Goal: Task Accomplishment & Management: Complete application form

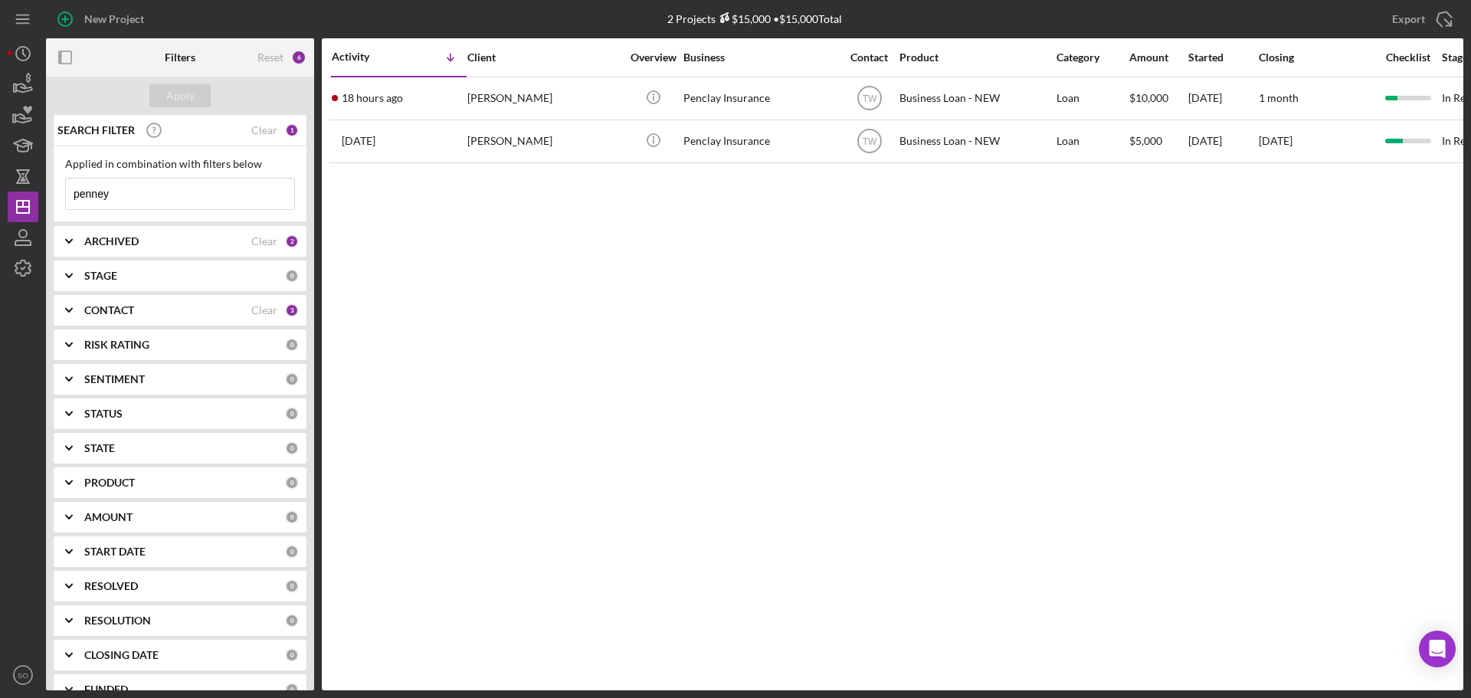
drag, startPoint x: 135, startPoint y: 194, endPoint x: 0, endPoint y: 201, distance: 135.1
click at [0, 201] on div "New Project 2 Projects $15,000 • $15,000 Total penney Export Icon/Export Filter…" at bounding box center [735, 349] width 1471 height 698
type input "[PERSON_NAME]"
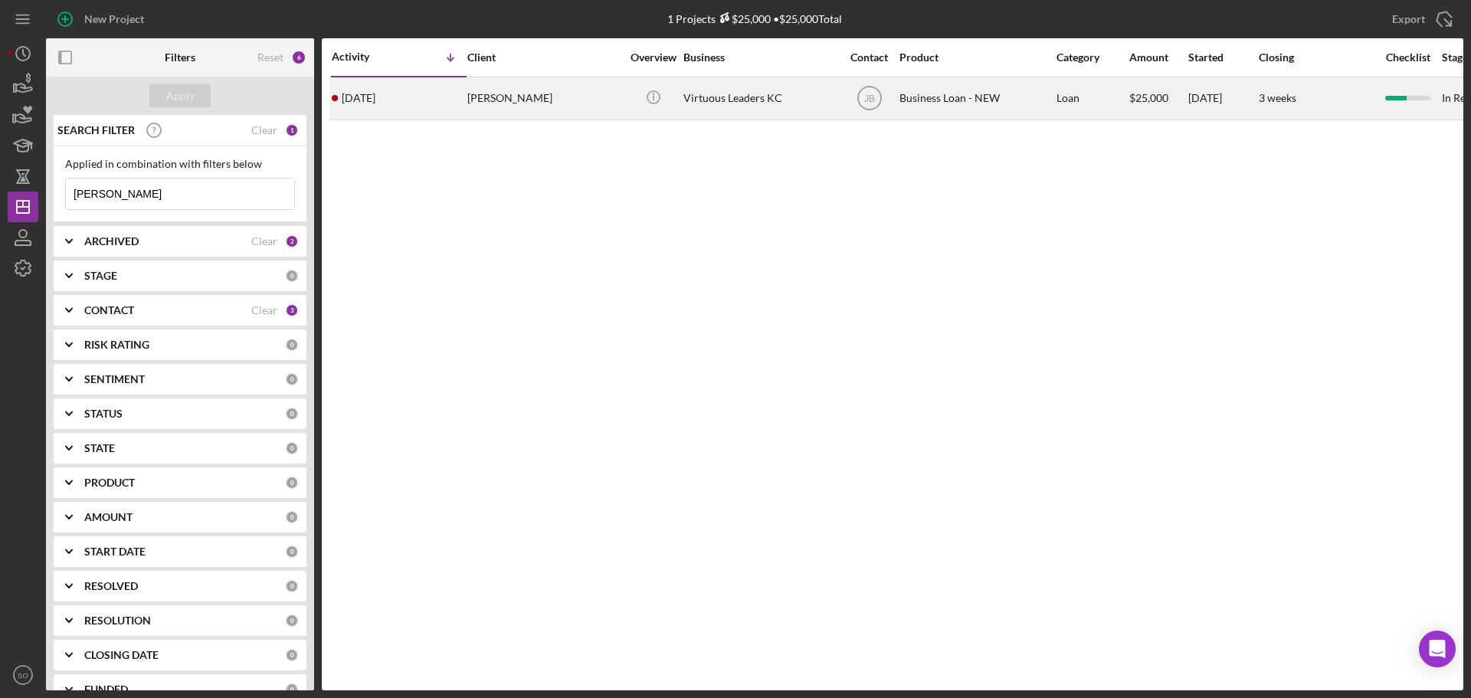
click at [429, 102] on div "[DATE] [PERSON_NAME]" at bounding box center [399, 98] width 134 height 41
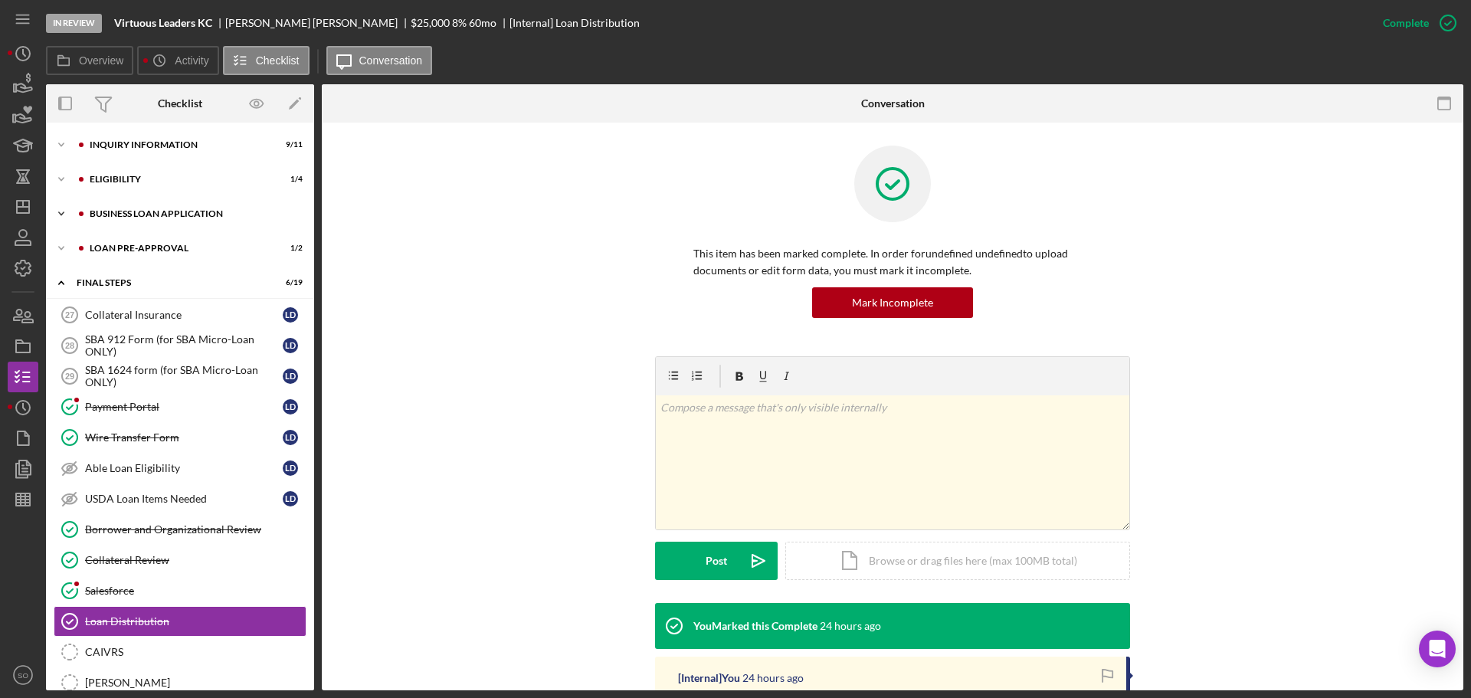
click at [164, 206] on div "Icon/Expander BUSINESS LOAN APPLICATION 15 / 31" at bounding box center [180, 213] width 268 height 31
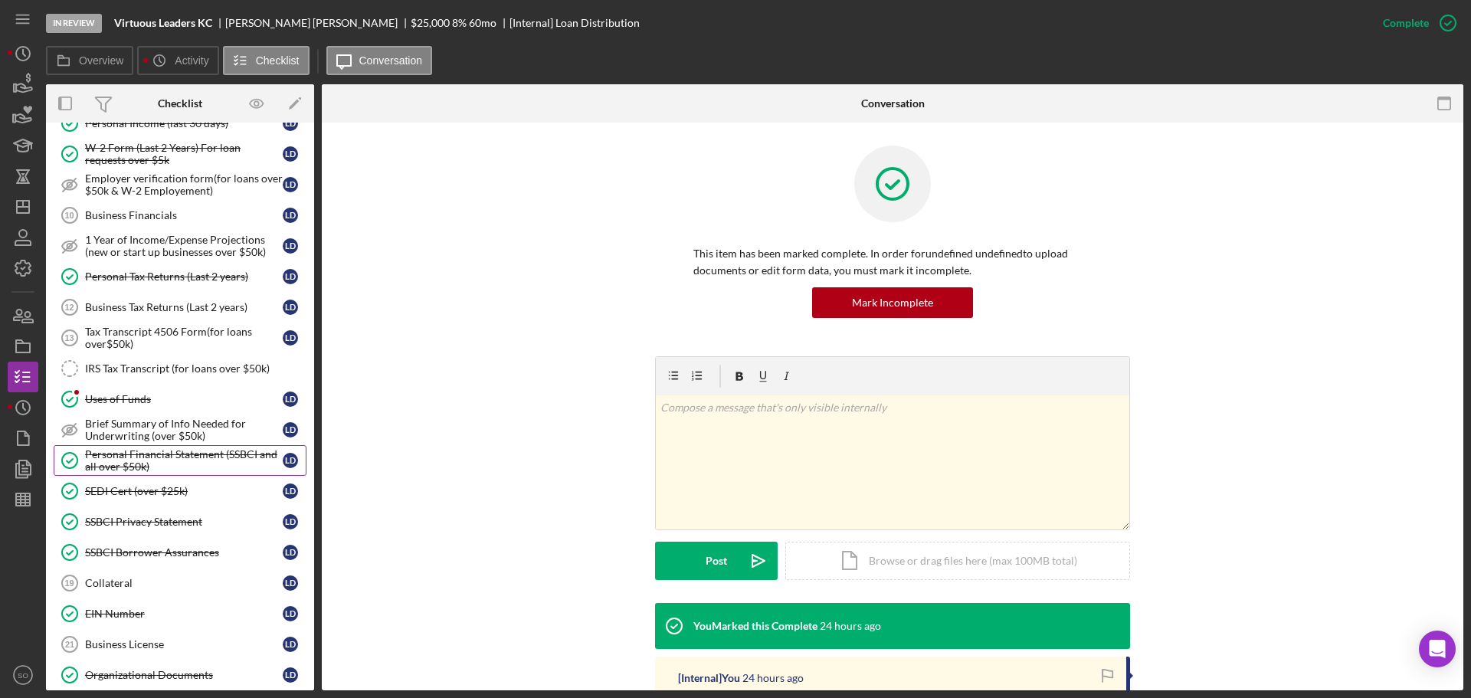
scroll to position [307, 0]
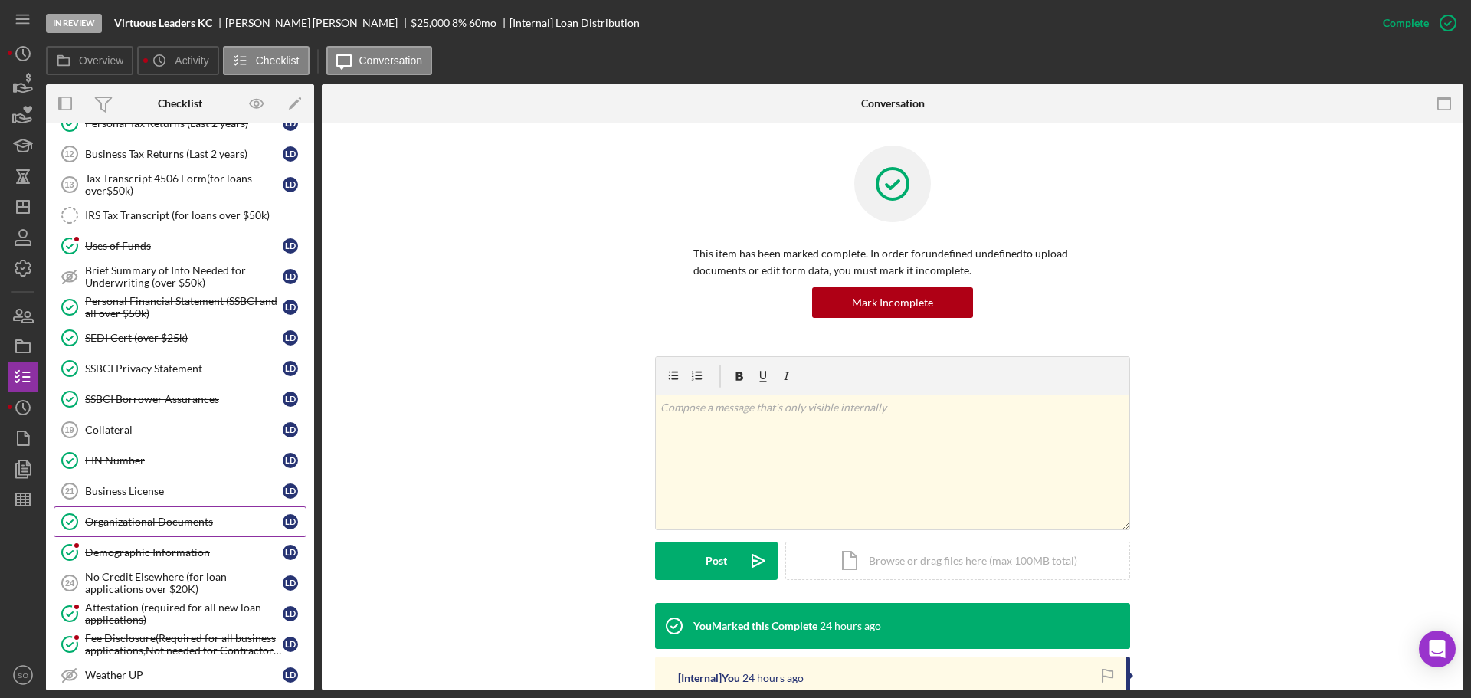
click at [167, 526] on div "Organizational Documents" at bounding box center [184, 522] width 198 height 12
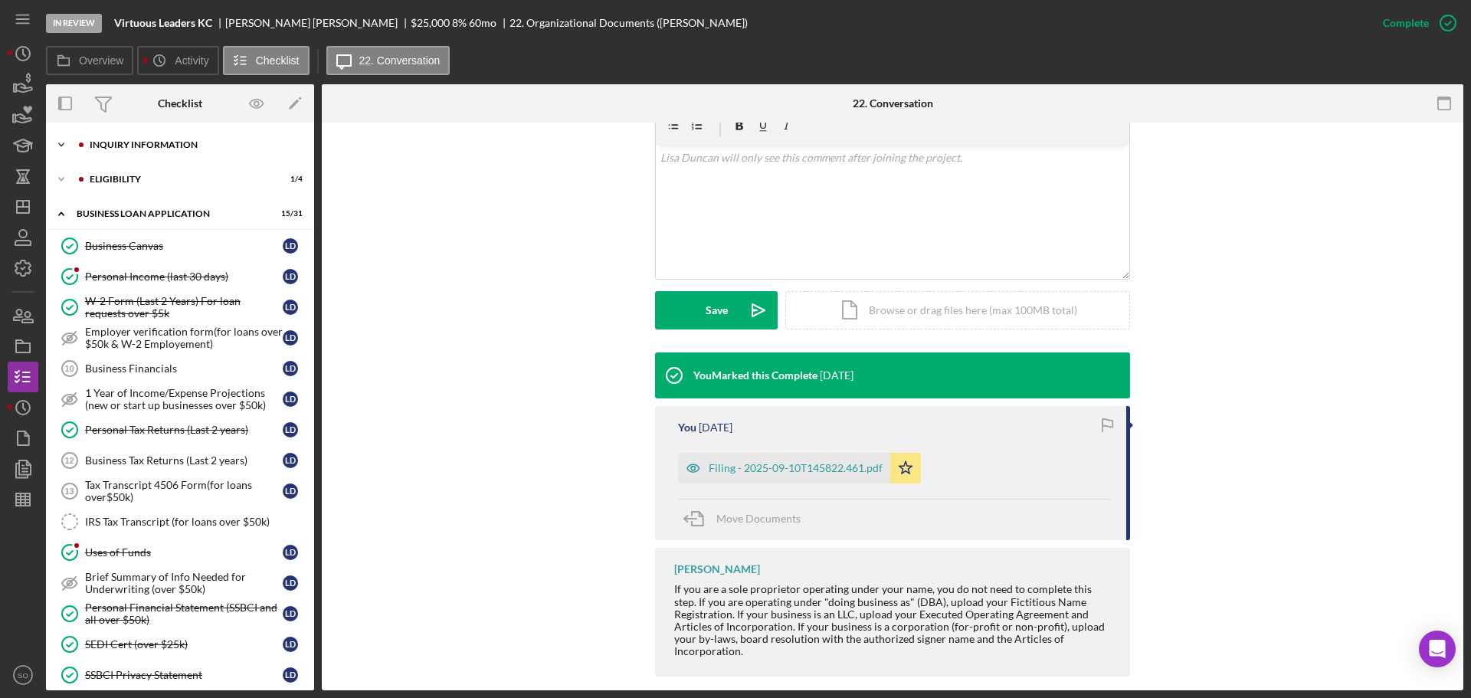
click at [156, 149] on div "INQUIRY INFORMATION" at bounding box center [192, 144] width 205 height 9
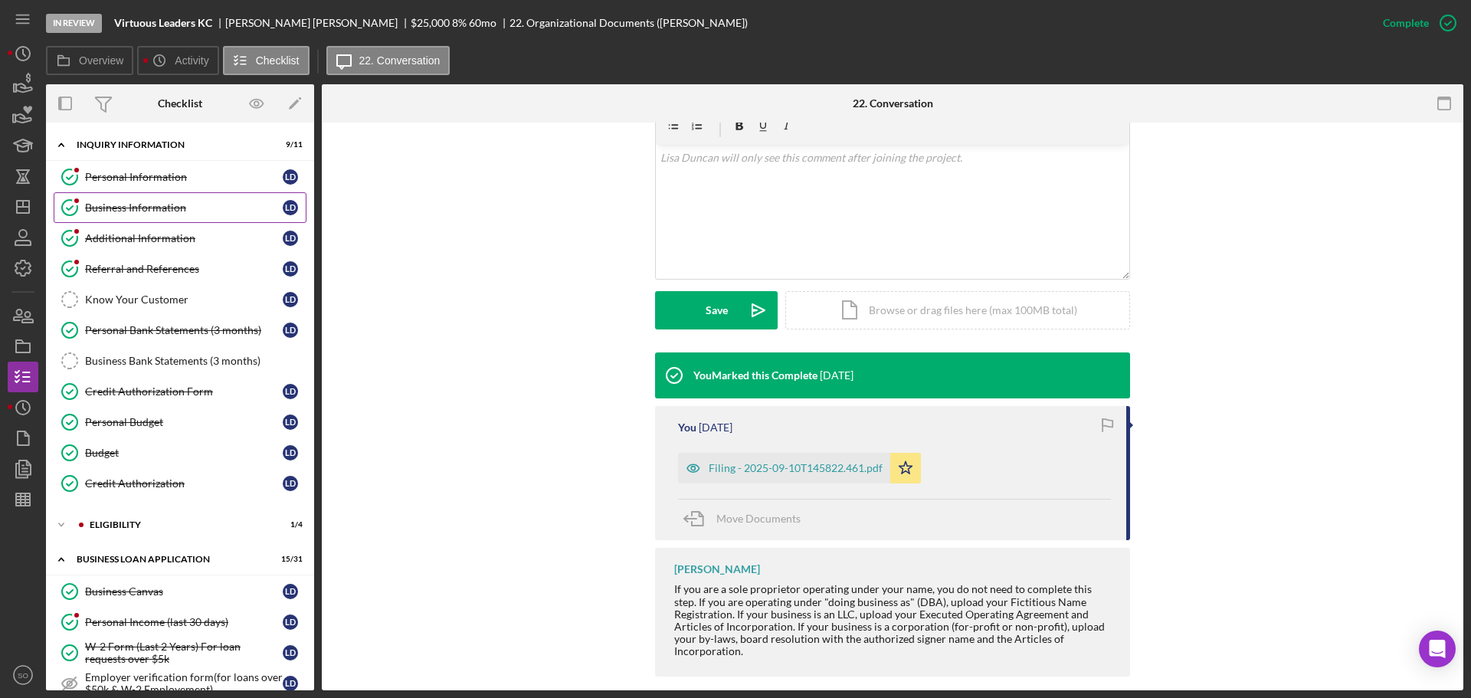
click at [147, 203] on div "Business Information" at bounding box center [184, 208] width 198 height 12
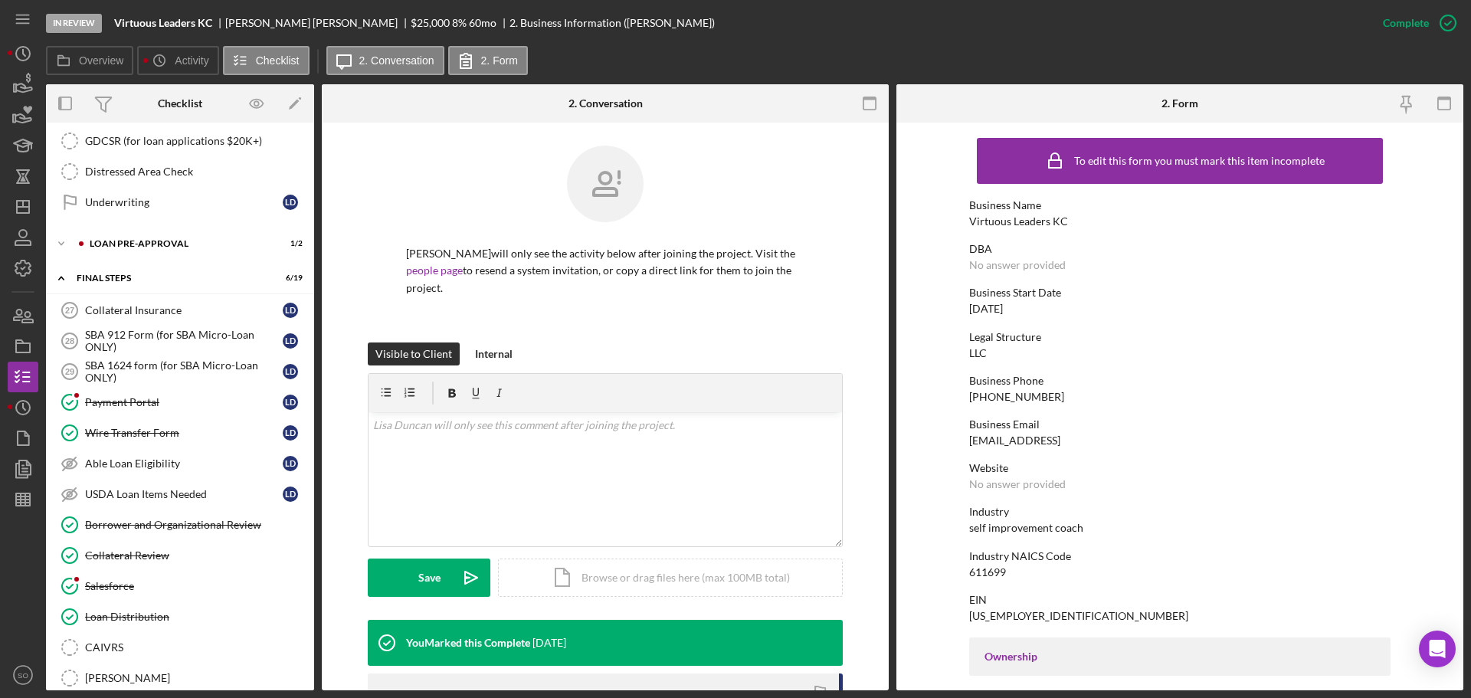
scroll to position [1315, 0]
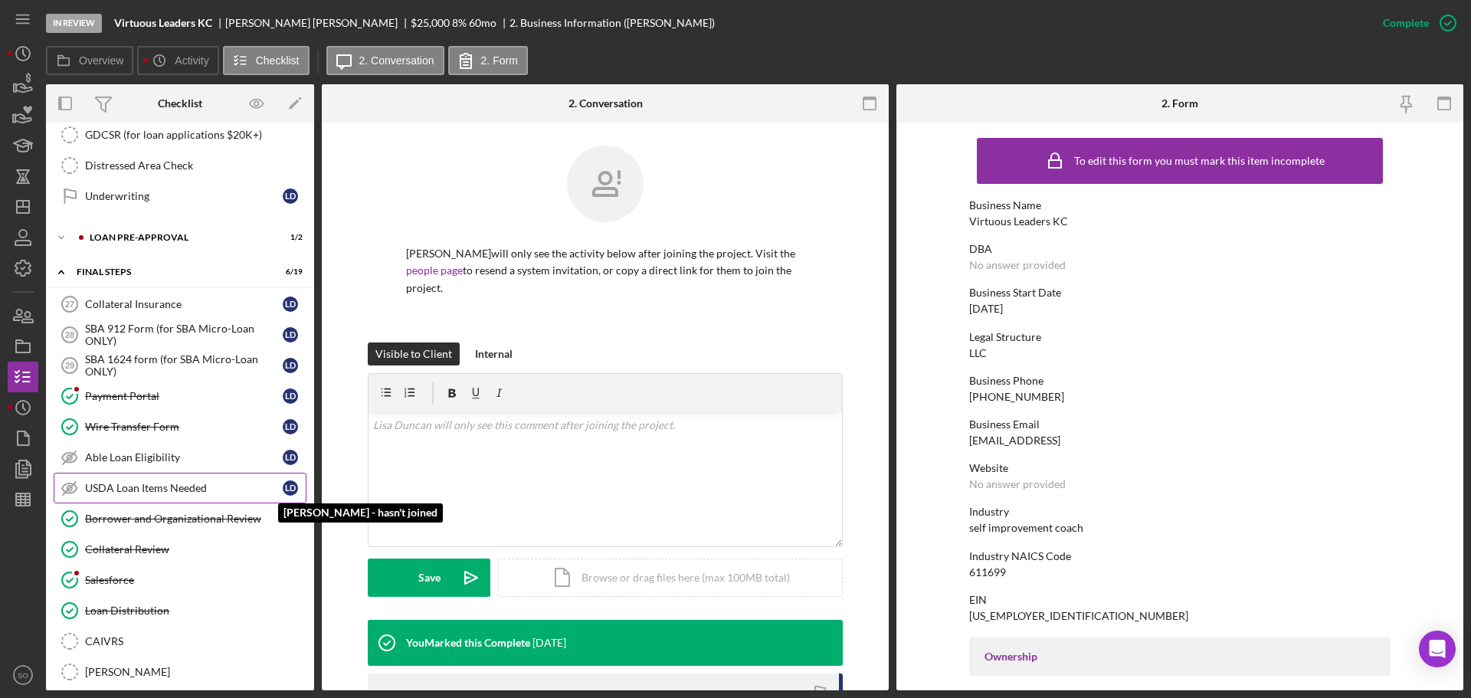
click at [300, 481] on div "[PERSON_NAME]" at bounding box center [294, 488] width 23 height 15
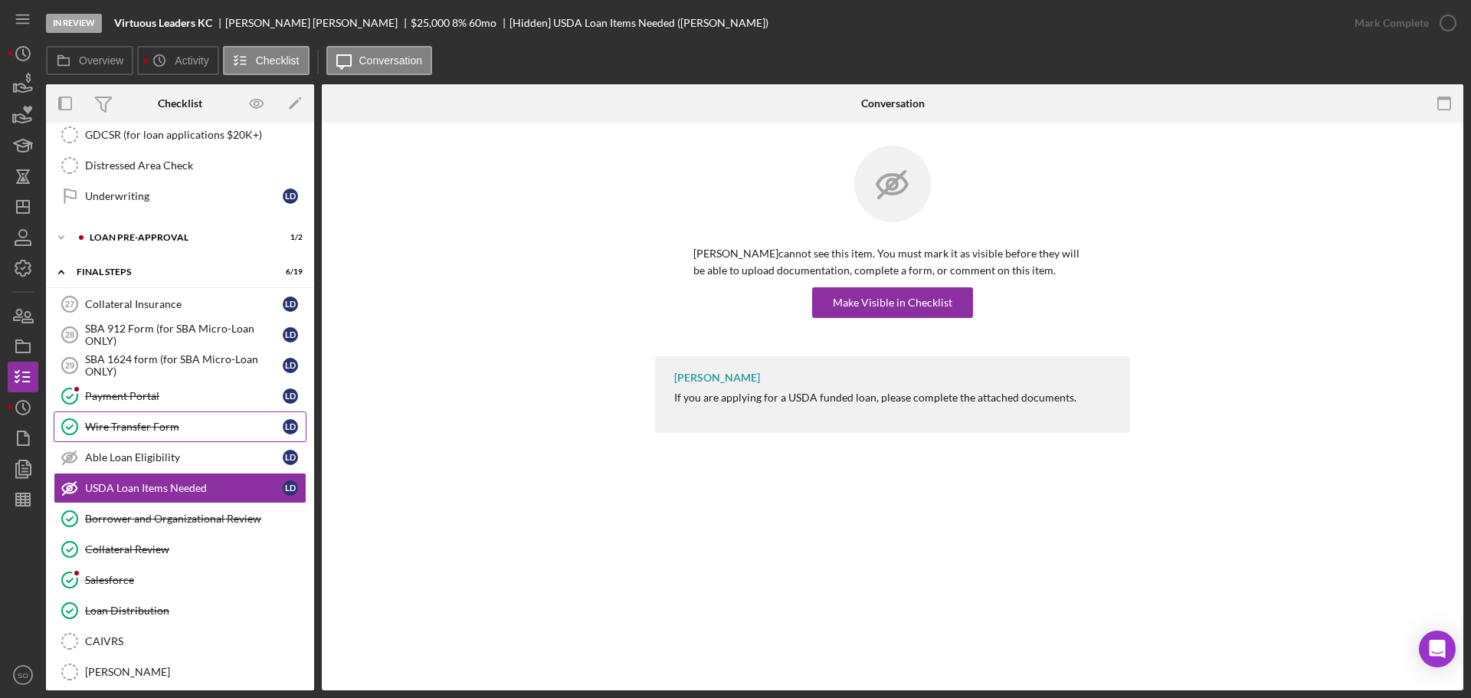
click at [175, 428] on div "Wire Transfer Form" at bounding box center [184, 427] width 198 height 12
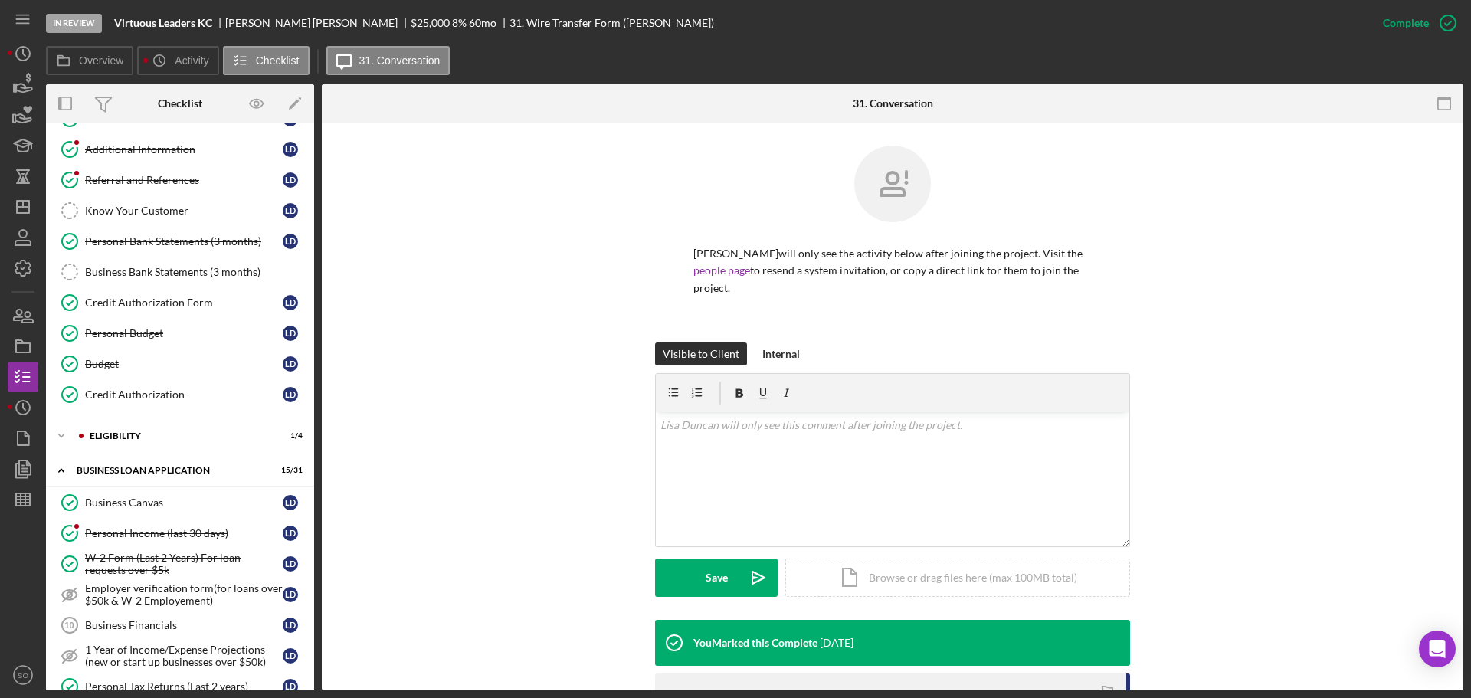
scroll to position [12, 0]
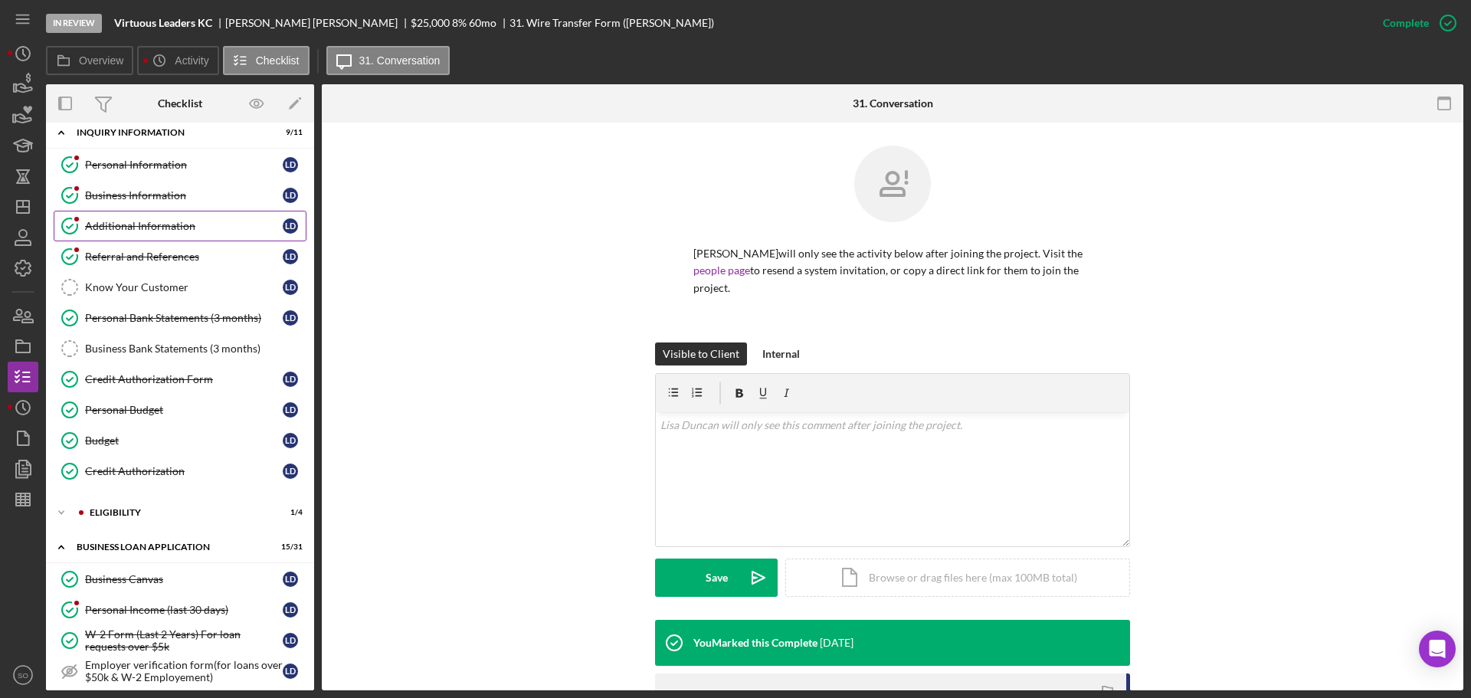
click at [156, 208] on link "Business Information Business Information [PERSON_NAME]" at bounding box center [180, 195] width 253 height 31
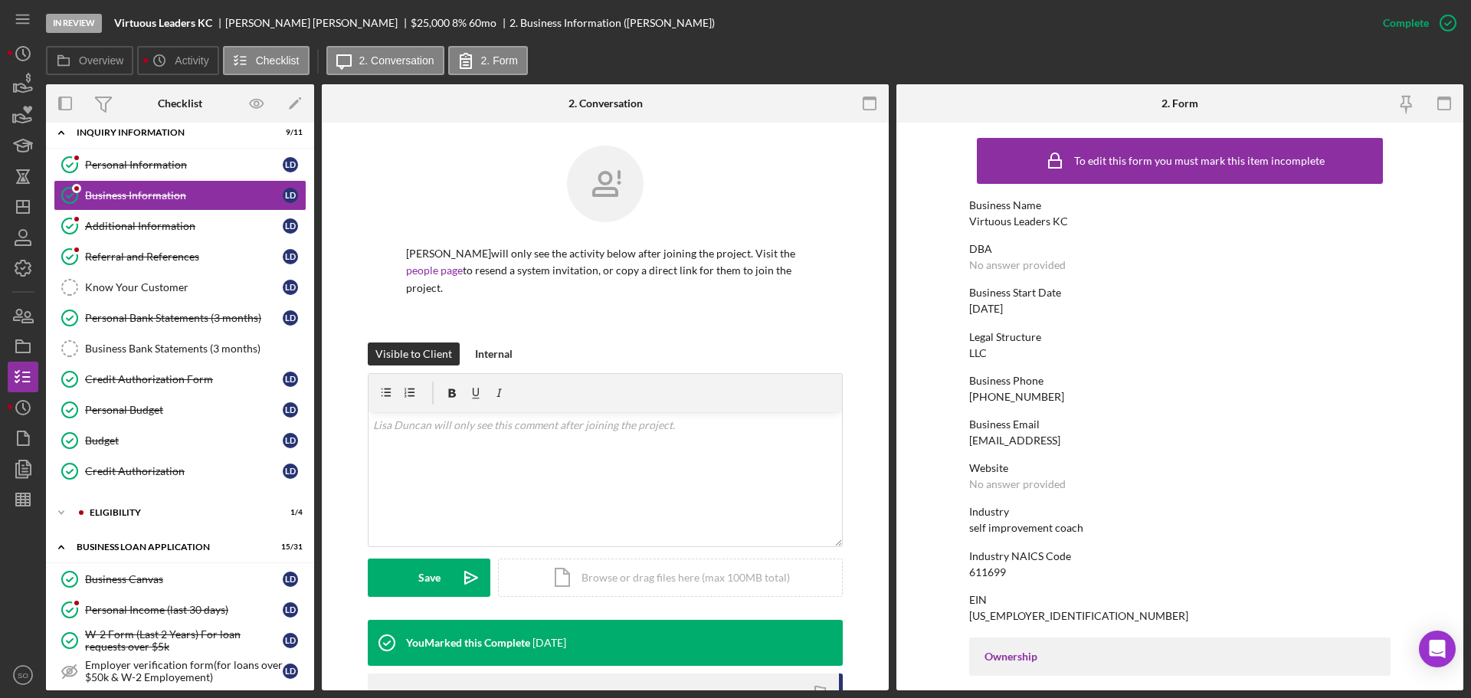
click at [1035, 218] on div "Virtuous Leaders KC" at bounding box center [1018, 221] width 99 height 12
copy div "Virtuous Leaders KC"
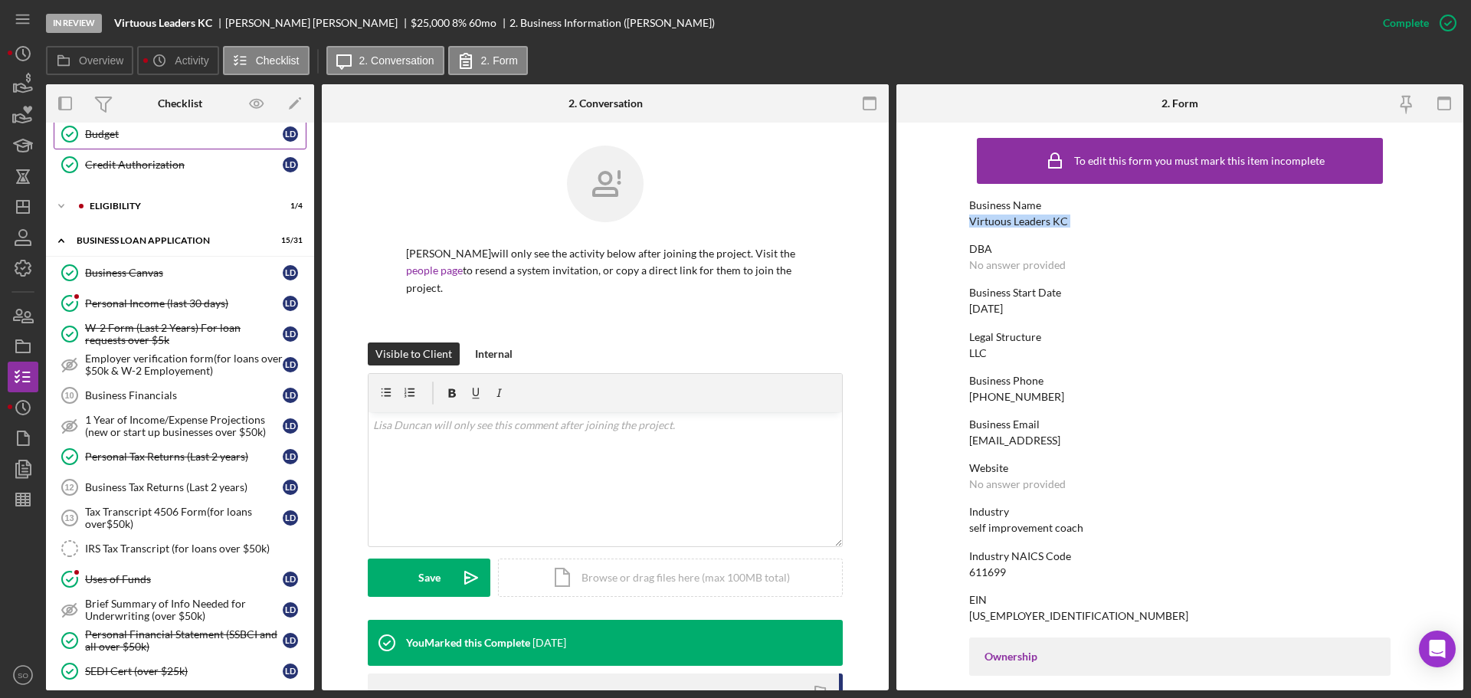
scroll to position [549, 0]
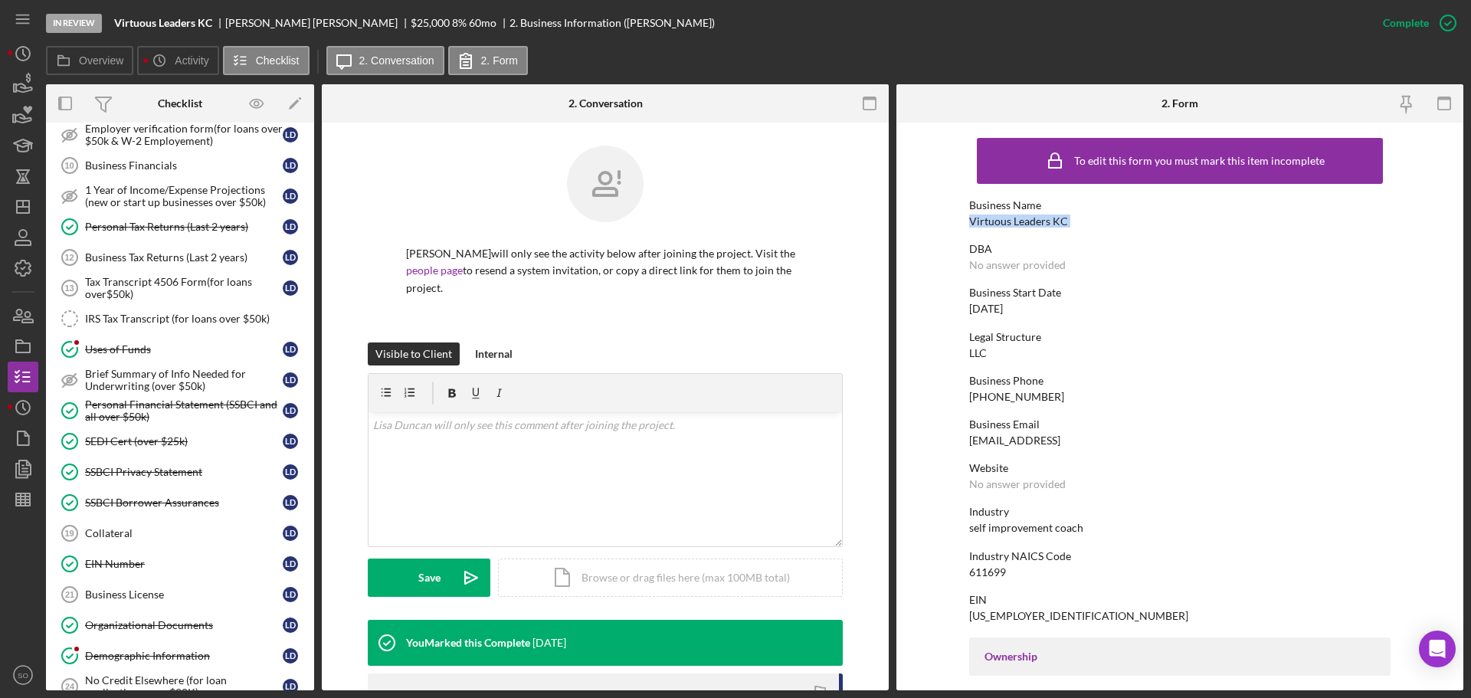
click at [215, 631] on div "Organizational Documents" at bounding box center [184, 625] width 198 height 12
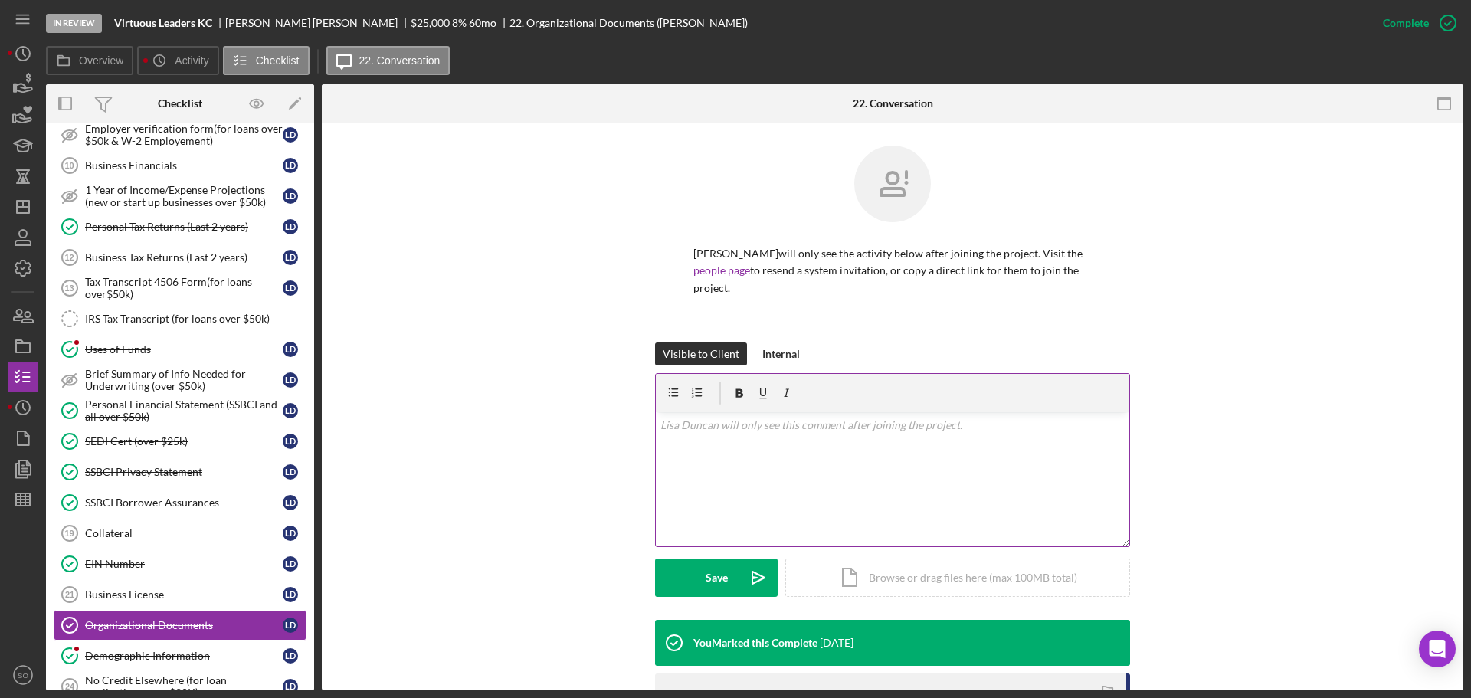
scroll to position [153, 0]
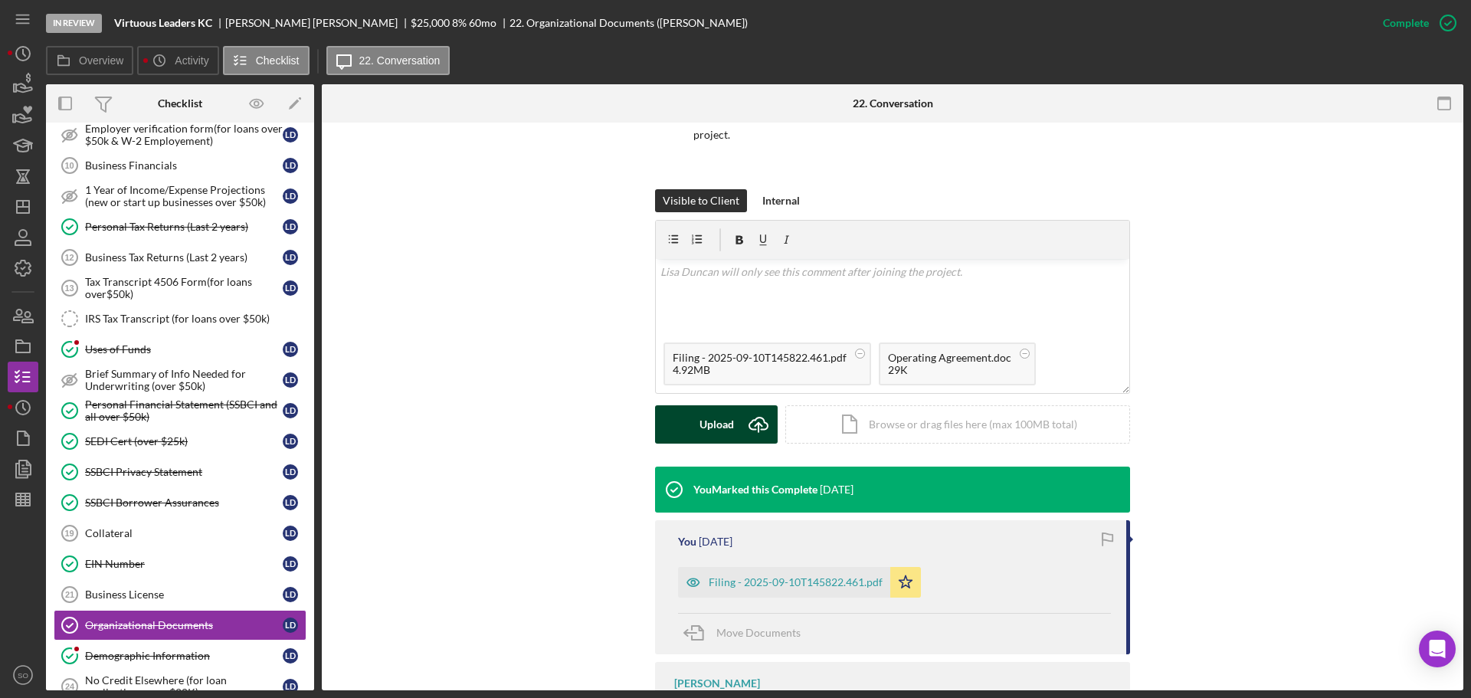
click at [736, 409] on button "Upload Icon/Upload" at bounding box center [716, 424] width 123 height 38
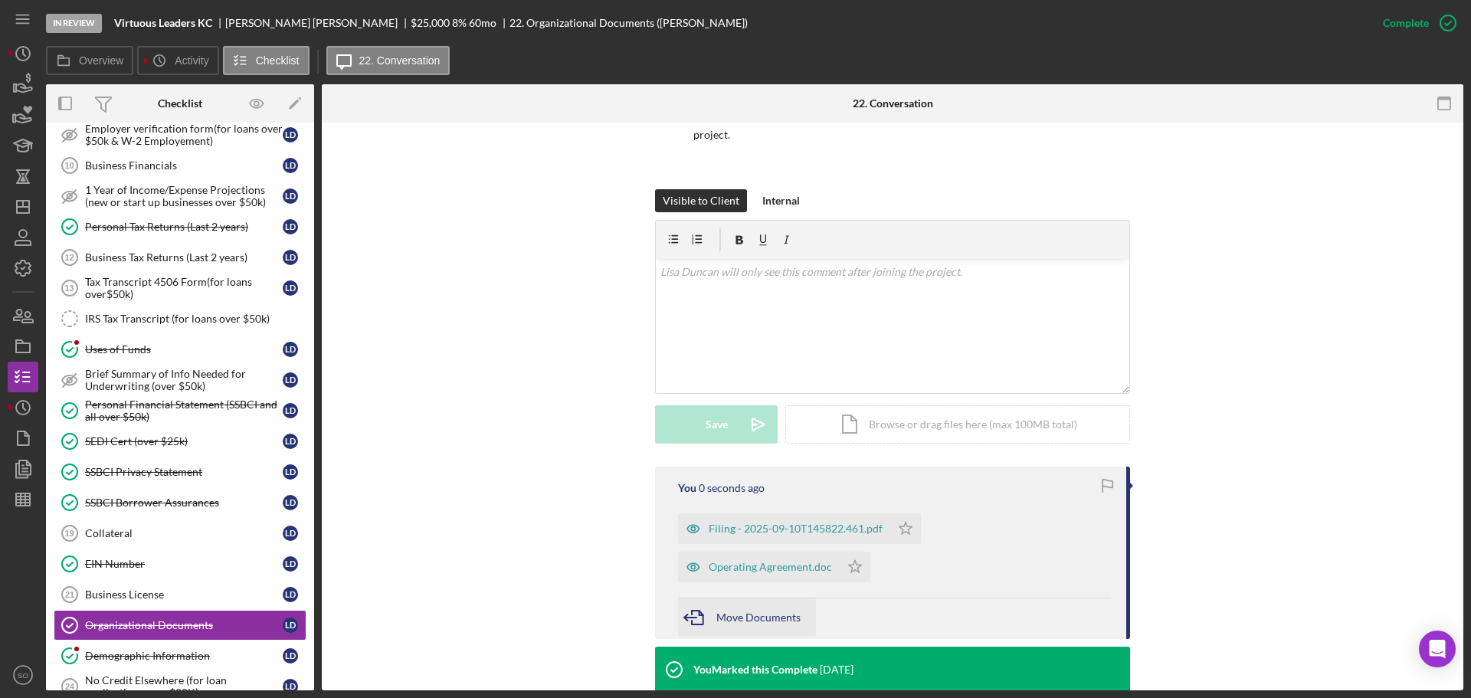
scroll to position [383, 0]
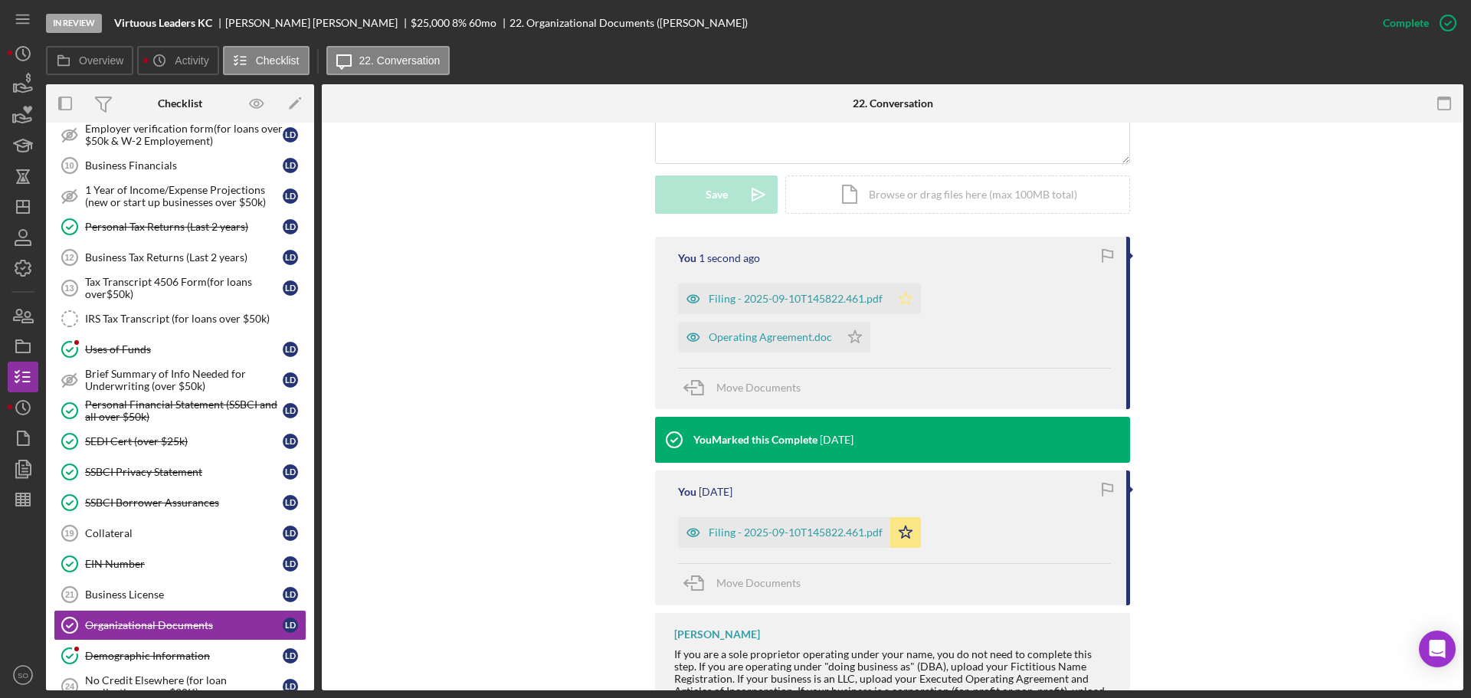
click at [897, 289] on icon "Icon/Star" at bounding box center [906, 299] width 31 height 31
click at [853, 322] on icon "Icon/Star" at bounding box center [855, 337] width 31 height 31
click at [778, 576] on span "Move Documents" at bounding box center [759, 582] width 84 height 13
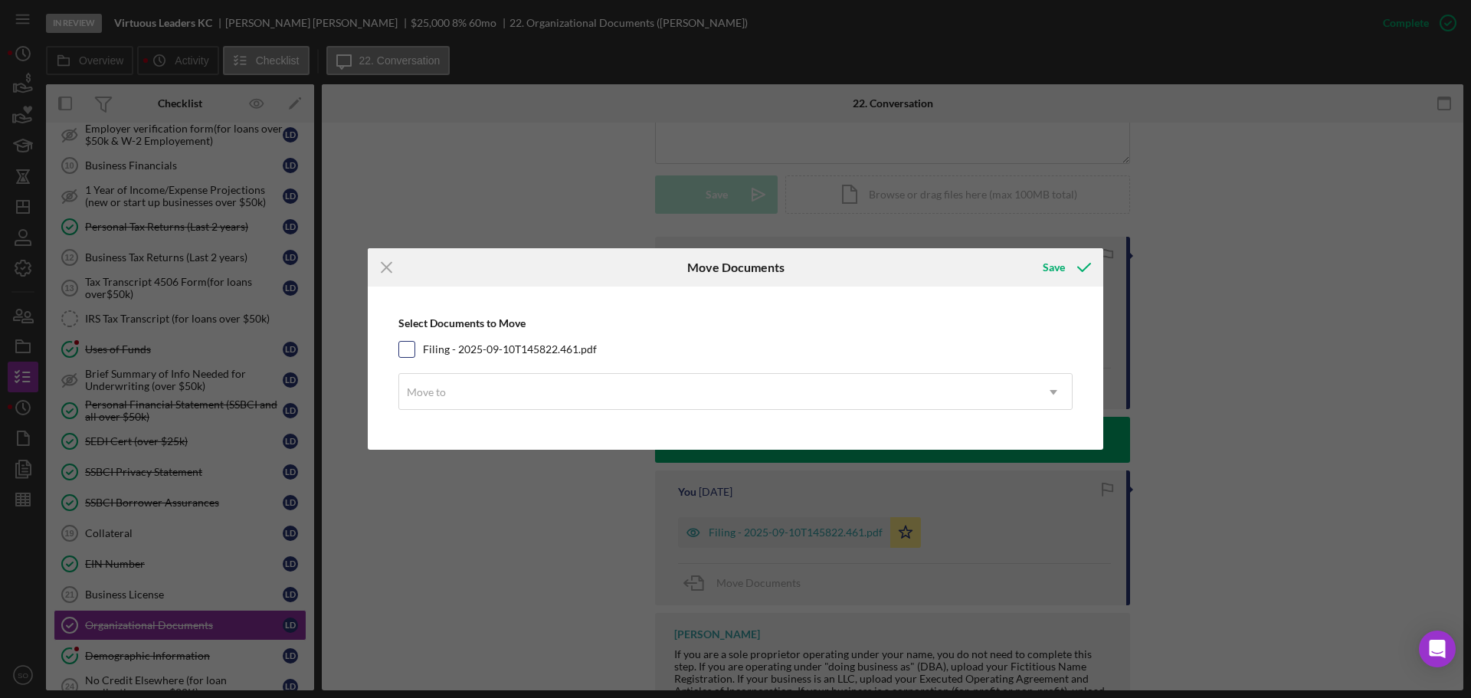
click at [412, 343] on input "Filing - 2025-09-10T145822.461.pdf" at bounding box center [406, 349] width 15 height 15
checkbox input "true"
click at [478, 385] on div "Move to" at bounding box center [717, 392] width 636 height 35
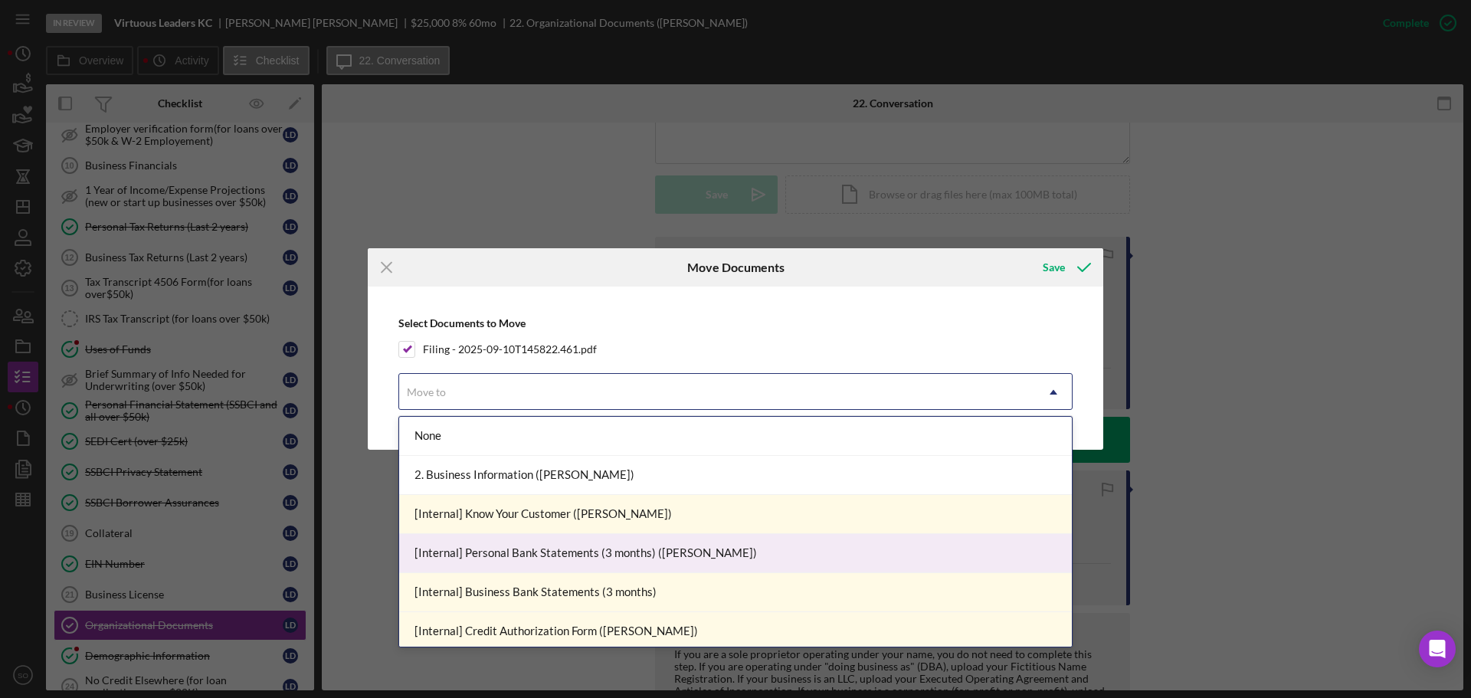
scroll to position [230, 0]
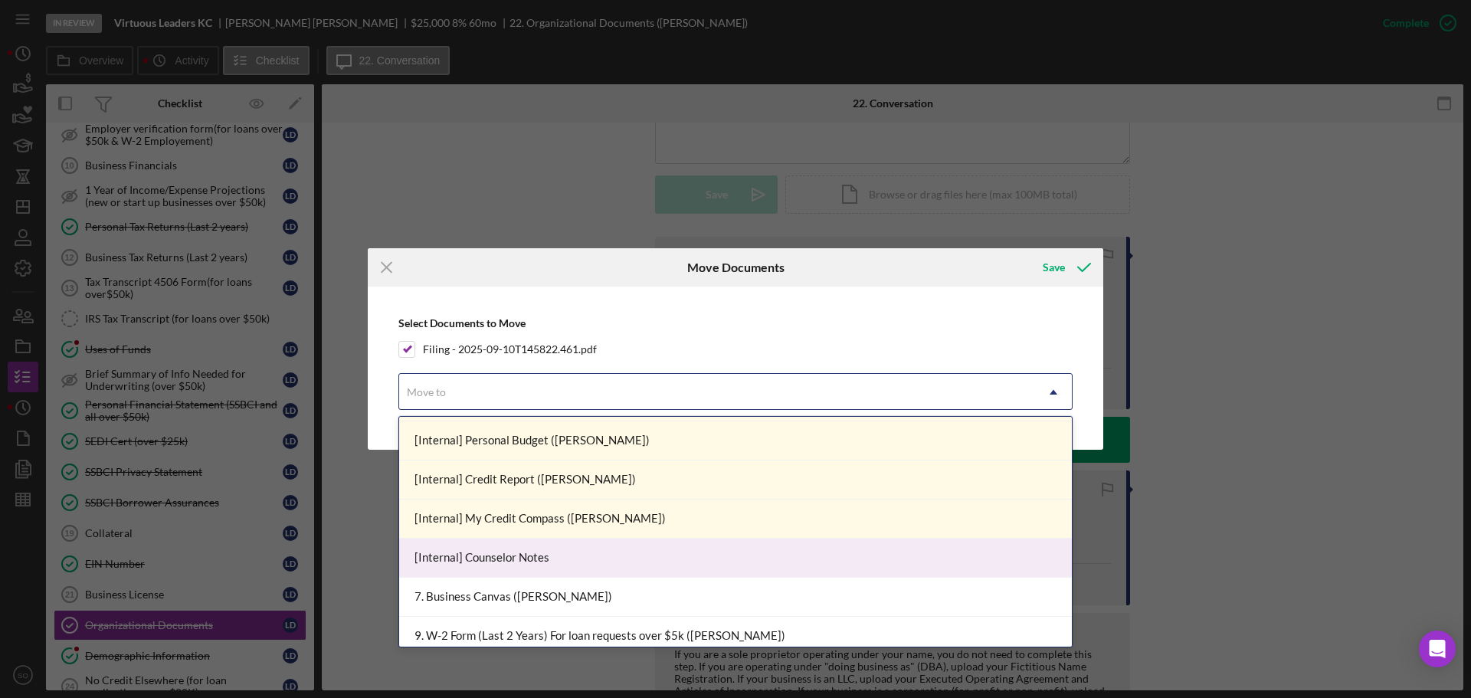
click at [580, 547] on div "[Internal] Counselor Notes" at bounding box center [735, 558] width 673 height 39
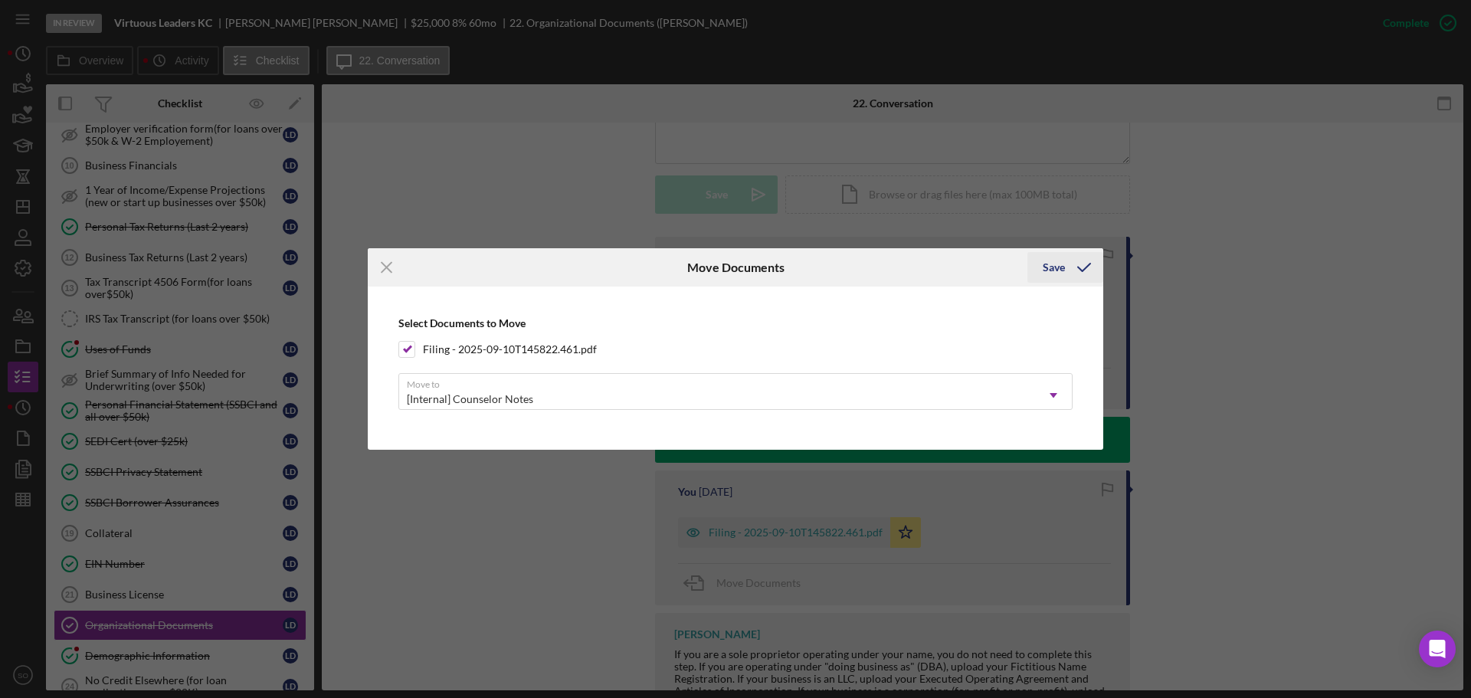
click at [1060, 277] on div "Save" at bounding box center [1054, 267] width 22 height 31
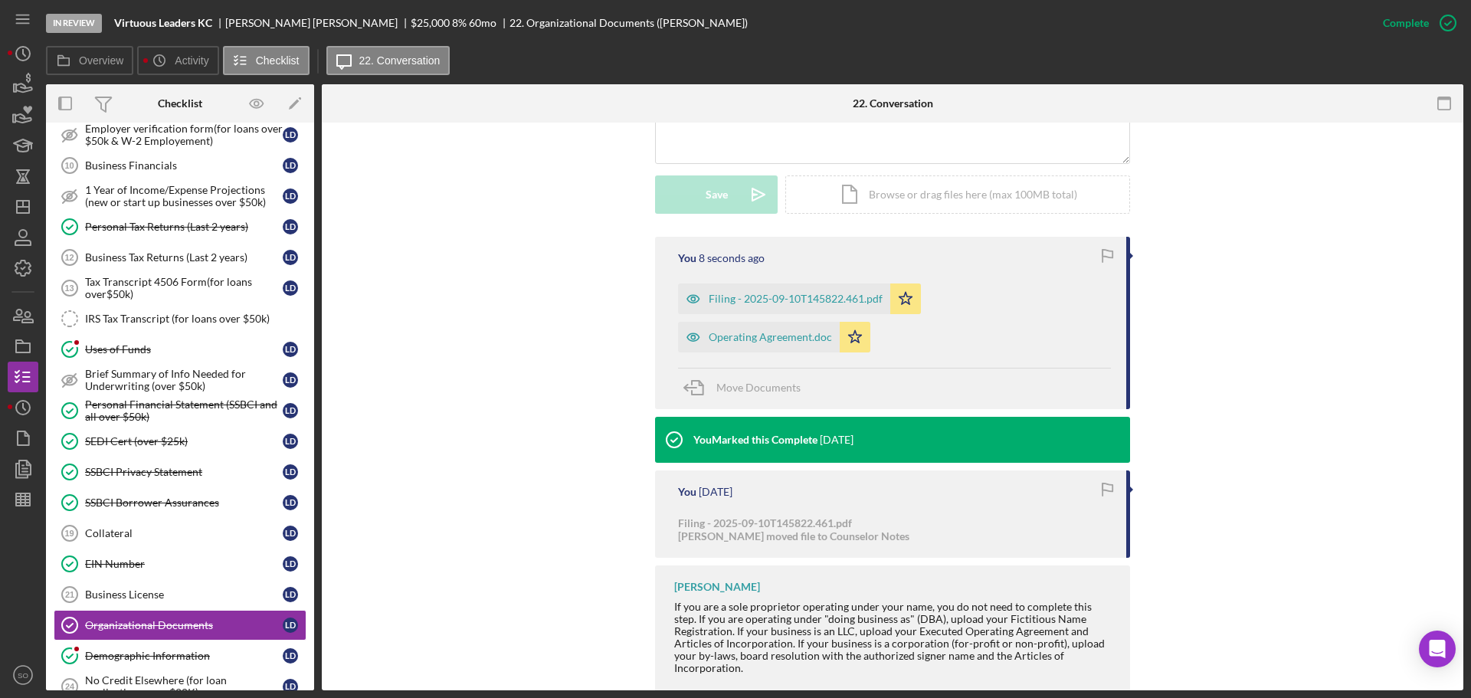
click at [553, 434] on div "You 8 seconds ago Filing - 2025-09-10T145822.461.pdf Icon/Star Operating Agreem…" at bounding box center [893, 469] width 1096 height 464
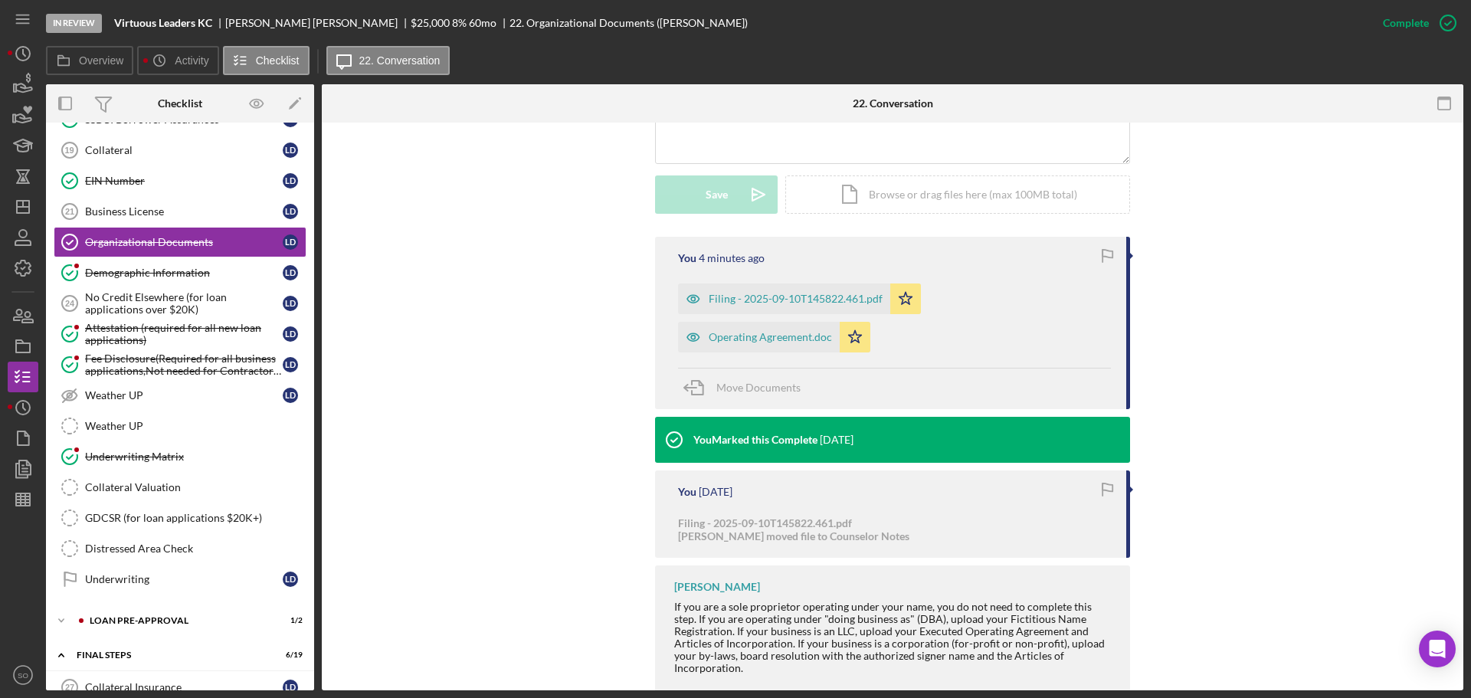
scroll to position [1315, 0]
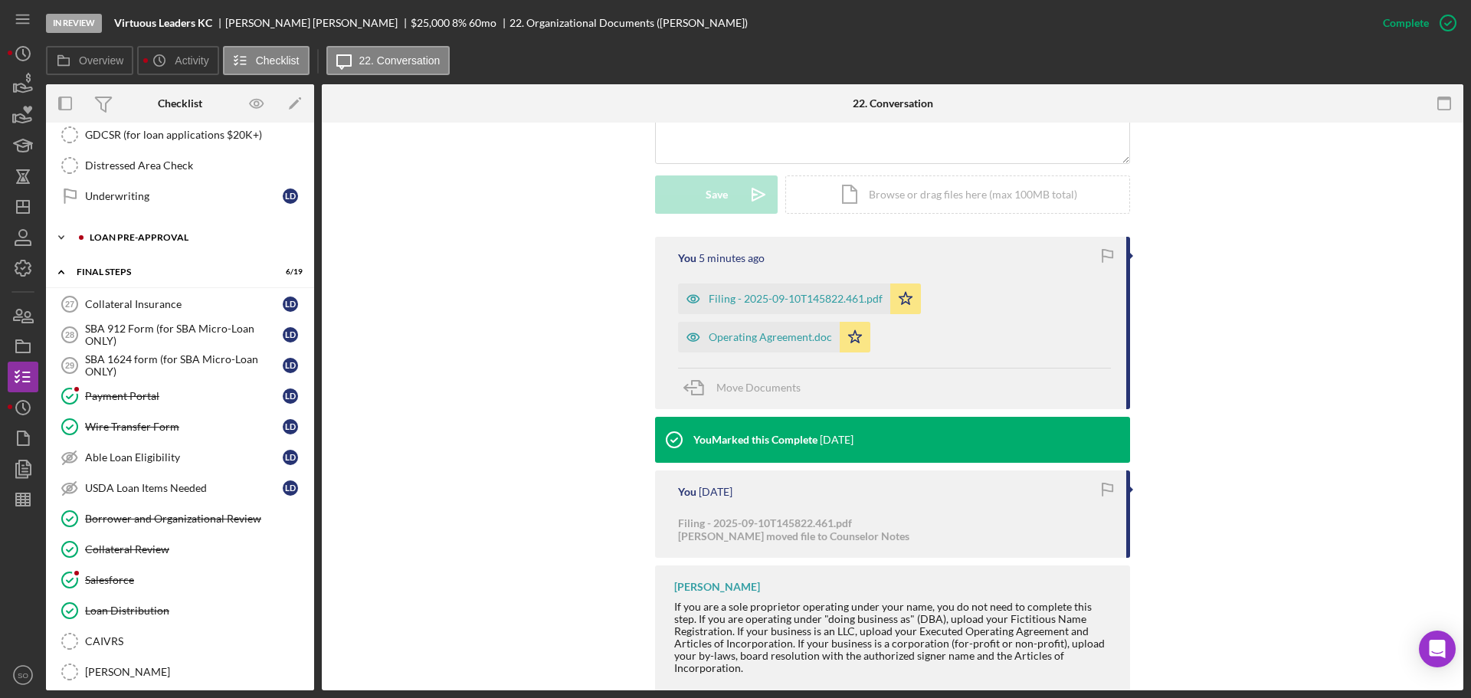
click at [185, 247] on div "Icon/Expander LOAN PRE-APPROVAL 1 / 2" at bounding box center [180, 237] width 268 height 31
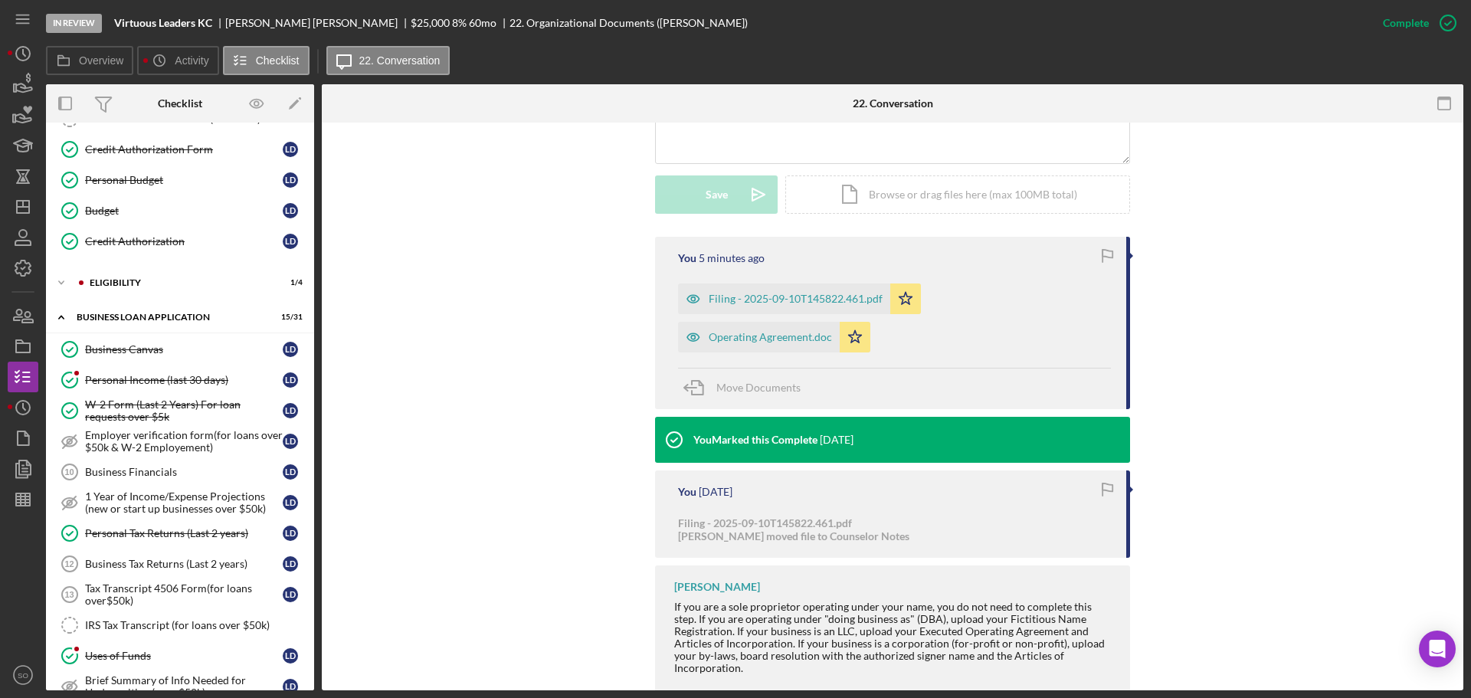
scroll to position [12, 0]
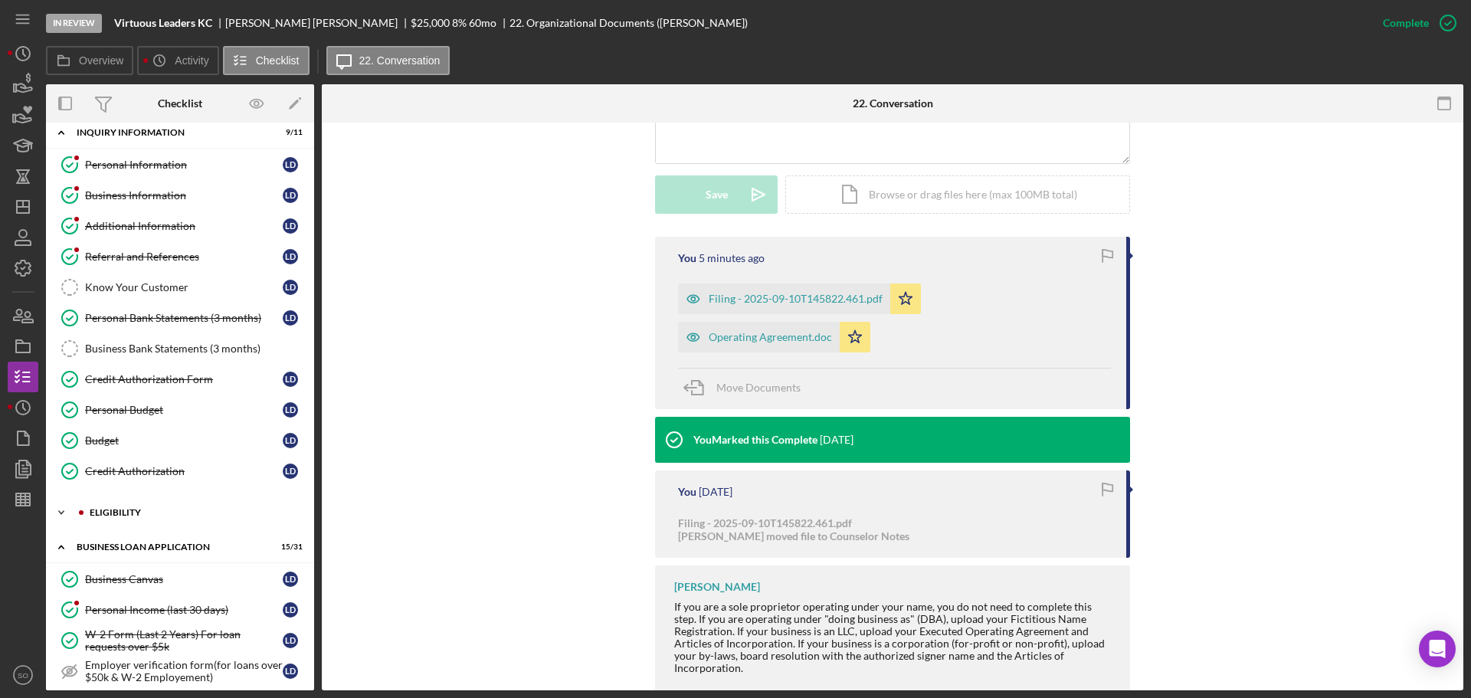
click at [105, 512] on div "ELIGIBILITY" at bounding box center [192, 512] width 205 height 9
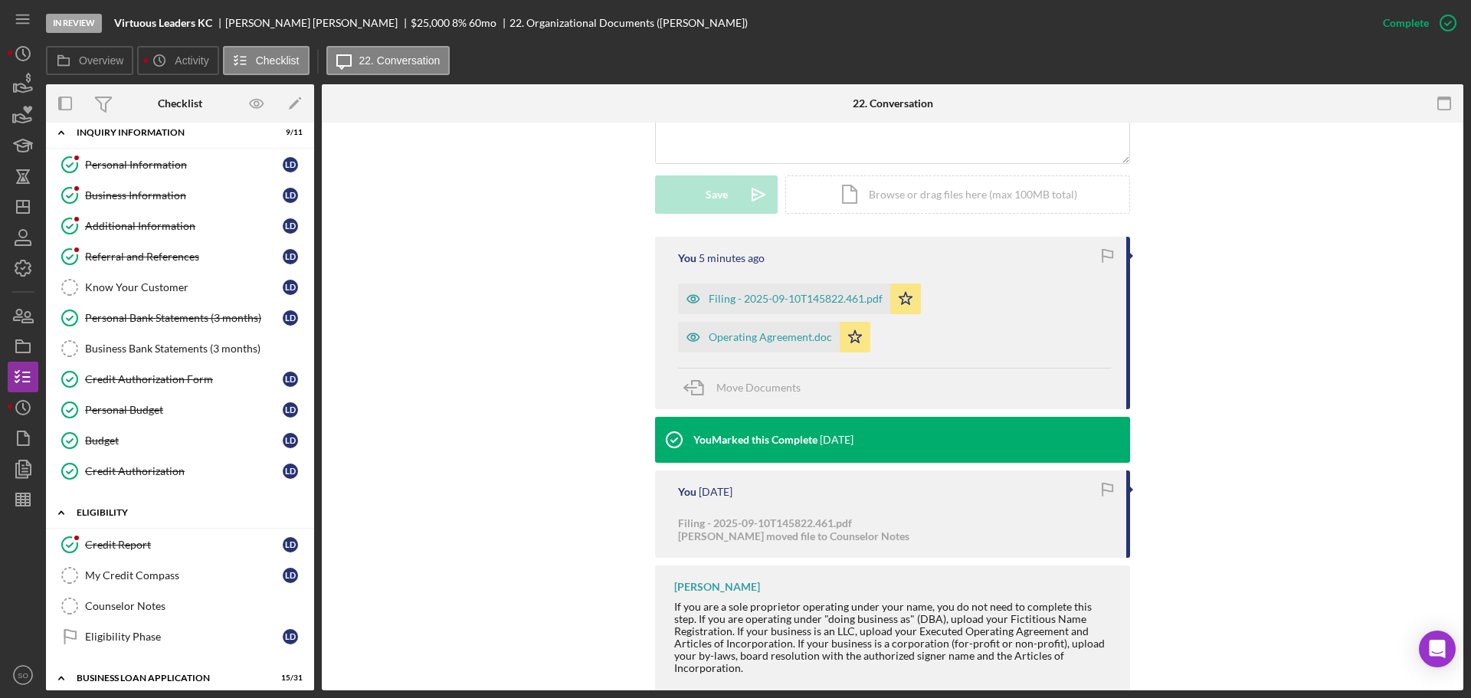
scroll to position [0, 0]
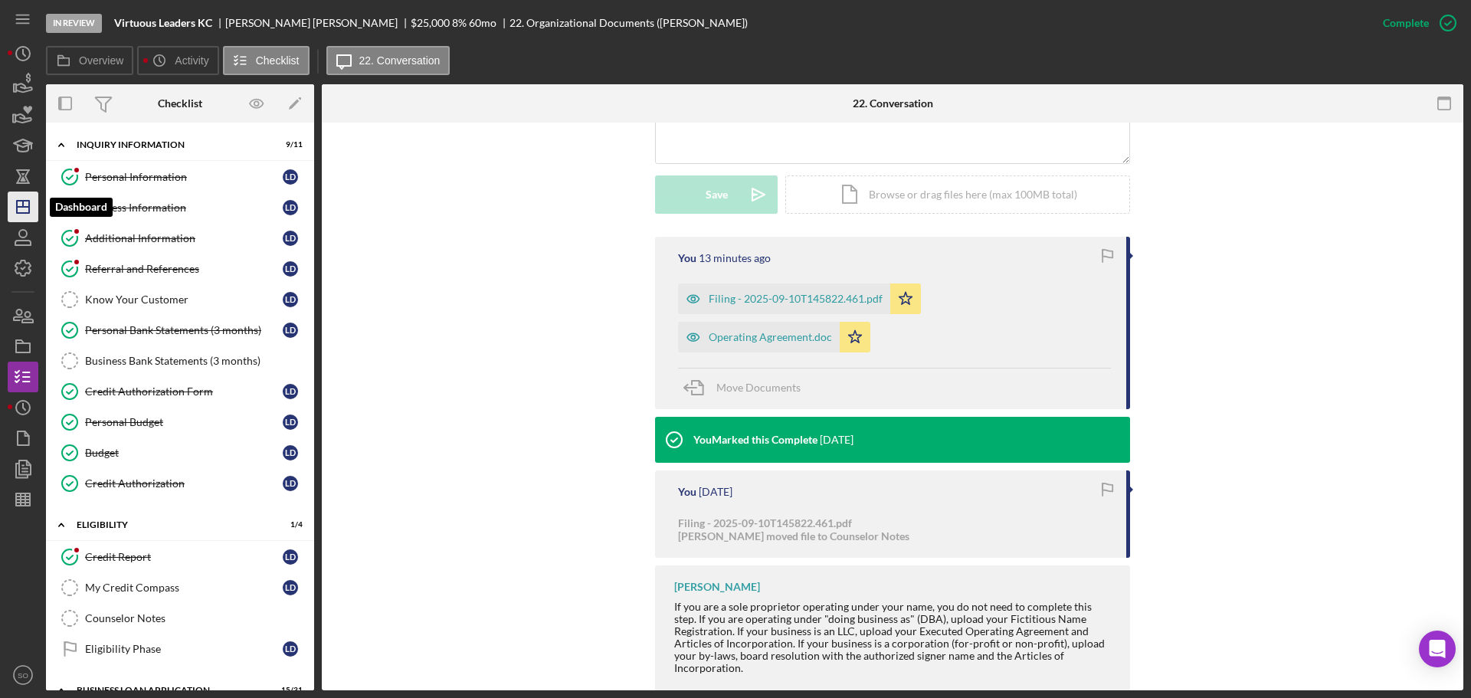
click at [23, 206] on line "button" at bounding box center [23, 204] width 0 height 6
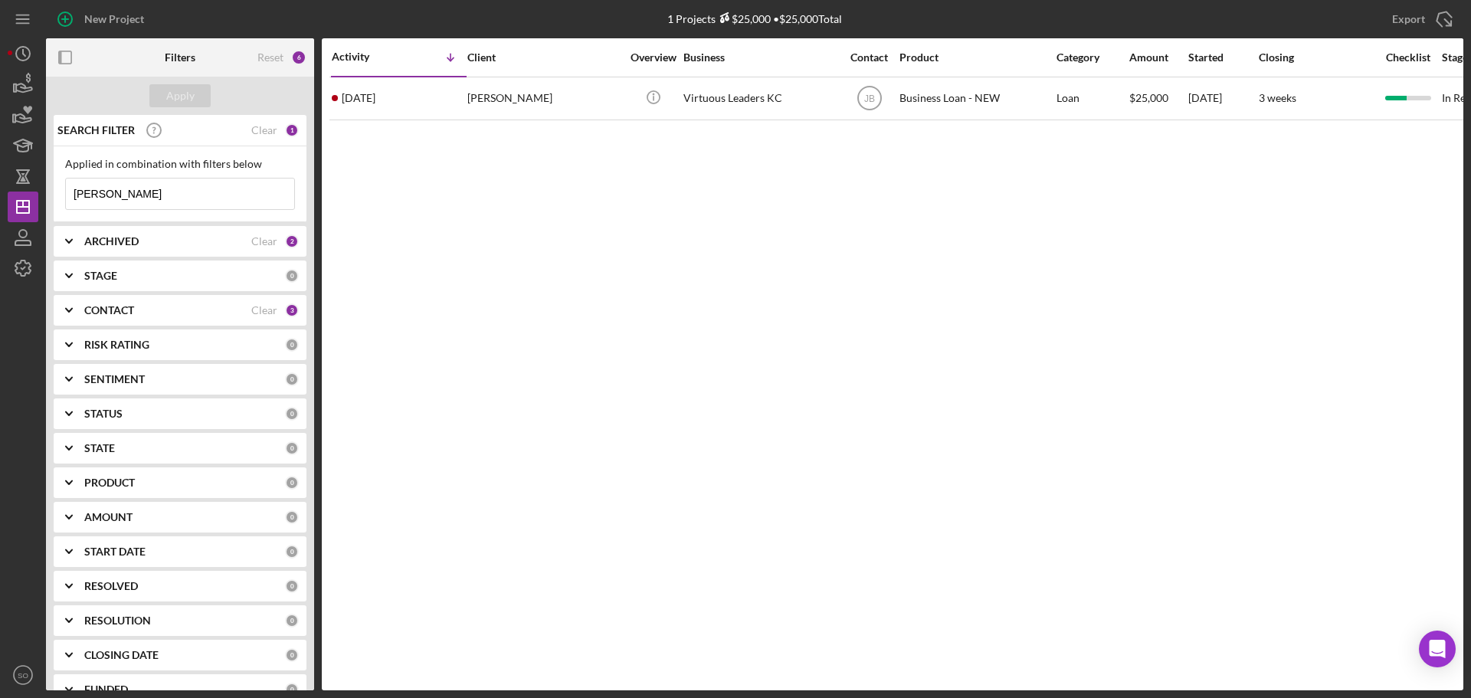
drag, startPoint x: 139, startPoint y: 190, endPoint x: 0, endPoint y: 182, distance: 139.7
click at [0, 182] on div "New Project 1 Projects $25,000 • $25,000 Total [PERSON_NAME] Export Icon/Export…" at bounding box center [735, 349] width 1471 height 698
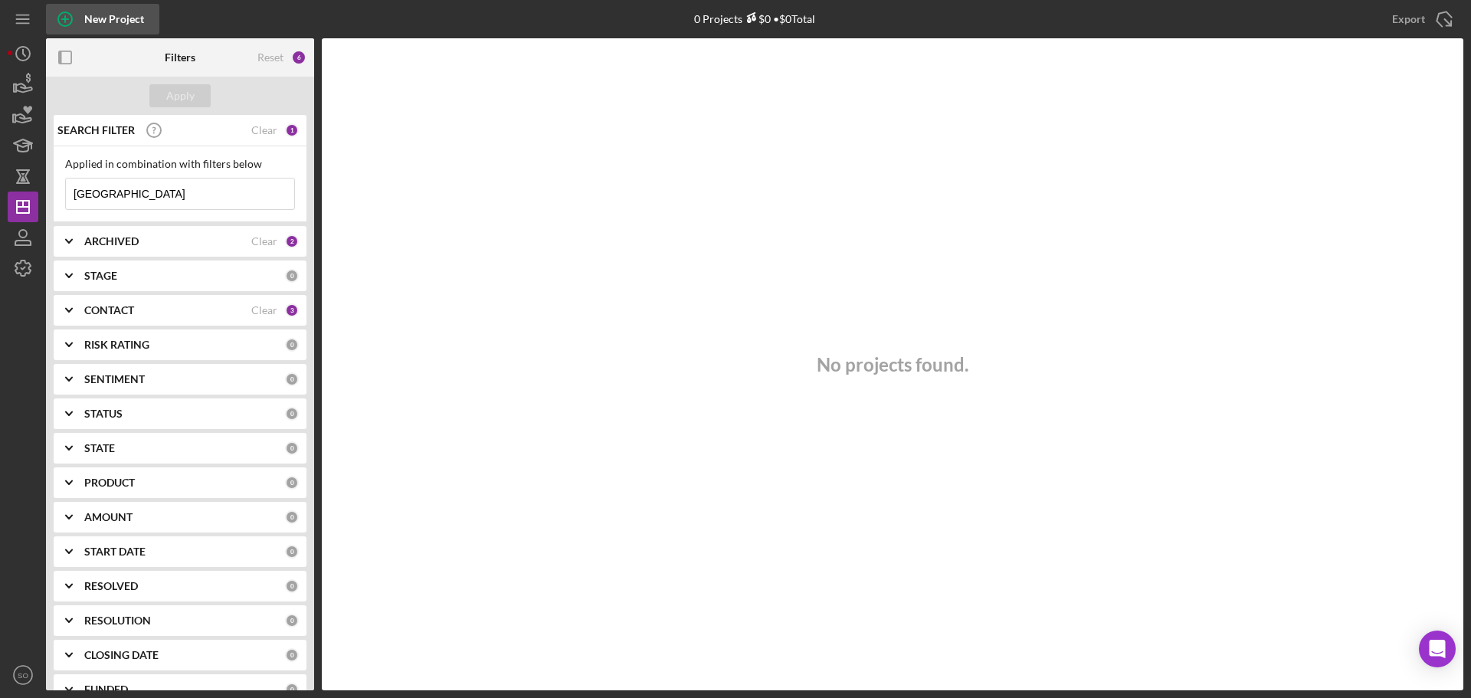
type input "[GEOGRAPHIC_DATA]"
click at [126, 26] on div "New Project" at bounding box center [114, 19] width 60 height 31
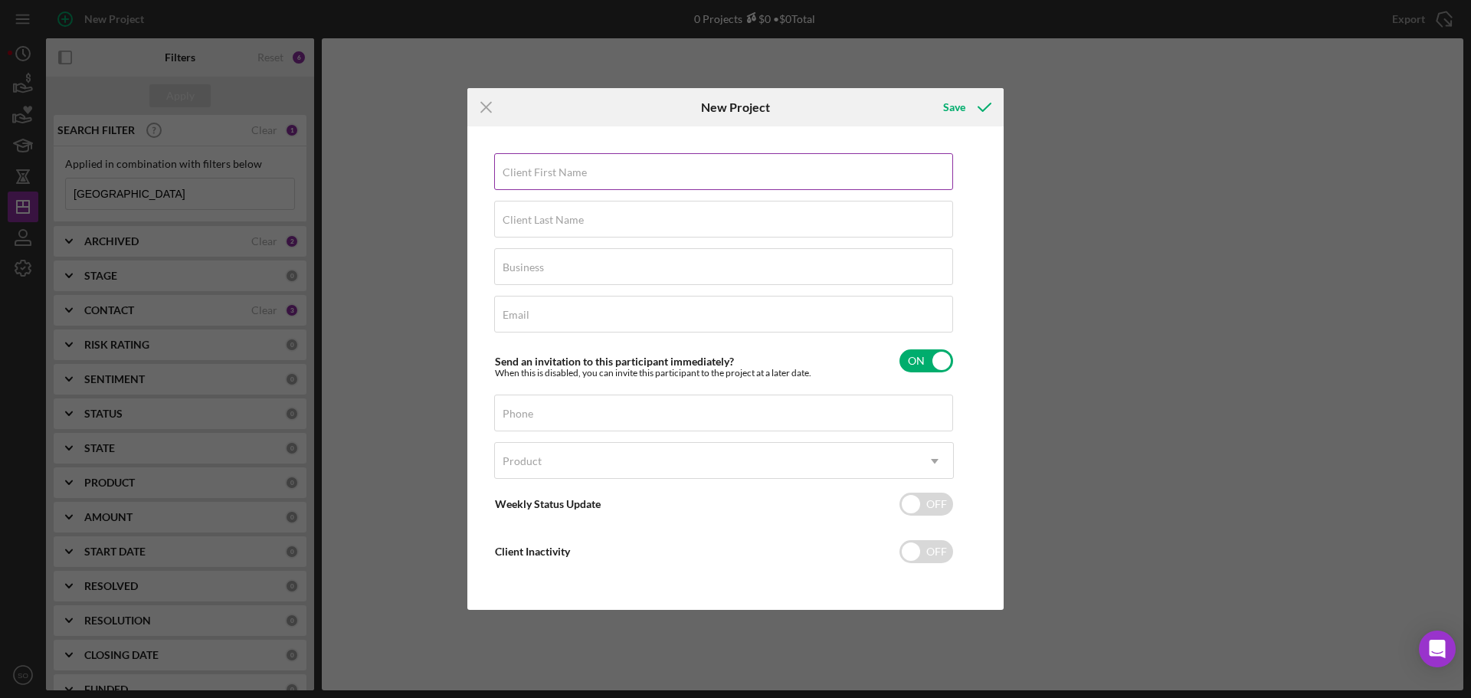
click at [586, 172] on div "Client First Name Required" at bounding box center [724, 172] width 460 height 38
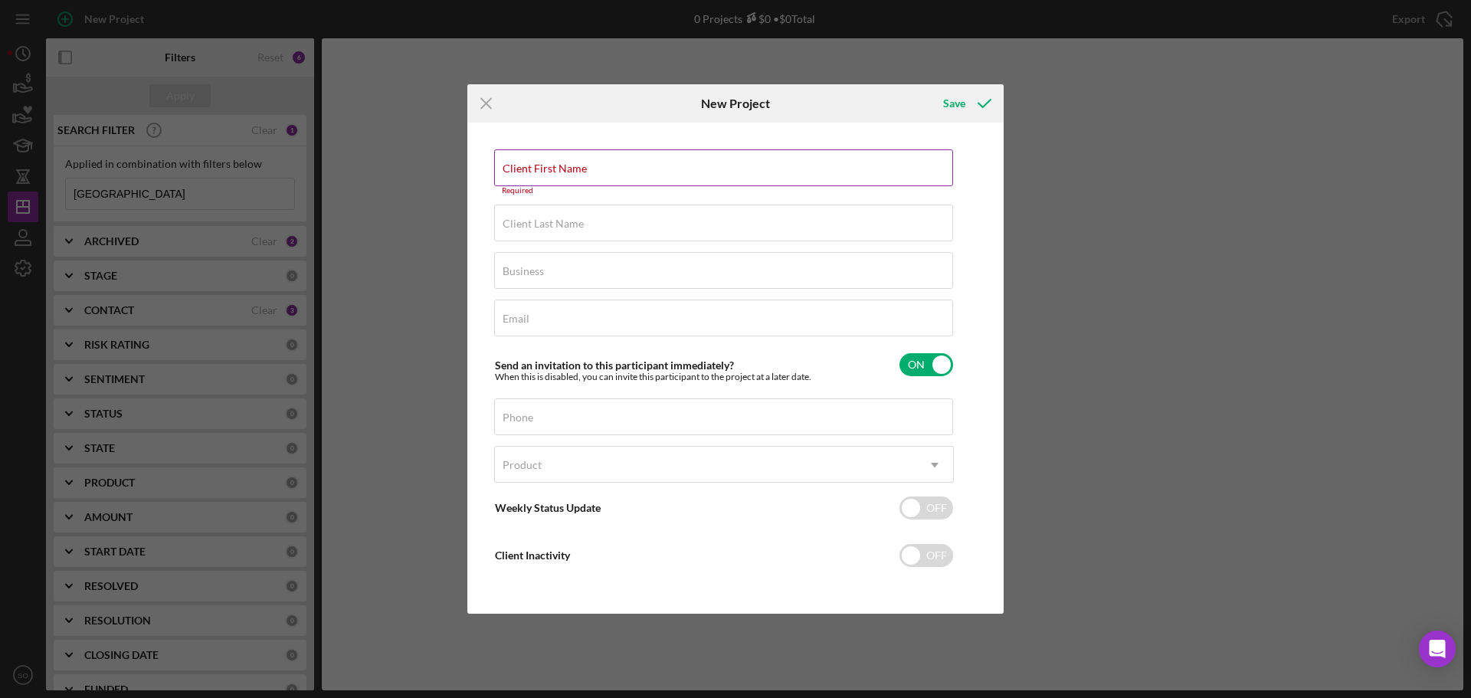
click at [601, 175] on input "Client First Name" at bounding box center [723, 167] width 459 height 37
paste input "[GEOGRAPHIC_DATA]"
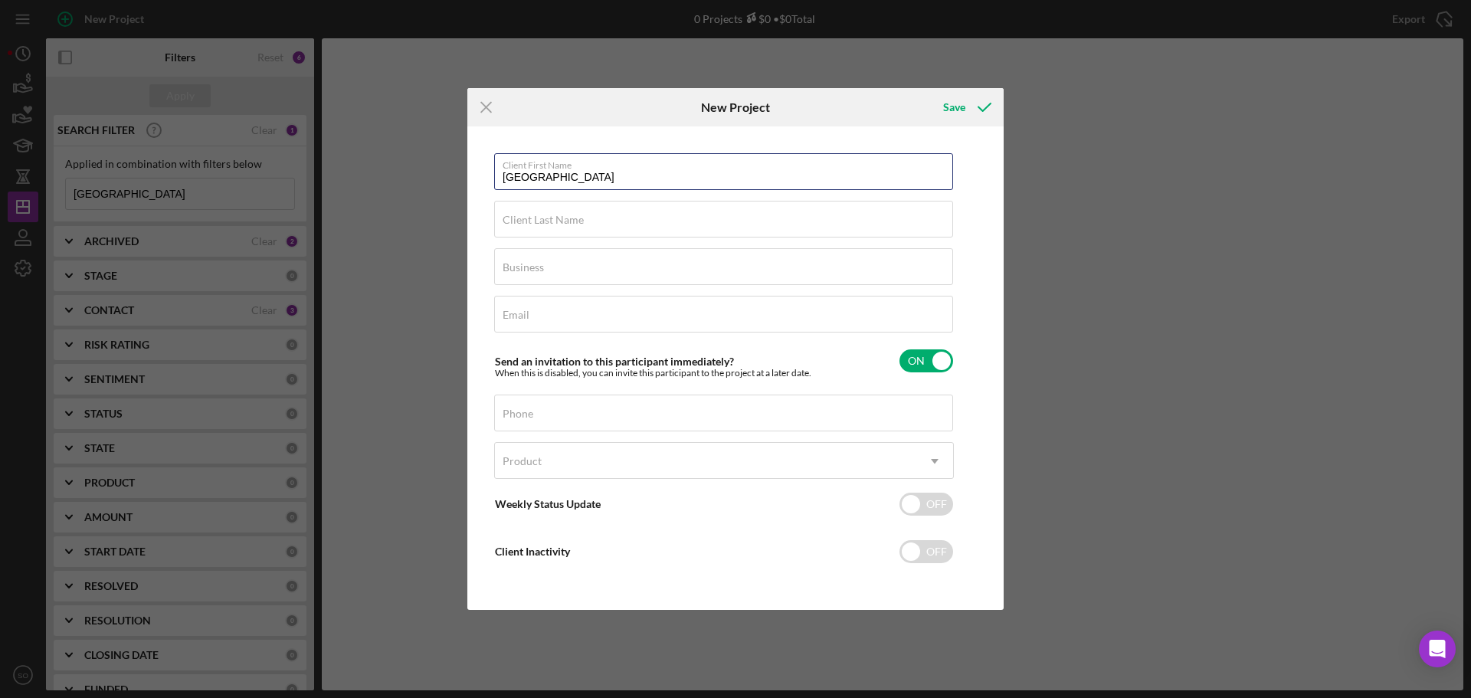
type input "[GEOGRAPHIC_DATA]"
click at [568, 220] on label "Client Last Name" at bounding box center [543, 220] width 81 height 12
click at [568, 220] on input "Client Last Name" at bounding box center [723, 219] width 459 height 37
paste input "[PERSON_NAME]"
type input "[PERSON_NAME]"
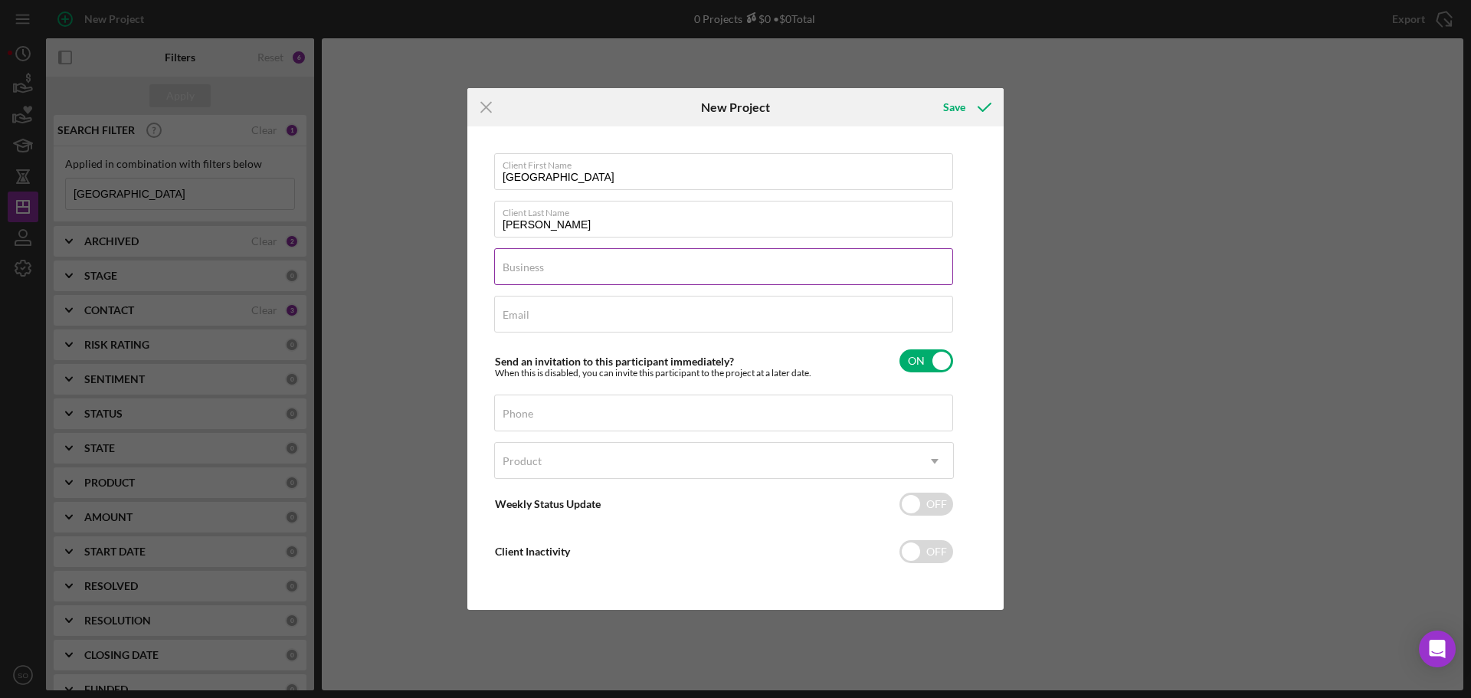
drag, startPoint x: 580, startPoint y: 284, endPoint x: 595, endPoint y: 281, distance: 15.5
click at [581, 283] on input "Business" at bounding box center [723, 266] width 459 height 37
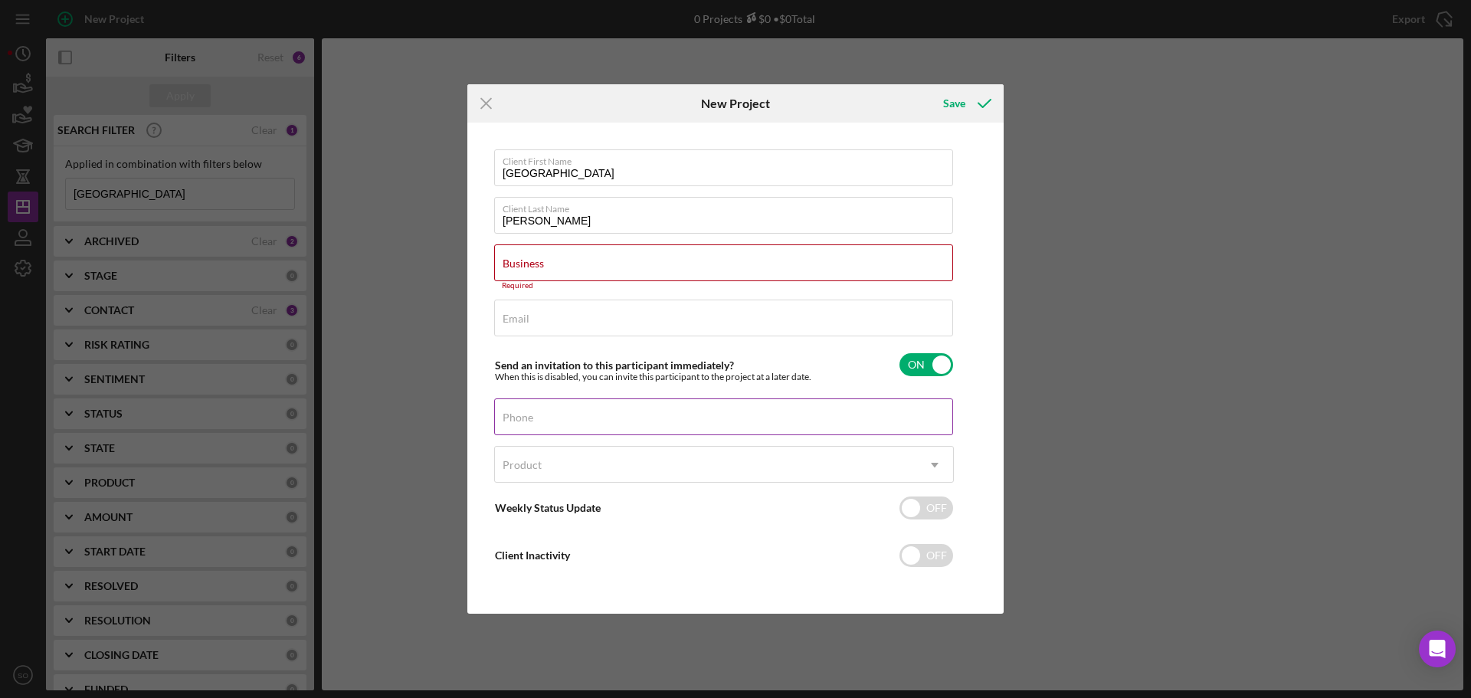
click at [615, 426] on input "Phone" at bounding box center [723, 417] width 459 height 37
paste input "[PHONE_NUMBER]"
type input "[PHONE_NUMBER]"
click at [628, 465] on div "Product" at bounding box center [706, 465] width 422 height 35
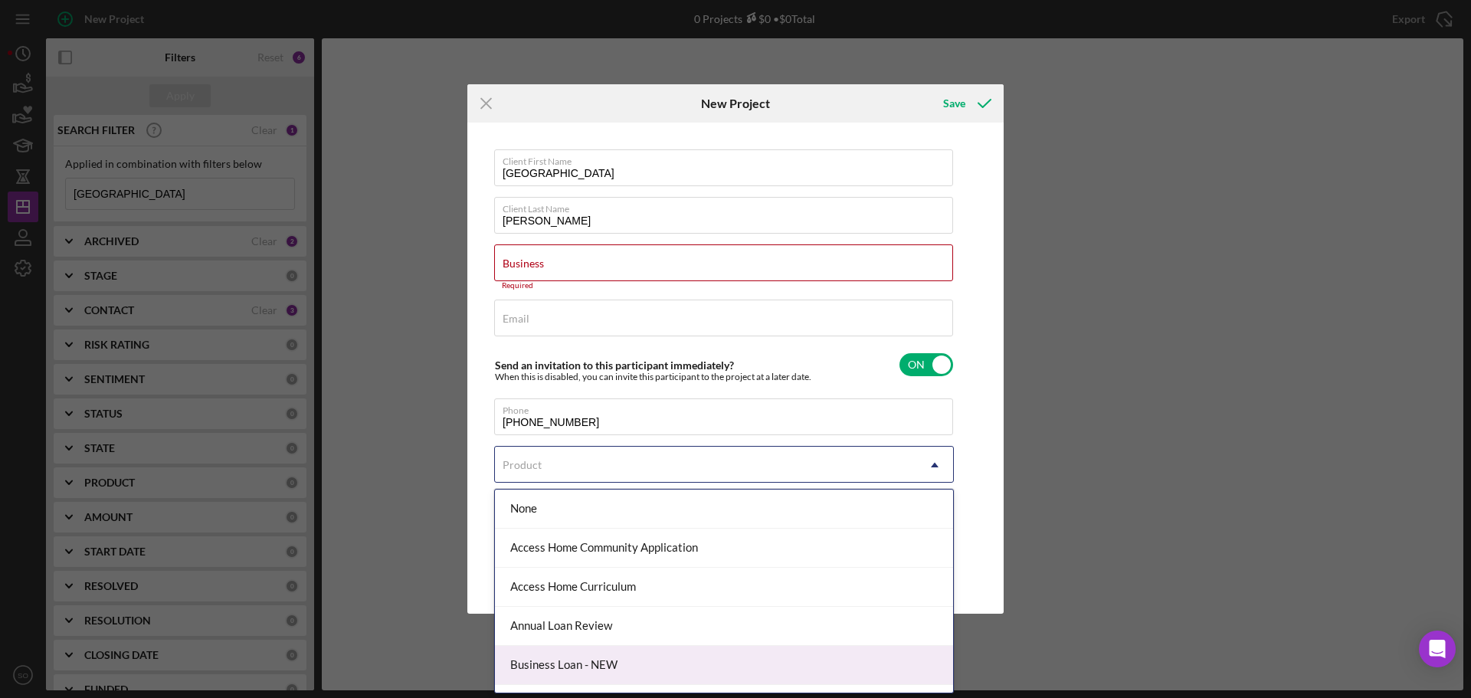
click at [598, 659] on div "Business Loan - NEW" at bounding box center [724, 665] width 458 height 39
checkbox input "true"
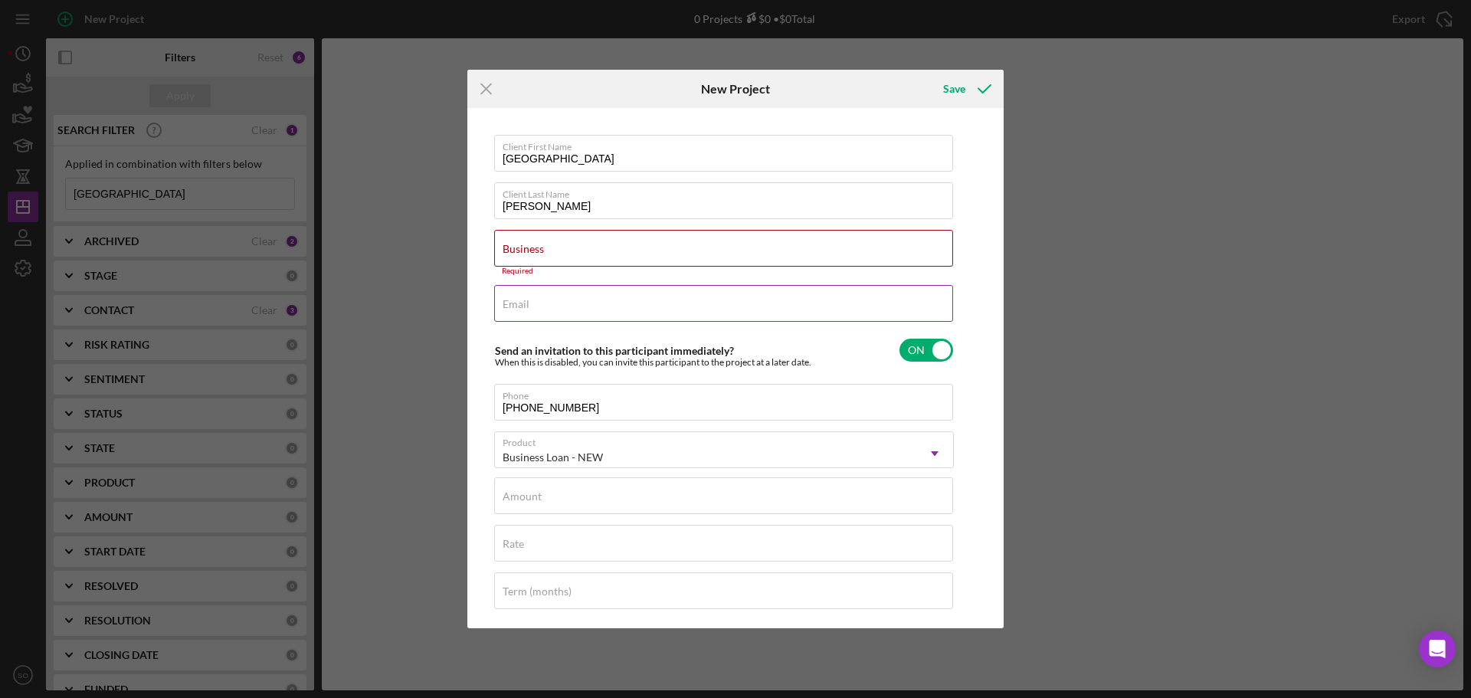
click at [567, 309] on input "Email" at bounding box center [723, 303] width 459 height 37
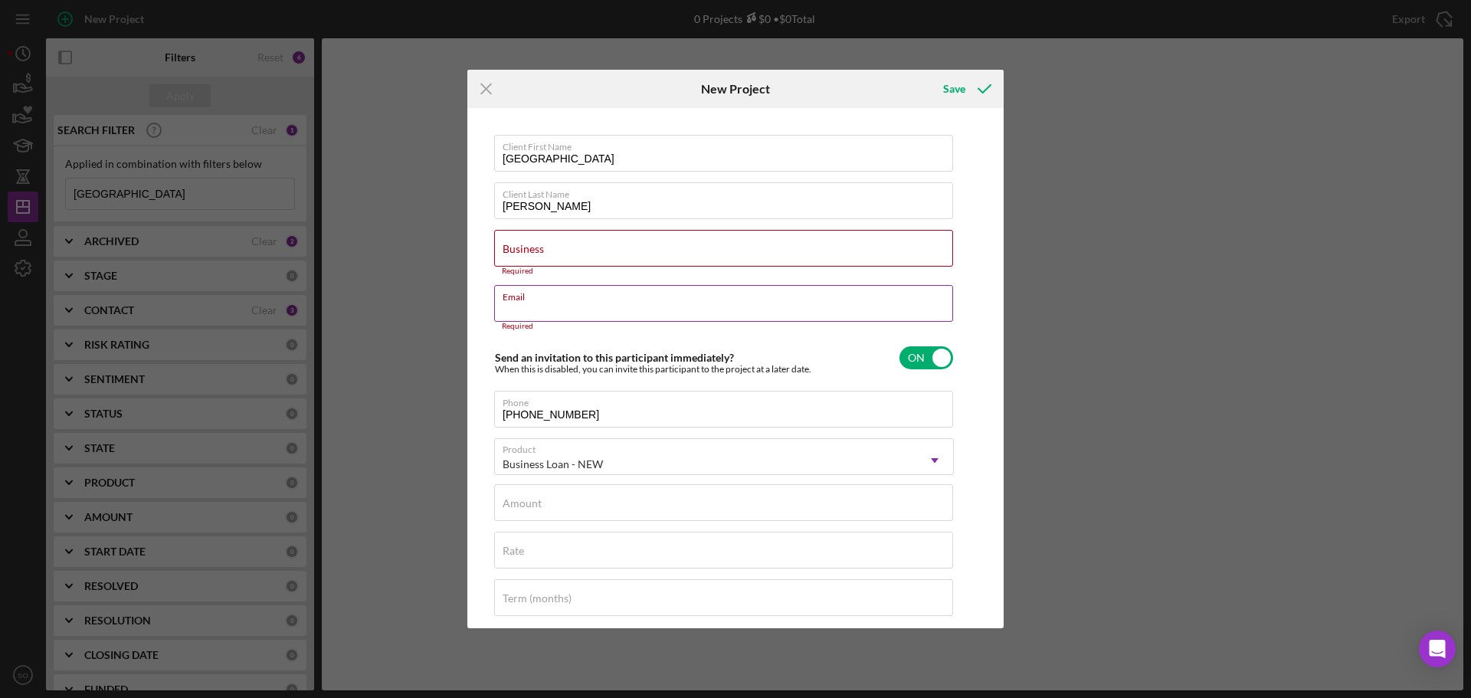
click at [571, 303] on label "Email" at bounding box center [728, 294] width 451 height 17
click at [571, 303] on input "Email" at bounding box center [723, 303] width 459 height 37
paste input "[EMAIL_ADDRESS][DOMAIN_NAME]"
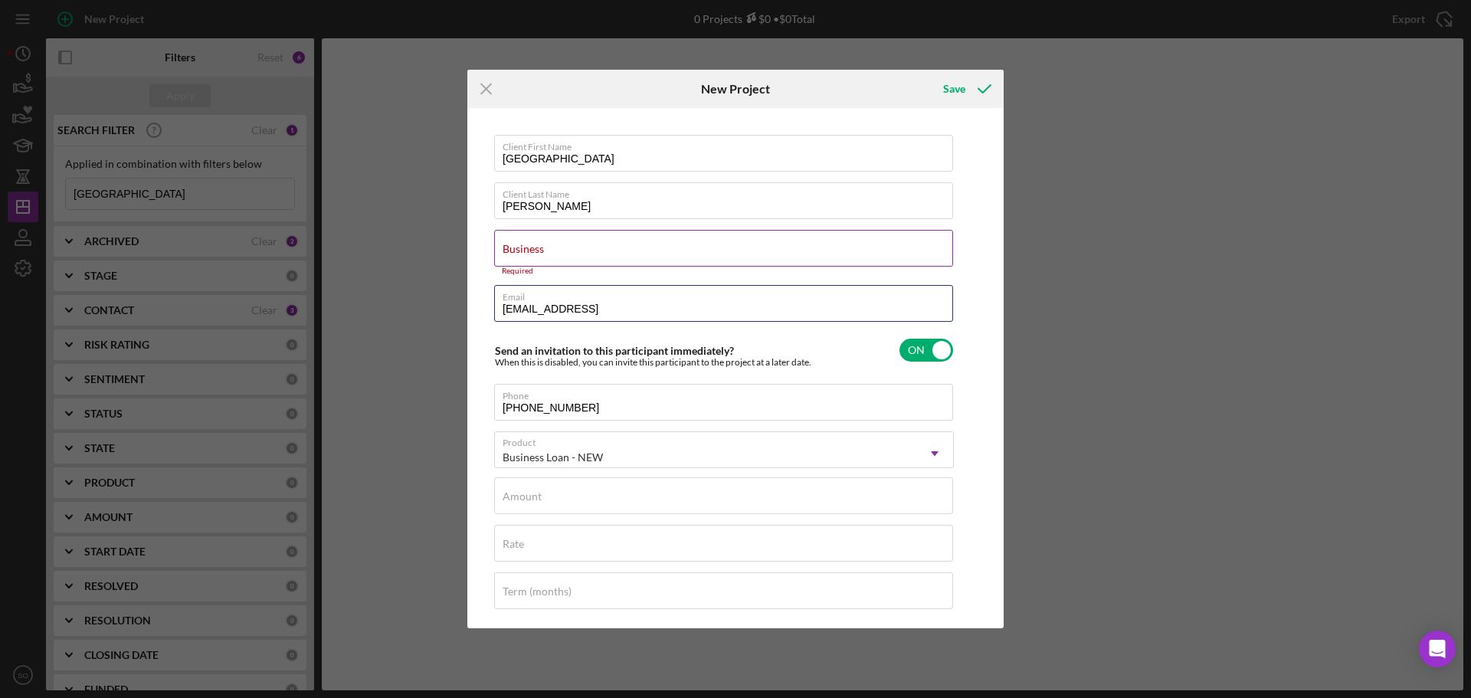
type input "[EMAIL_ADDRESS]"
click at [658, 251] on input "Business" at bounding box center [723, 248] width 459 height 37
type input "n/a"
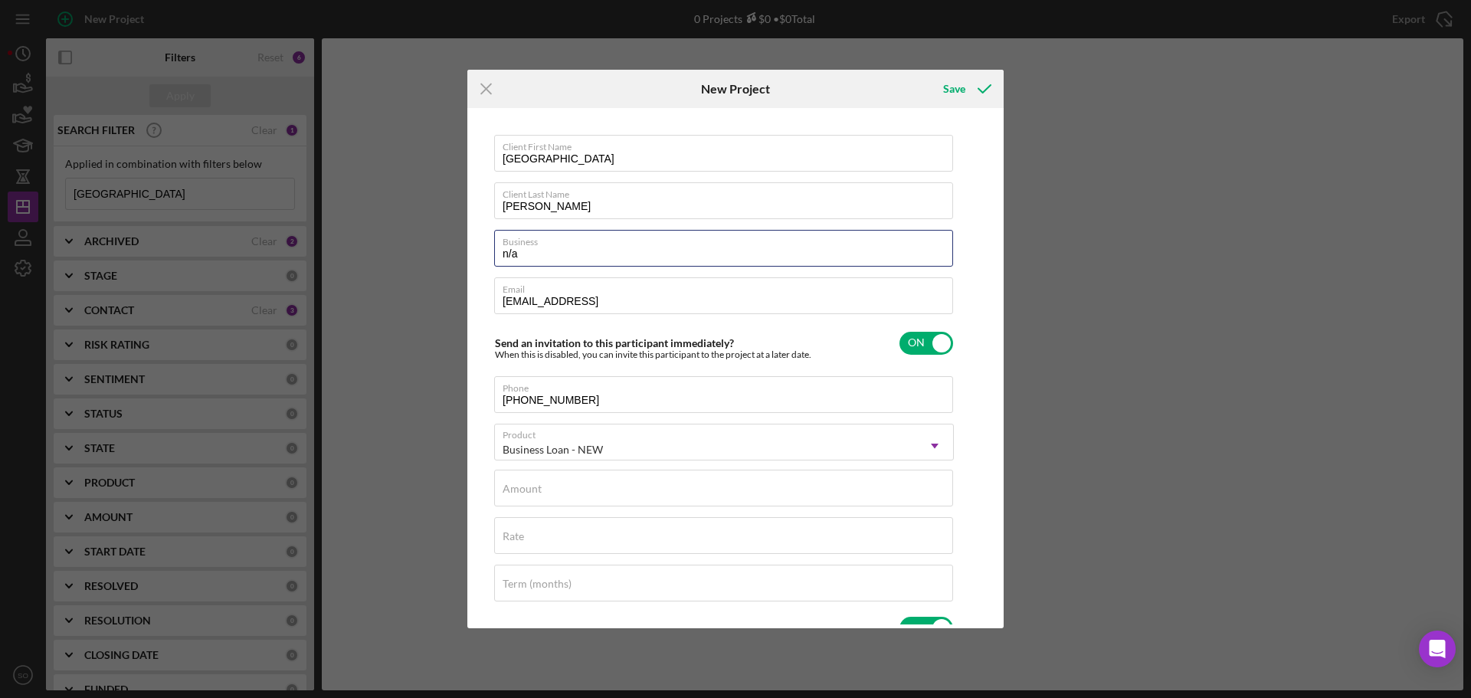
scroll to position [77, 0]
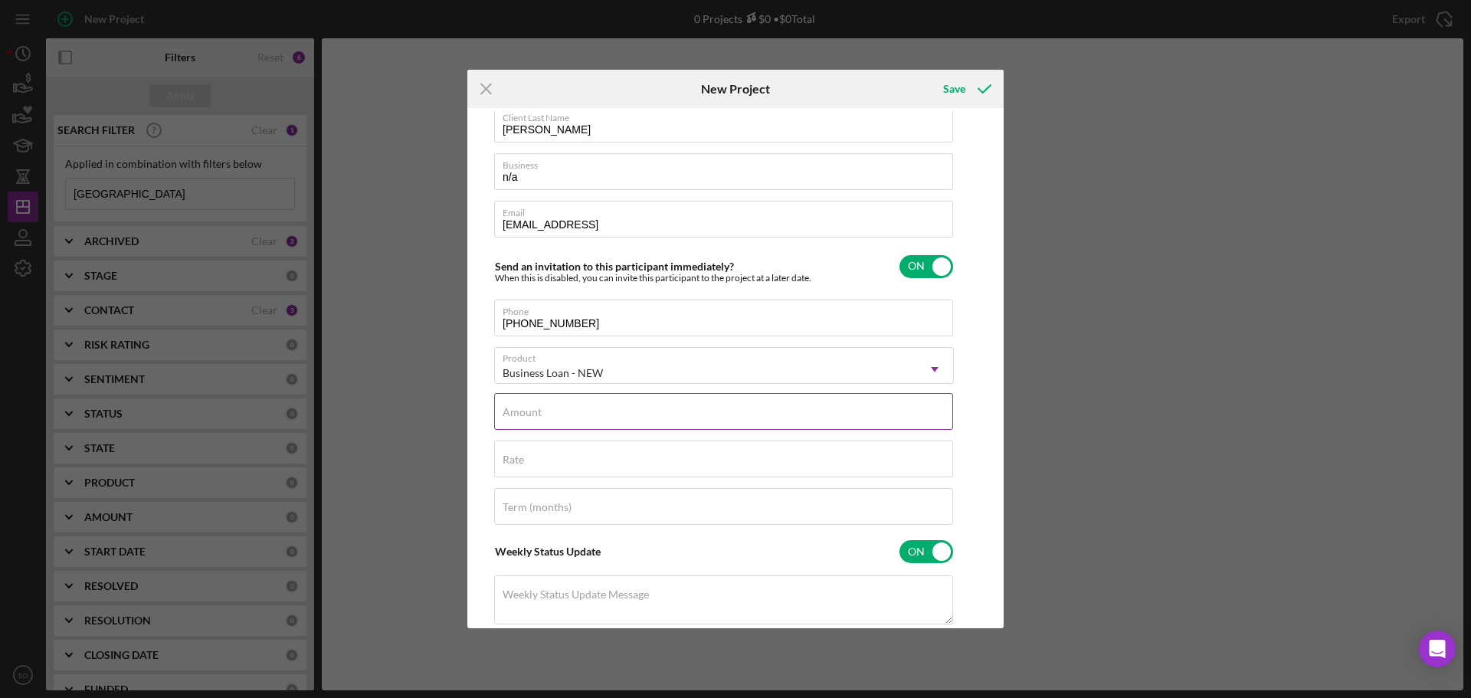
click at [612, 420] on input "Amount" at bounding box center [723, 411] width 459 height 37
click at [603, 419] on input "Amount" at bounding box center [723, 411] width 459 height 37
type input "$5,000"
click at [526, 459] on div "Rate" at bounding box center [724, 460] width 460 height 38
type input "8.000%"
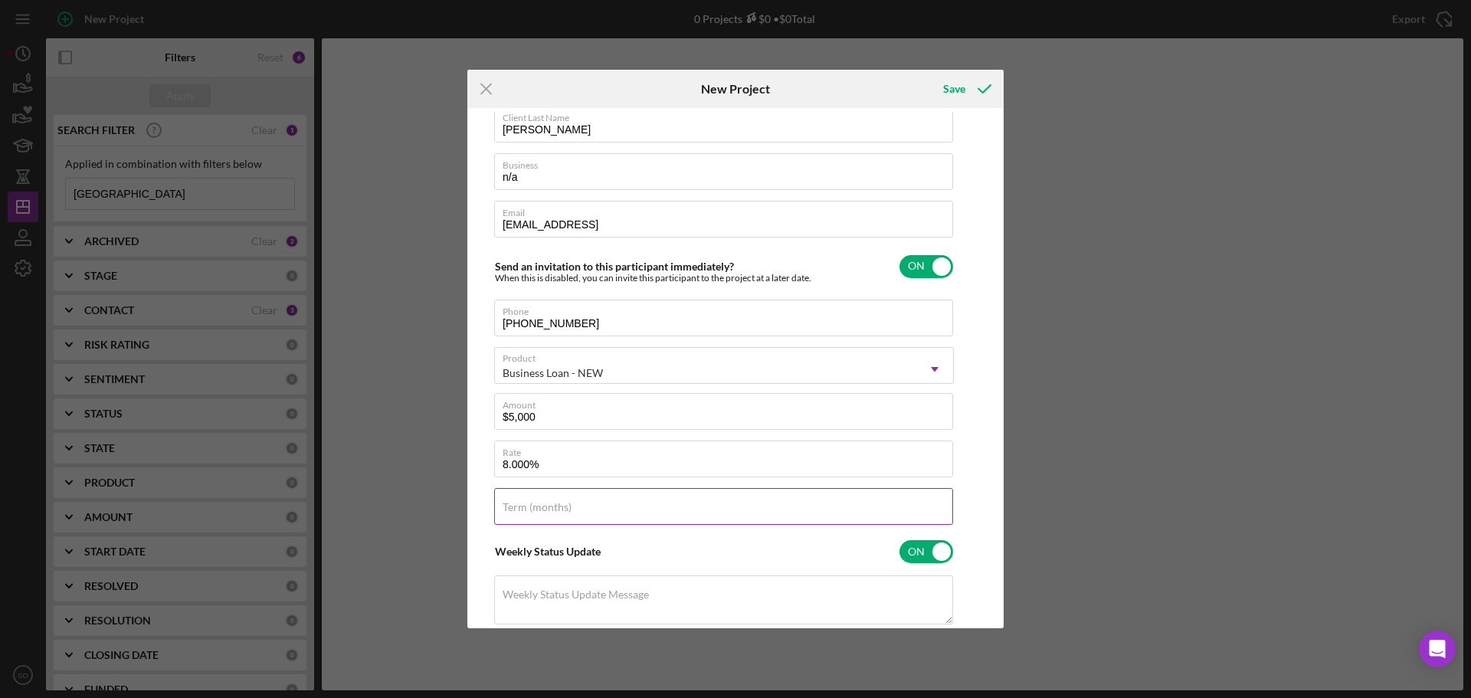
click at [651, 526] on div "Term (months)" at bounding box center [724, 507] width 460 height 38
click at [655, 508] on div "Term (months)" at bounding box center [724, 507] width 460 height 38
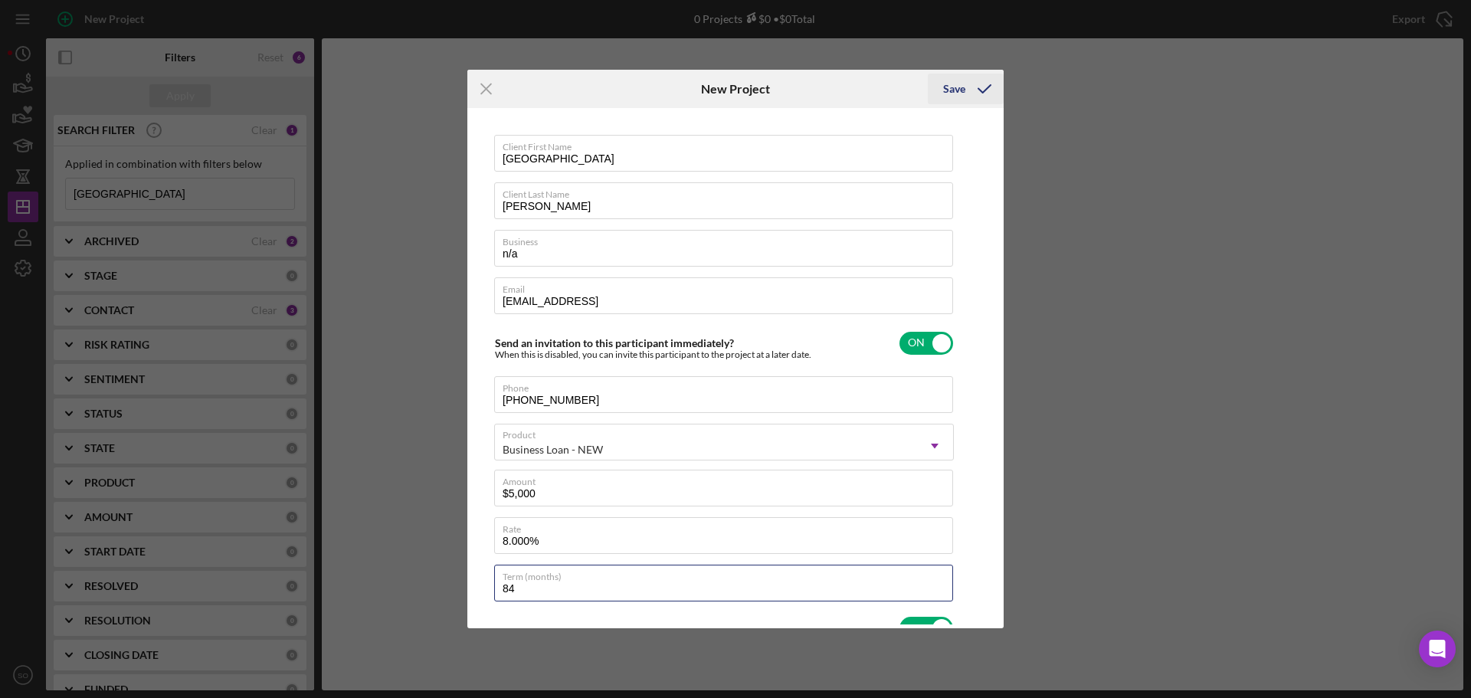
type input "84"
click at [976, 89] on icon "submit" at bounding box center [985, 89] width 38 height 38
checkbox input "false"
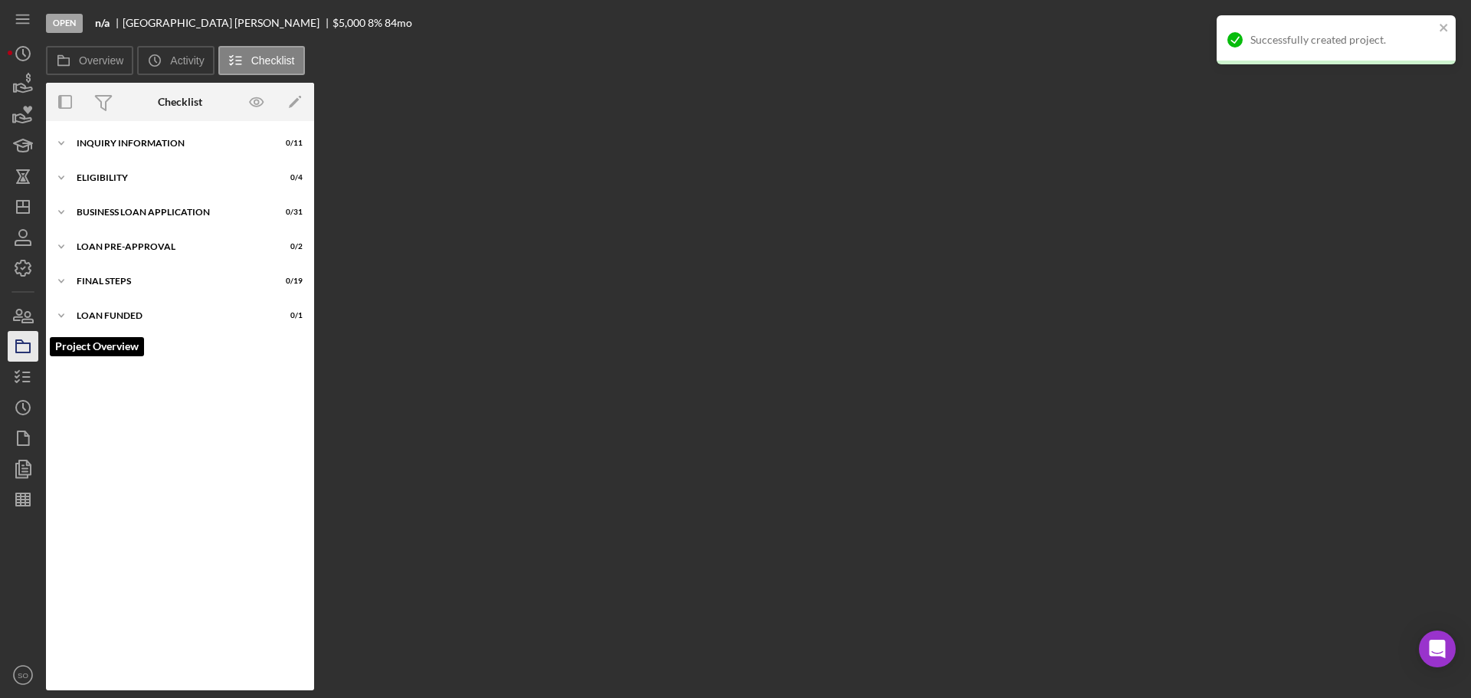
drag, startPoint x: 25, startPoint y: 345, endPoint x: 38, endPoint y: 346, distance: 13.1
click at [25, 345] on icon "button" at bounding box center [23, 346] width 38 height 38
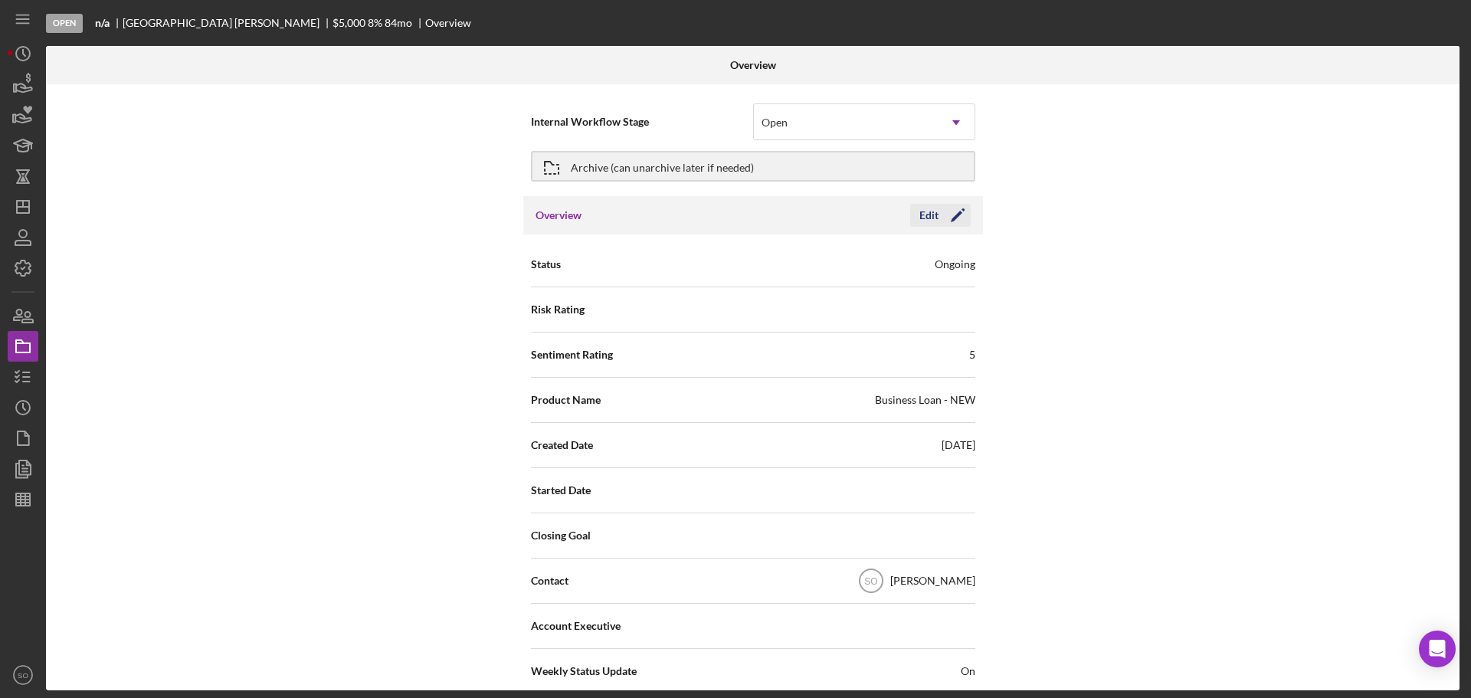
click at [961, 218] on icon "Icon/Edit" at bounding box center [958, 215] width 38 height 38
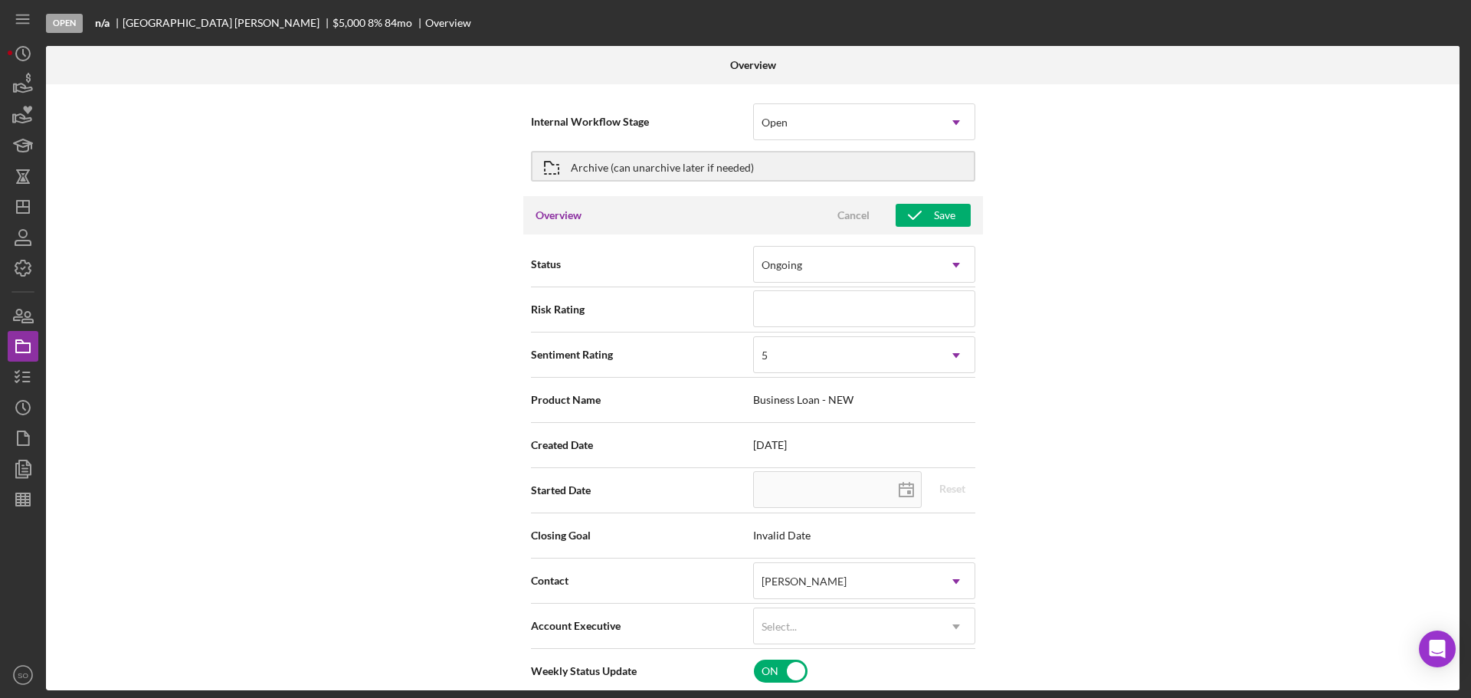
scroll to position [77, 0]
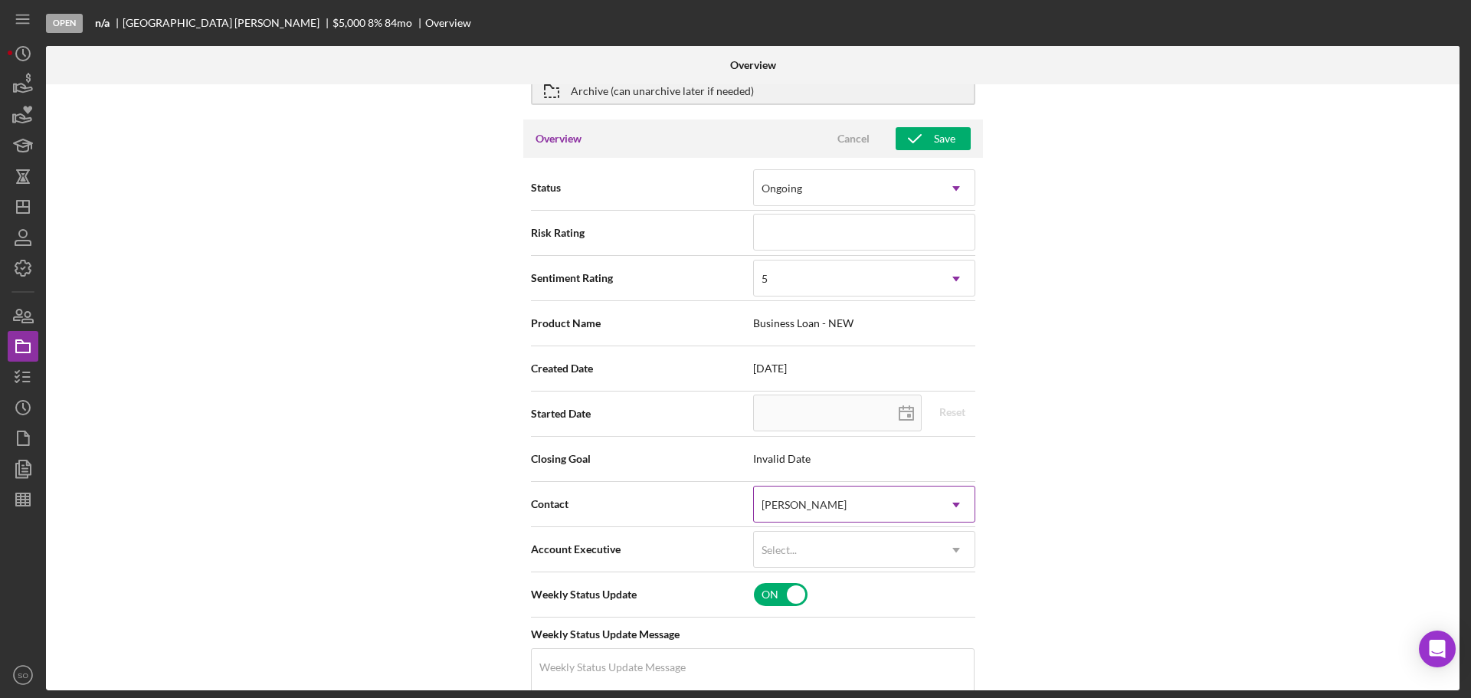
click at [870, 509] on div "[PERSON_NAME]" at bounding box center [846, 504] width 184 height 35
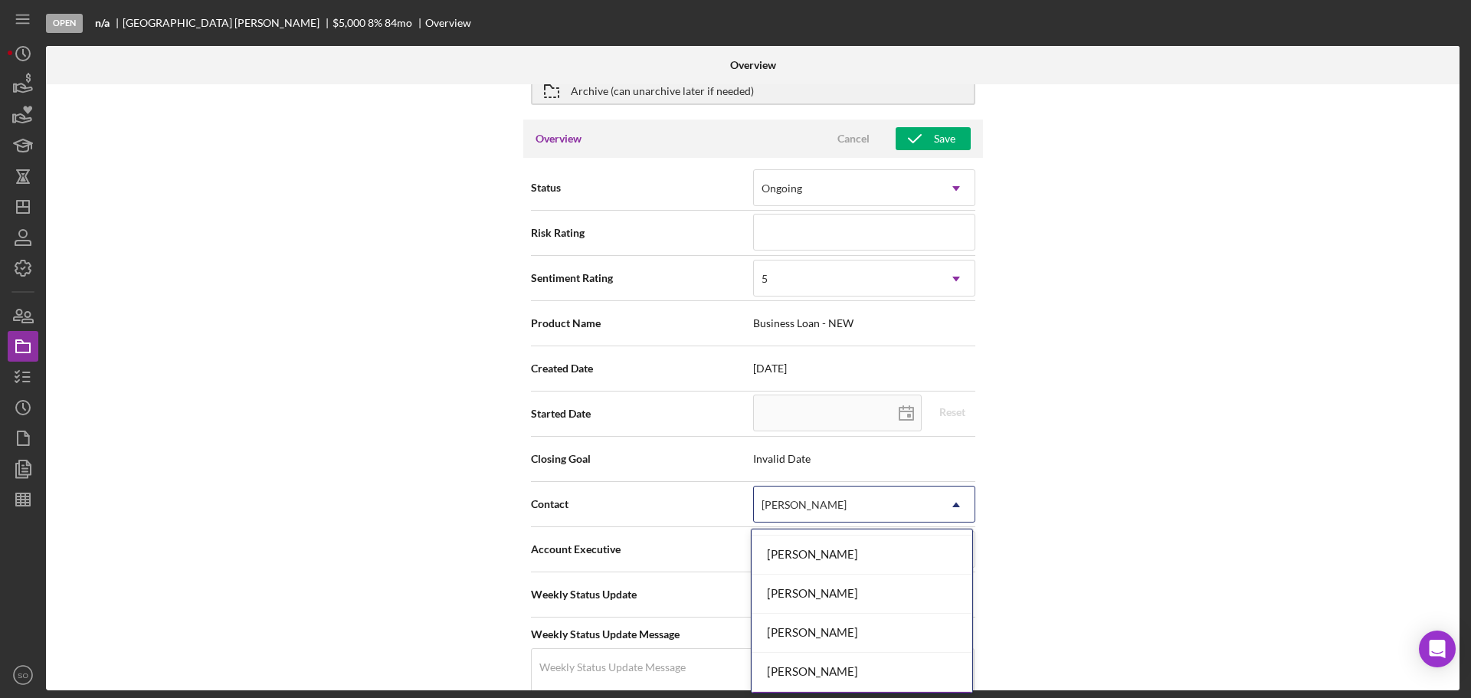
scroll to position [460, 0]
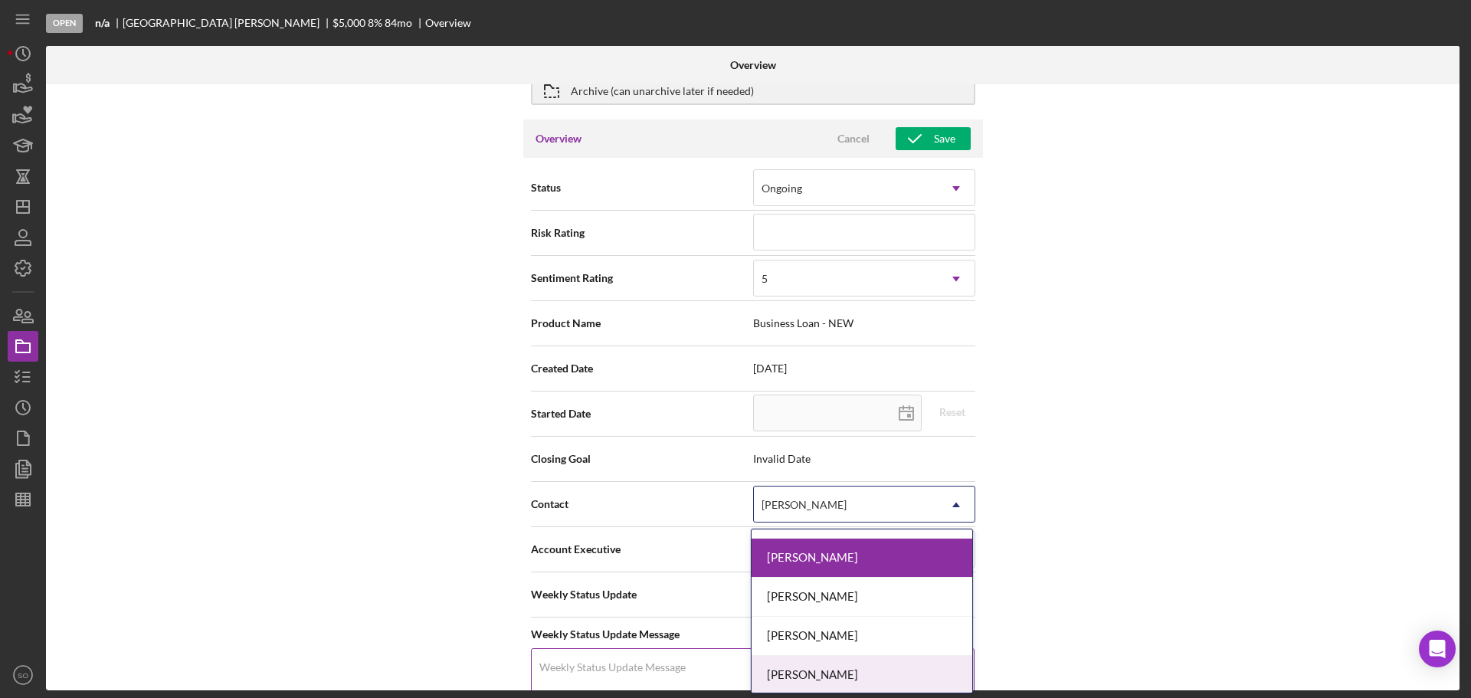
click at [837, 664] on div "[PERSON_NAME]" at bounding box center [862, 675] width 221 height 39
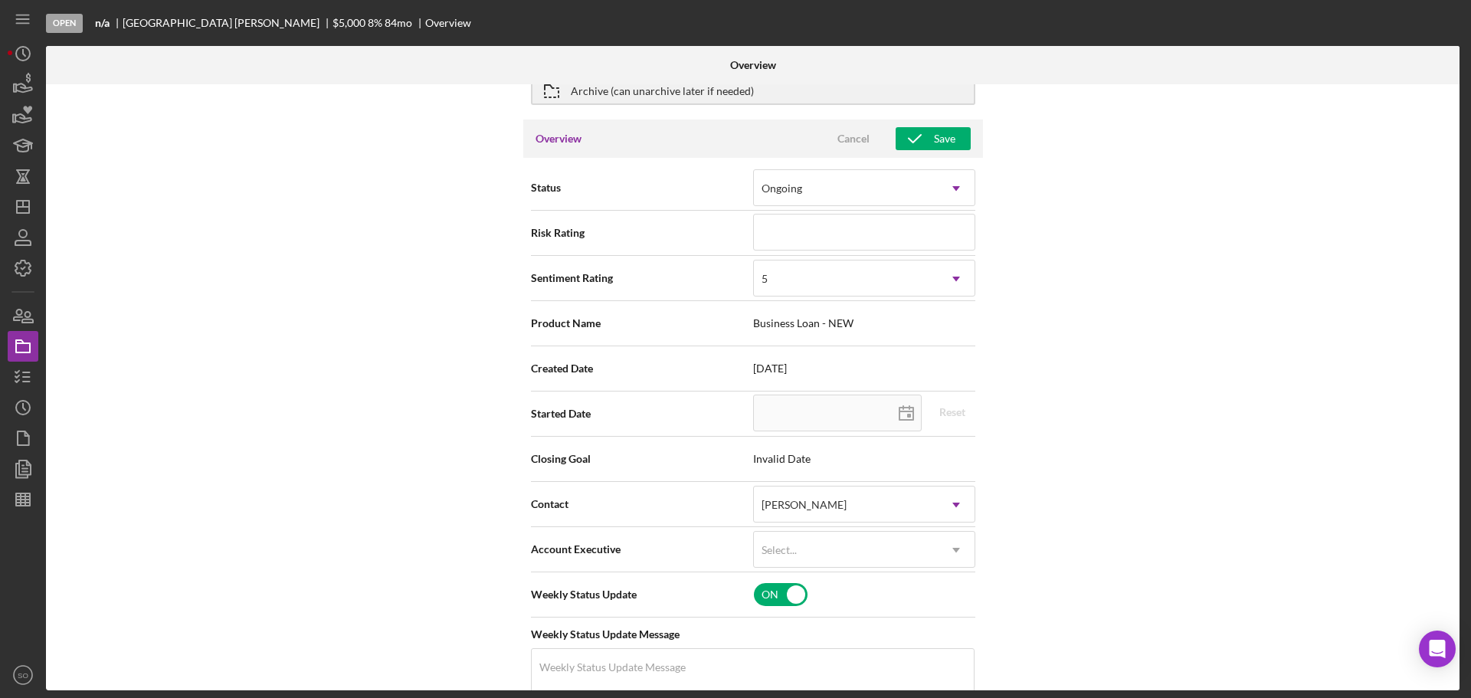
click at [376, 483] on div "Internal Workflow Stage Open Icon/Dropdown Arrow Archive (can unarchive later i…" at bounding box center [753, 387] width 1414 height 606
click at [920, 133] on icon "button" at bounding box center [915, 139] width 38 height 38
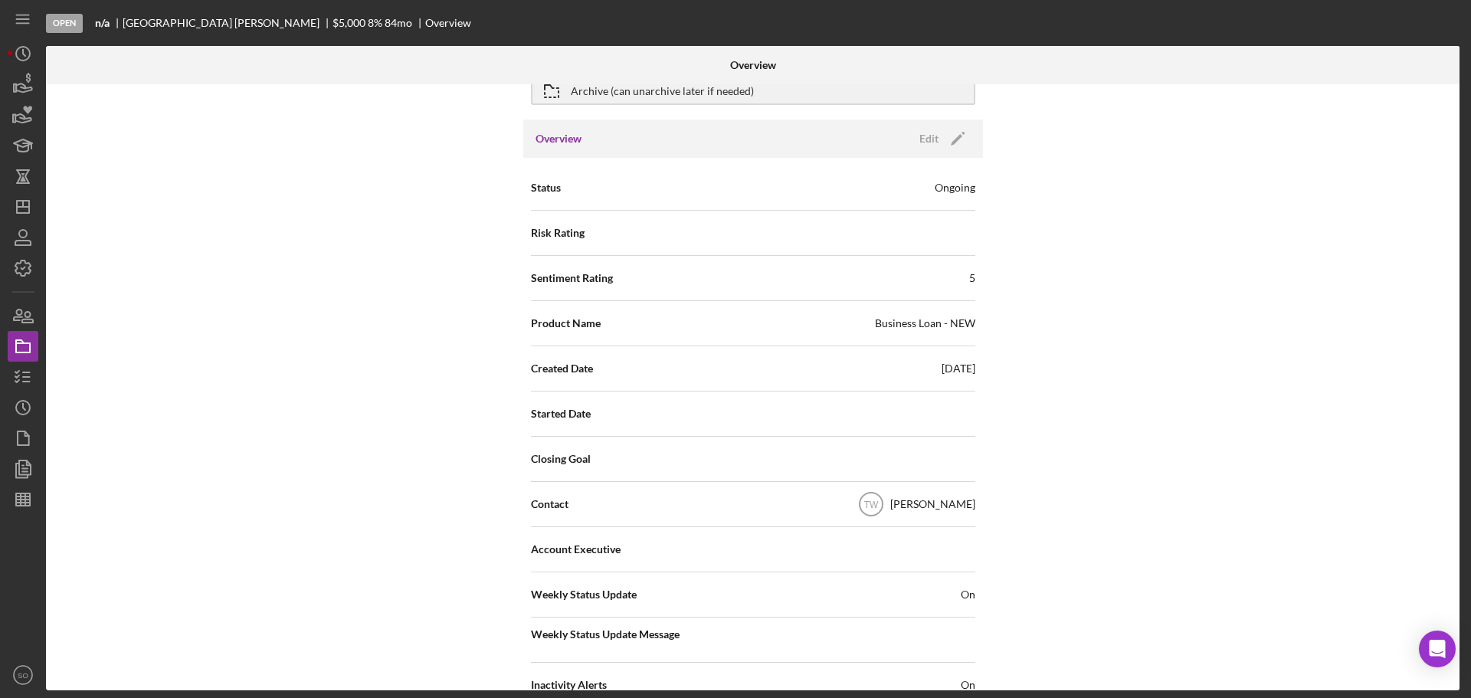
scroll to position [0, 0]
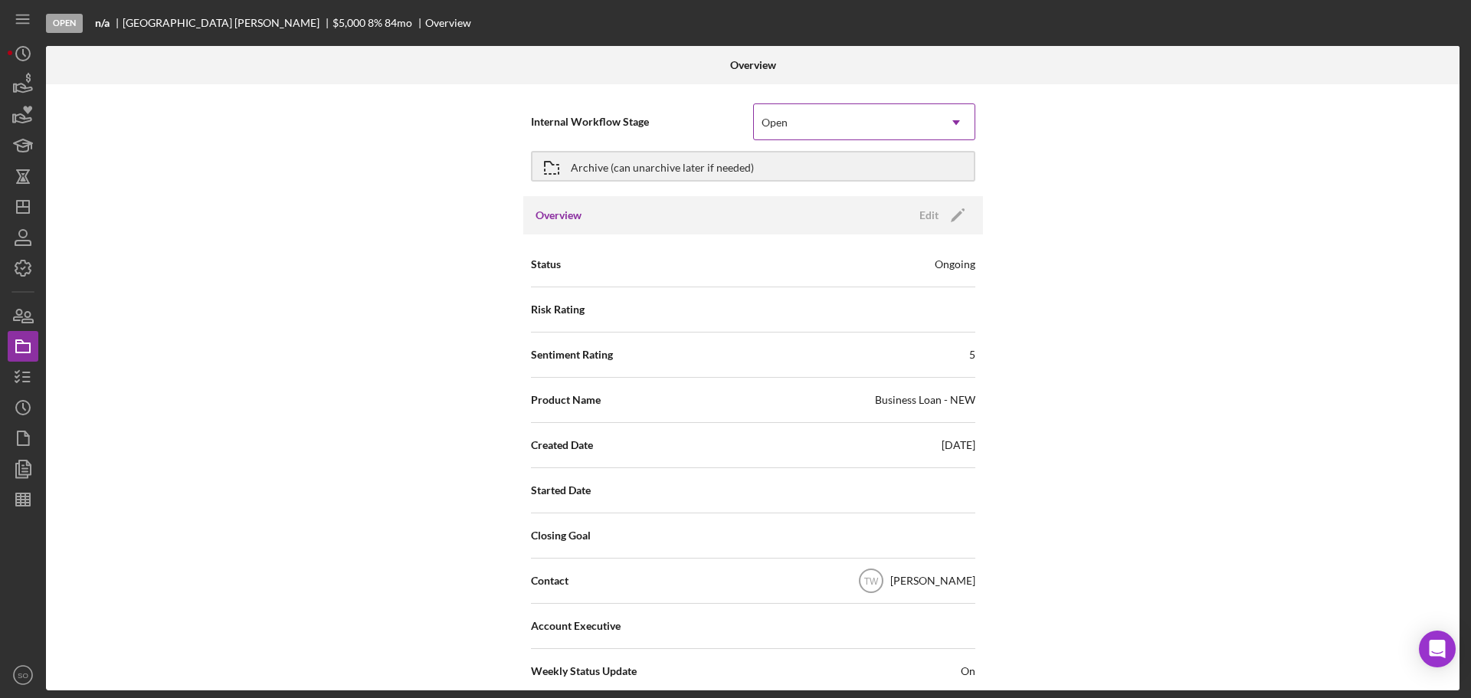
click at [792, 116] on div "Open" at bounding box center [846, 122] width 184 height 35
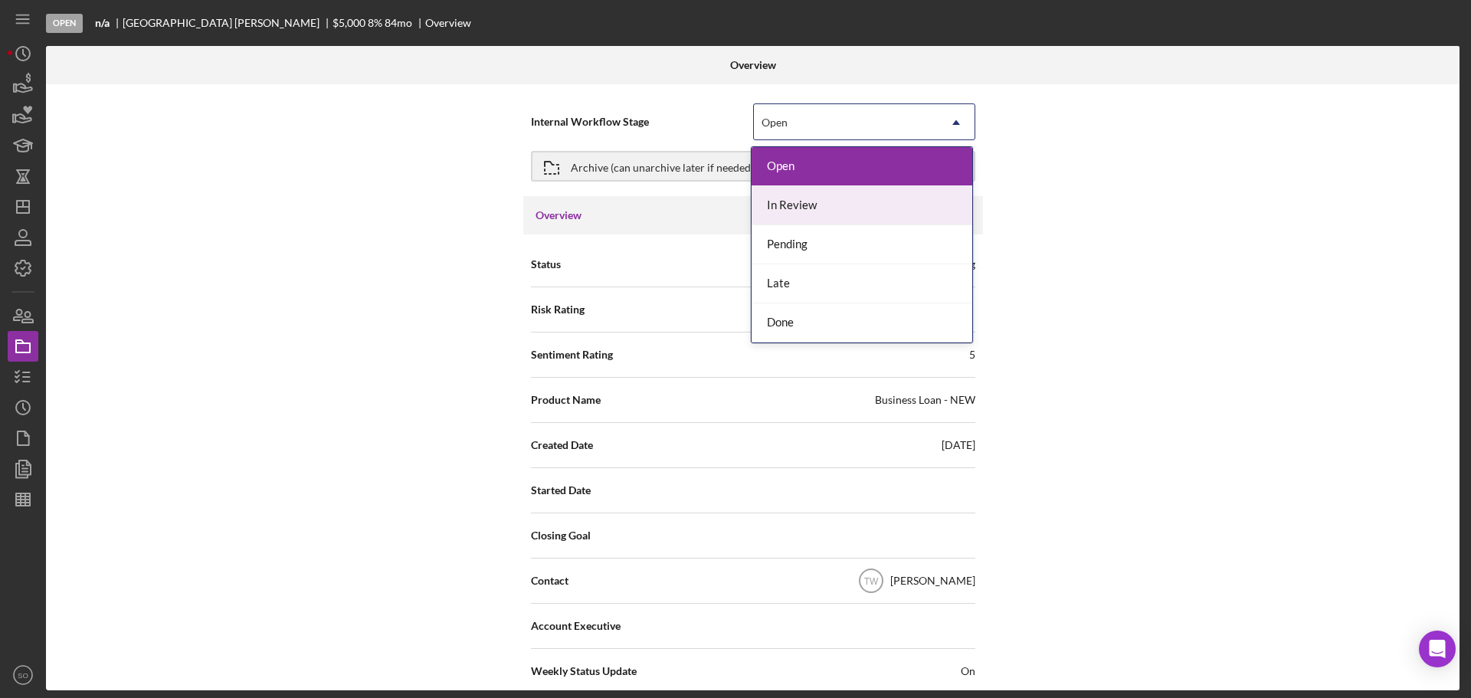
click at [794, 200] on div "In Review" at bounding box center [862, 205] width 221 height 39
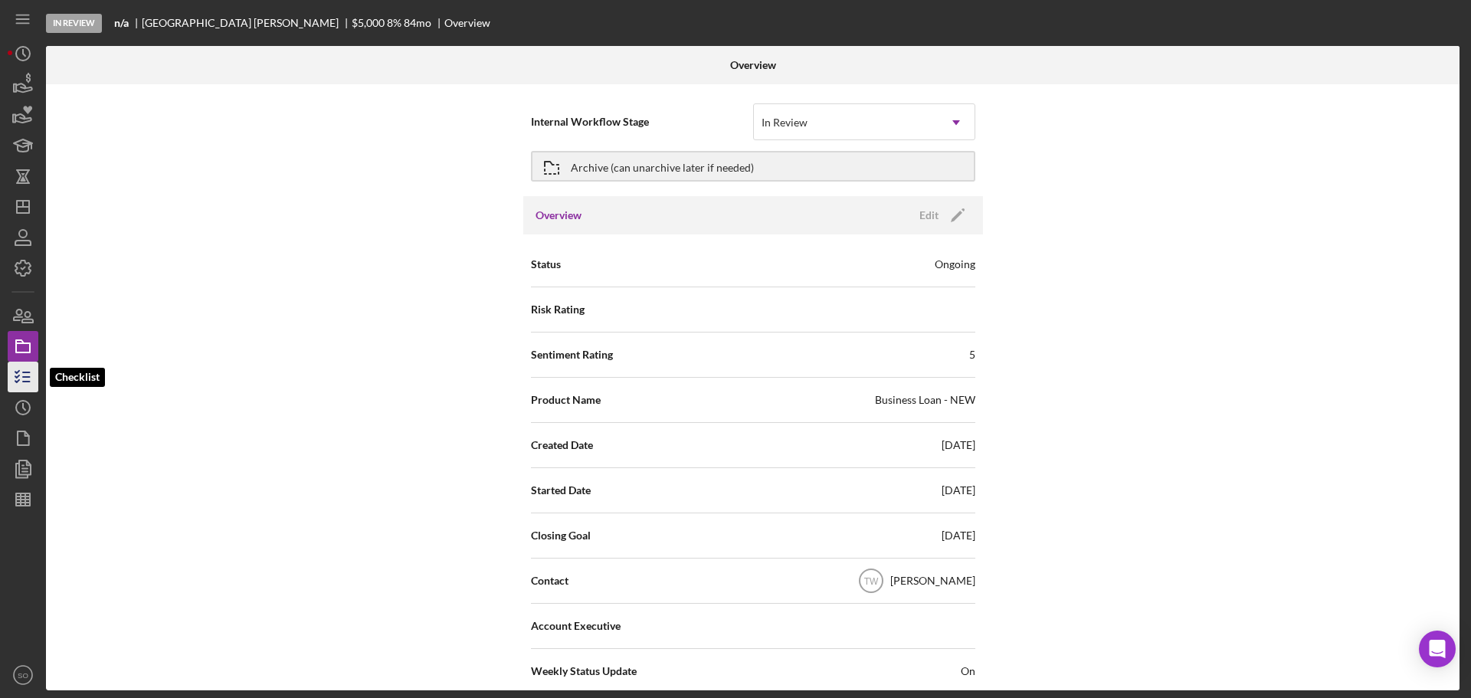
click at [20, 376] on icon "button" at bounding box center [23, 377] width 38 height 38
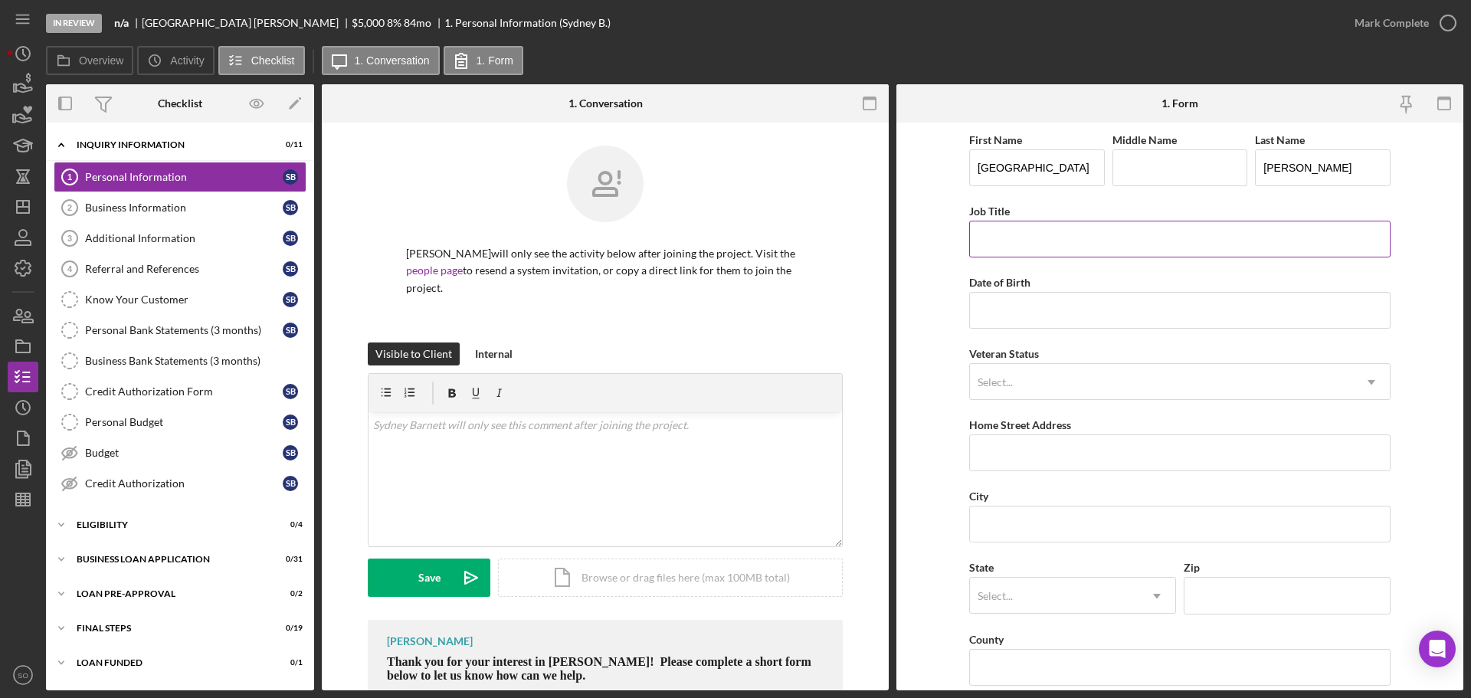
click at [1164, 241] on input "Job Title" at bounding box center [1180, 239] width 422 height 37
type input "Business Owner"
click at [1080, 304] on input "Date of Birth" at bounding box center [1180, 310] width 422 height 37
click at [1158, 309] on input "Date of Birth" at bounding box center [1180, 310] width 422 height 37
click at [1016, 315] on input "Date of Birth" at bounding box center [1180, 310] width 422 height 37
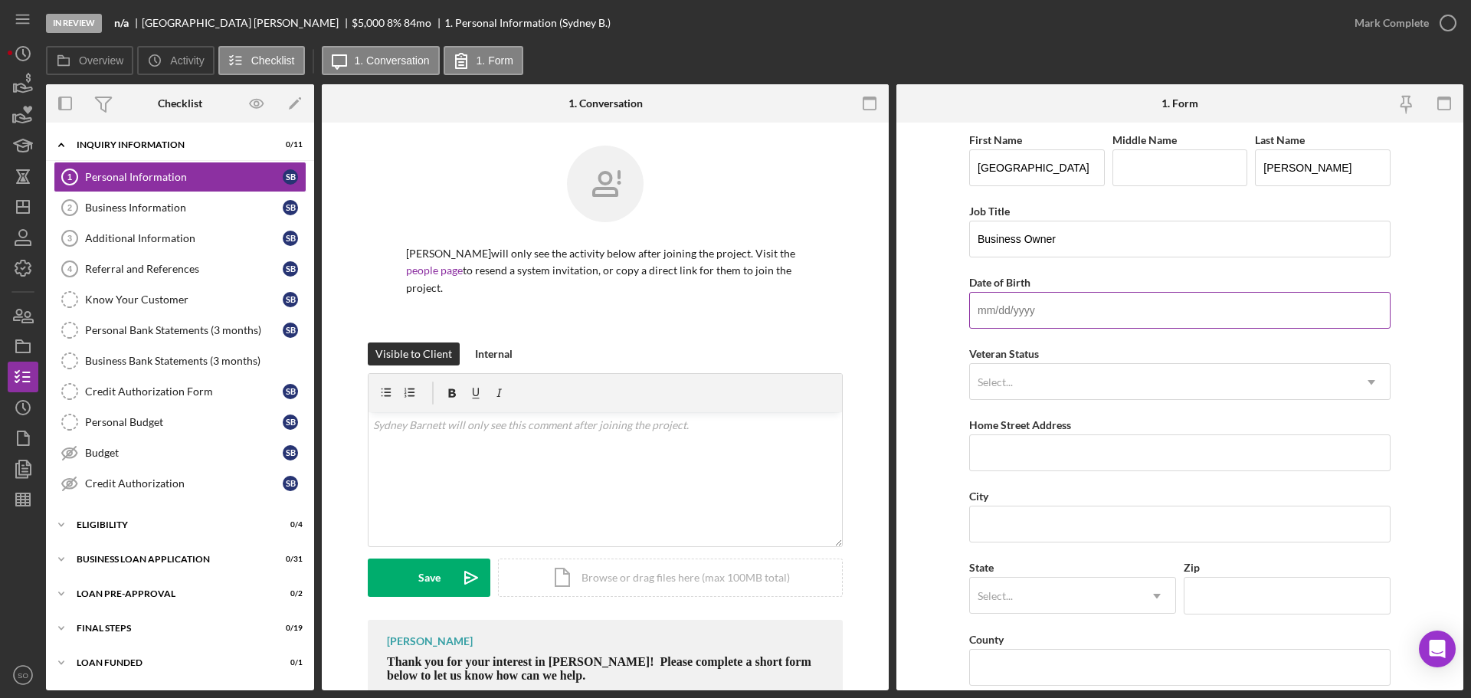
paste input "[DATE]"
type input "[DATE]"
click at [946, 437] on form "First Name [GEOGRAPHIC_DATA] Middle Name Last Name [PERSON_NAME] Job Title Busi…" at bounding box center [1180, 407] width 567 height 568
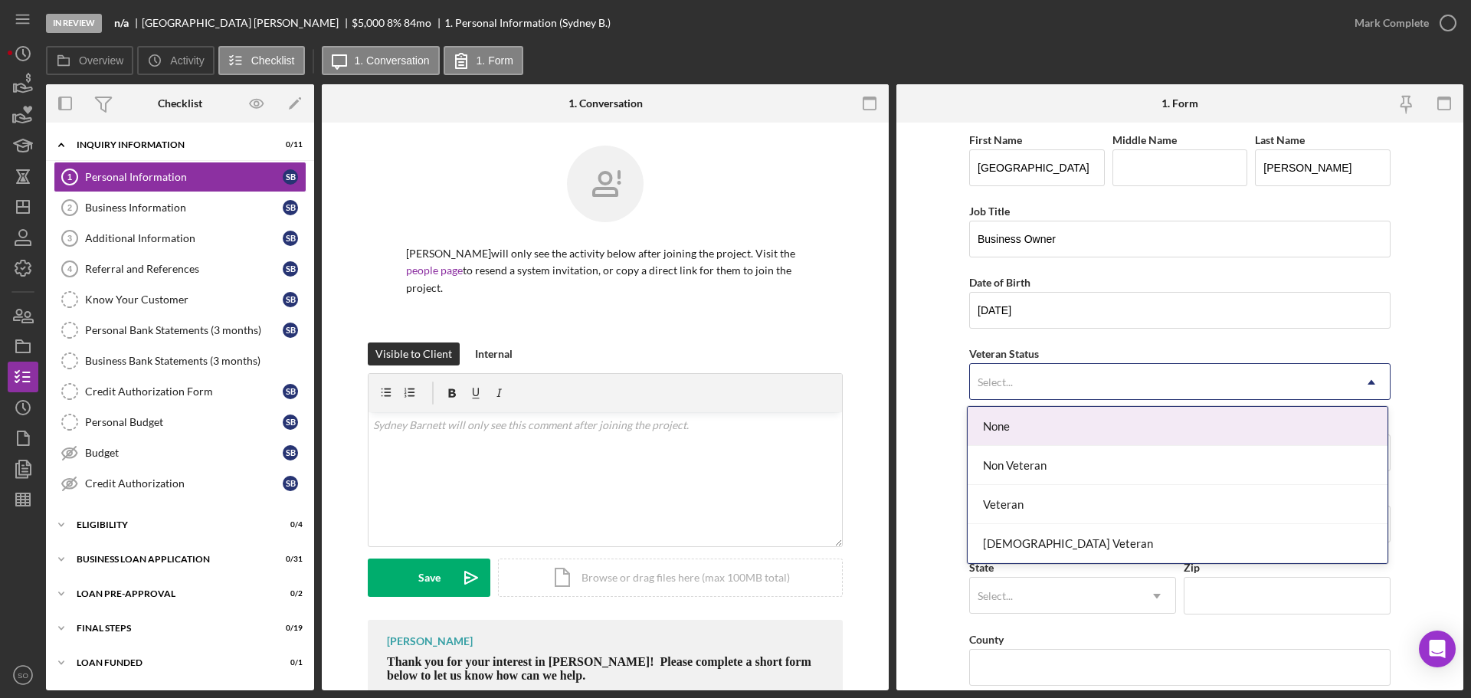
click at [1001, 399] on div "Select..." at bounding box center [1161, 382] width 383 height 35
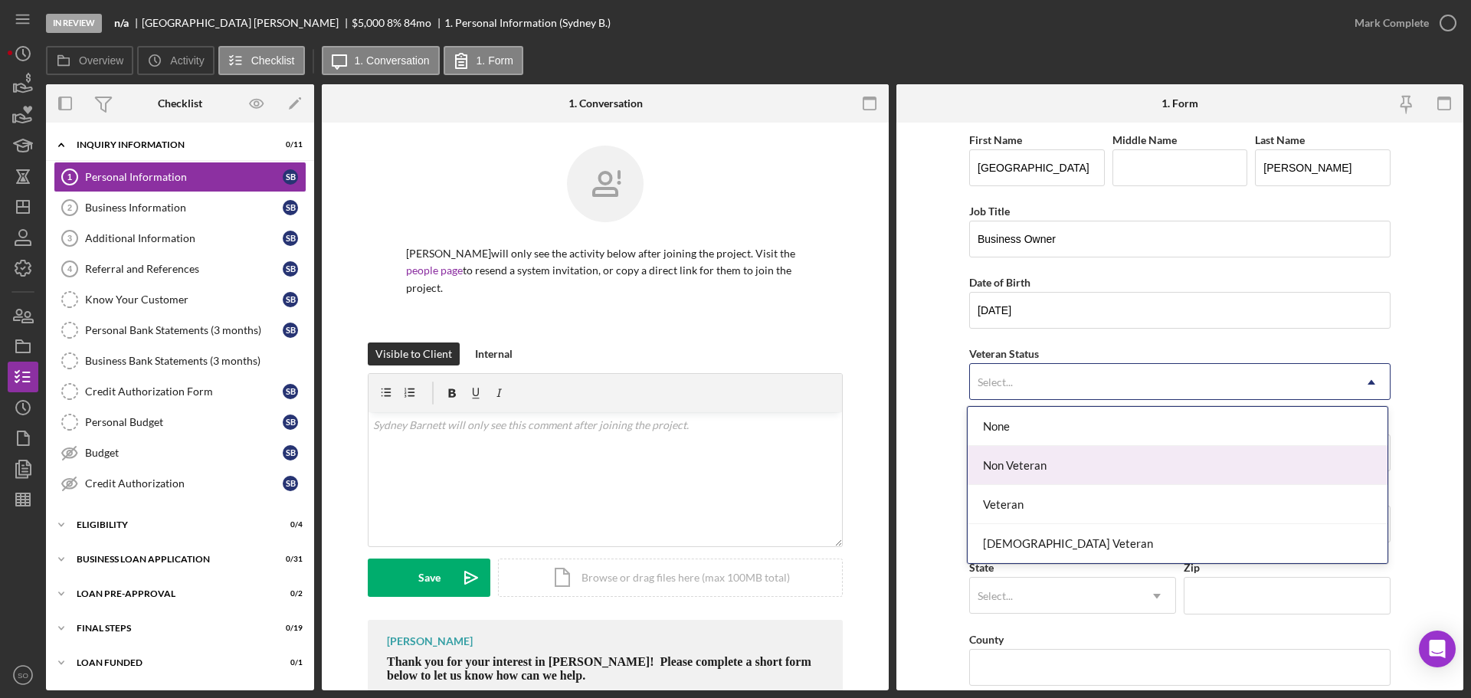
click at [1030, 481] on div "Non Veteran" at bounding box center [1178, 465] width 420 height 39
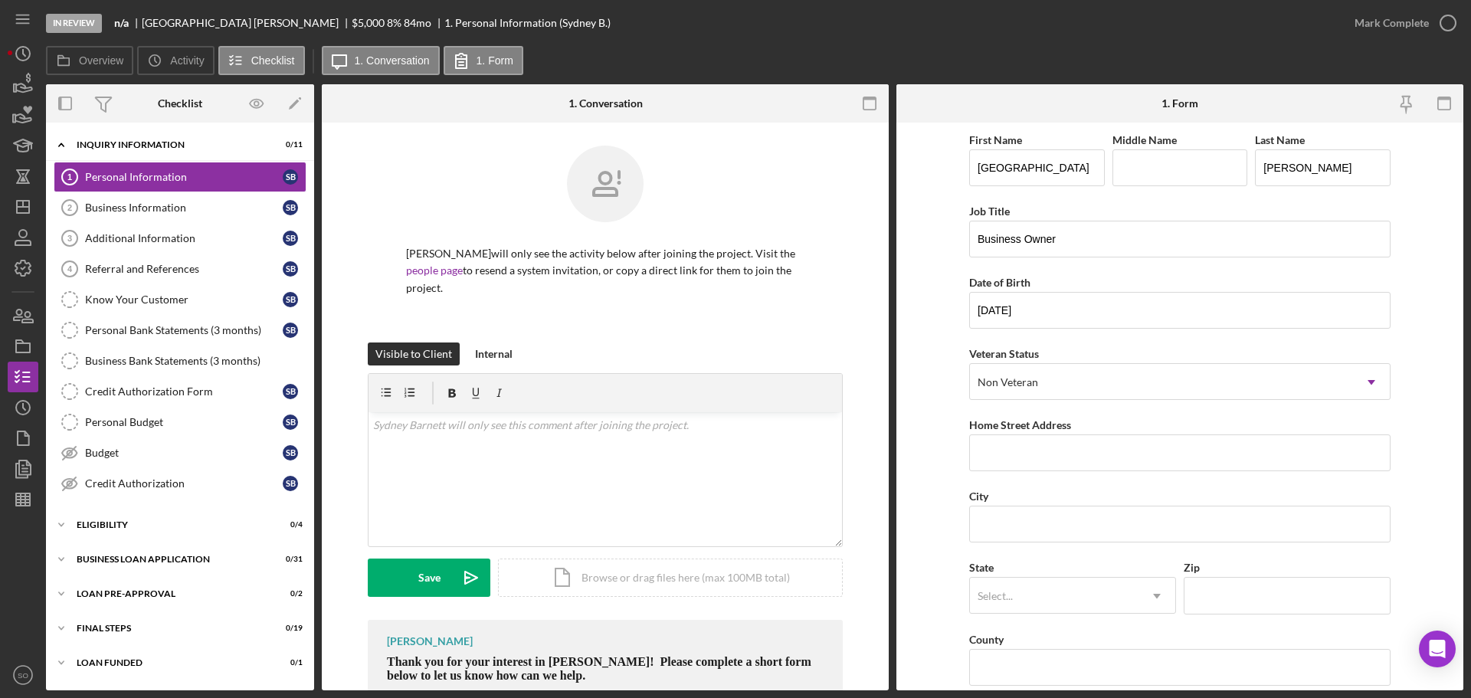
click at [950, 457] on form "First Name [GEOGRAPHIC_DATA] Middle Name Last Name [PERSON_NAME] Job Title Busi…" at bounding box center [1180, 407] width 567 height 568
click at [996, 446] on input "Home Street Address" at bounding box center [1180, 453] width 422 height 37
paste input "[STREET_ADDRESS]"
type input "[STREET_ADDRESS]"
click at [927, 431] on form "First Name [GEOGRAPHIC_DATA] Middle Name Last Name [PERSON_NAME] Job Title Busi…" at bounding box center [1180, 407] width 567 height 568
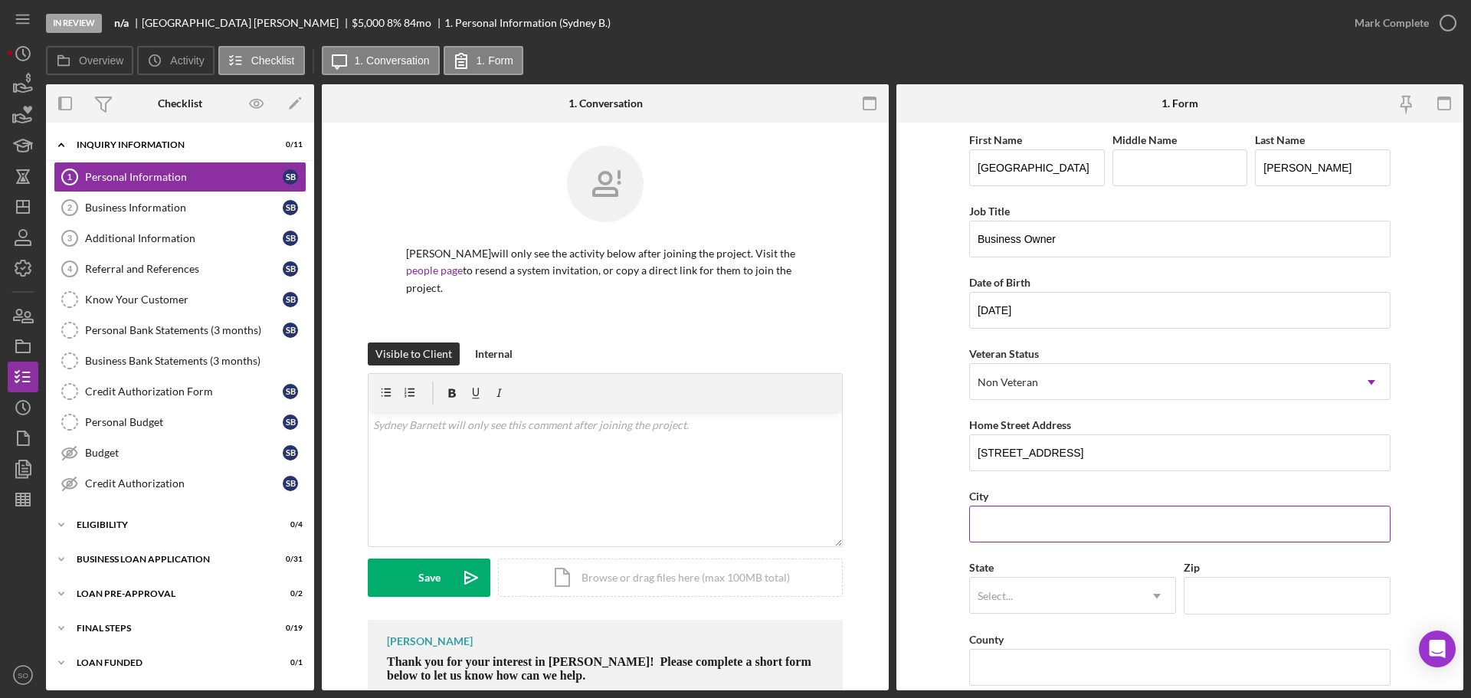
click at [1025, 516] on input "City" at bounding box center [1180, 524] width 422 height 37
paste input "Florissant"
type input "Florissant"
click at [950, 468] on form "First Name [GEOGRAPHIC_DATA] Middle Name Last Name [PERSON_NAME] Job Title Busi…" at bounding box center [1180, 407] width 567 height 568
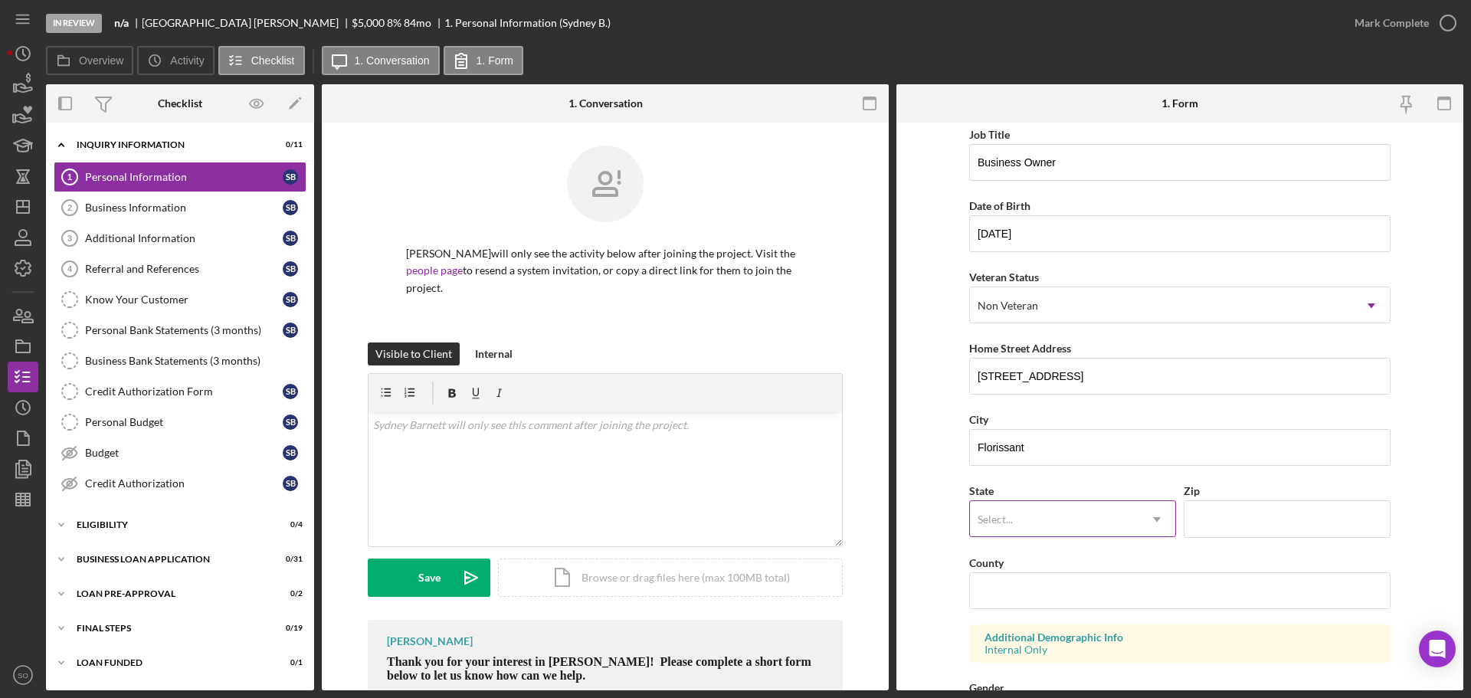
click at [1043, 528] on div "Select..." at bounding box center [1054, 519] width 169 height 35
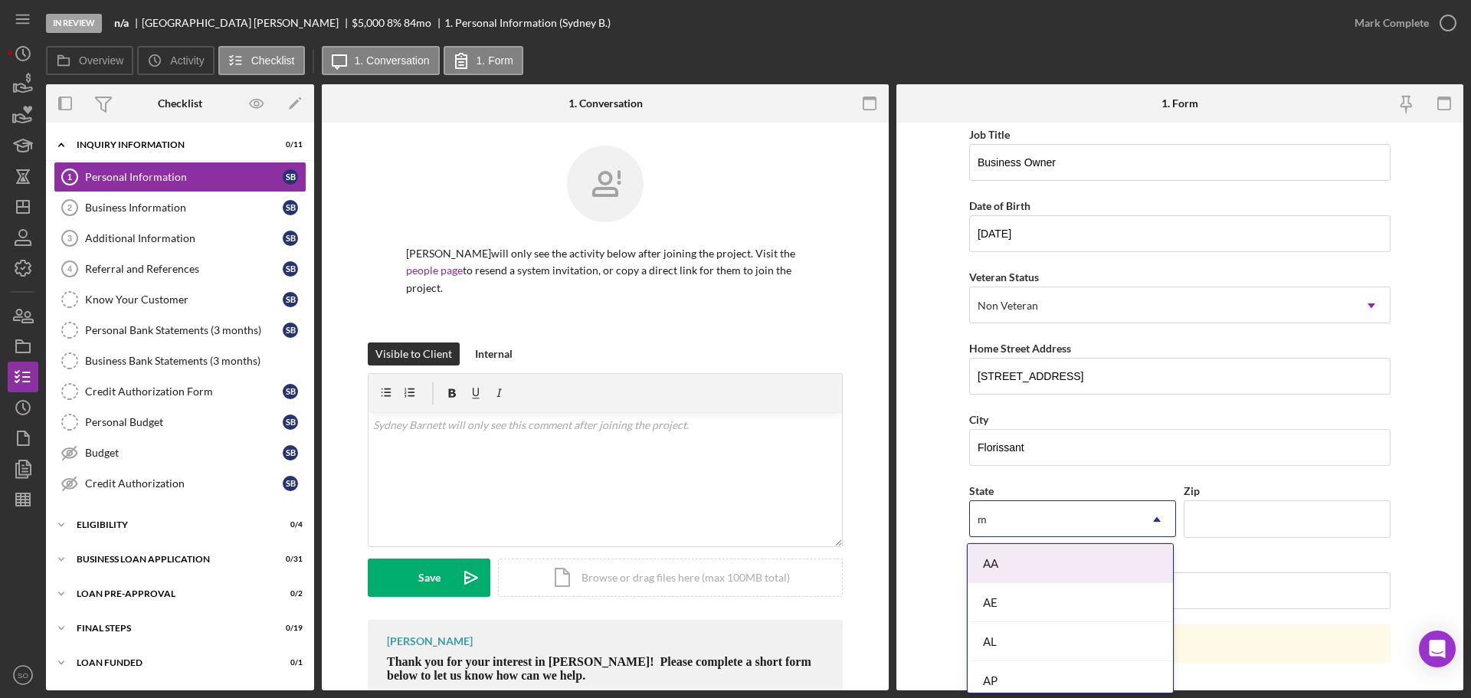
type input "mo"
click at [1031, 599] on div "MO" at bounding box center [1070, 602] width 205 height 39
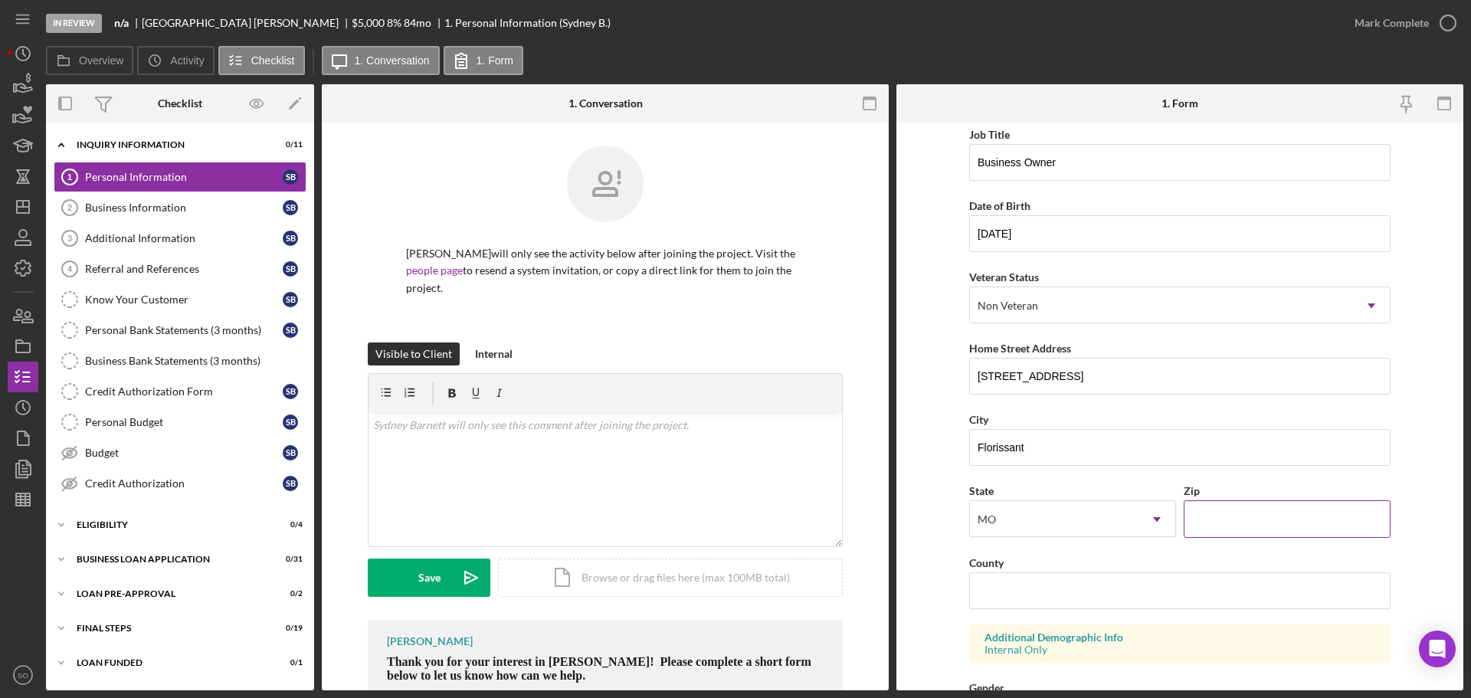
click at [1210, 518] on input "Zip" at bounding box center [1287, 518] width 207 height 37
type input "63033"
click at [1054, 588] on input "County" at bounding box center [1180, 590] width 422 height 37
paste input "[GEOGRAPHIC_DATA]"
type input "[GEOGRAPHIC_DATA]"
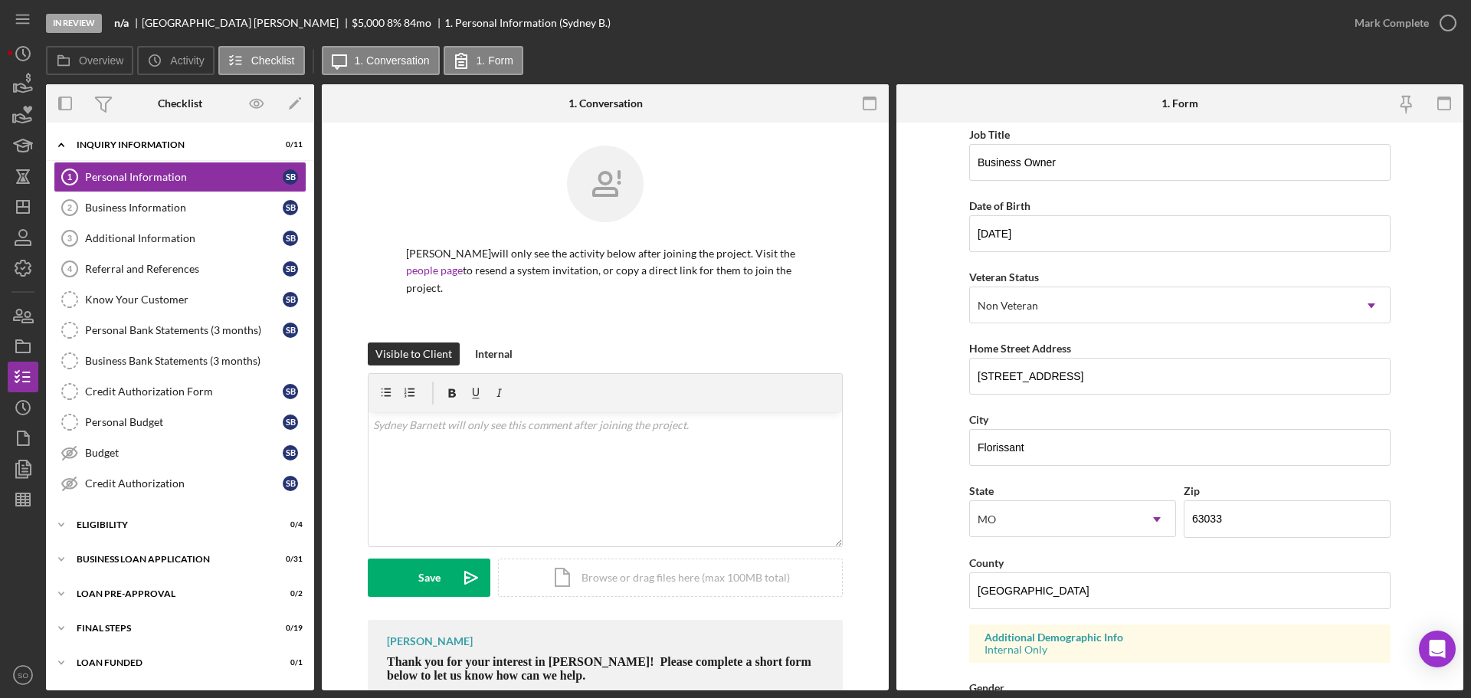
click at [931, 540] on form "First Name [GEOGRAPHIC_DATA] Middle Name Last Name [PERSON_NAME] Job Title Busi…" at bounding box center [1180, 407] width 567 height 568
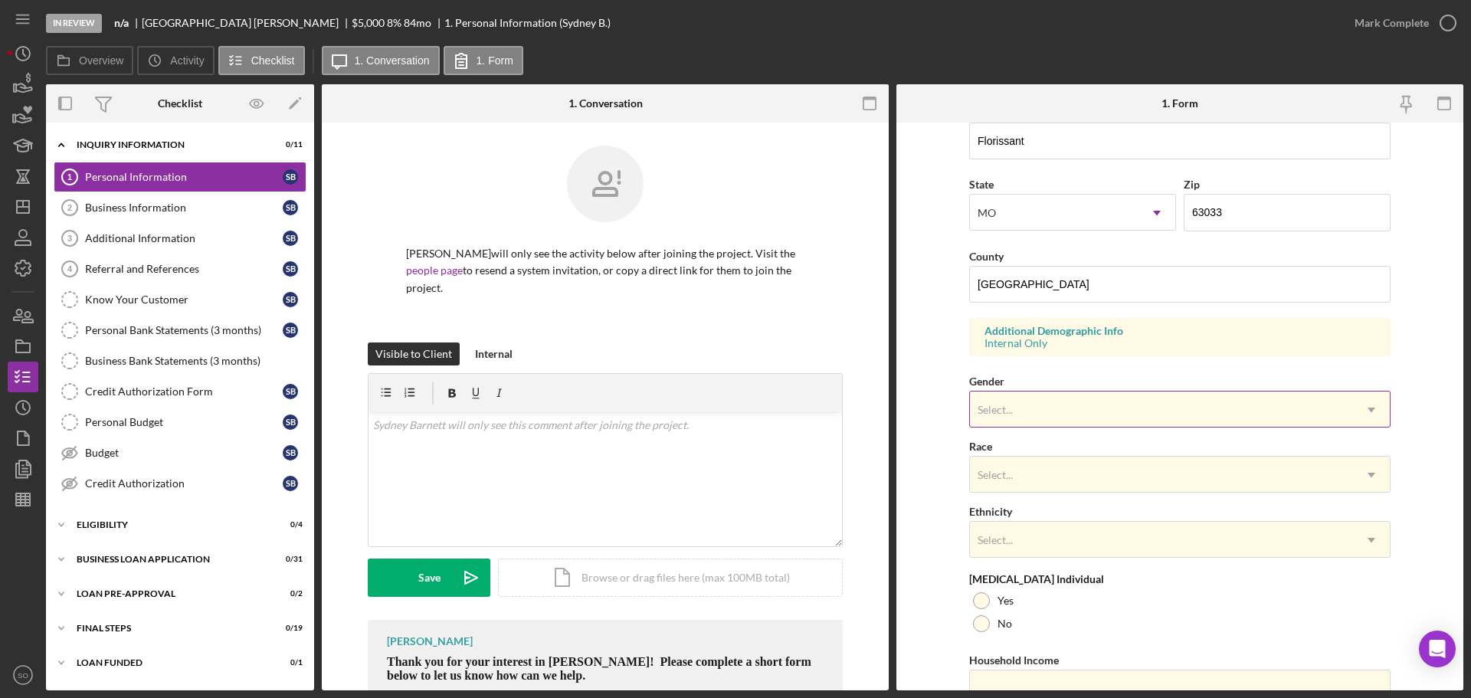
click at [1080, 425] on div "Select..." at bounding box center [1161, 409] width 383 height 35
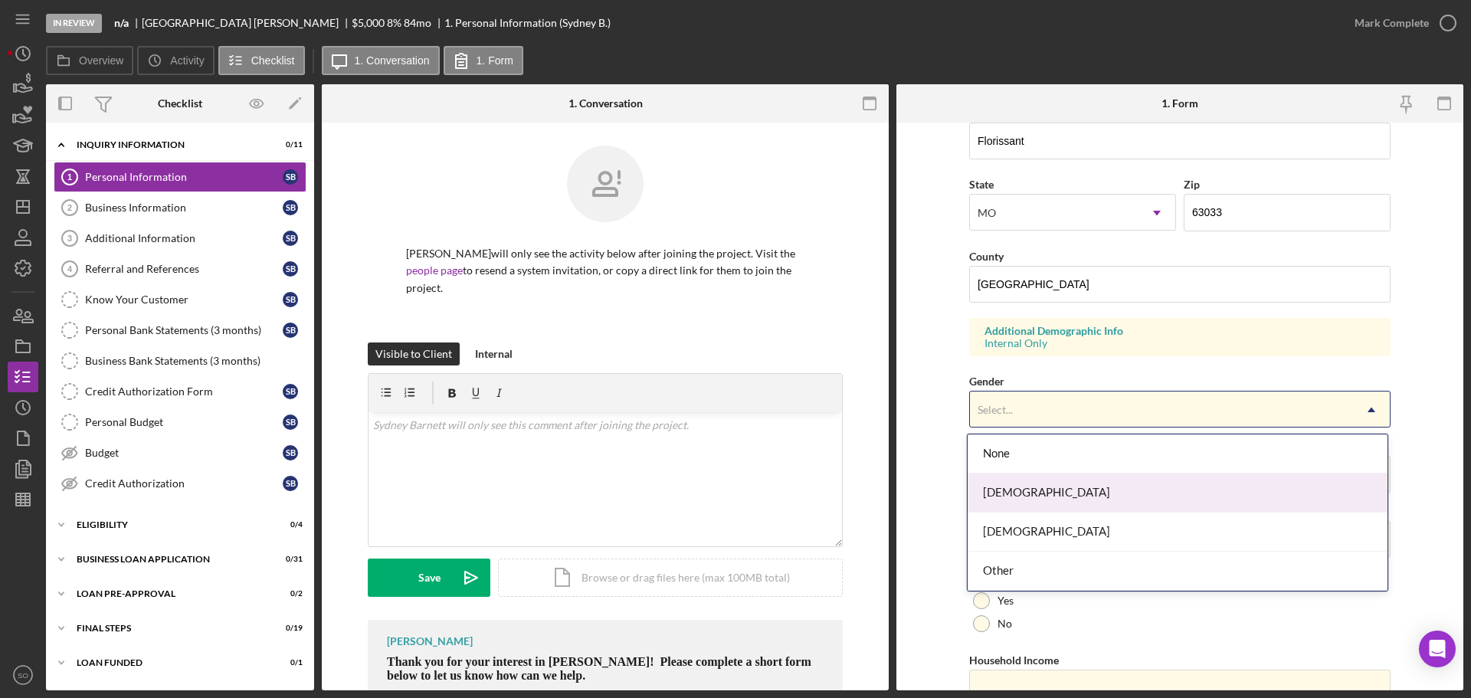
click at [1051, 489] on div "[DEMOGRAPHIC_DATA]" at bounding box center [1178, 493] width 420 height 39
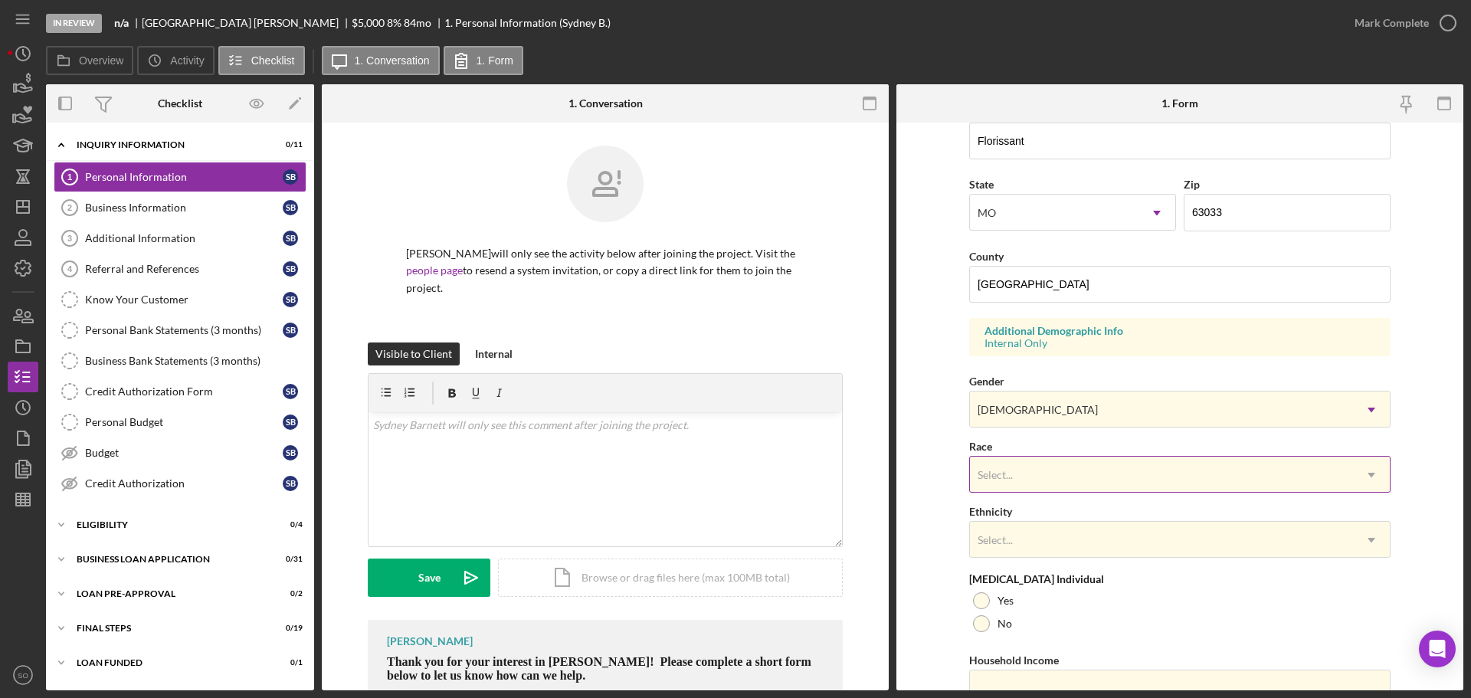
click at [1032, 491] on div "Select..." at bounding box center [1161, 475] width 383 height 35
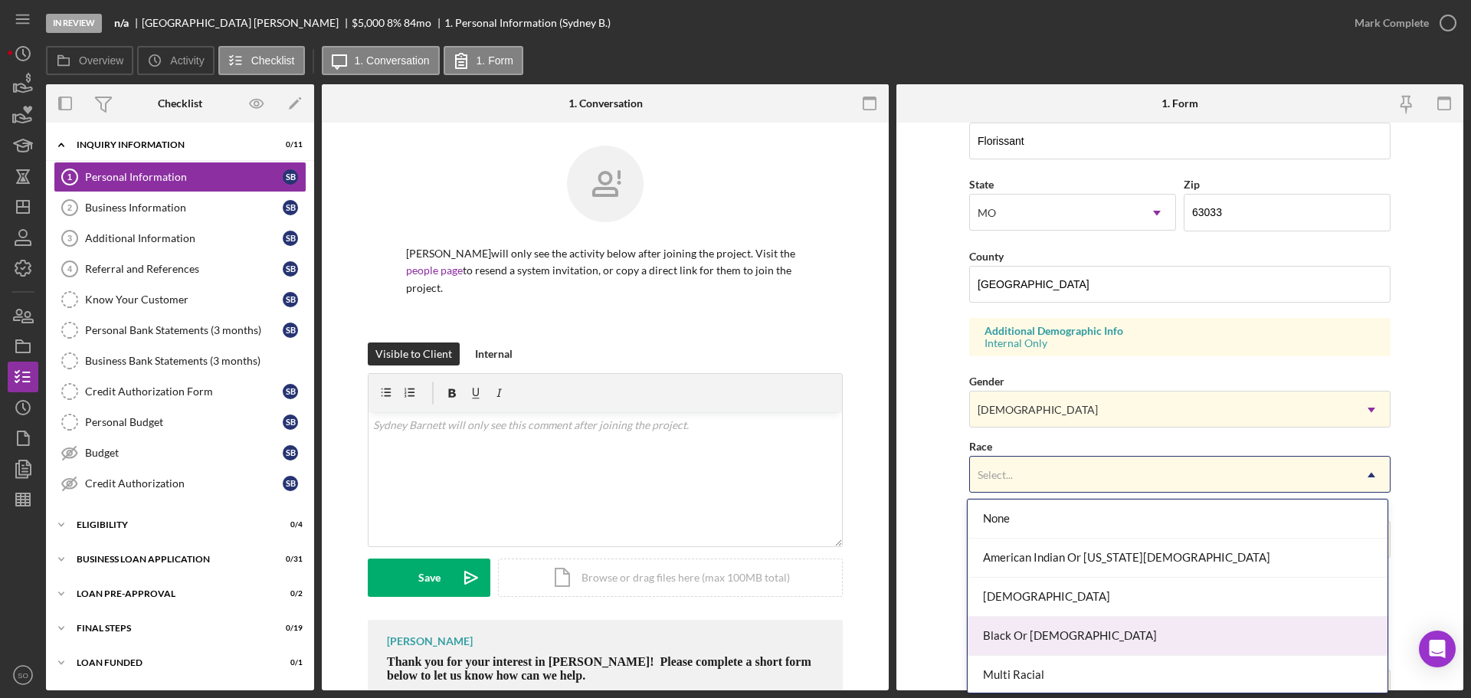
click at [1034, 638] on div "Black Or [DEMOGRAPHIC_DATA]" at bounding box center [1178, 636] width 420 height 39
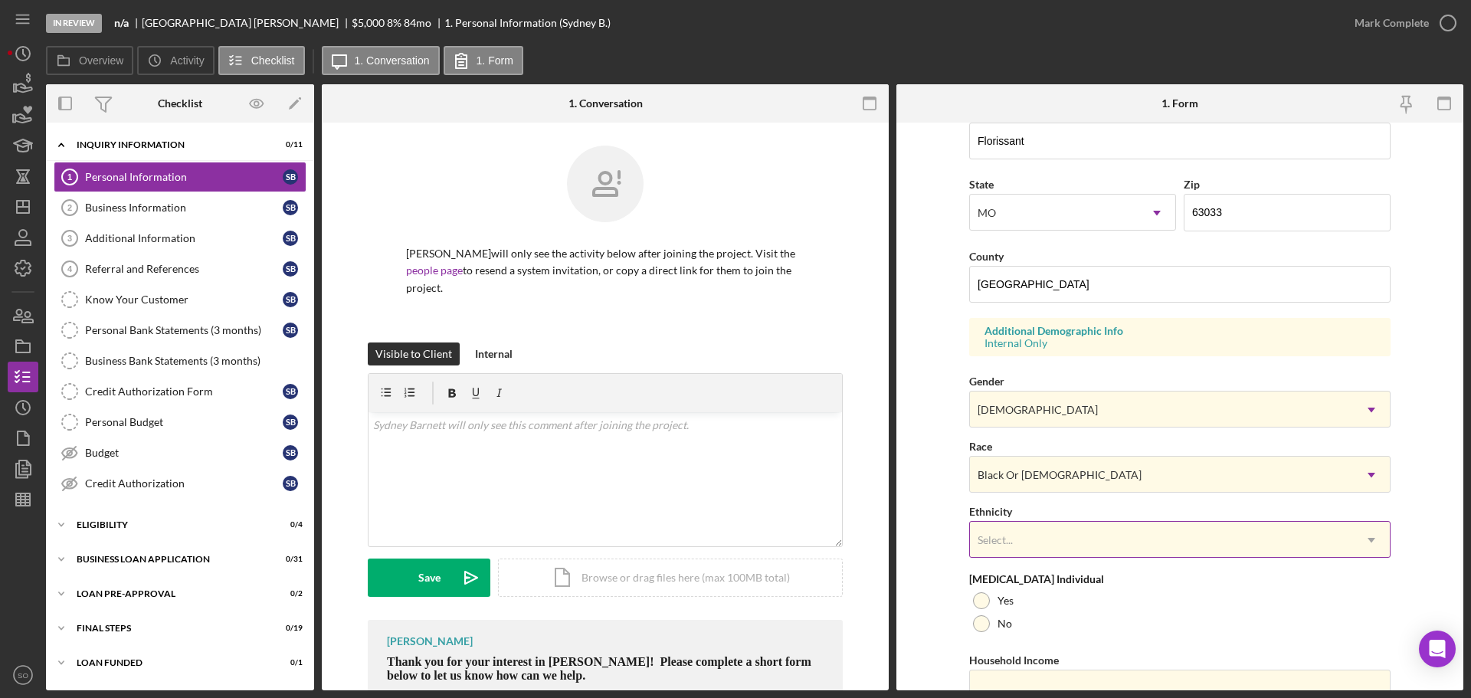
click at [1045, 530] on div "Select..." at bounding box center [1161, 540] width 383 height 35
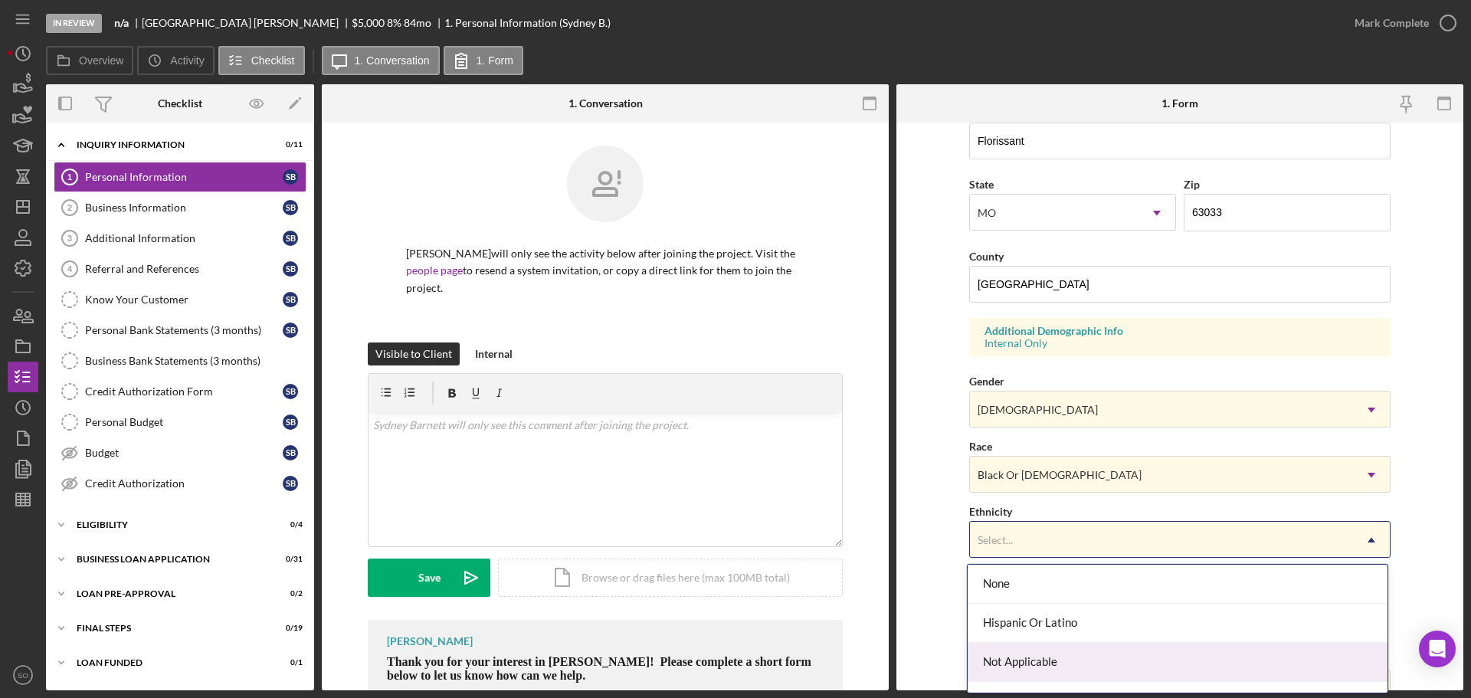
click at [1060, 650] on div "Not Applicable" at bounding box center [1178, 662] width 420 height 39
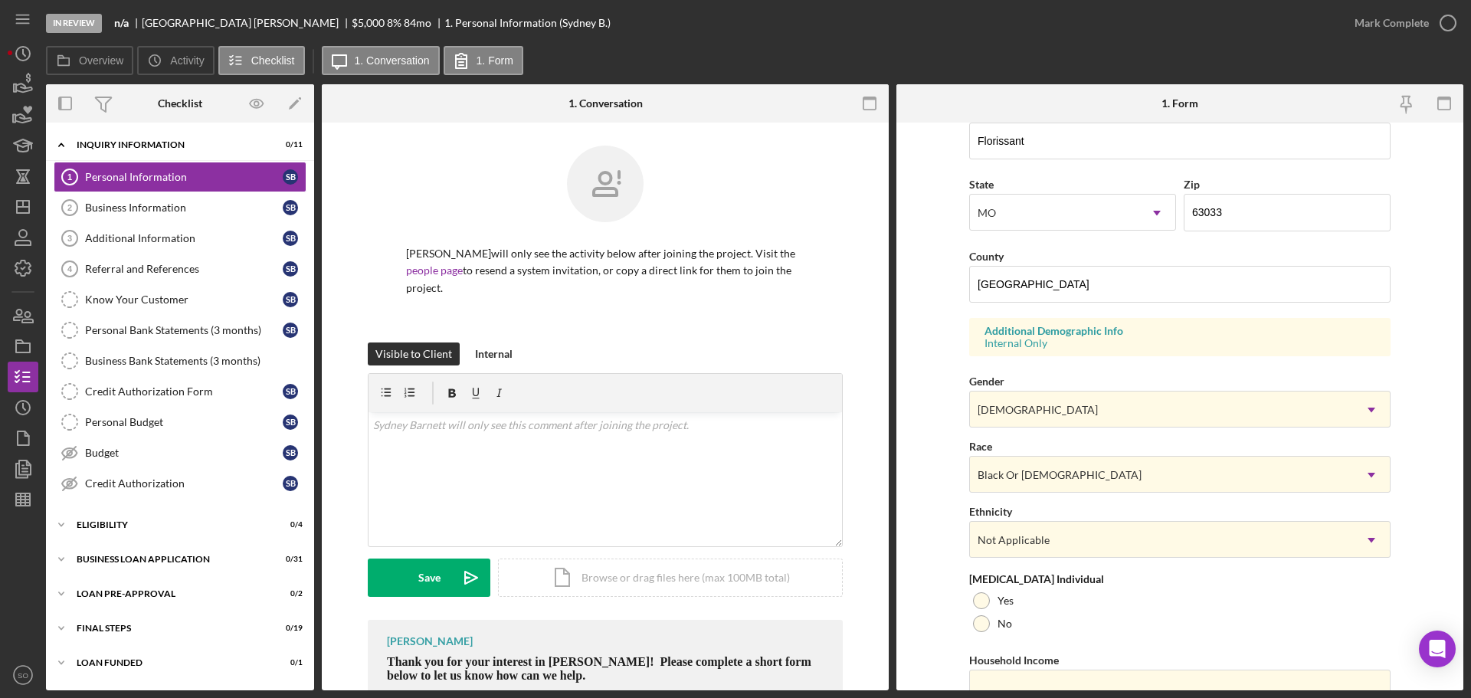
click at [946, 582] on form "First Name [GEOGRAPHIC_DATA] Middle Name Last Name [PERSON_NAME] Job Title Busi…" at bounding box center [1180, 407] width 567 height 568
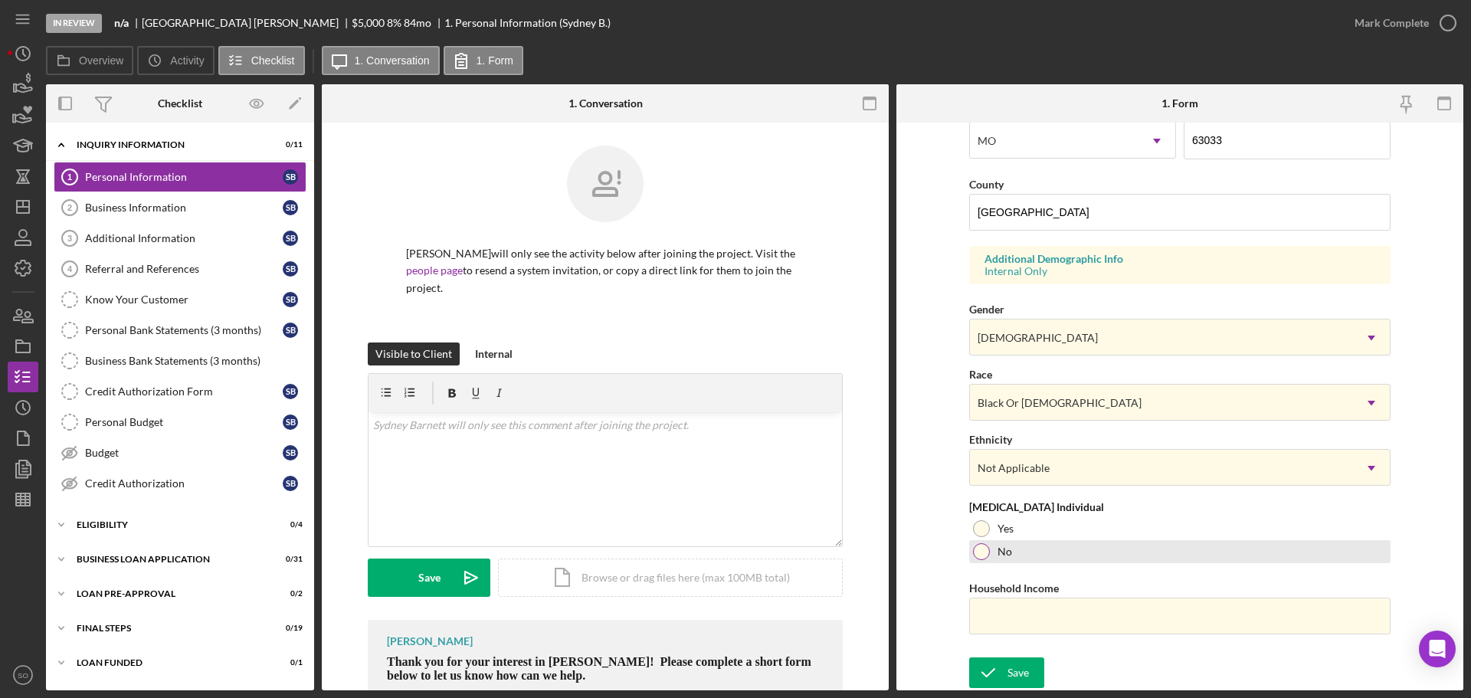
click at [976, 546] on div at bounding box center [981, 551] width 17 height 17
click at [1038, 619] on input "Household Income" at bounding box center [1180, 616] width 422 height 37
drag, startPoint x: 1068, startPoint y: 605, endPoint x: 1097, endPoint y: 607, distance: 29.2
click at [1068, 605] on input "Household Income" at bounding box center [1180, 616] width 422 height 37
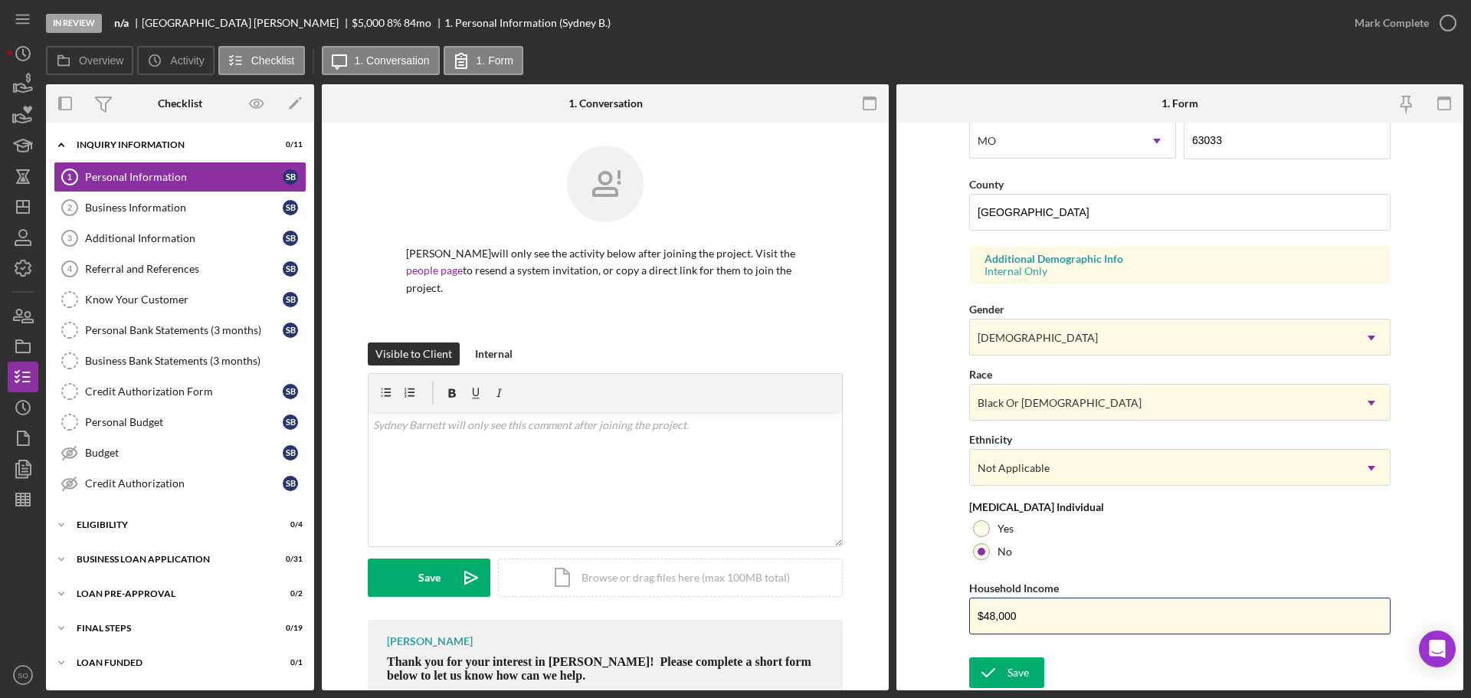
type input "$48,000"
click at [928, 582] on form "First Name [GEOGRAPHIC_DATA] Middle Name Last Name [PERSON_NAME] Job Title Busi…" at bounding box center [1180, 407] width 567 height 568
click at [1012, 670] on div "Save" at bounding box center [1018, 673] width 21 height 31
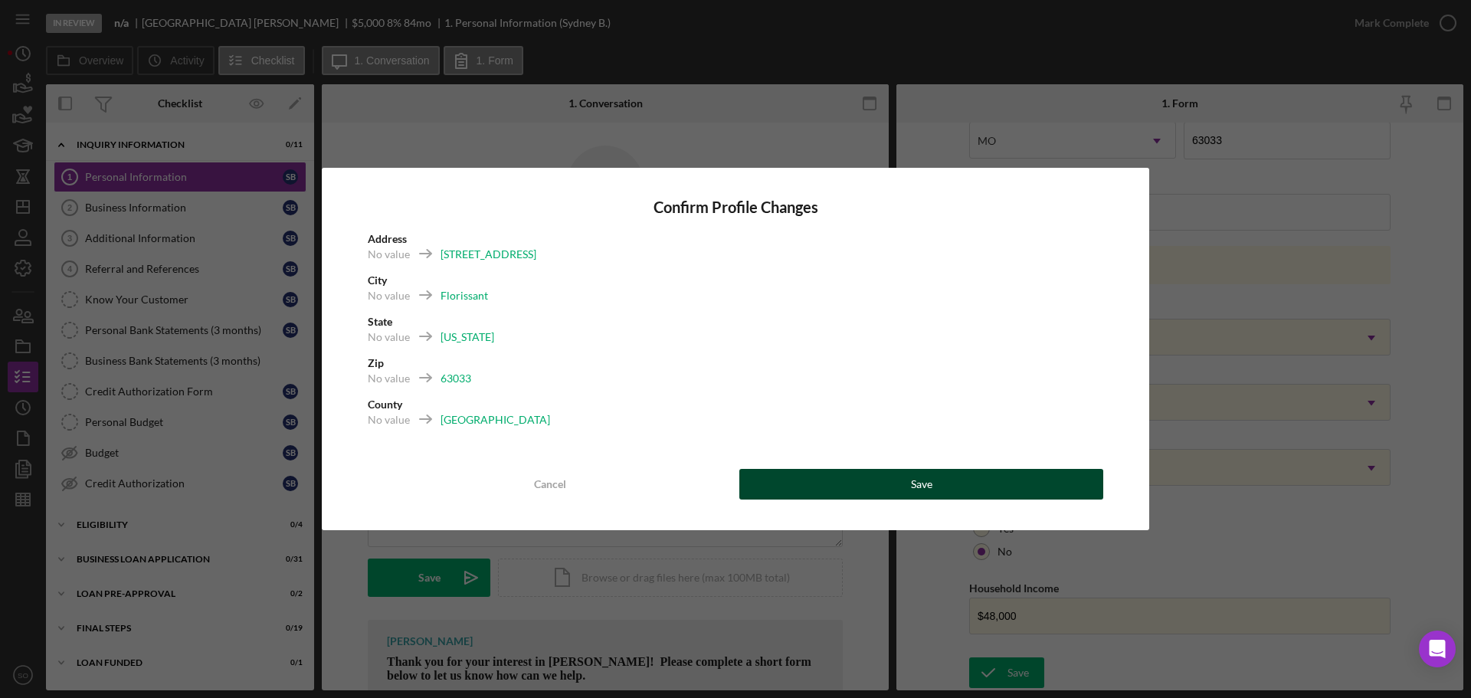
click at [958, 490] on button "Save" at bounding box center [922, 484] width 364 height 31
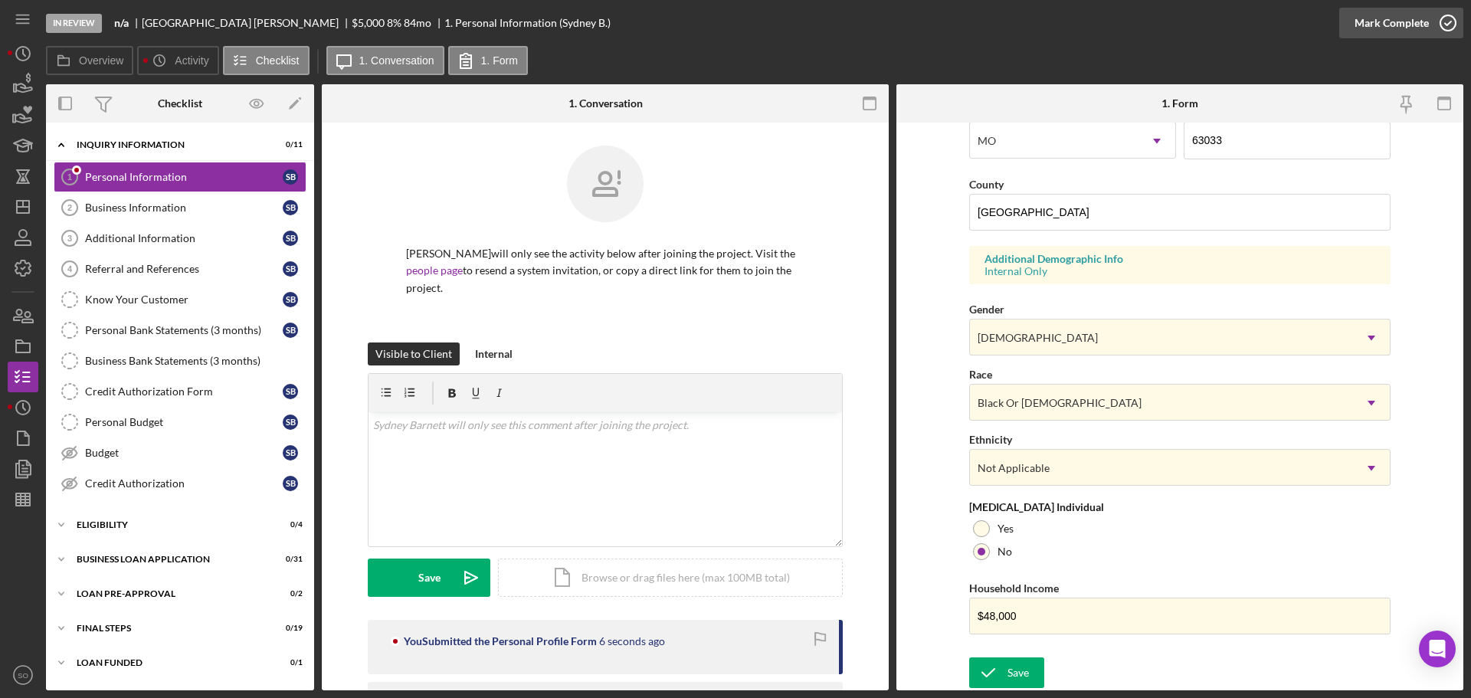
click at [1347, 28] on button "Mark Complete" at bounding box center [1402, 23] width 124 height 31
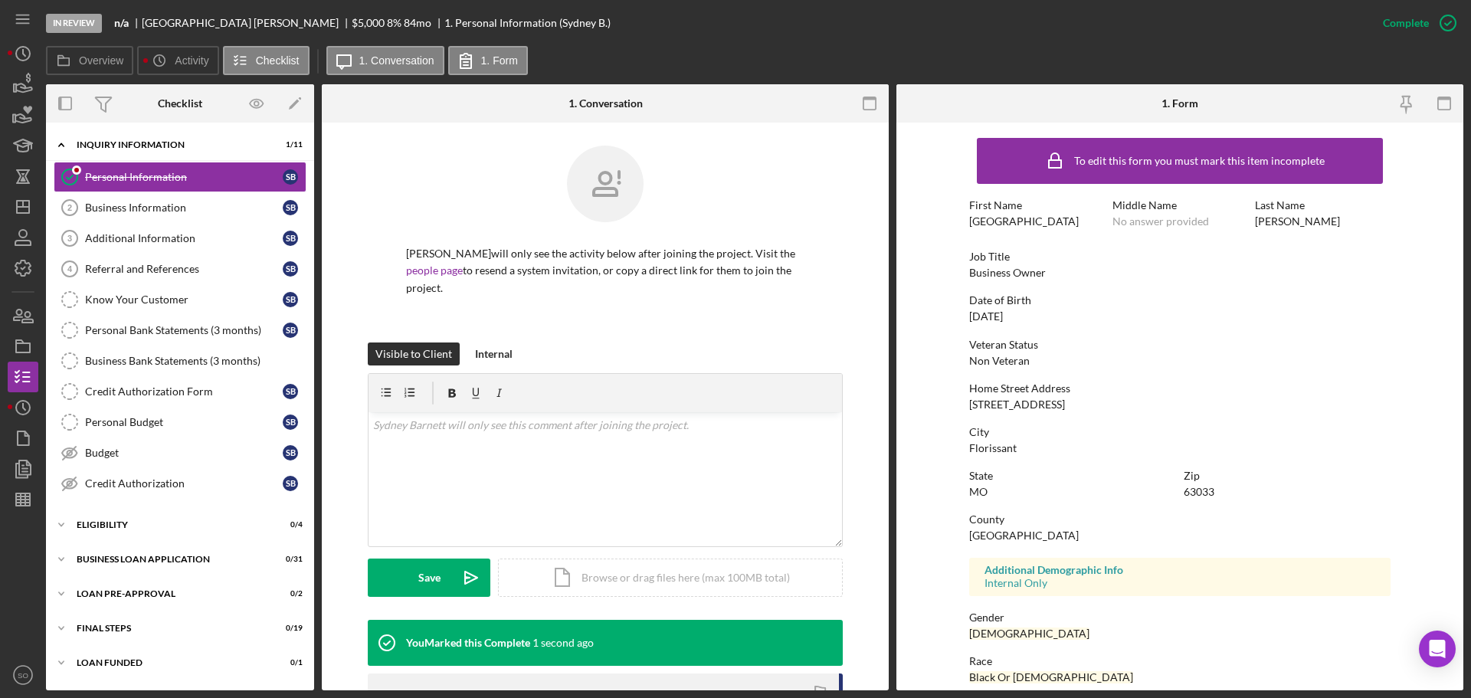
scroll to position [147, 0]
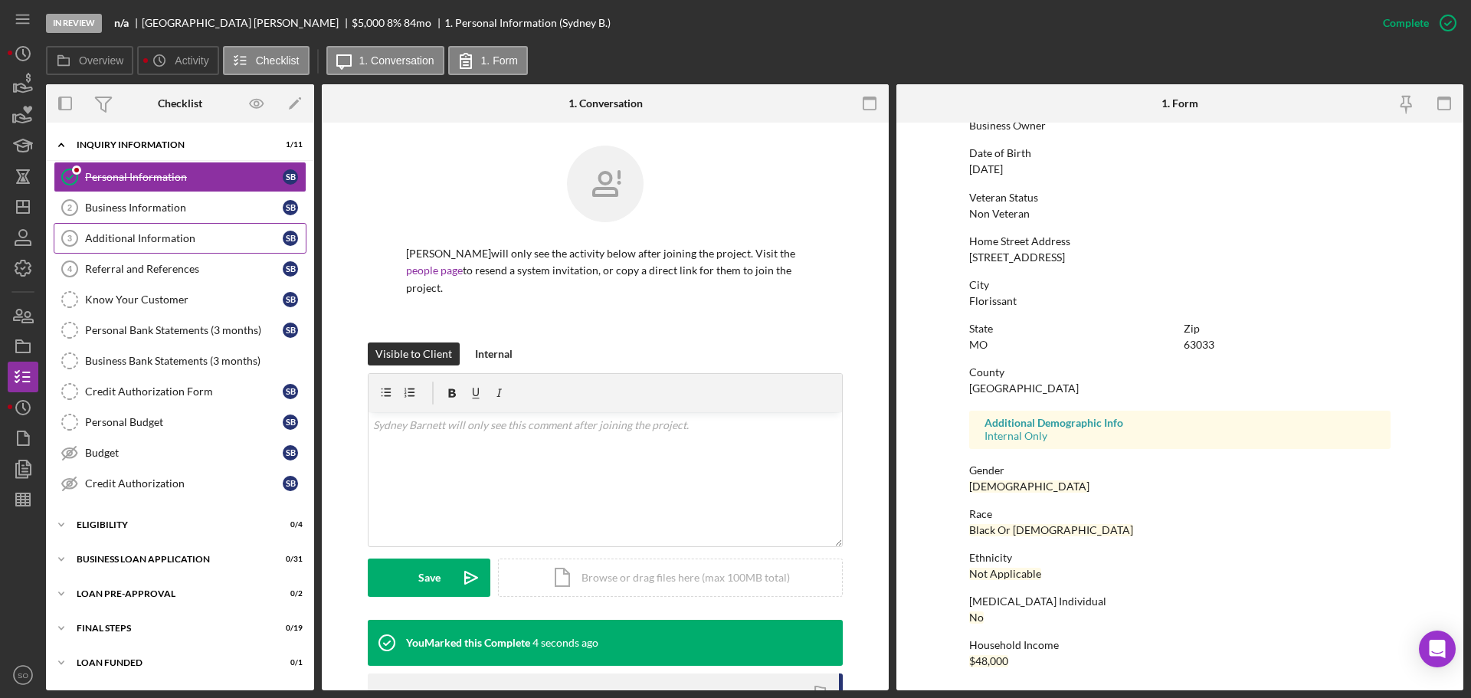
drag, startPoint x: 179, startPoint y: 221, endPoint x: 198, endPoint y: 230, distance: 21.3
click at [179, 221] on link "Business Information 2 Business Information S B" at bounding box center [180, 207] width 253 height 31
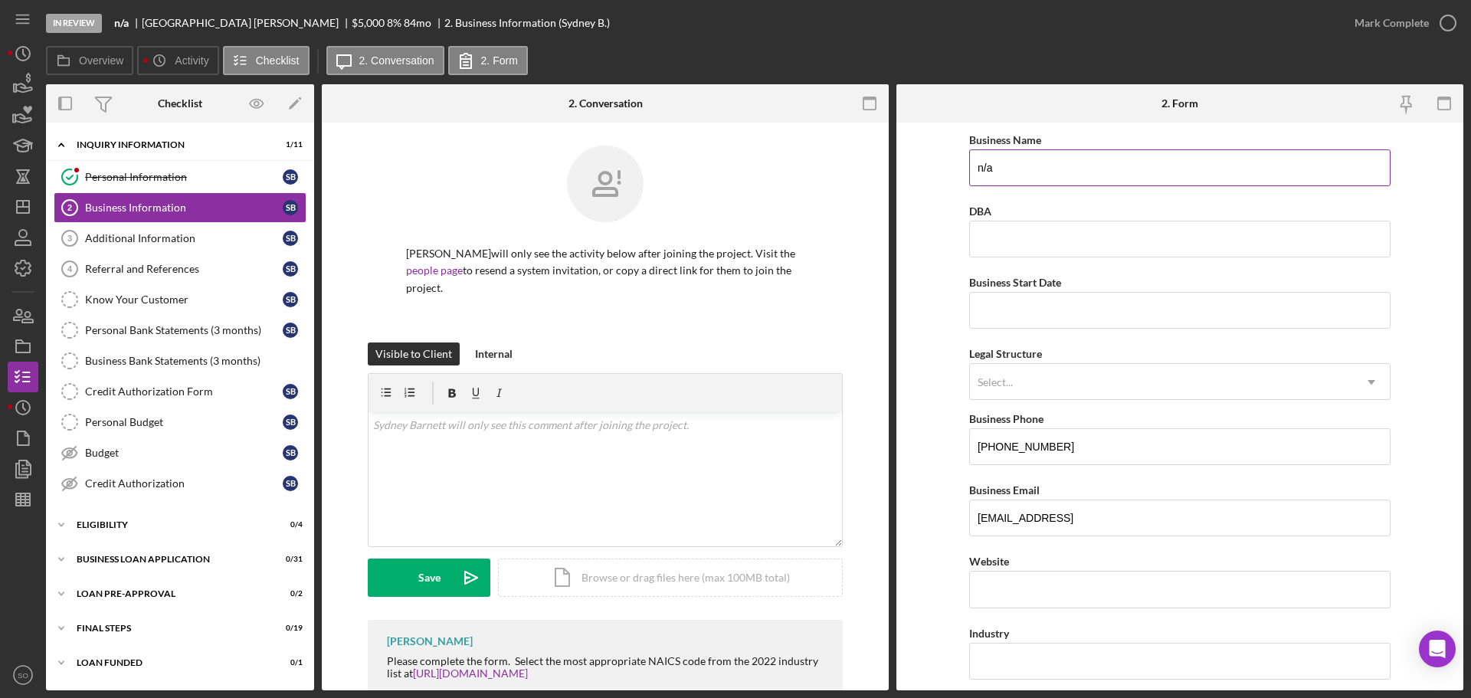
click at [1028, 169] on input "n/a" at bounding box center [1180, 167] width 422 height 37
drag, startPoint x: 1026, startPoint y: 175, endPoint x: 802, endPoint y: 175, distance: 224.5
click at [802, 175] on div "Overview Internal Workflow Stage In Review Icon/Dropdown Arrow Archive (can una…" at bounding box center [755, 387] width 1418 height 606
paste input "The [PERSON_NAME] Lab"
type input "The [PERSON_NAME] Lab"
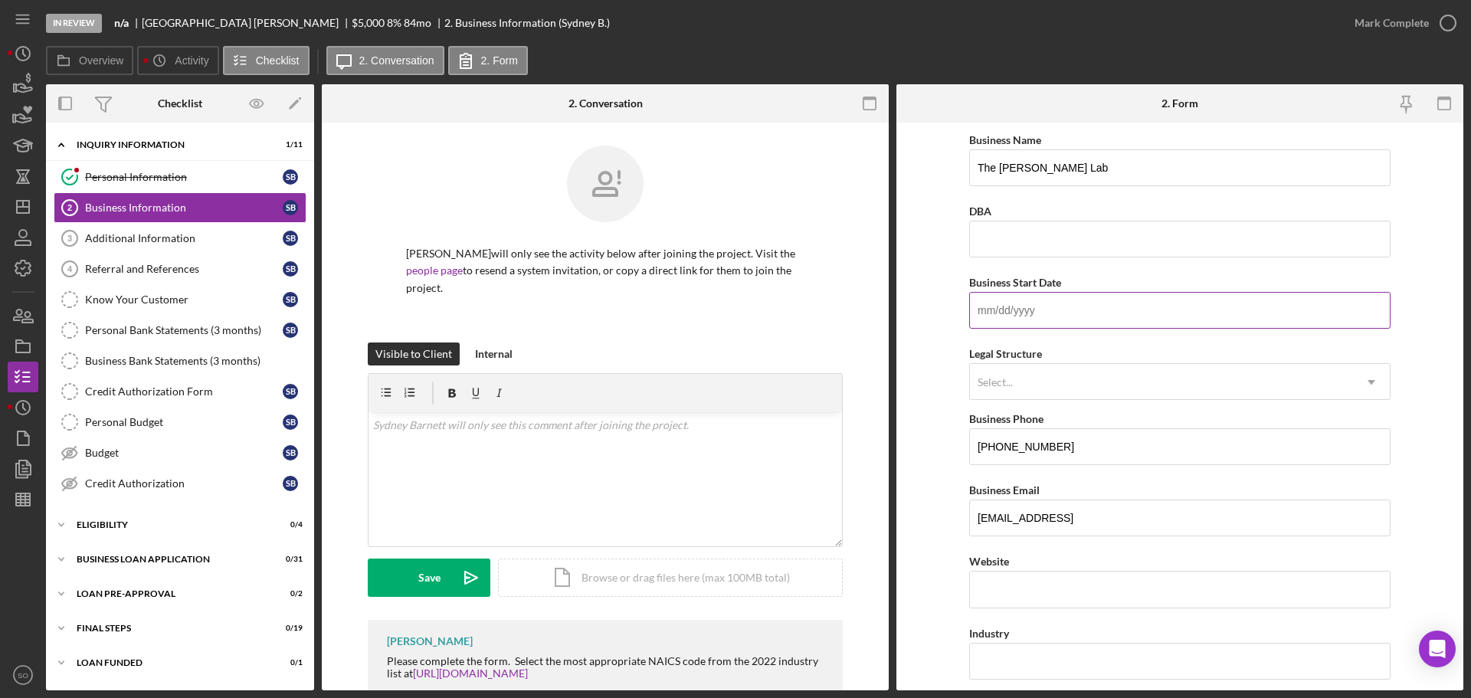
click at [1110, 323] on input "Business Start Date" at bounding box center [1180, 310] width 422 height 37
drag, startPoint x: 1089, startPoint y: 164, endPoint x: 983, endPoint y: 172, distance: 106.1
click at [971, 178] on input "The [PERSON_NAME] Lab" at bounding box center [1180, 167] width 422 height 37
click at [217, 322] on link "Personal Bank Statements (3 months) Personal Bank Statements (3 months) S B" at bounding box center [180, 330] width 253 height 31
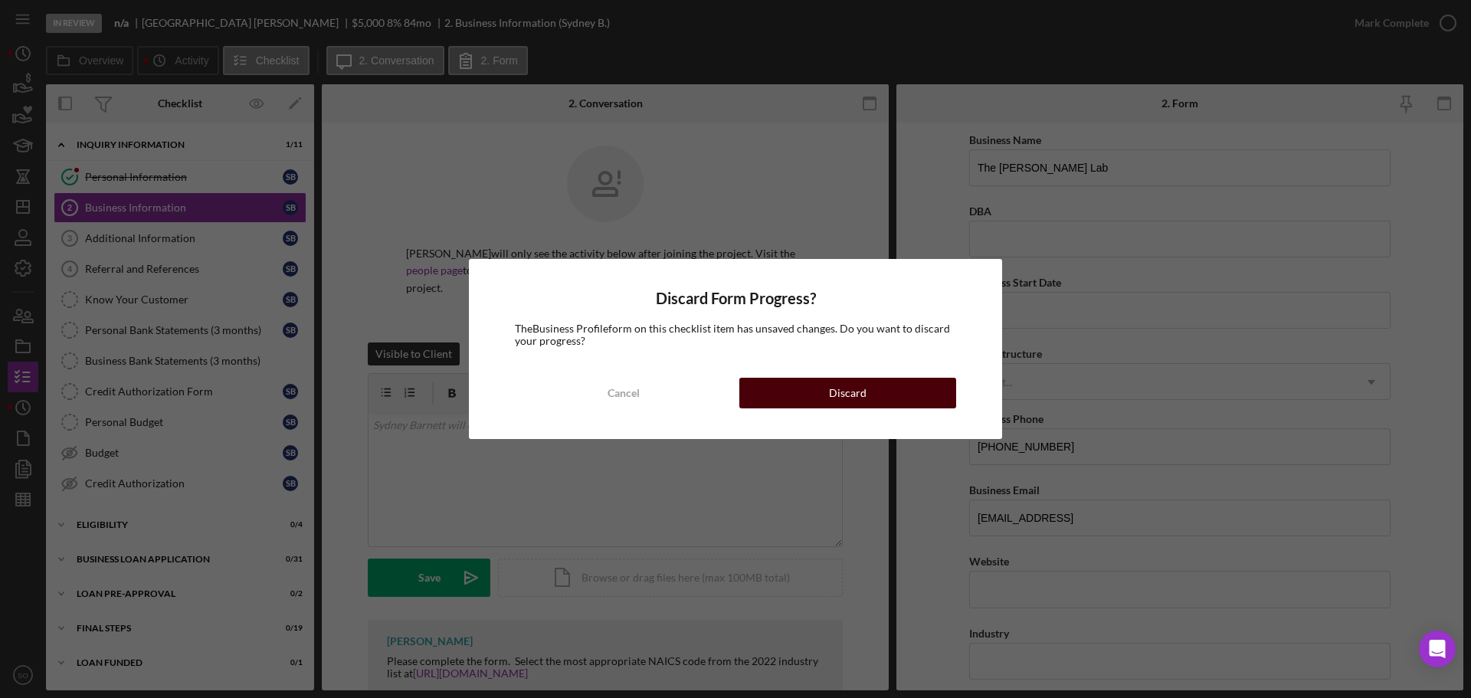
click at [900, 396] on button "Discard" at bounding box center [848, 393] width 217 height 31
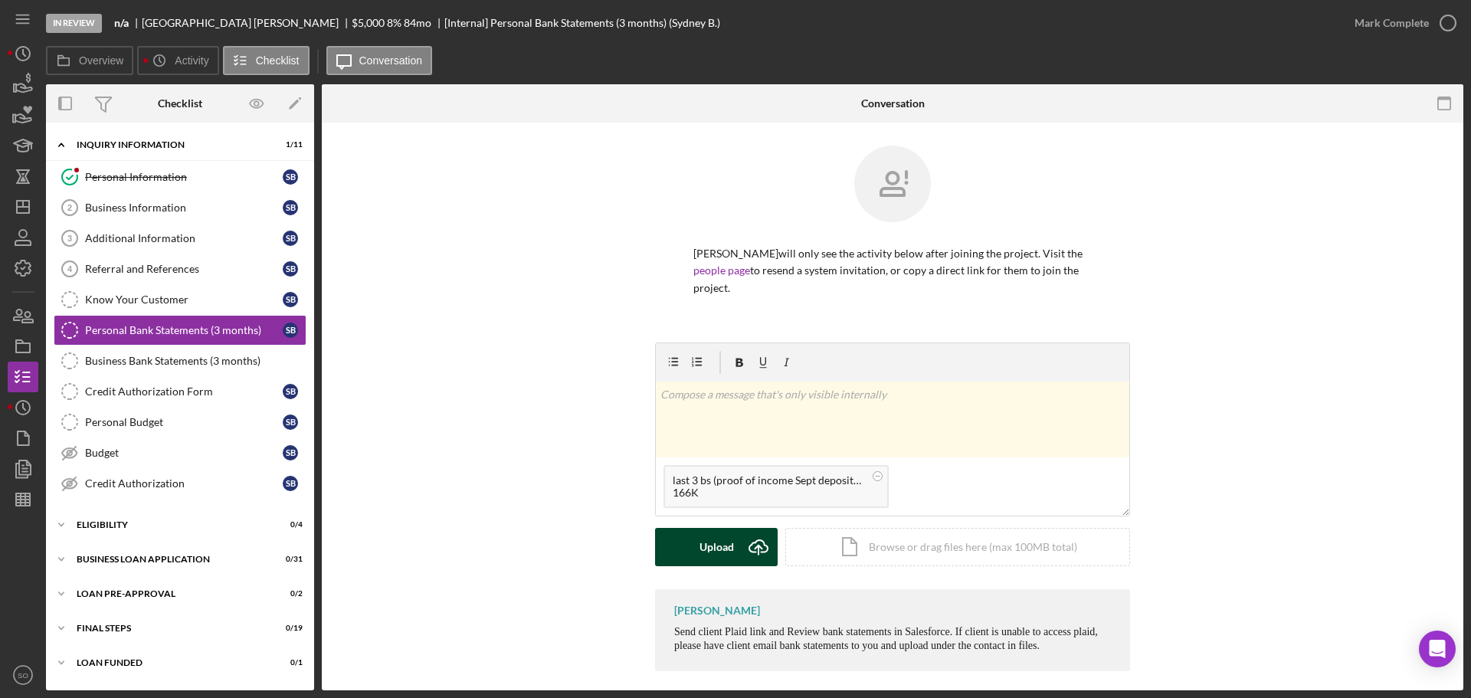
click at [690, 558] on button "Upload Icon/Upload" at bounding box center [716, 547] width 123 height 38
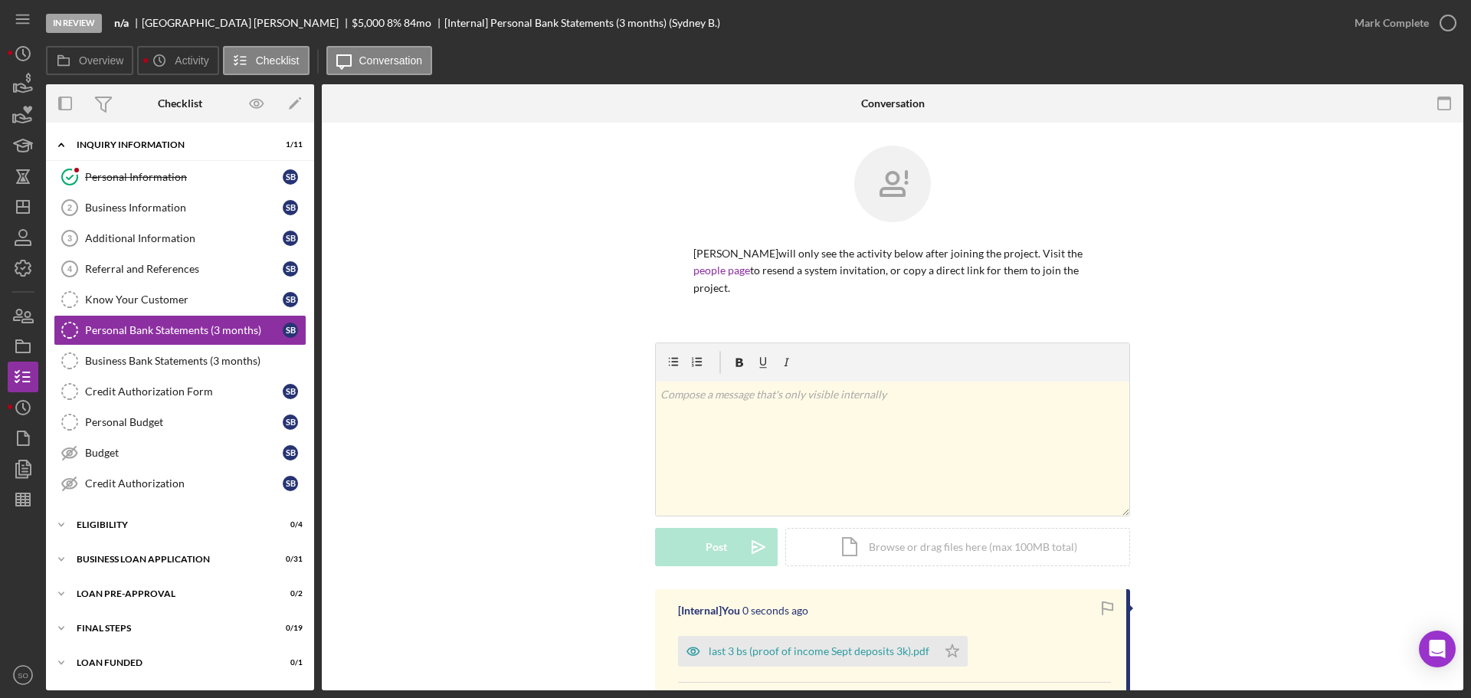
scroll to position [153, 0]
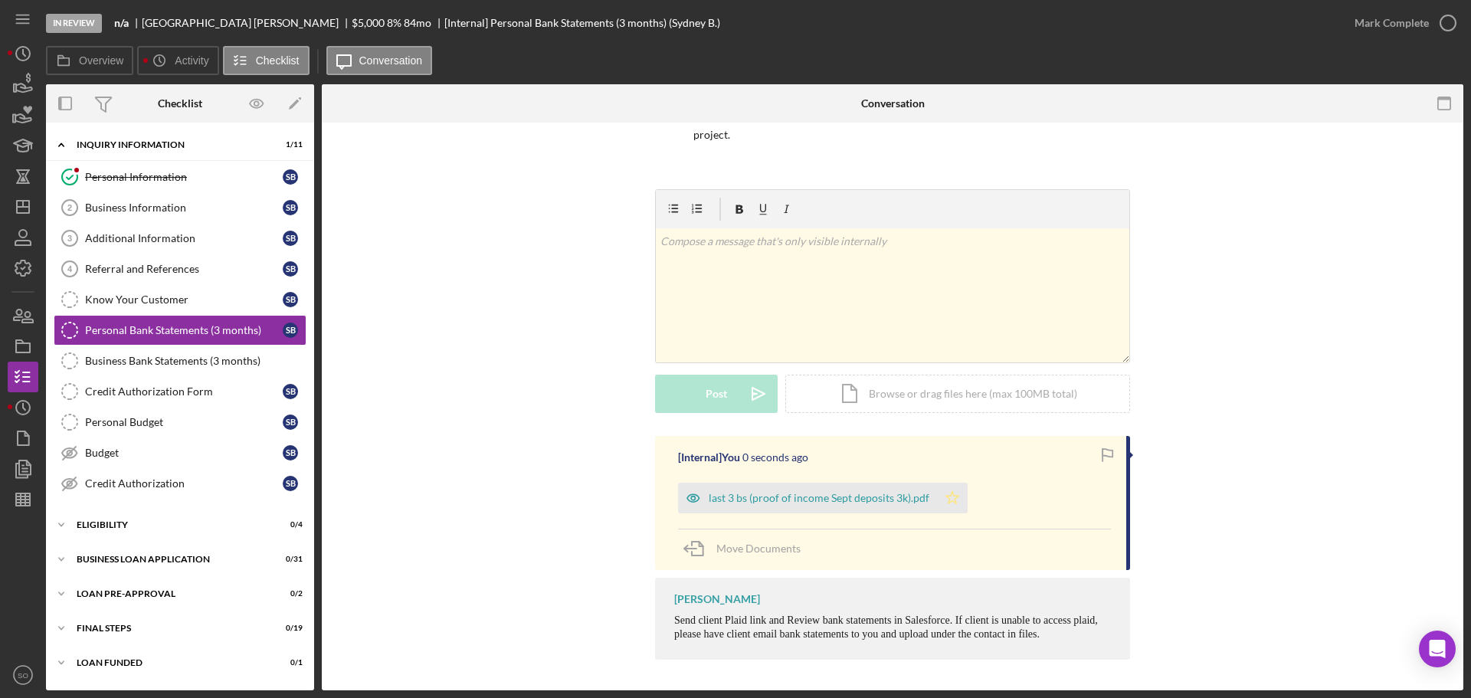
click at [946, 508] on icon "Icon/Star" at bounding box center [952, 498] width 31 height 31
click at [1381, 22] on div "Mark Complete" at bounding box center [1392, 23] width 74 height 31
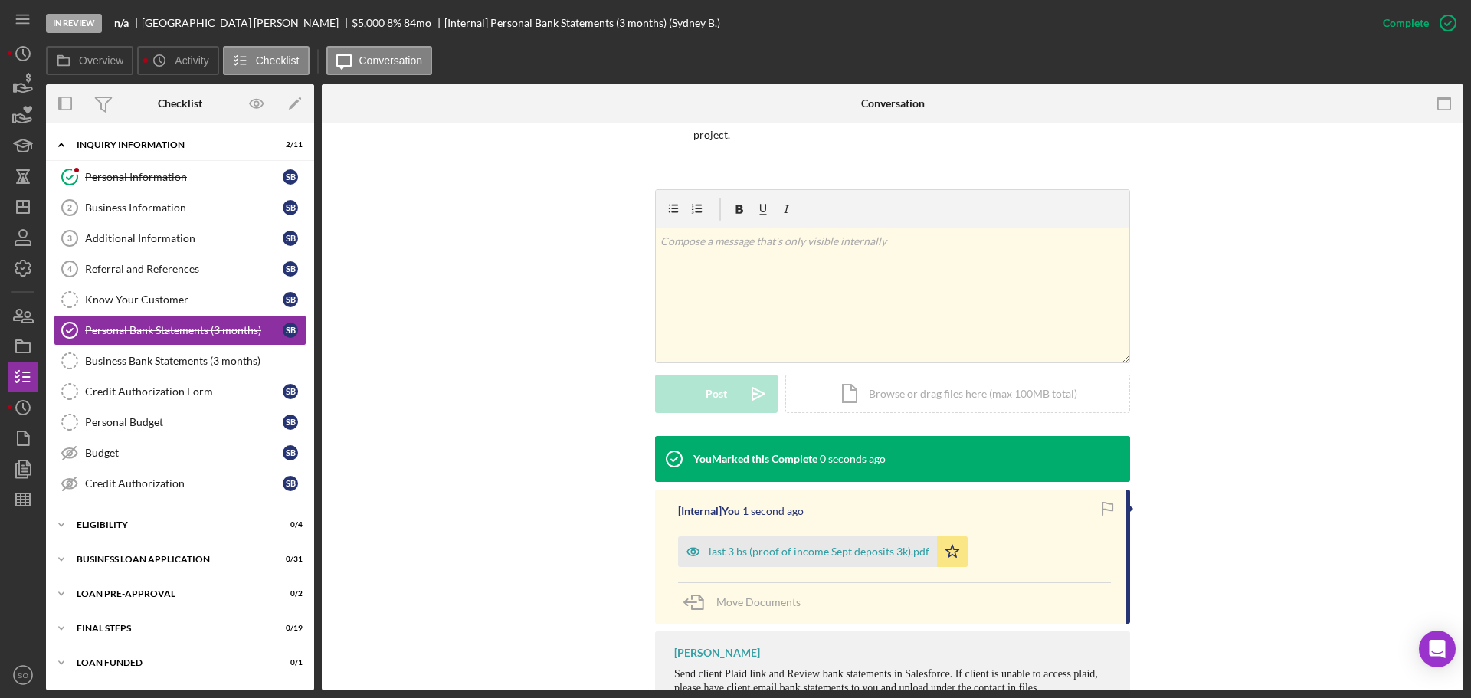
scroll to position [207, 0]
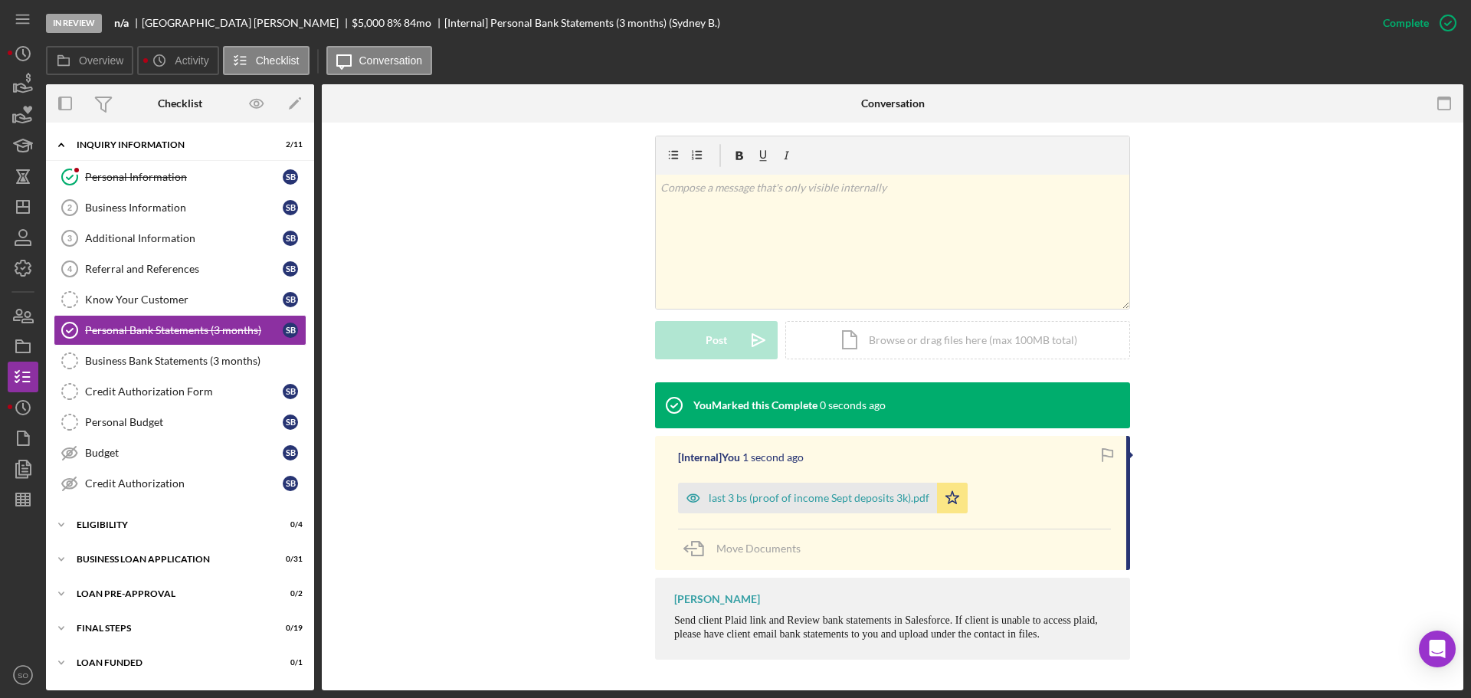
drag, startPoint x: 883, startPoint y: 491, endPoint x: 891, endPoint y: 496, distance: 8.9
click at [883, 494] on div "last 3 bs (proof of income Sept deposits 3k).pdf" at bounding box center [807, 498] width 259 height 31
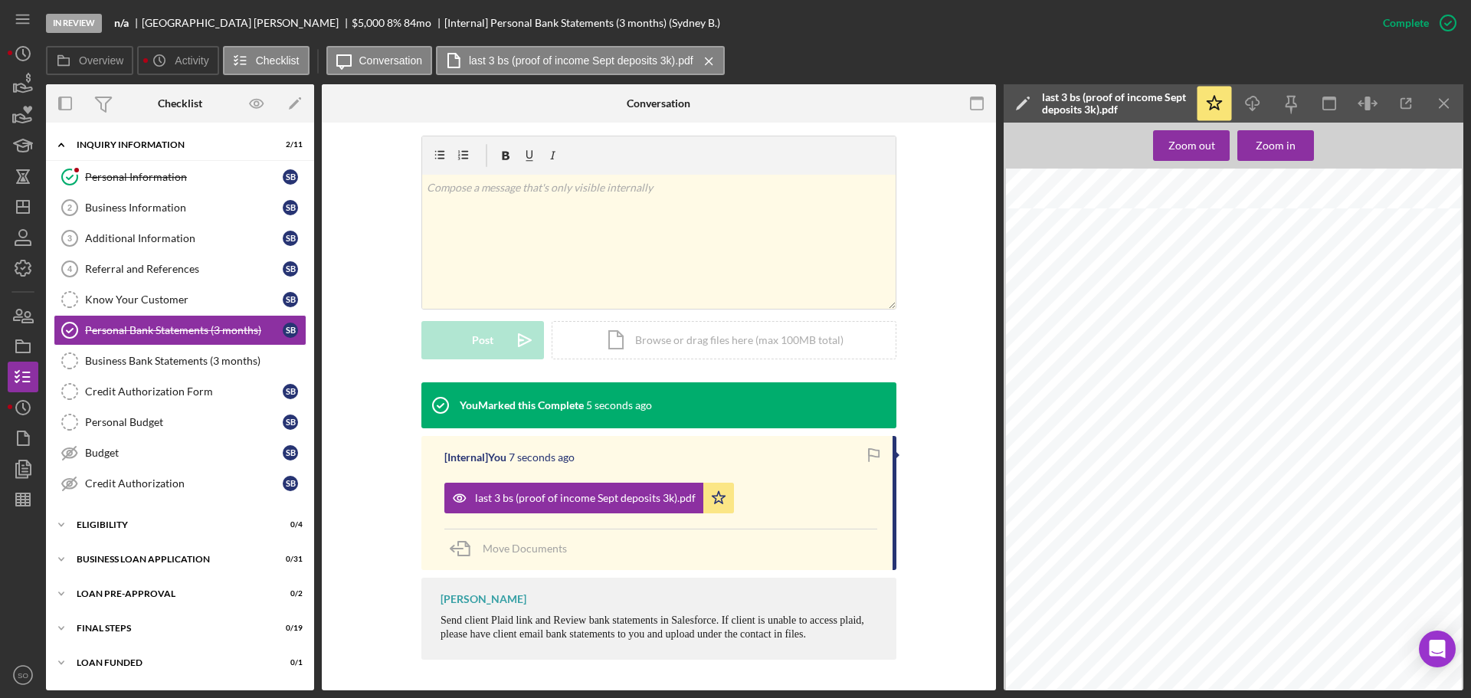
scroll to position [3985, 0]
click at [96, 388] on div "Credit Authorization Form" at bounding box center [184, 391] width 198 height 12
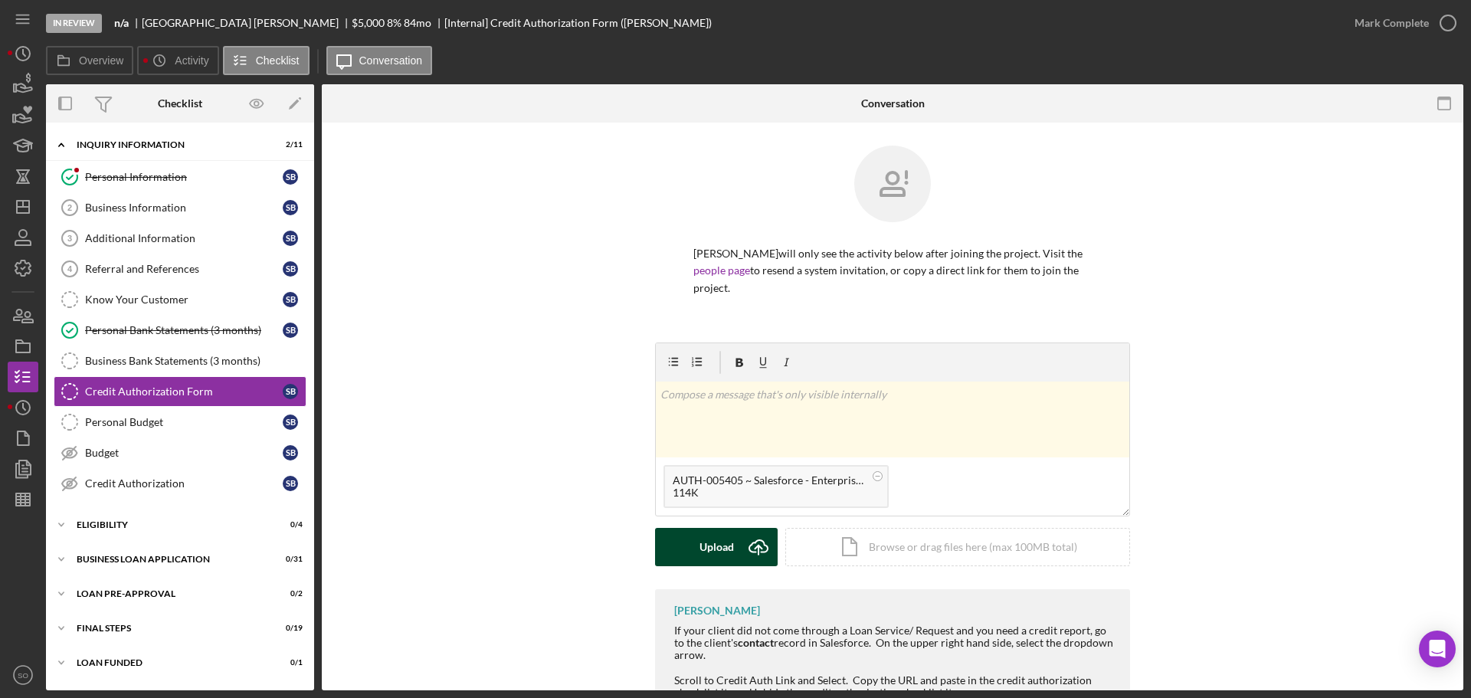
click at [746, 560] on icon "Icon/Upload" at bounding box center [759, 547] width 38 height 38
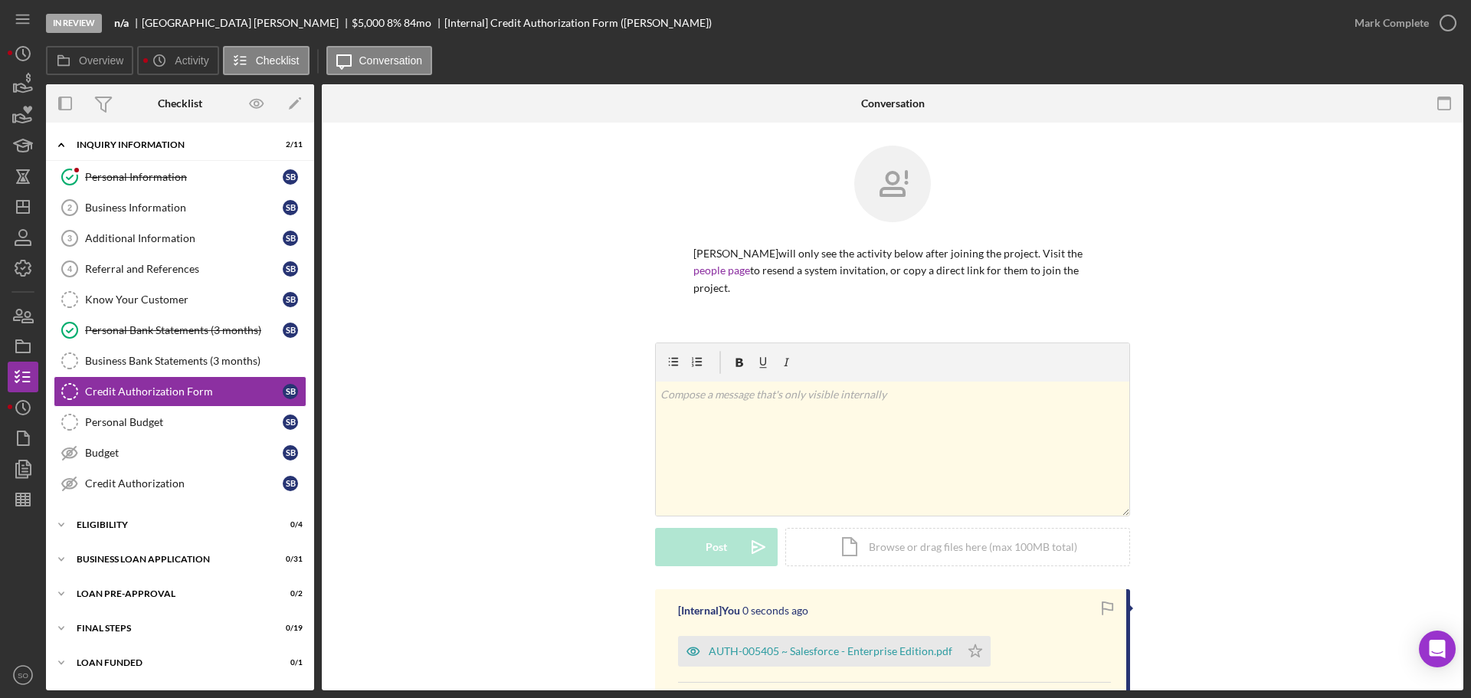
scroll to position [230, 0]
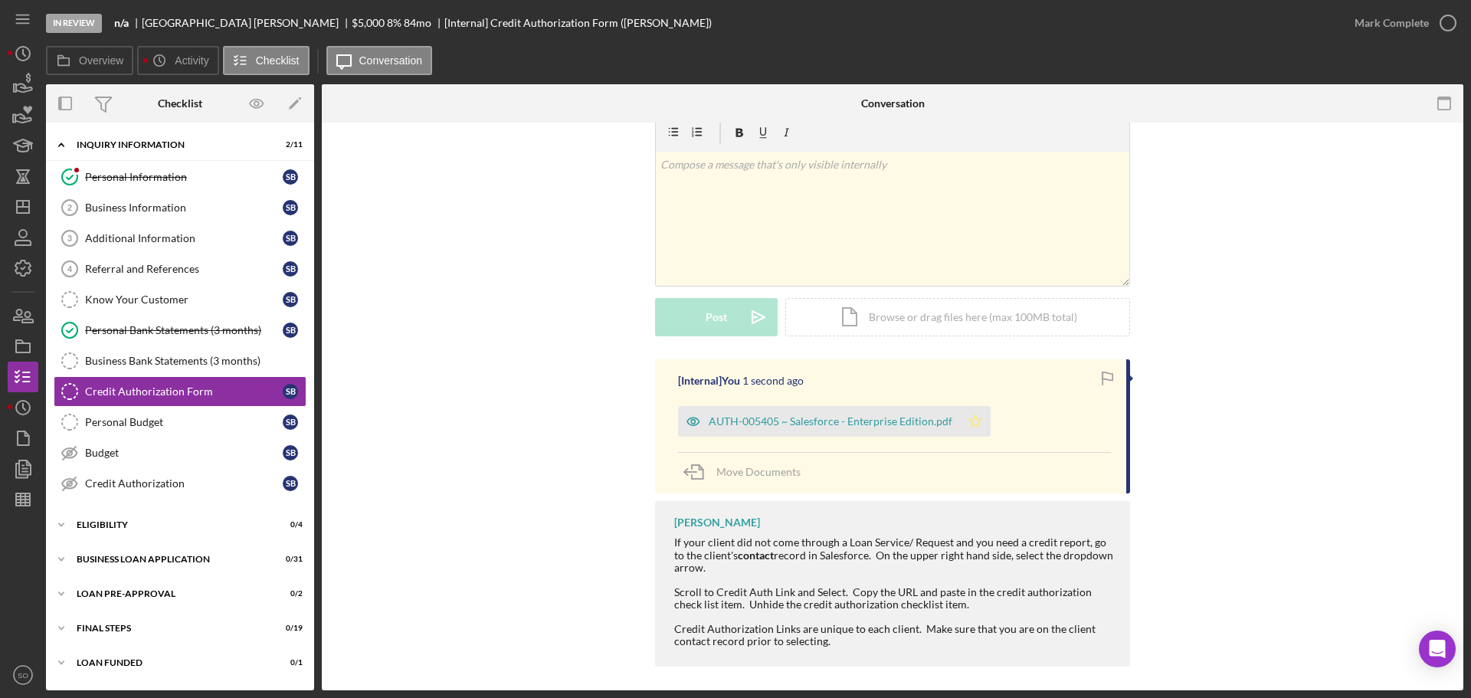
click at [965, 422] on icon "Icon/Star" at bounding box center [975, 421] width 31 height 31
click at [1372, 6] on div "Mark Complete" at bounding box center [1402, 23] width 124 height 46
click at [1372, 18] on div "Mark Complete" at bounding box center [1392, 23] width 74 height 31
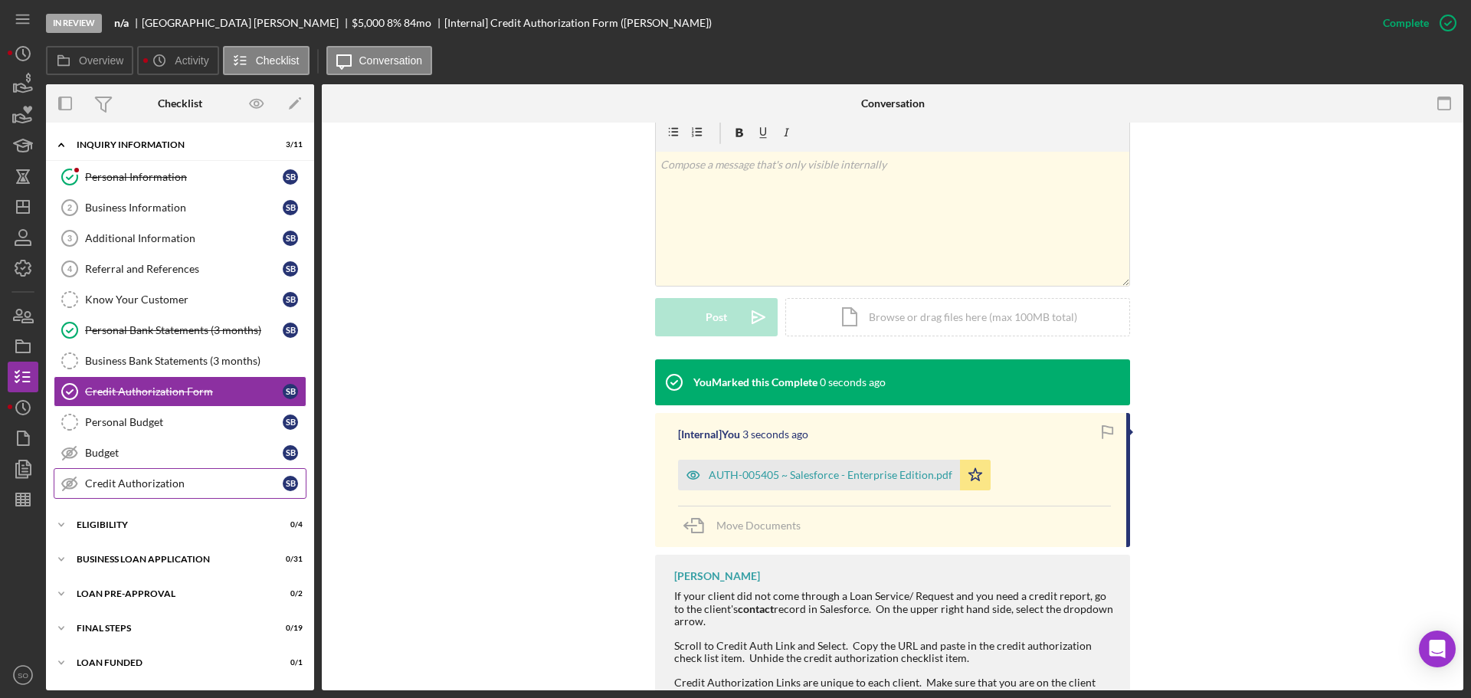
click at [171, 479] on div "Credit Authorization" at bounding box center [184, 483] width 198 height 12
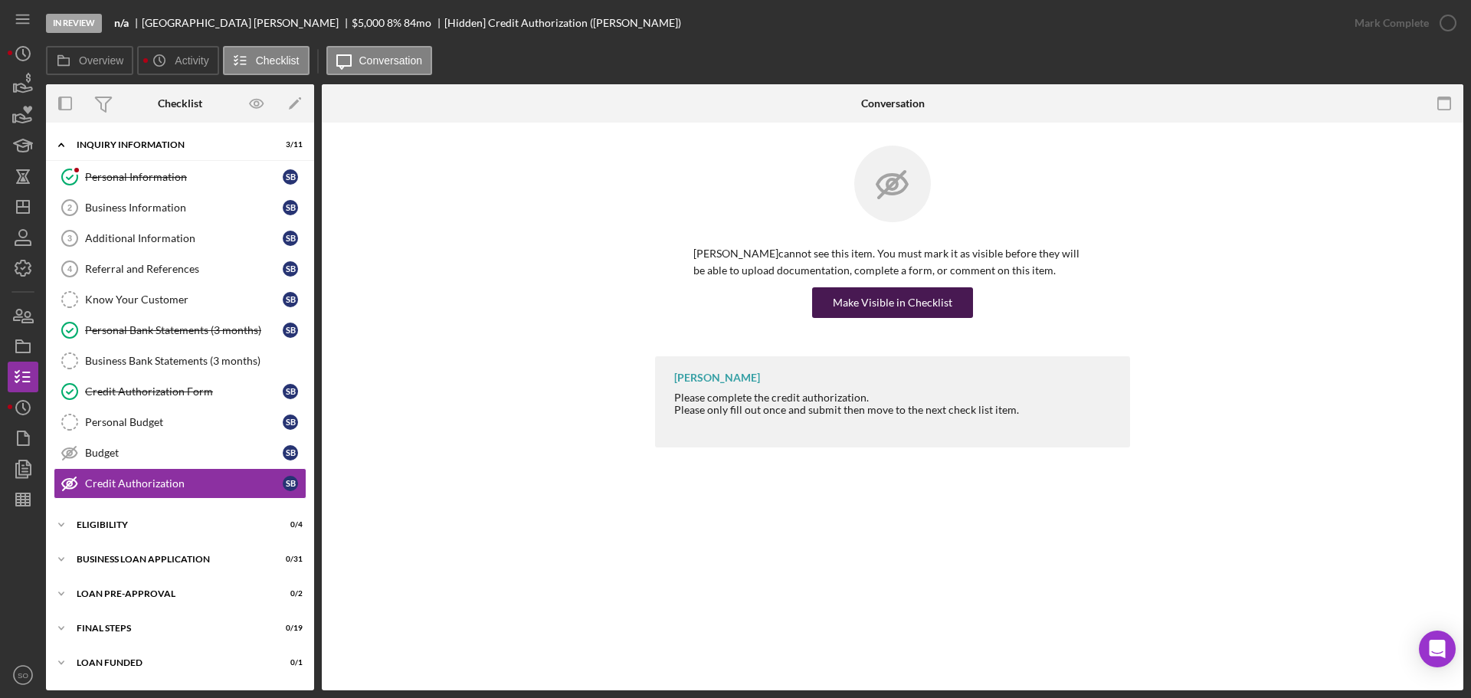
click at [845, 317] on div "Make Visible in Checklist" at bounding box center [893, 302] width 120 height 31
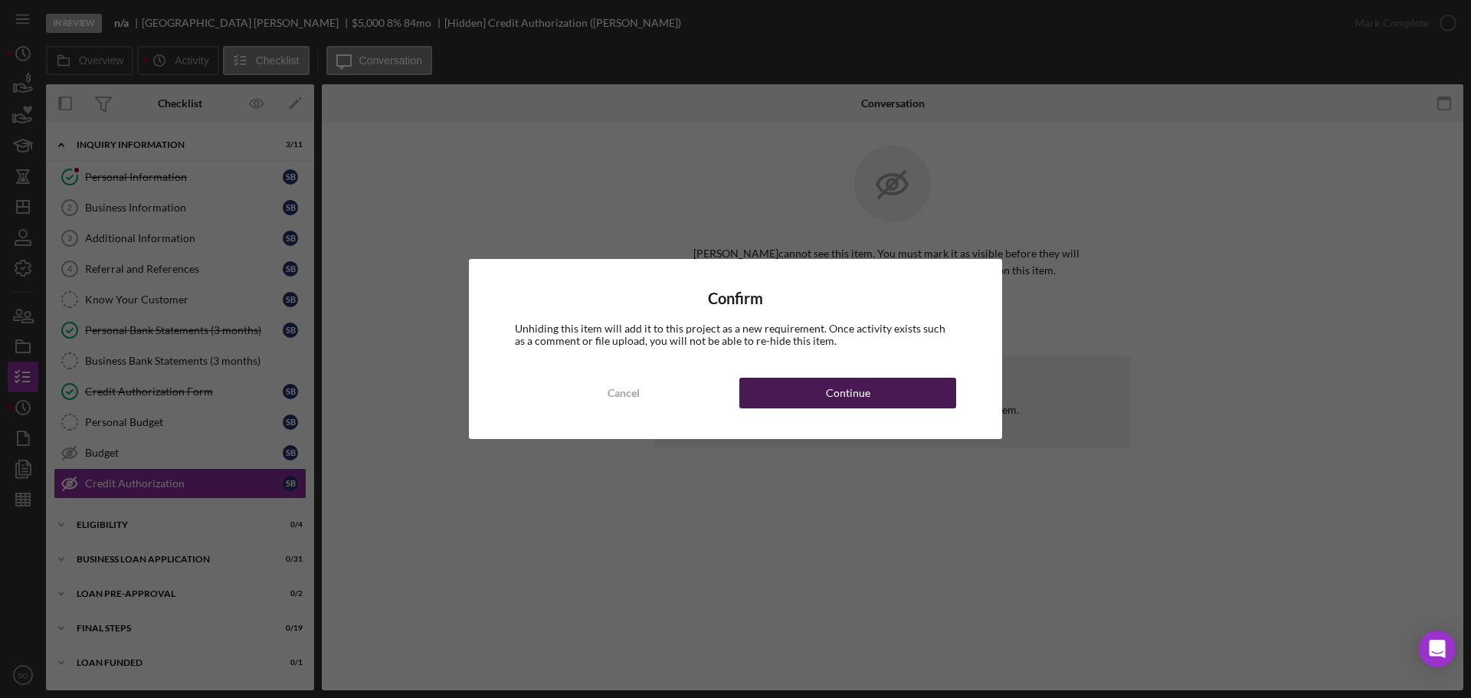
click at [862, 407] on div "Continue" at bounding box center [848, 393] width 44 height 31
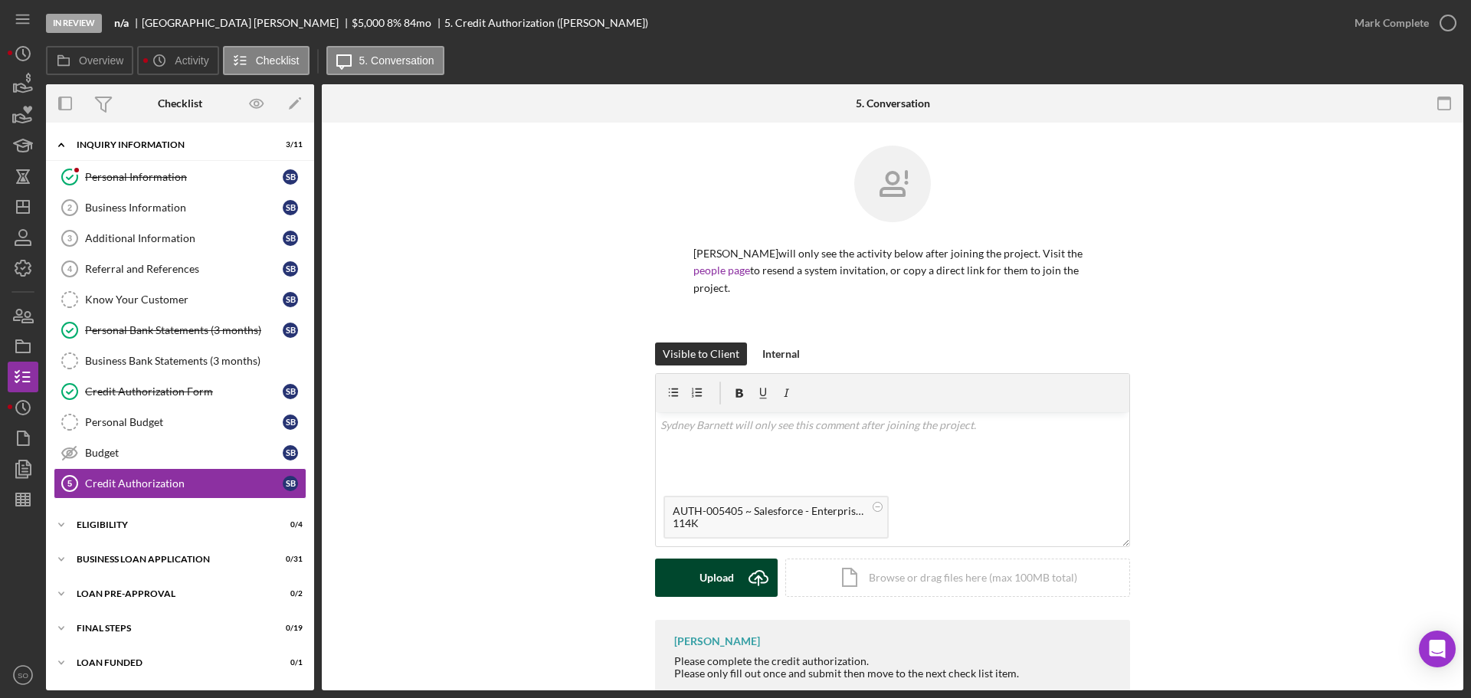
click at [726, 586] on div "Upload" at bounding box center [717, 578] width 34 height 38
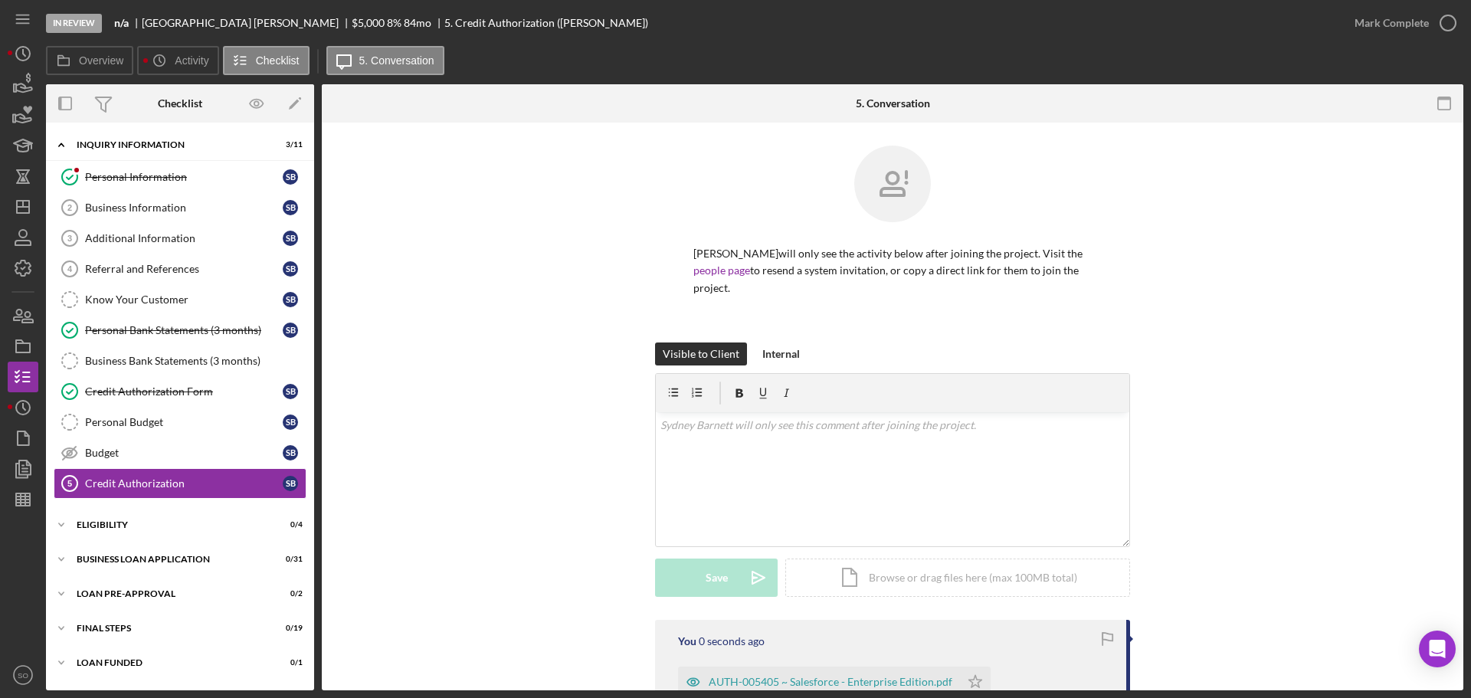
scroll to position [194, 0]
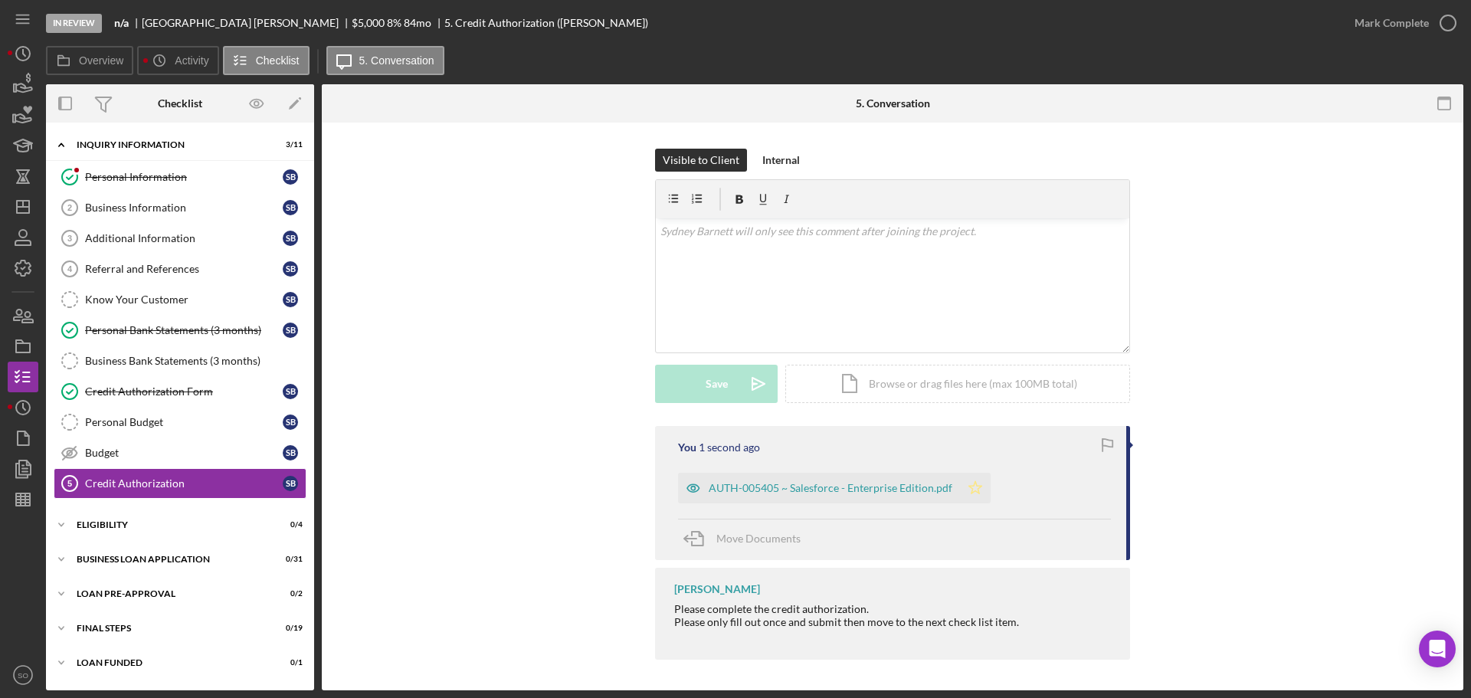
click at [969, 493] on polygon "button" at bounding box center [975, 487] width 13 height 12
click at [1373, 39] on div "Mark Complete" at bounding box center [1402, 23] width 124 height 46
click at [1370, 28] on div "Mark Complete" at bounding box center [1392, 23] width 74 height 31
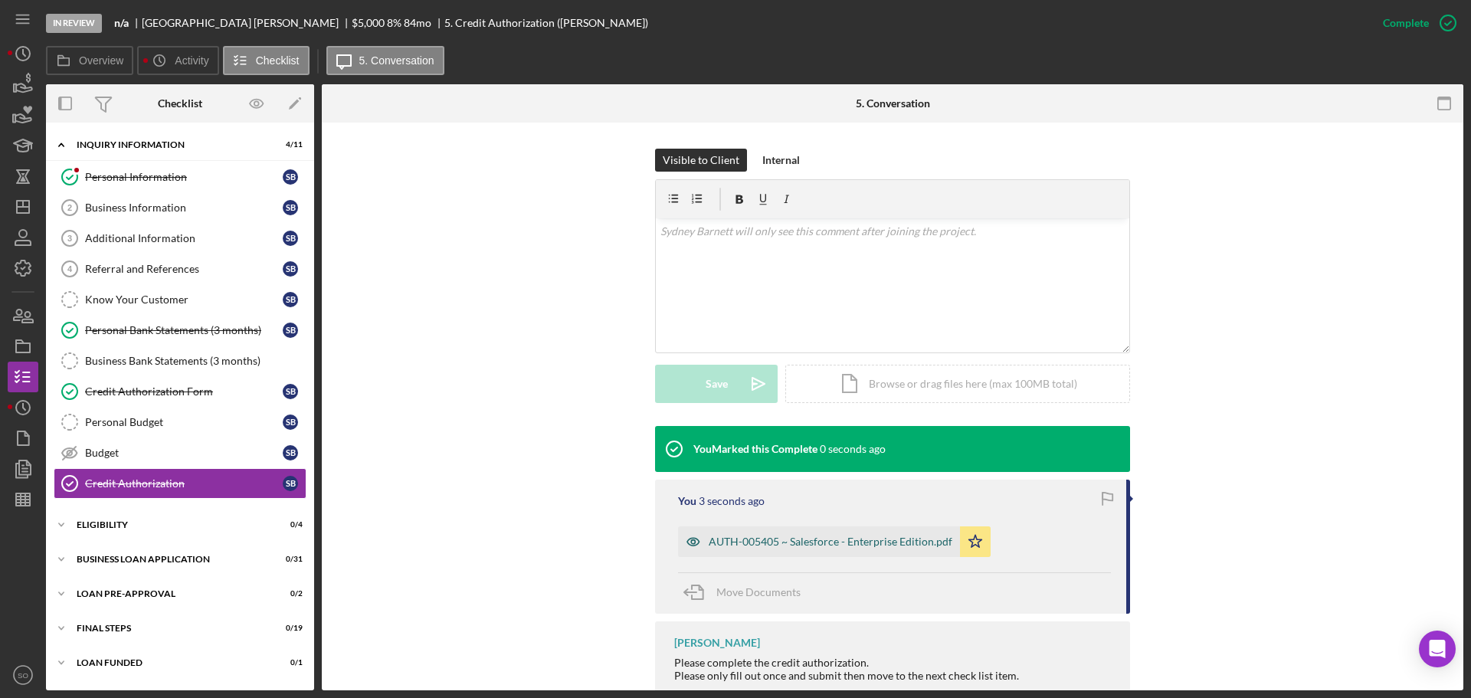
click at [858, 536] on div "AUTH-005405 ~ Salesforce - Enterprise Edition.pdf" at bounding box center [831, 542] width 244 height 12
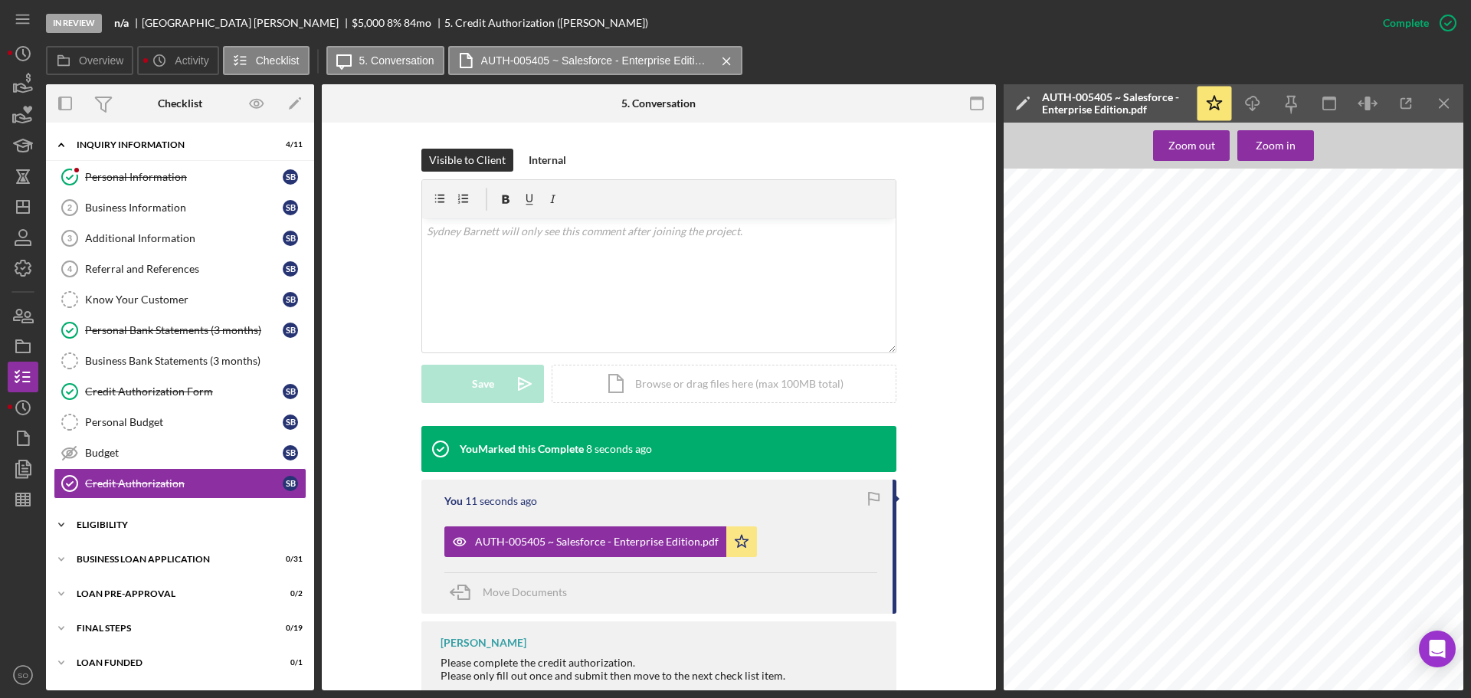
click at [210, 530] on div "Icon/Expander ELIGIBILITY 0 / 4" at bounding box center [180, 525] width 268 height 31
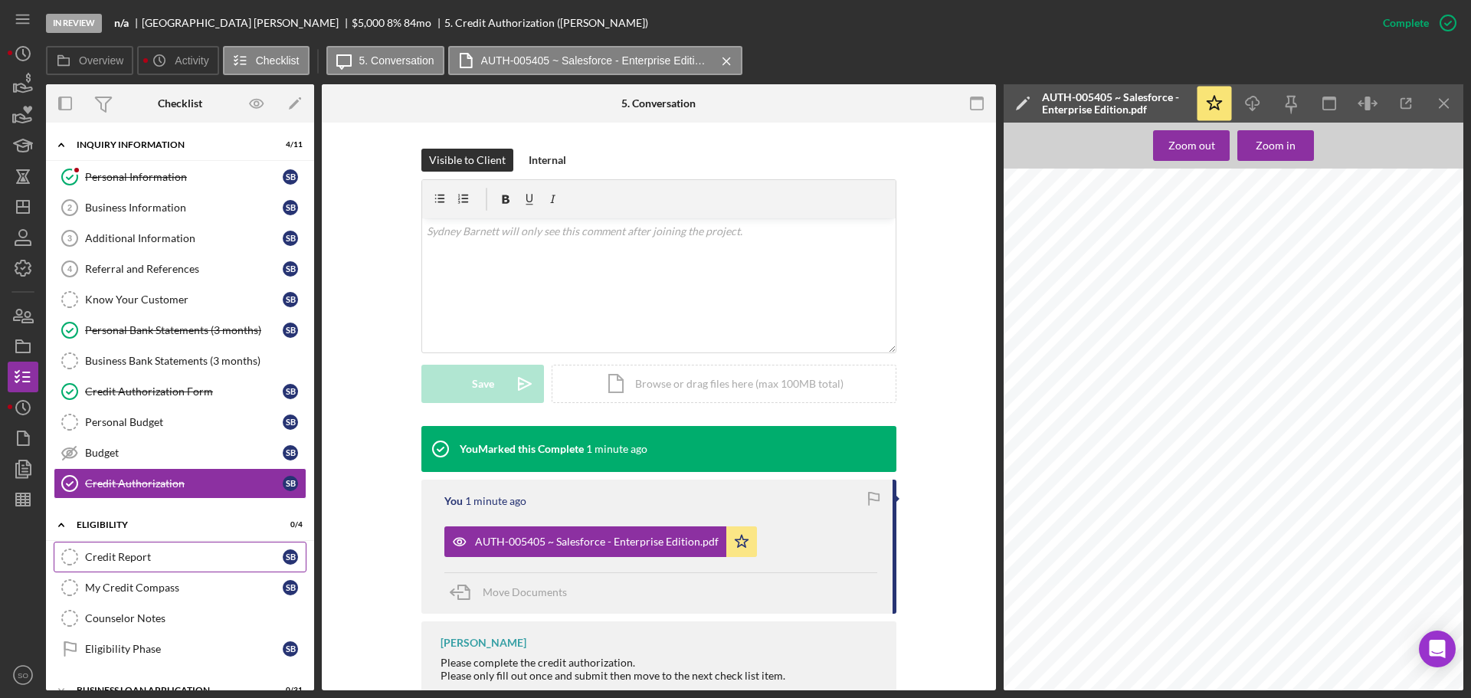
drag, startPoint x: 196, startPoint y: 564, endPoint x: 225, endPoint y: 566, distance: 28.4
click at [196, 564] on link "Credit Report Credit Report S B" at bounding box center [180, 557] width 253 height 31
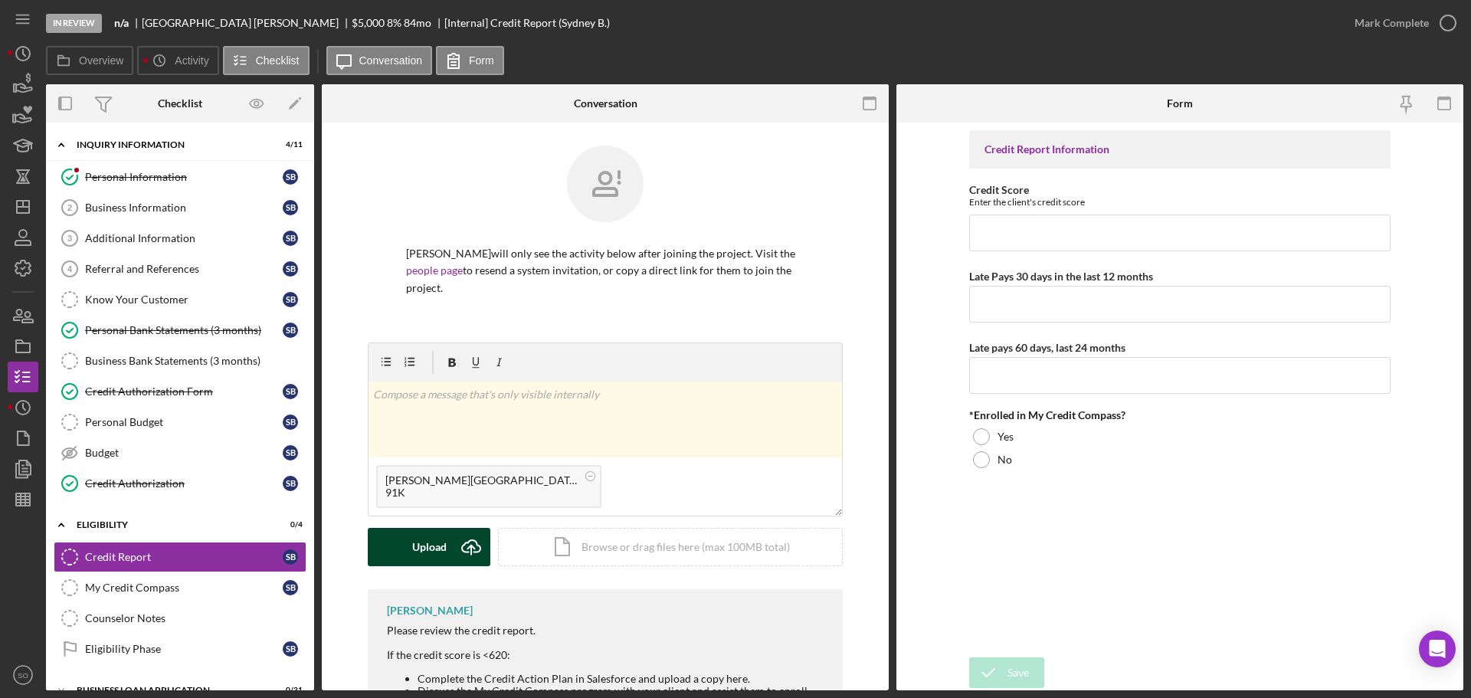
click at [421, 540] on div "Upload" at bounding box center [429, 547] width 34 height 38
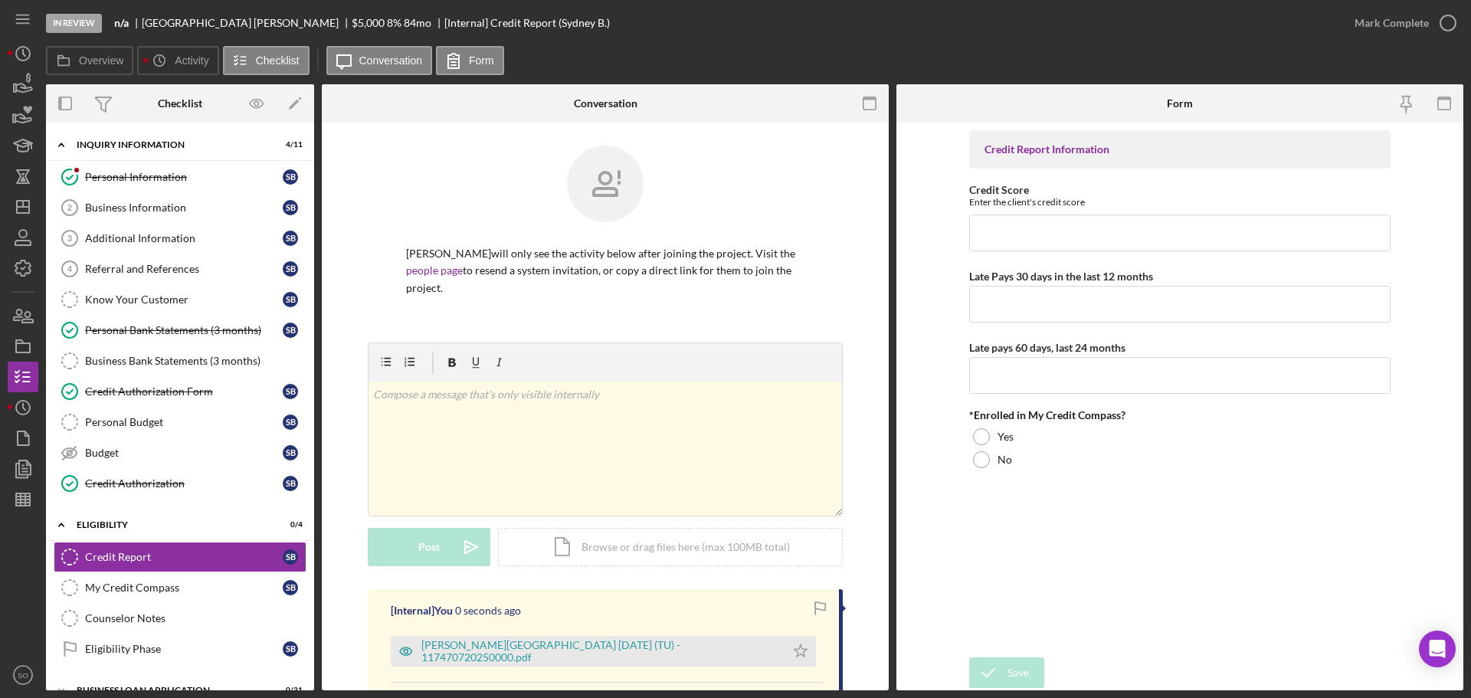
scroll to position [209, 0]
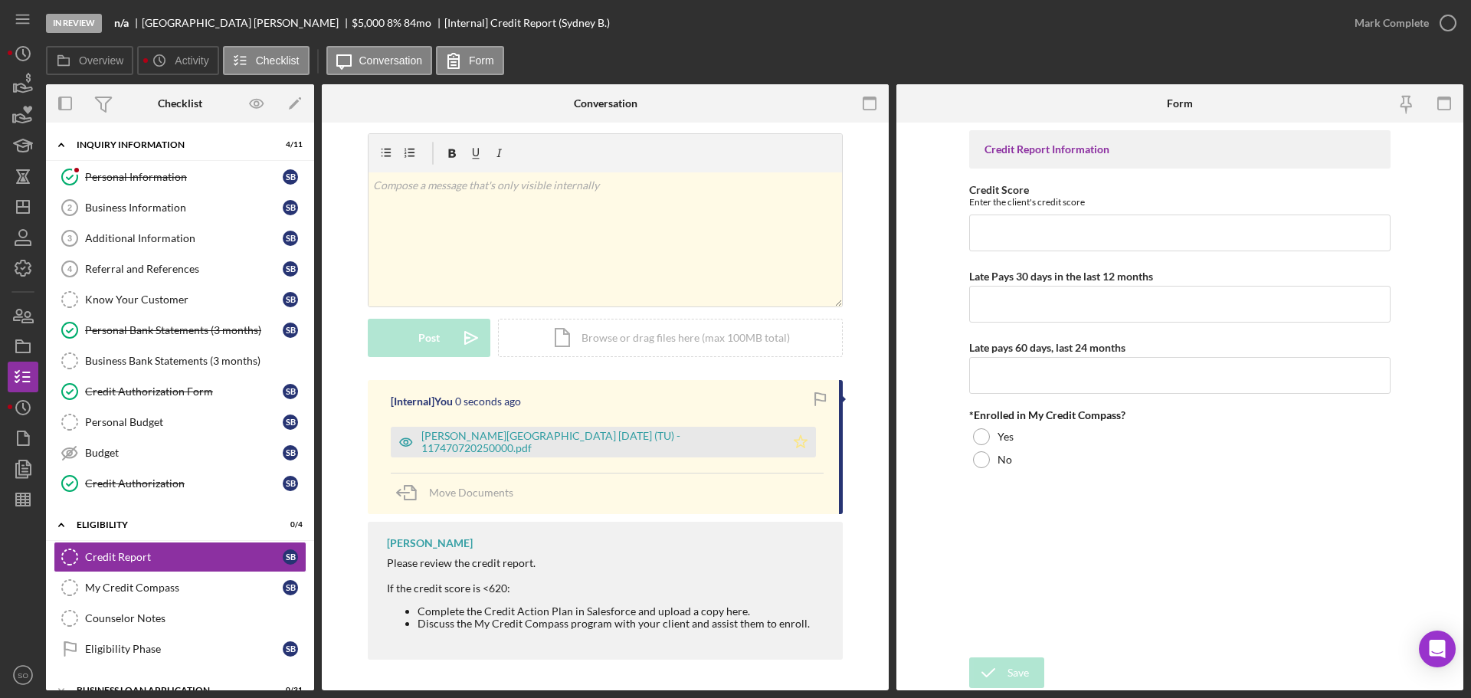
click at [786, 450] on icon "Icon/Star" at bounding box center [801, 442] width 31 height 31
click at [635, 450] on div "[PERSON_NAME][GEOGRAPHIC_DATA] [DATE] (TU) - 117470720250000.pdf" at bounding box center [588, 442] width 395 height 31
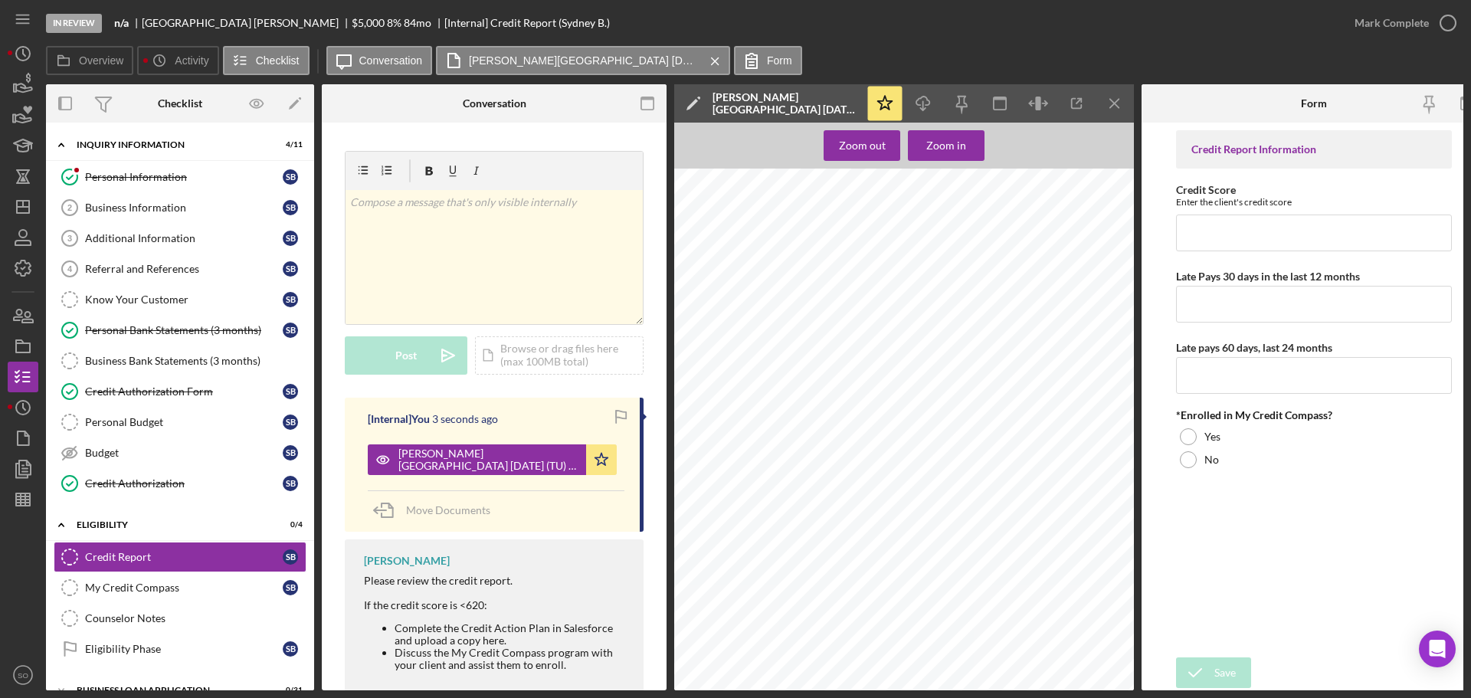
scroll to position [153, 0]
click at [1265, 223] on input "Credit Score" at bounding box center [1314, 233] width 276 height 37
type input "621"
click at [1264, 295] on input "Late Pays 30 days in the last 12 months" at bounding box center [1314, 304] width 276 height 37
type input "1"
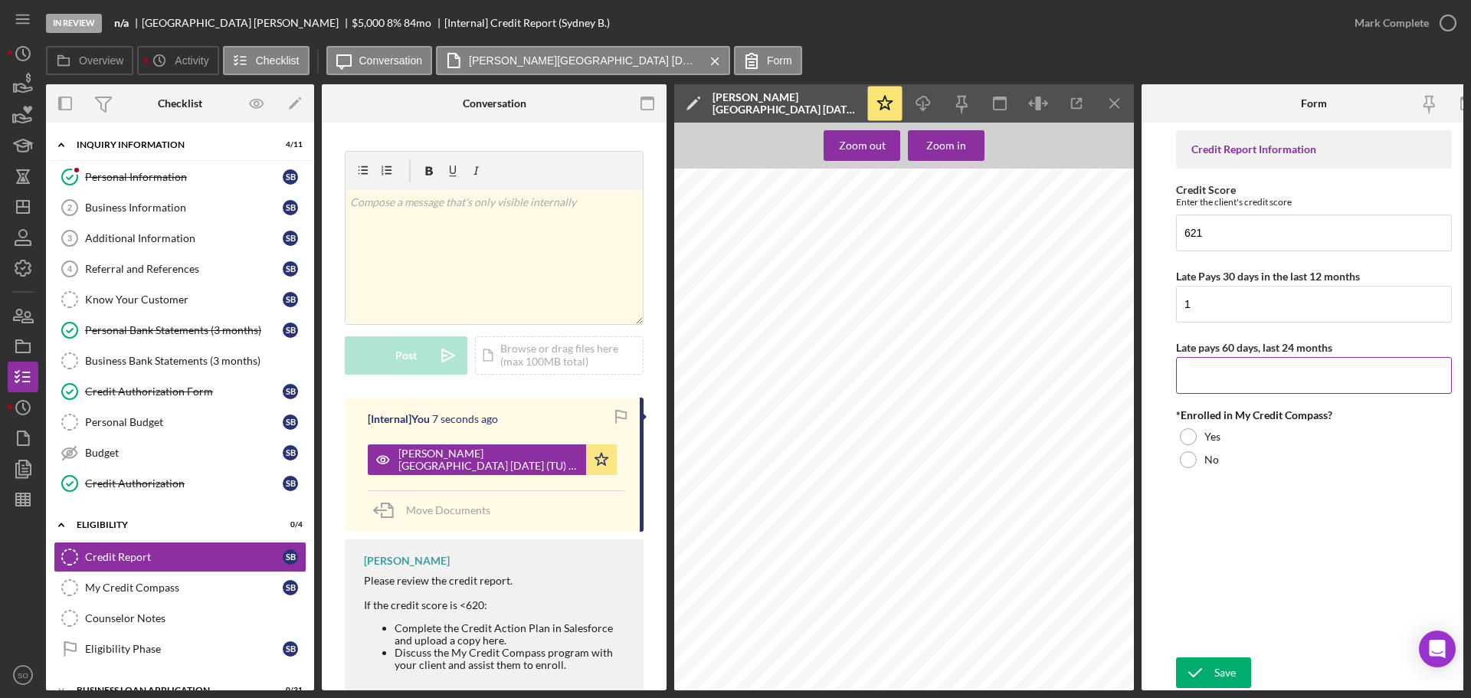
click at [1266, 384] on input "Late pays 60 days, last 24 months" at bounding box center [1314, 375] width 276 height 37
type input "1"
click at [1223, 461] on div "No" at bounding box center [1314, 459] width 276 height 23
drag, startPoint x: 1245, startPoint y: 625, endPoint x: 1239, endPoint y: 635, distance: 10.6
click at [1245, 629] on div "Credit Report Information Credit Score Enter the client's credit score 621 Late…" at bounding box center [1314, 390] width 276 height 520
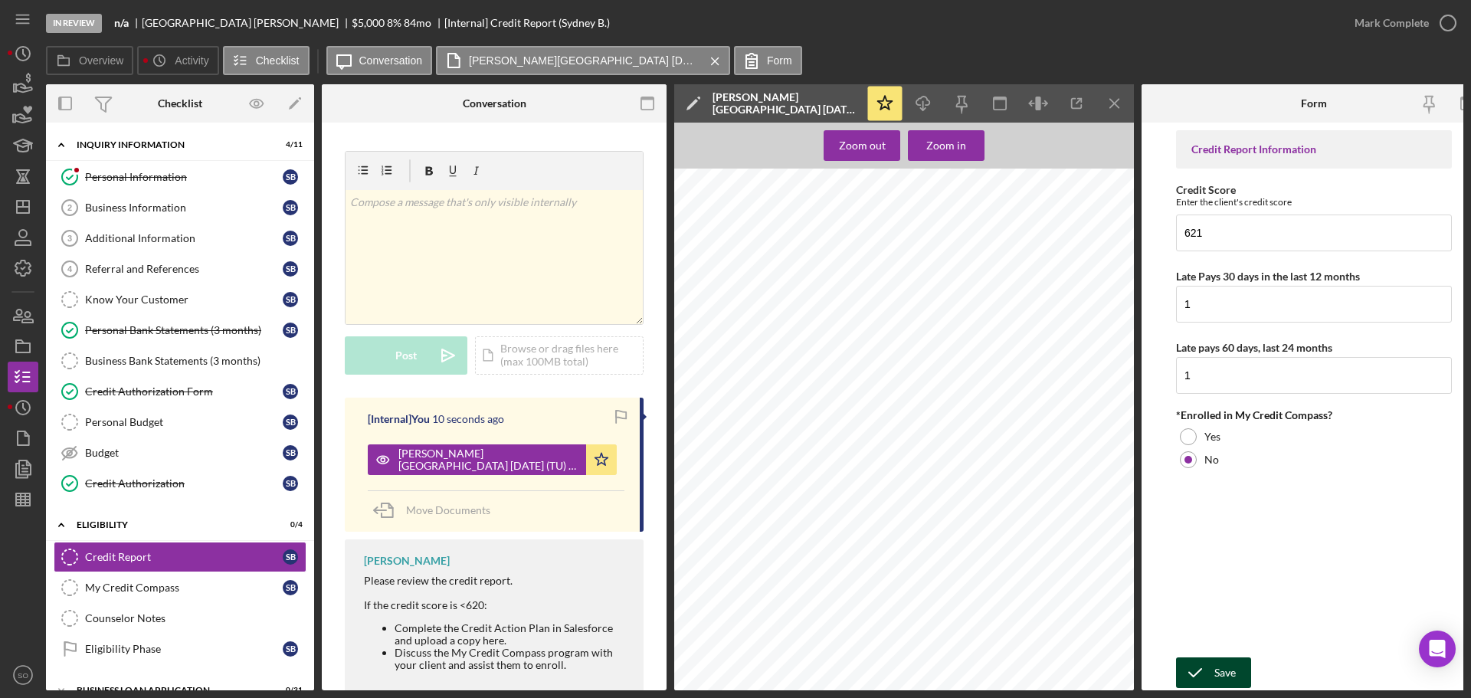
click at [1242, 661] on button "Save" at bounding box center [1213, 673] width 75 height 31
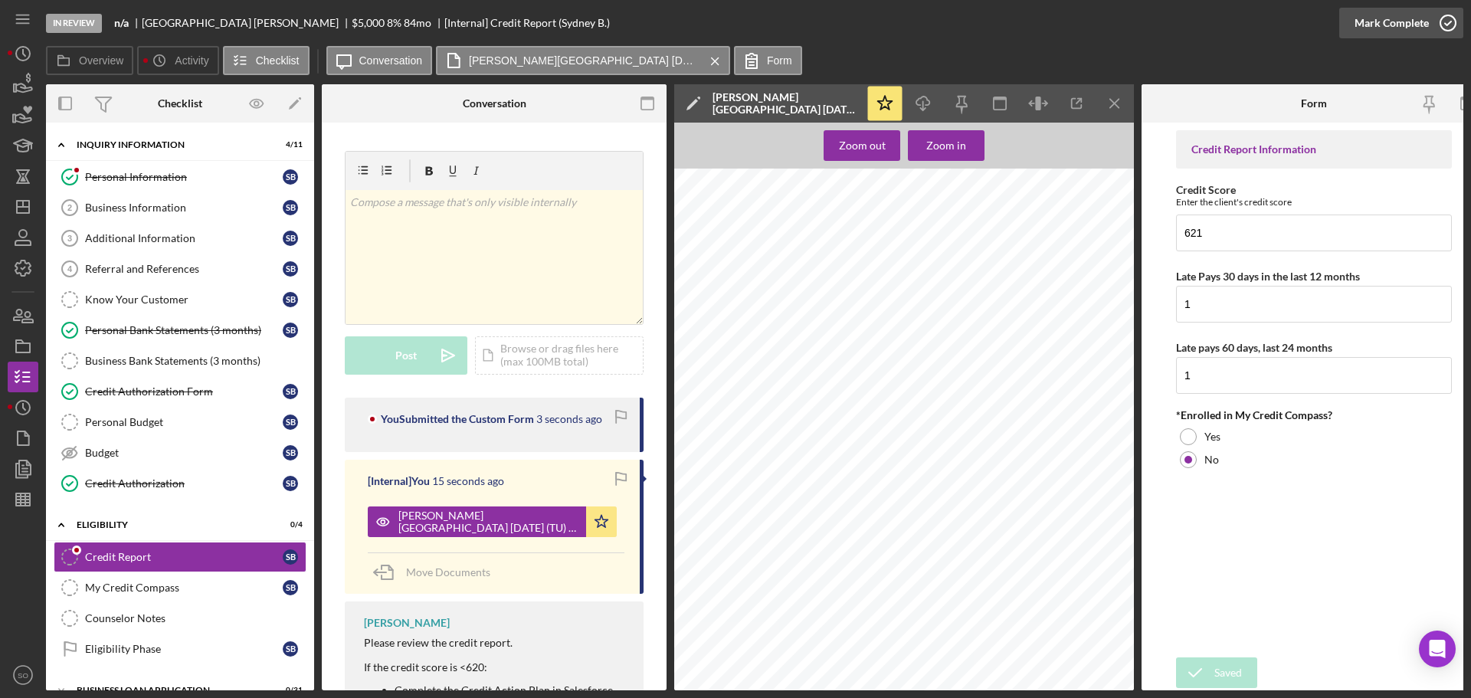
click at [1376, 37] on div "Mark Complete" at bounding box center [1392, 23] width 74 height 31
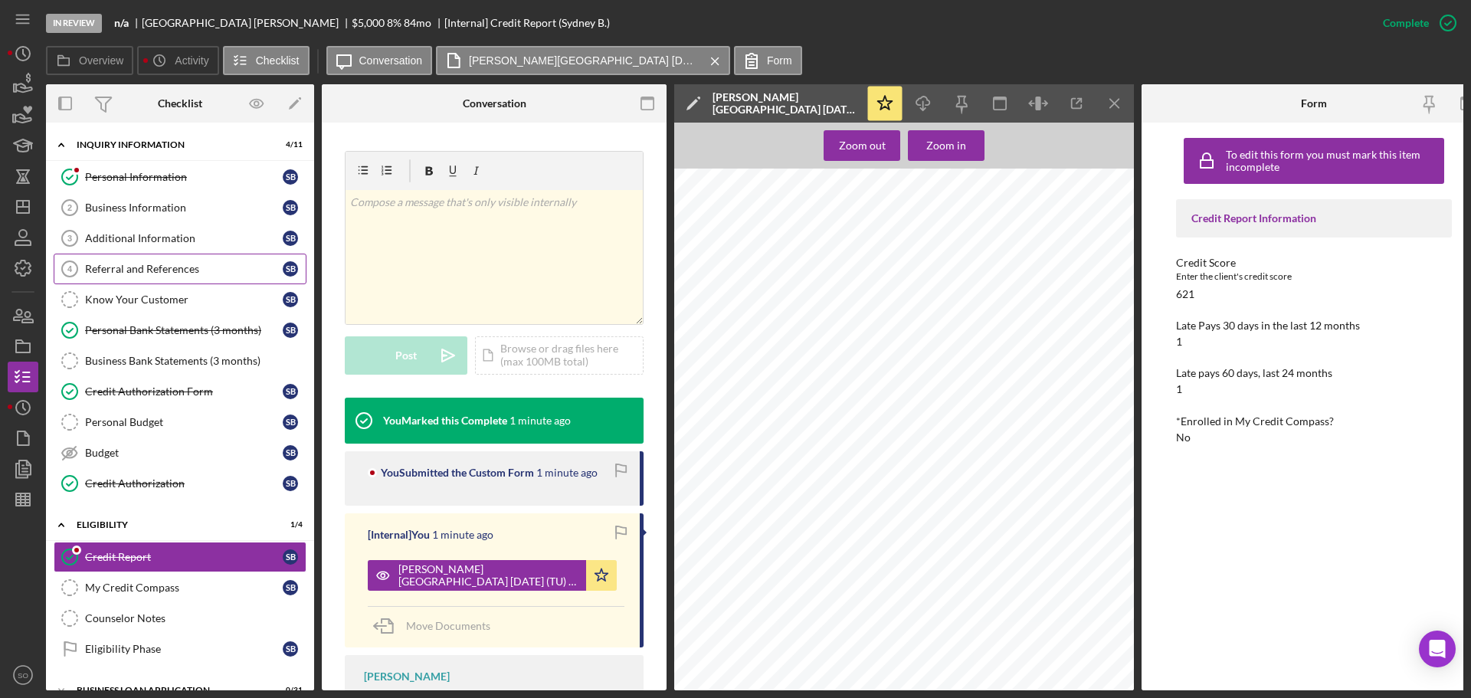
click at [211, 267] on div "Referral and References" at bounding box center [184, 269] width 198 height 12
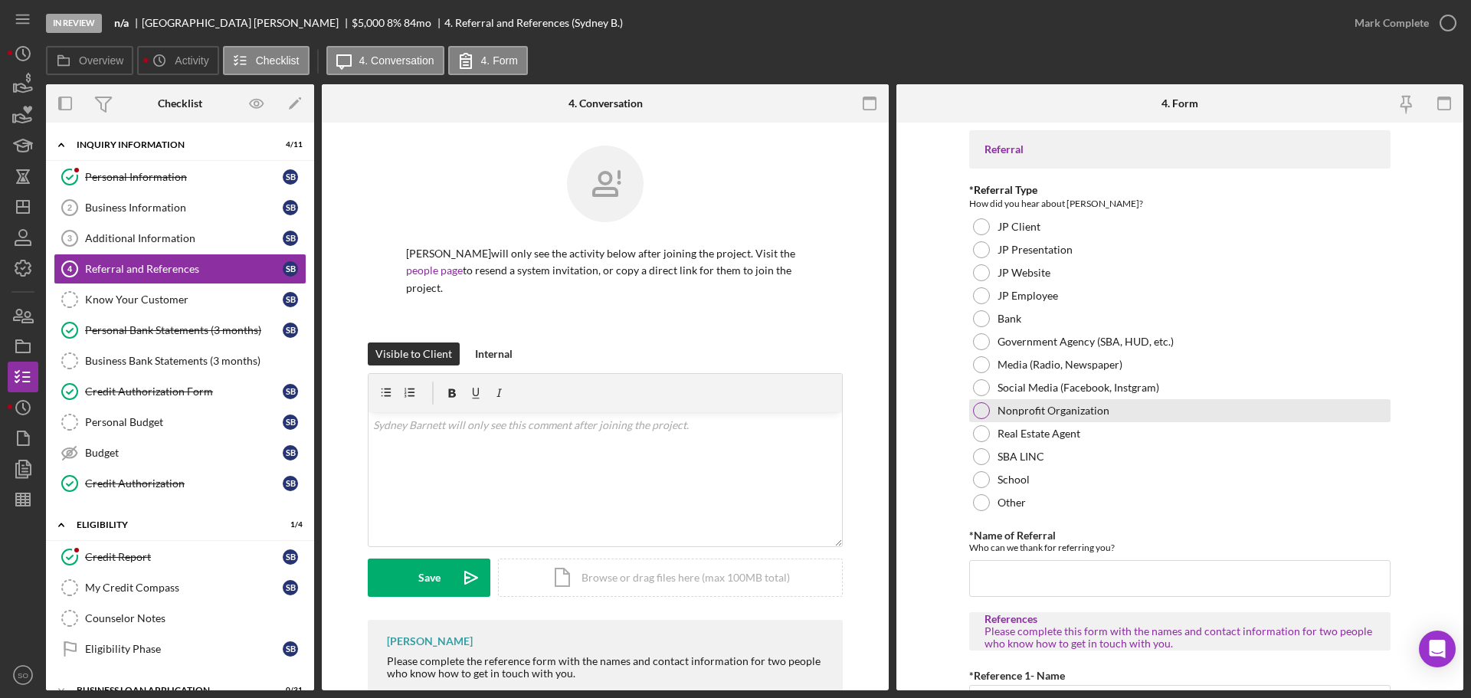
click at [984, 405] on div at bounding box center [981, 410] width 17 height 17
click at [1027, 578] on input "*Name of Referral" at bounding box center [1180, 578] width 422 height 37
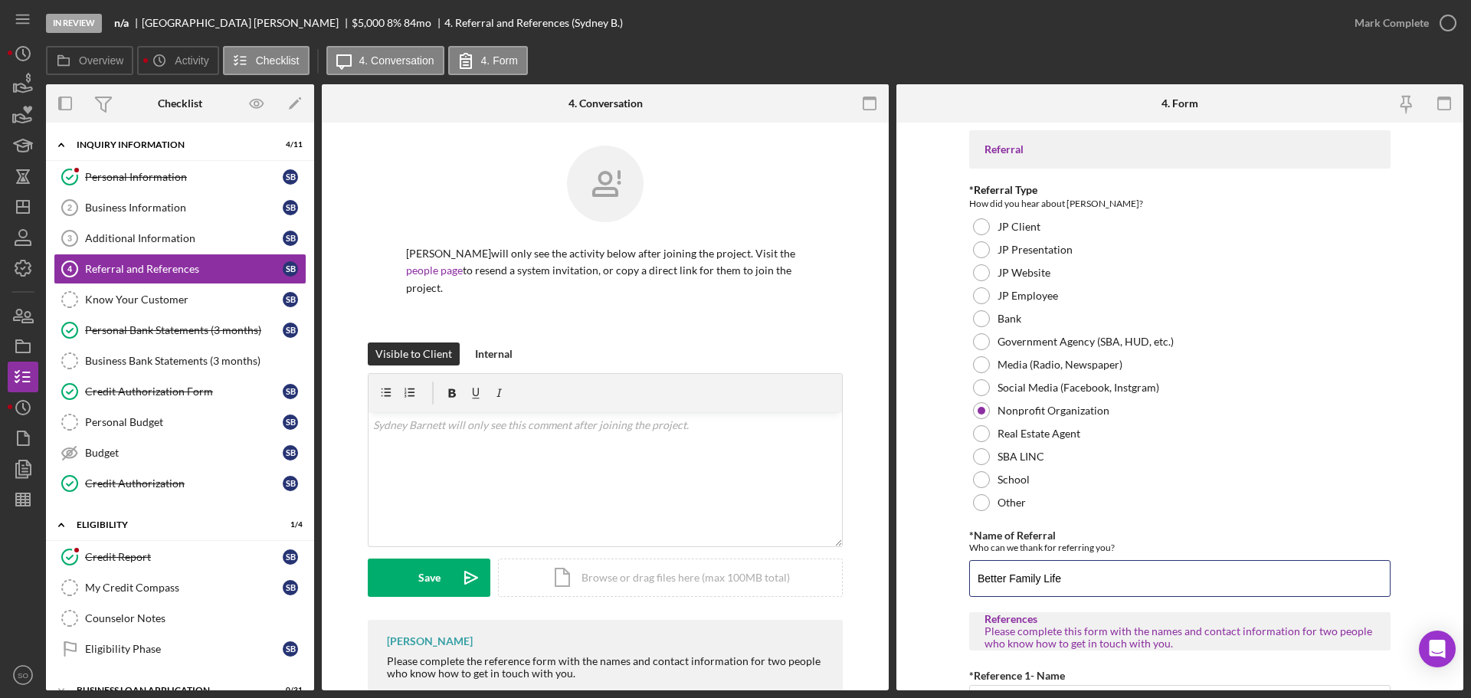
type input "Better Family Life"
click at [922, 428] on form "Referral *Referral Type How did you hear about [PERSON_NAME]? JP Client JP Pres…" at bounding box center [1180, 407] width 567 height 568
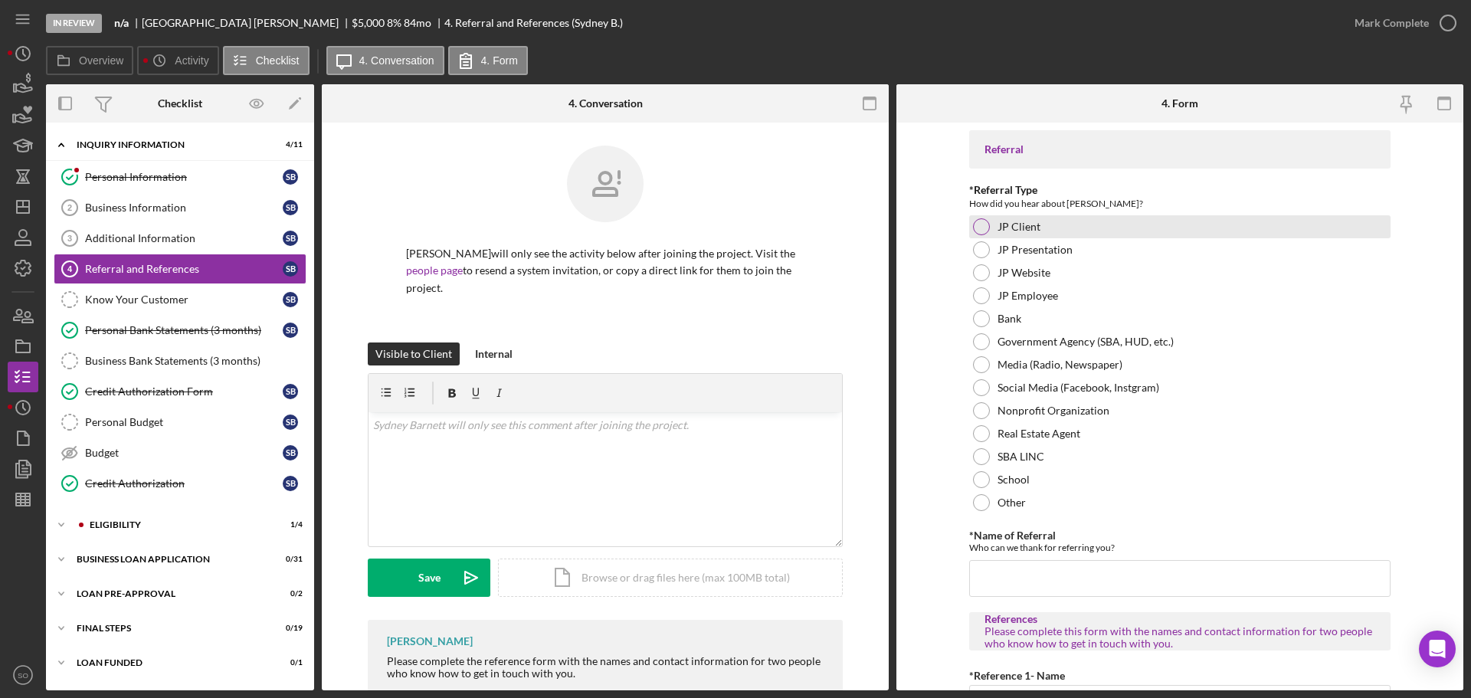
click at [983, 226] on div at bounding box center [981, 226] width 17 height 17
click at [1058, 576] on input "*Name of Referral" at bounding box center [1180, 578] width 422 height 37
type input "Better Family Life"
click at [935, 613] on form "Referral *Referral Type How did you hear about [PERSON_NAME]? JP Client JP Pres…" at bounding box center [1180, 407] width 567 height 568
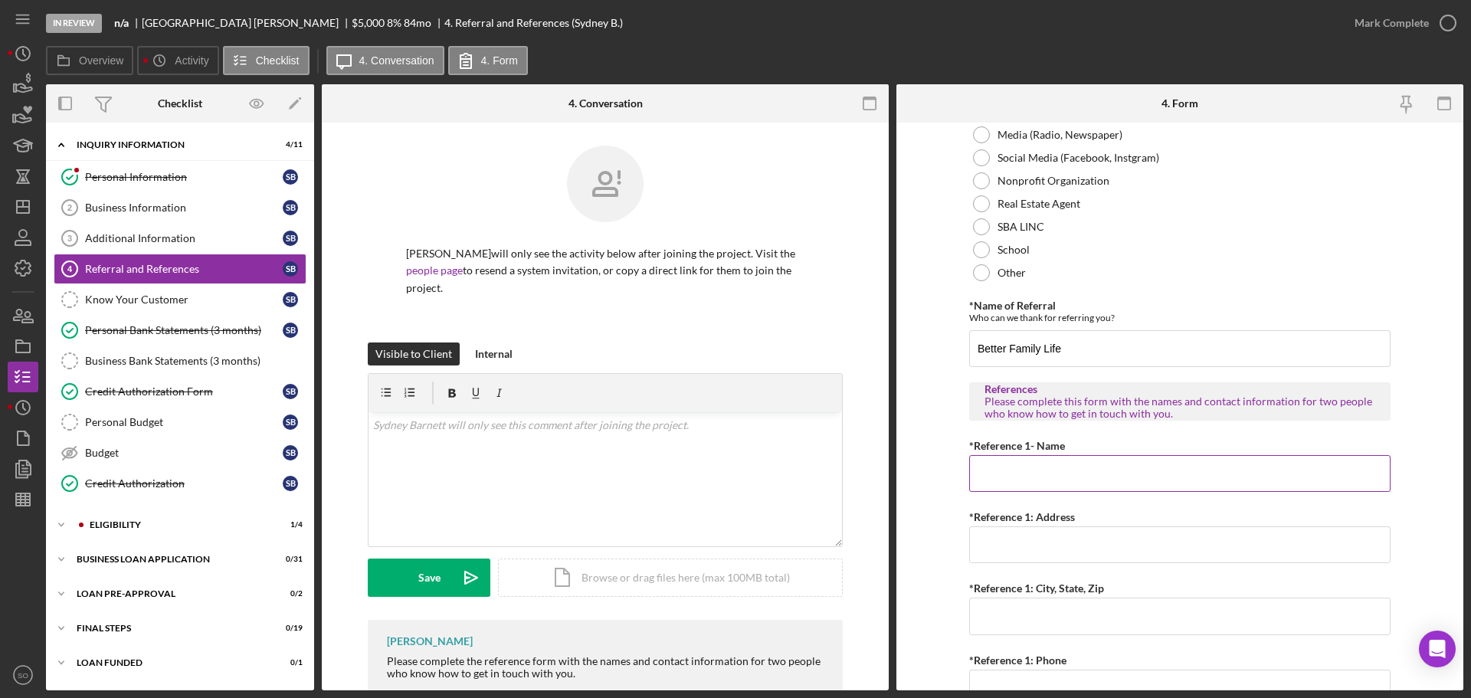
click at [978, 474] on input "*Reference 1- Name" at bounding box center [1180, 473] width 422 height 37
paste input "[PERSON_NAME]"
type input "[PERSON_NAME]"
click at [1077, 533] on input "*Reference 1: Address" at bounding box center [1180, 544] width 422 height 37
paste input "5725 [PERSON_NAME]"
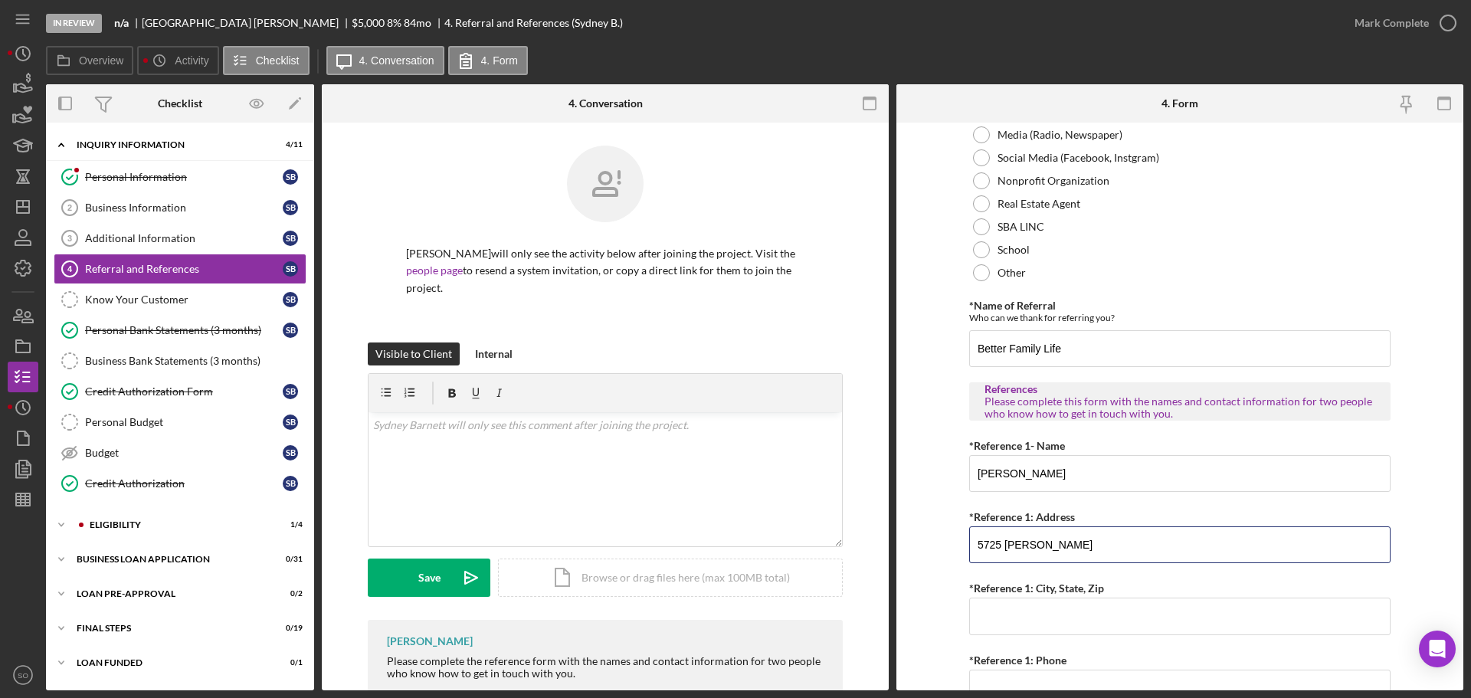
type input "5725 [PERSON_NAME]"
click at [1037, 619] on input "*Reference 1: City, State, Zip" at bounding box center [1180, 616] width 422 height 37
paste input "[GEOGRAPHIC_DATA][PERSON_NAME]"
type input "[GEOGRAPHIC_DATA][PERSON_NAME]"
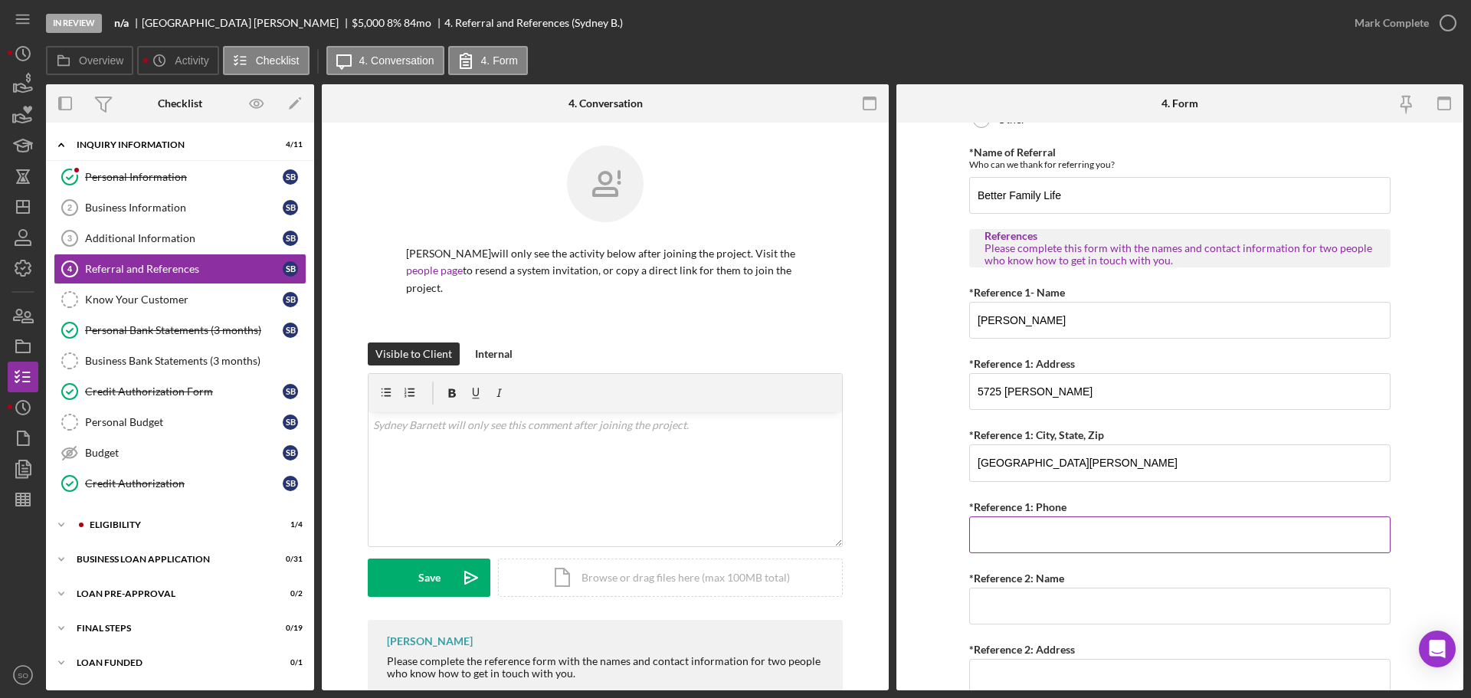
click at [1028, 530] on input "*Reference 1: Phone" at bounding box center [1180, 535] width 422 height 37
type input "[PHONE_NUMBER]"
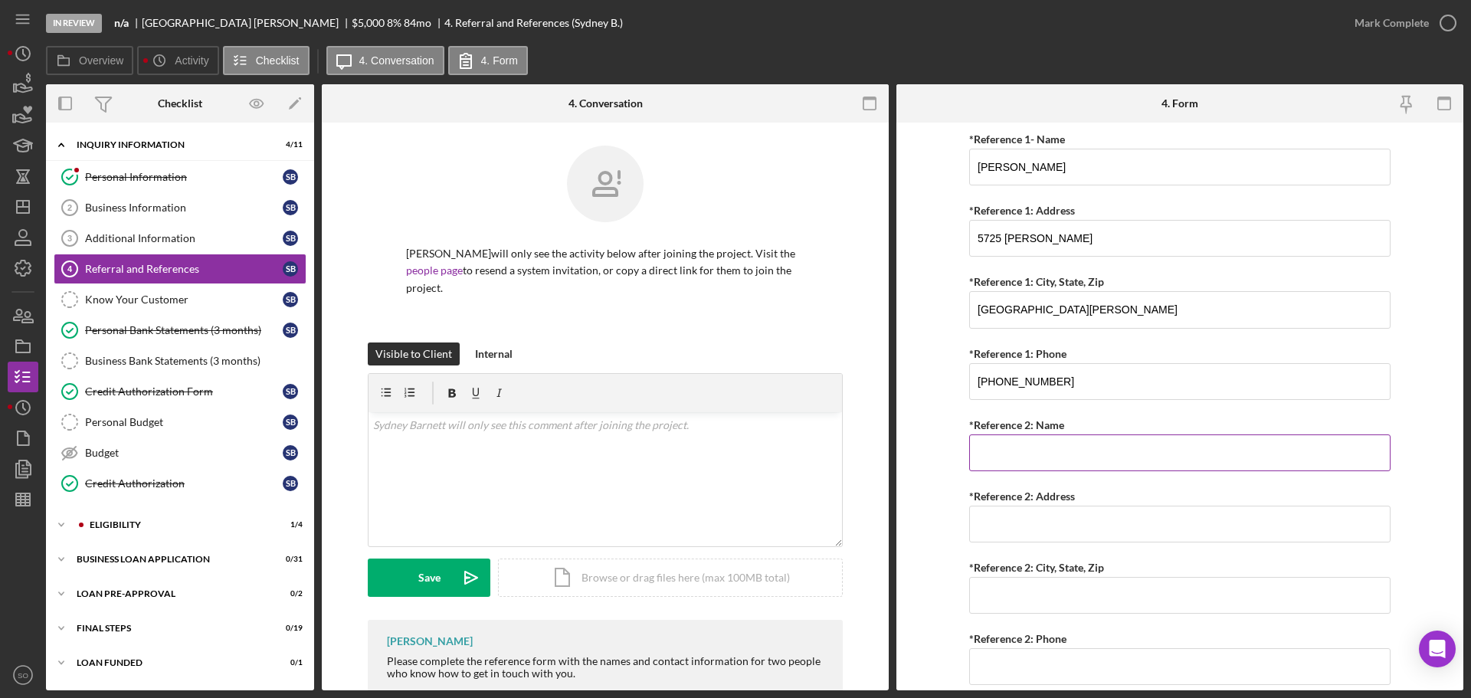
click at [1018, 468] on input "*Reference 2: Name" at bounding box center [1180, 453] width 422 height 37
paste input "[PERSON_NAME]"
type input "[PERSON_NAME]"
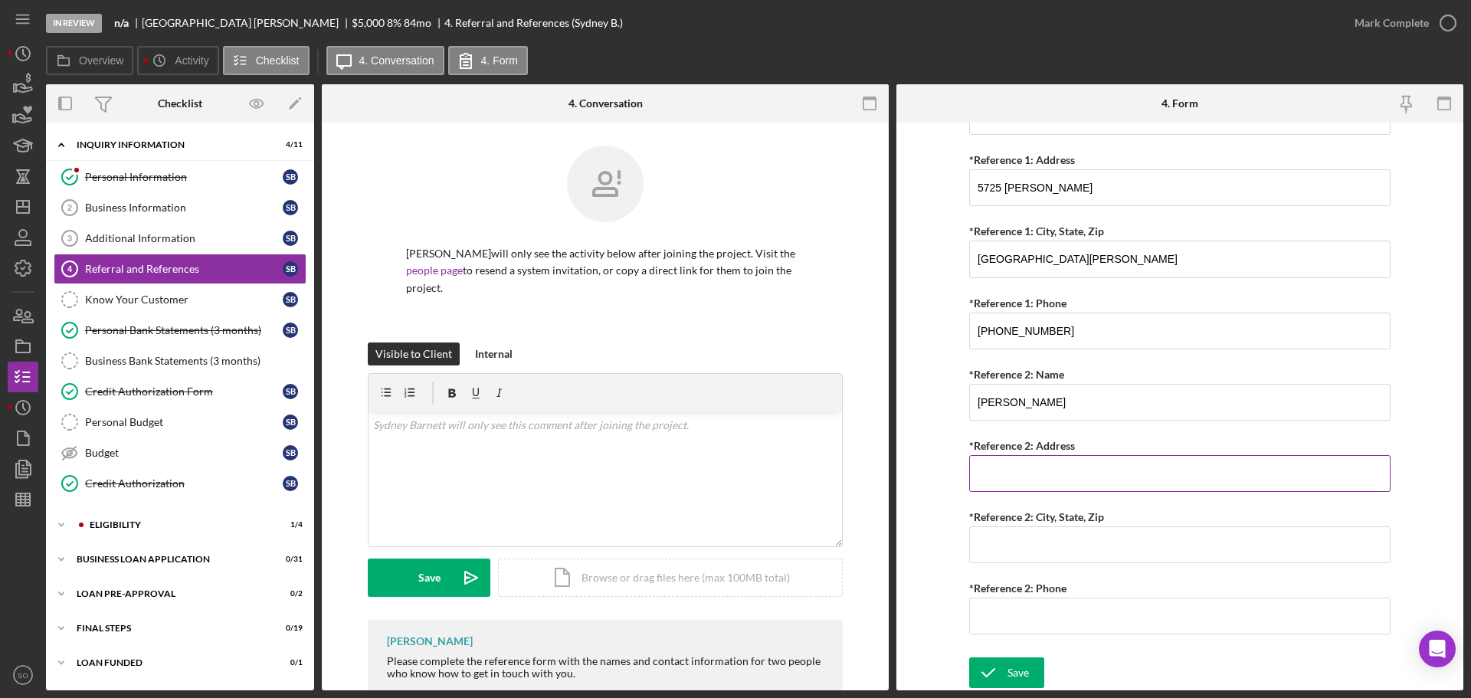
click at [1002, 465] on input "*Reference 2: Address" at bounding box center [1180, 473] width 422 height 37
paste input "[STREET_ADDRESS][PERSON_NAME]"
type input "[STREET_ADDRESS][PERSON_NAME]"
drag, startPoint x: 1015, startPoint y: 528, endPoint x: 1019, endPoint y: 548, distance: 20.2
click at [1015, 535] on input "*Reference 2: City, State, Zip" at bounding box center [1180, 544] width 422 height 37
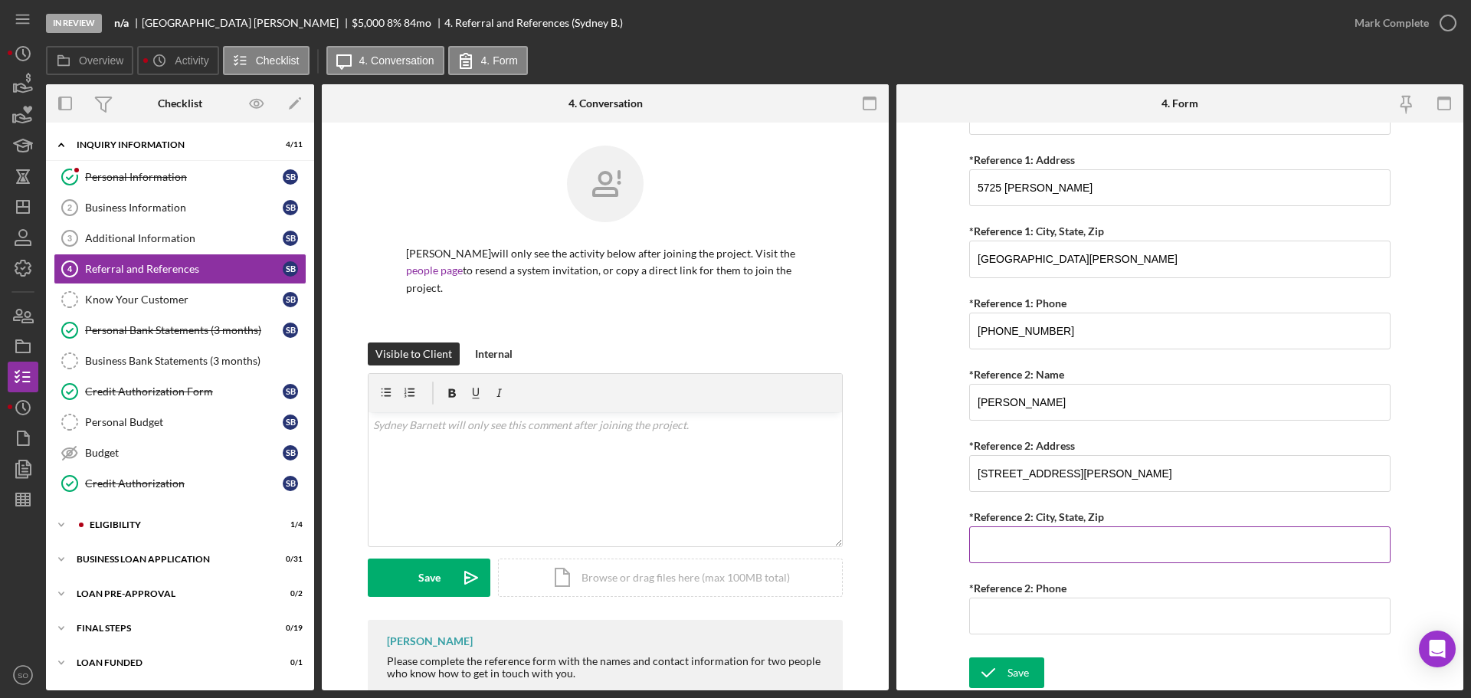
paste input "[GEOGRAPHIC_DATA]"
type input "[GEOGRAPHIC_DATA]"
click at [1078, 612] on input "*Reference 2: Phone" at bounding box center [1180, 616] width 422 height 37
paste input "[PHONE_NUMBER]"
drag, startPoint x: 1060, startPoint y: 615, endPoint x: 1034, endPoint y: 618, distance: 26.3
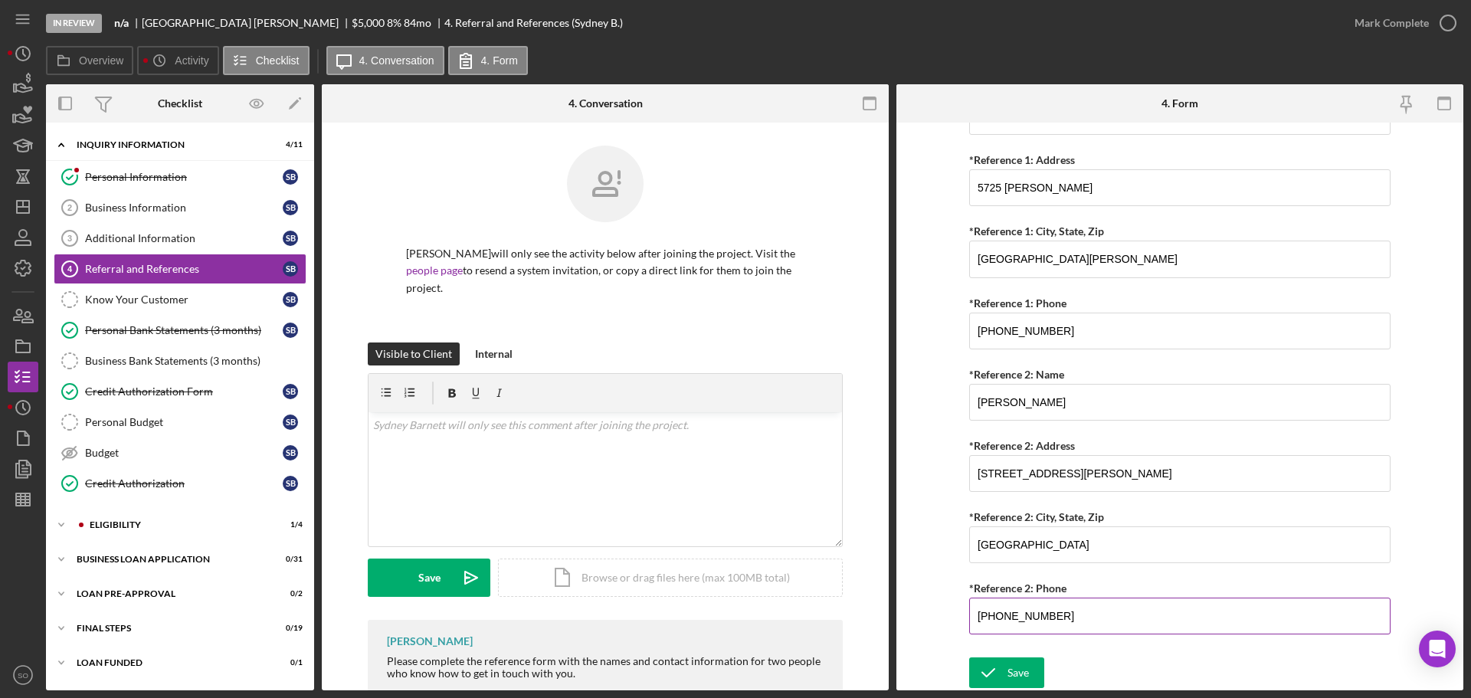
click at [1035, 618] on input "[PHONE_NUMBER]" at bounding box center [1180, 616] width 422 height 37
click at [1033, 621] on input "[PHONE_NUMBER]" at bounding box center [1180, 616] width 422 height 37
click at [1038, 617] on input "[PHONE_NUMBER]" at bounding box center [1180, 616] width 422 height 37
type input "[PHONE_NUMBER]"
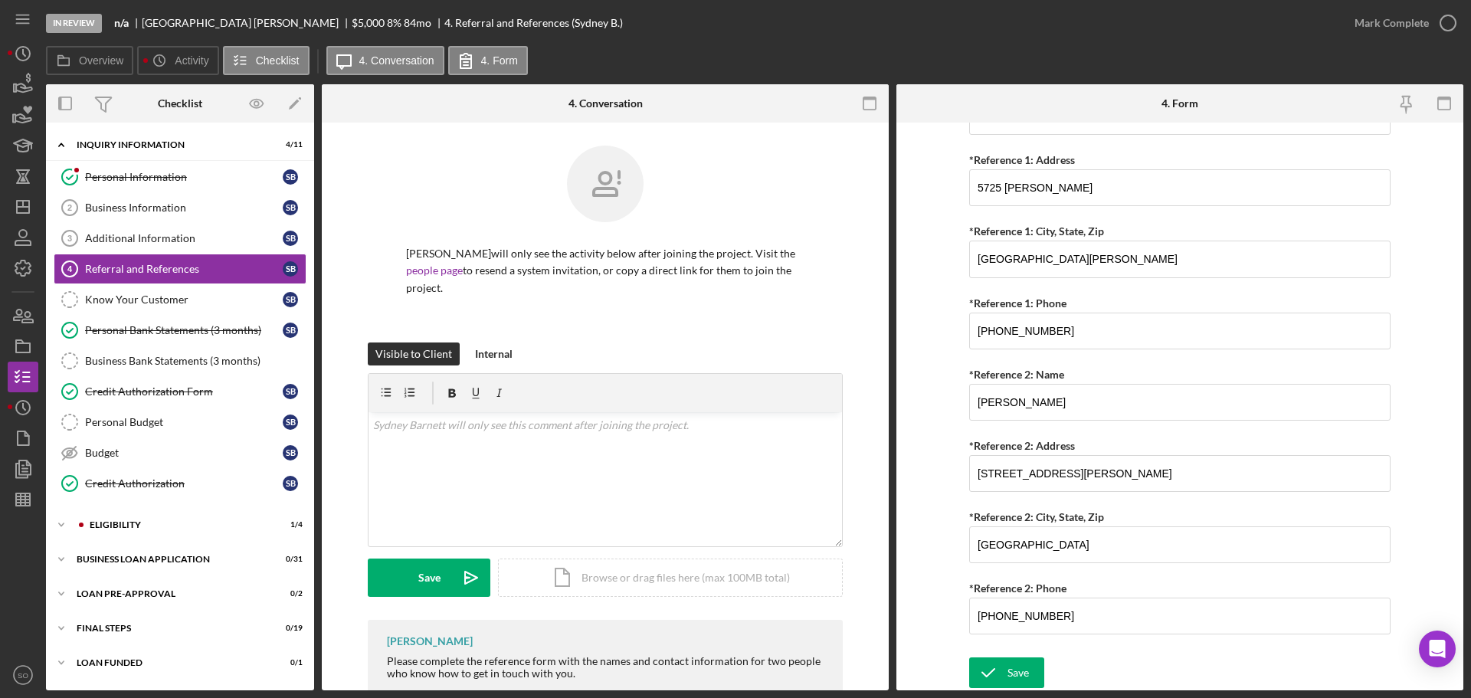
click at [953, 592] on form "Referral *Referral Type How did you hear about [PERSON_NAME]? JP Client JP Pres…" at bounding box center [1180, 407] width 567 height 568
click at [1029, 674] on button "Save" at bounding box center [1006, 673] width 75 height 31
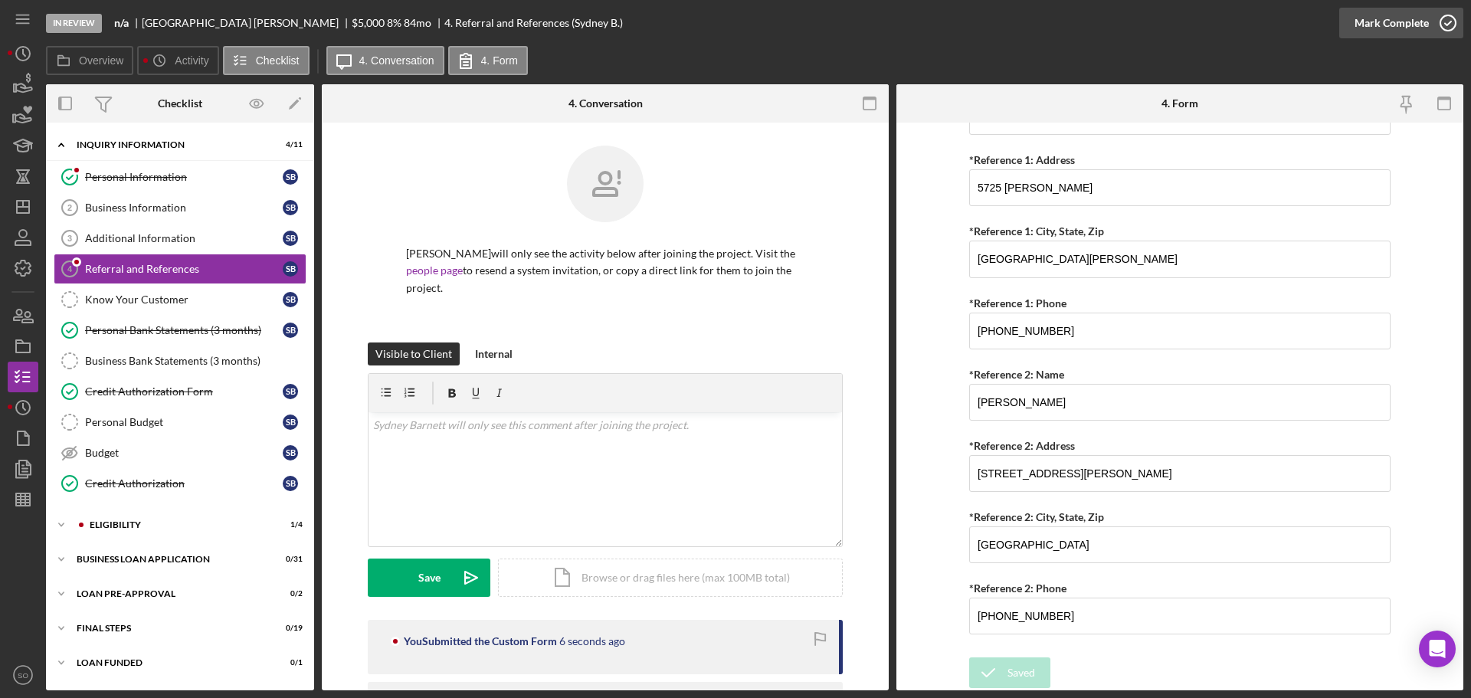
click at [1388, 19] on div "Mark Complete" at bounding box center [1392, 23] width 74 height 31
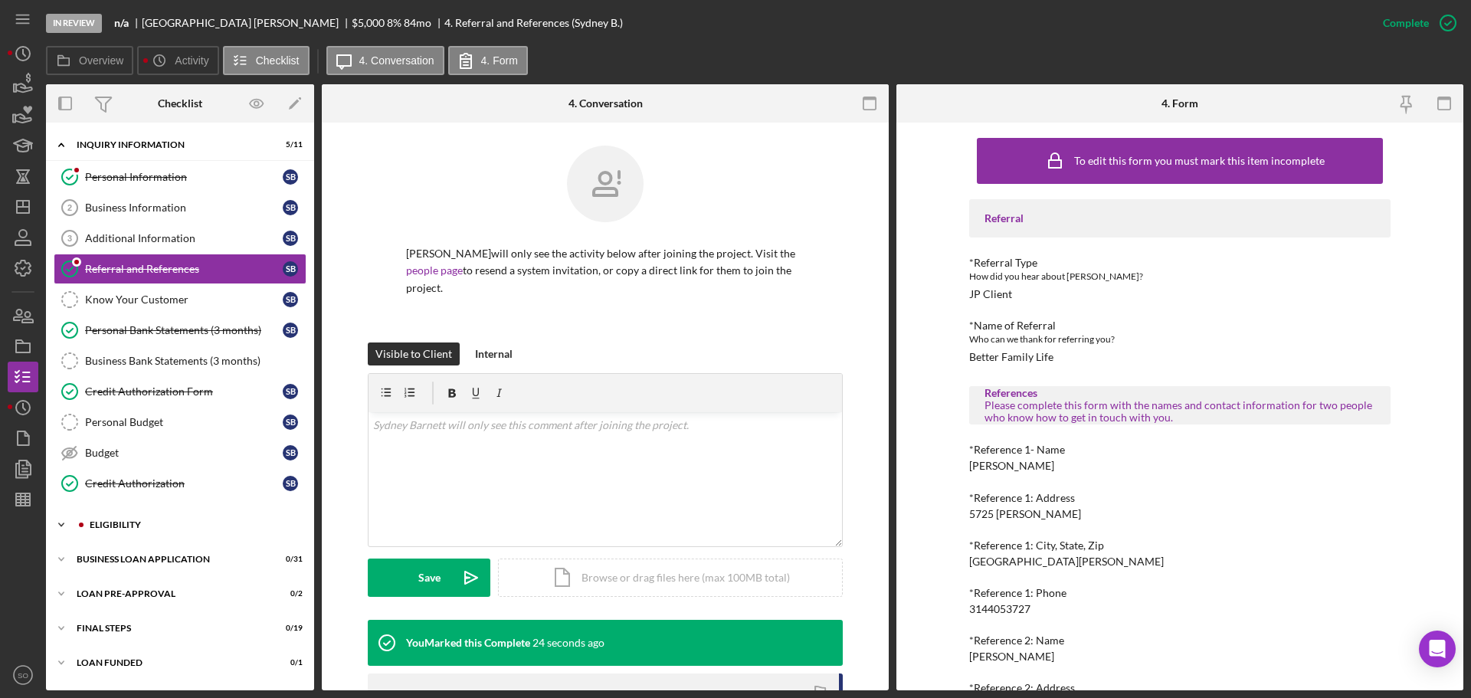
click at [149, 517] on div "Icon/Expander ELIGIBILITY 1 / 4" at bounding box center [180, 525] width 268 height 31
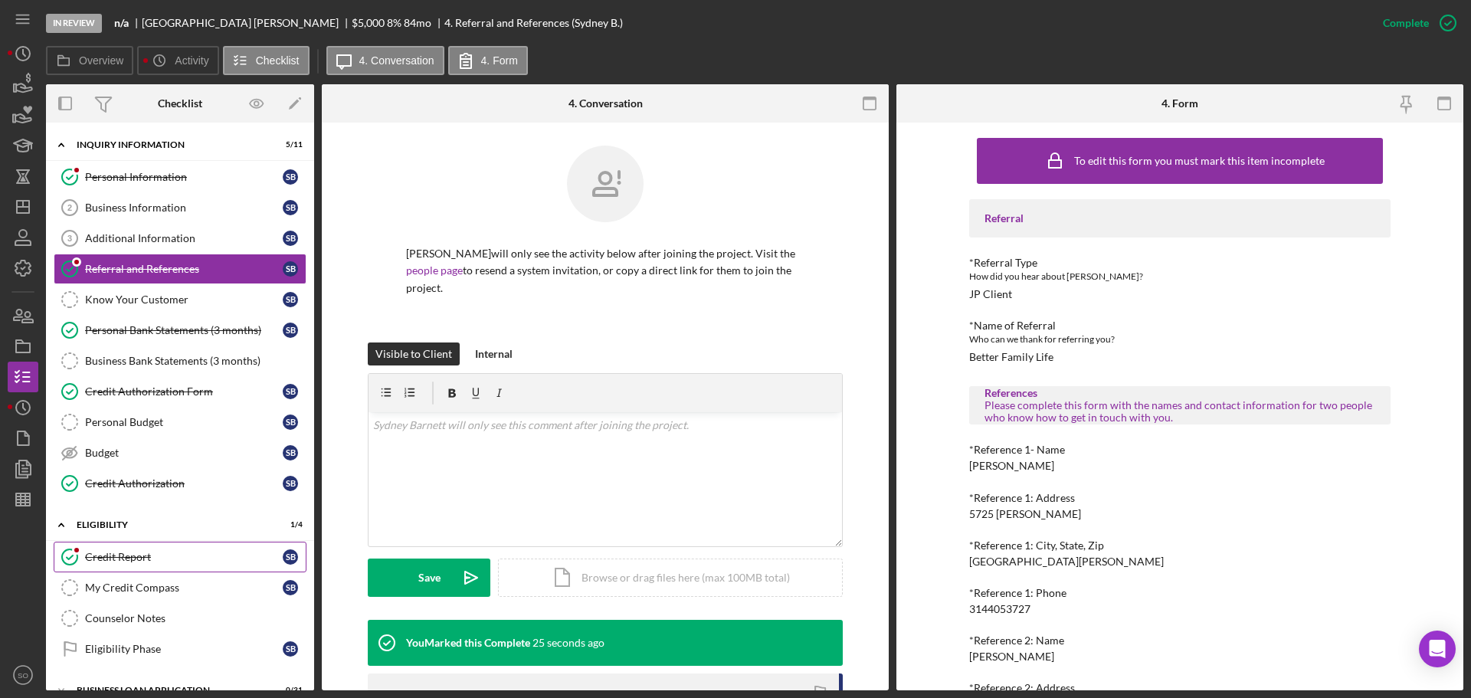
scroll to position [127, 0]
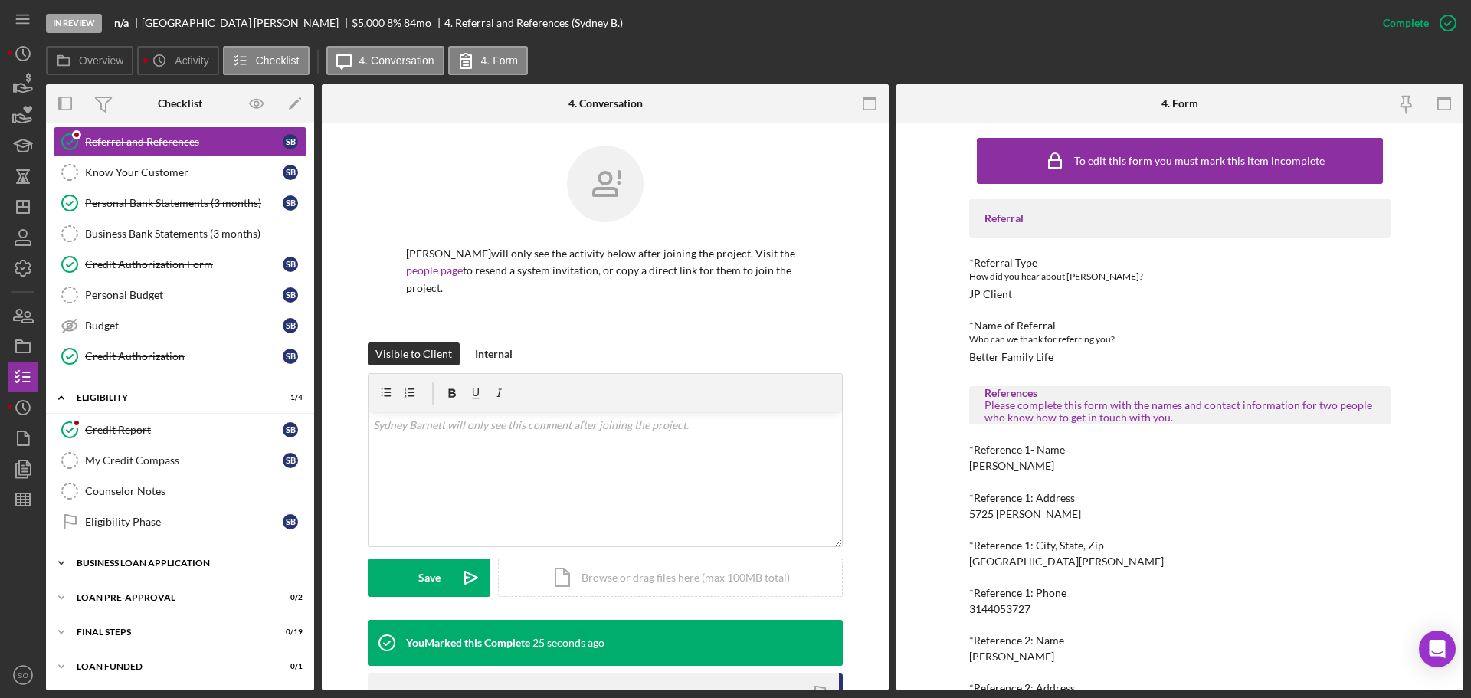
click at [198, 563] on div "BUSINESS LOAN APPLICATION" at bounding box center [186, 563] width 218 height 9
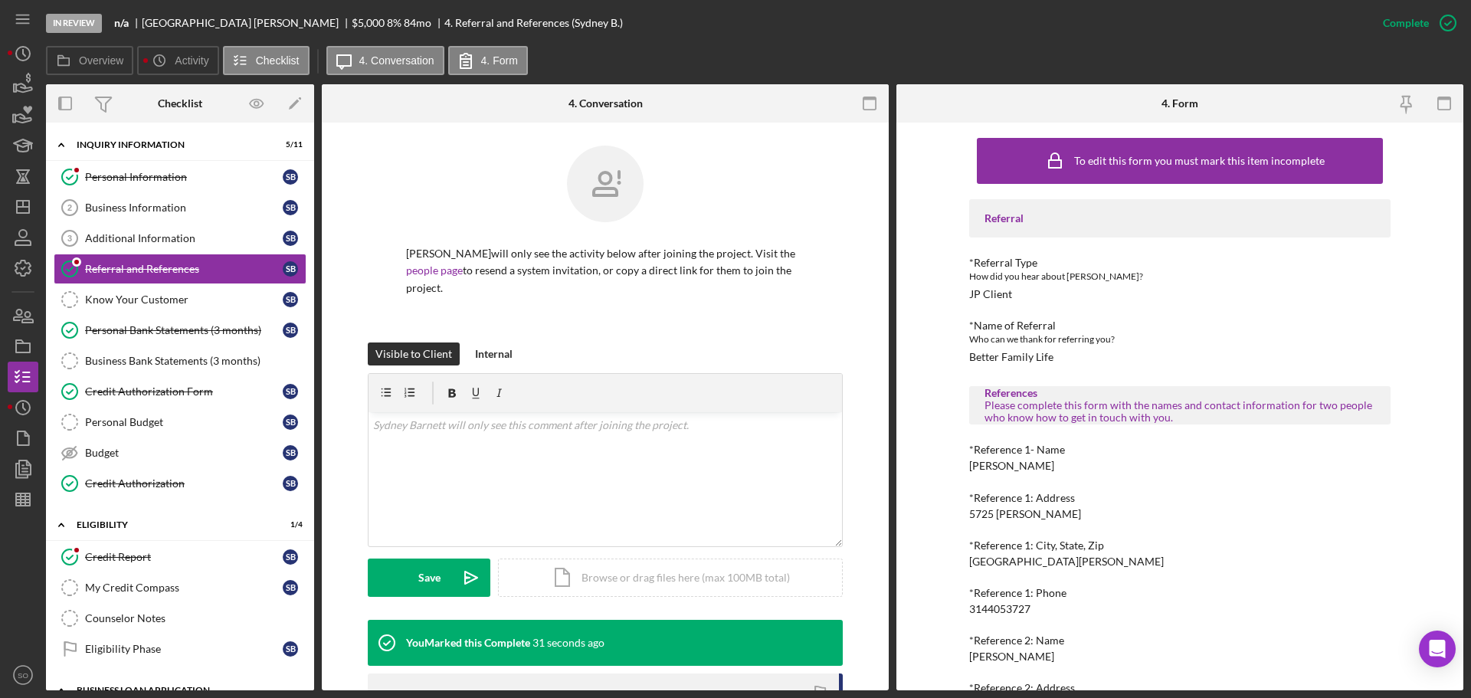
scroll to position [153, 0]
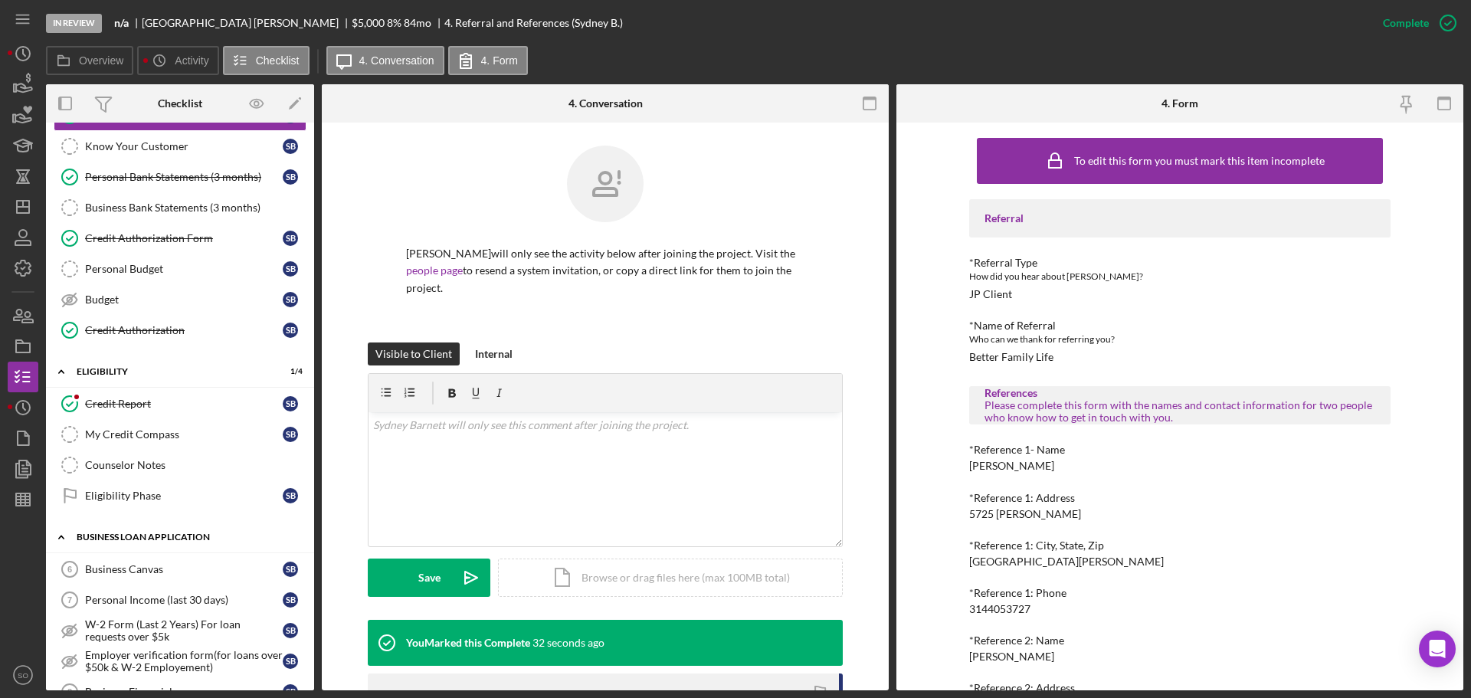
click at [207, 563] on div "Business Canvas" at bounding box center [184, 569] width 198 height 12
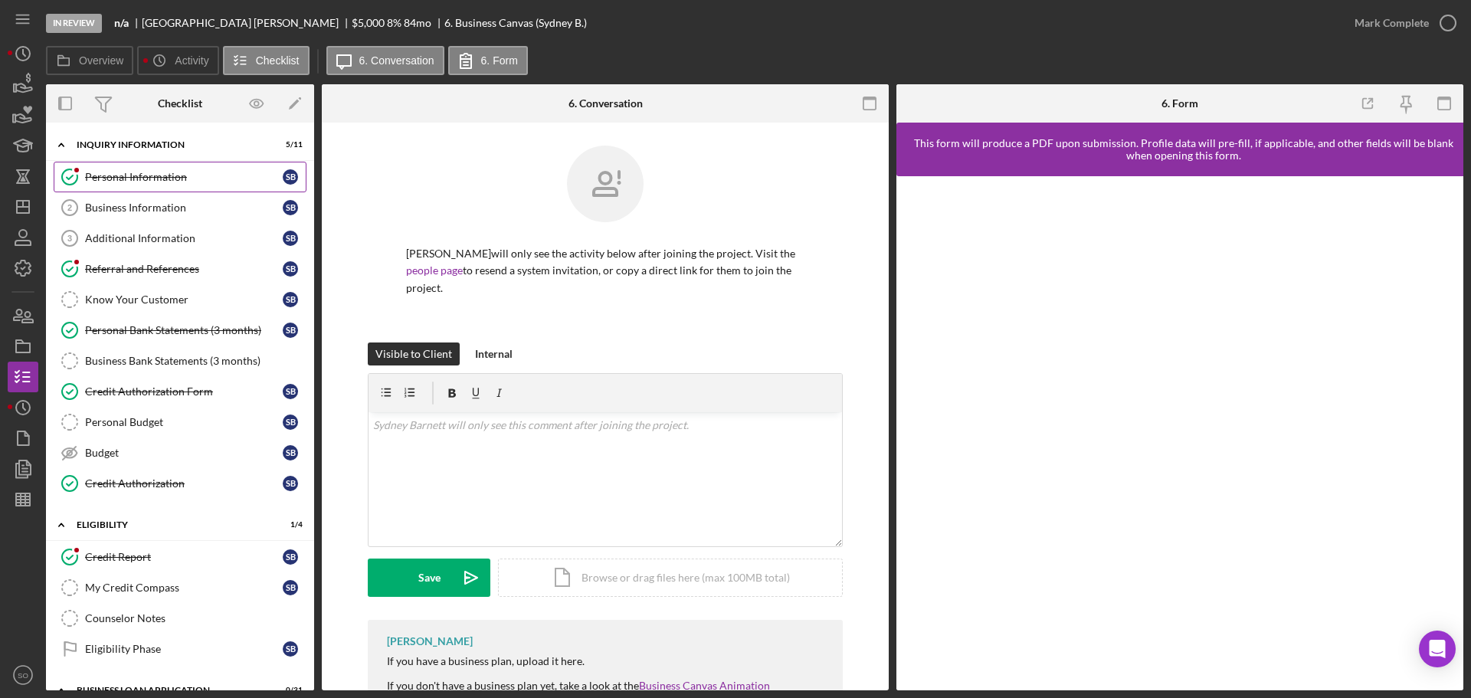
click at [150, 168] on link "Personal Information Personal Information S B" at bounding box center [180, 177] width 253 height 31
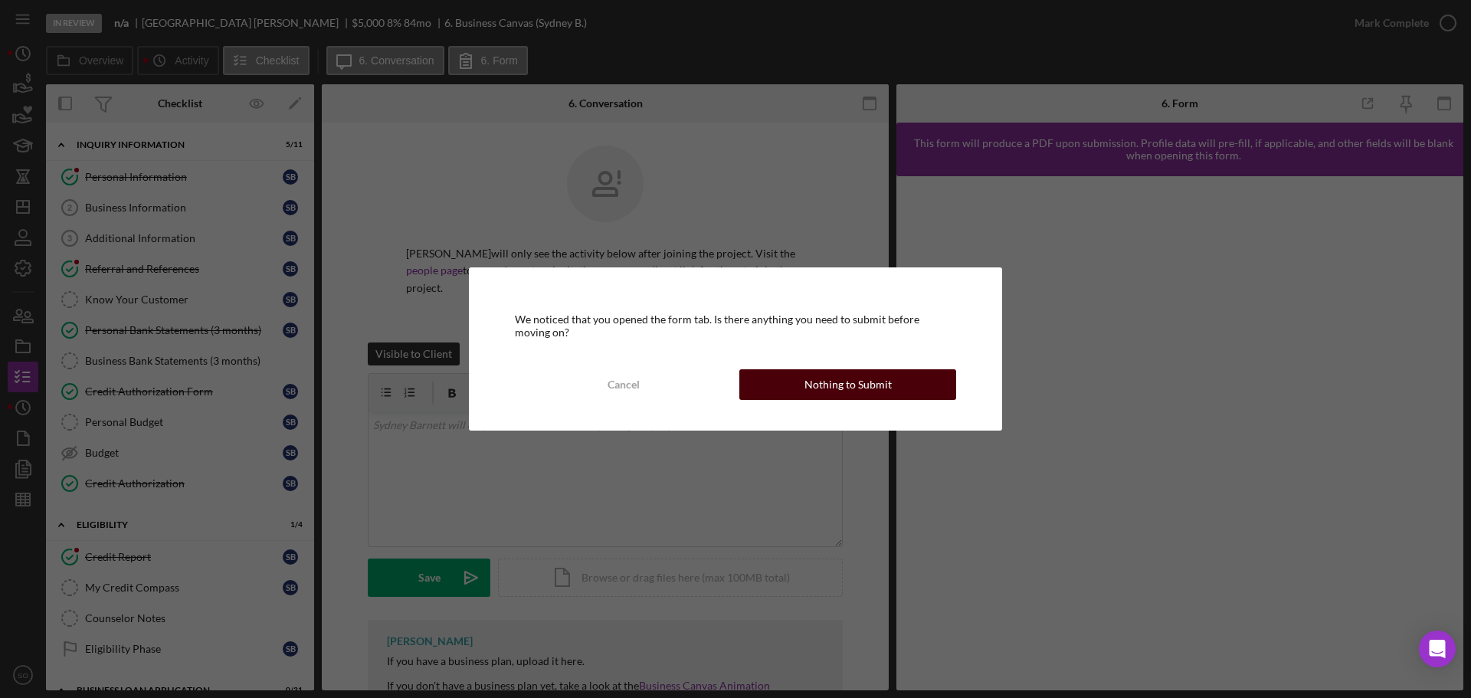
click at [841, 382] on div "Nothing to Submit" at bounding box center [848, 384] width 87 height 31
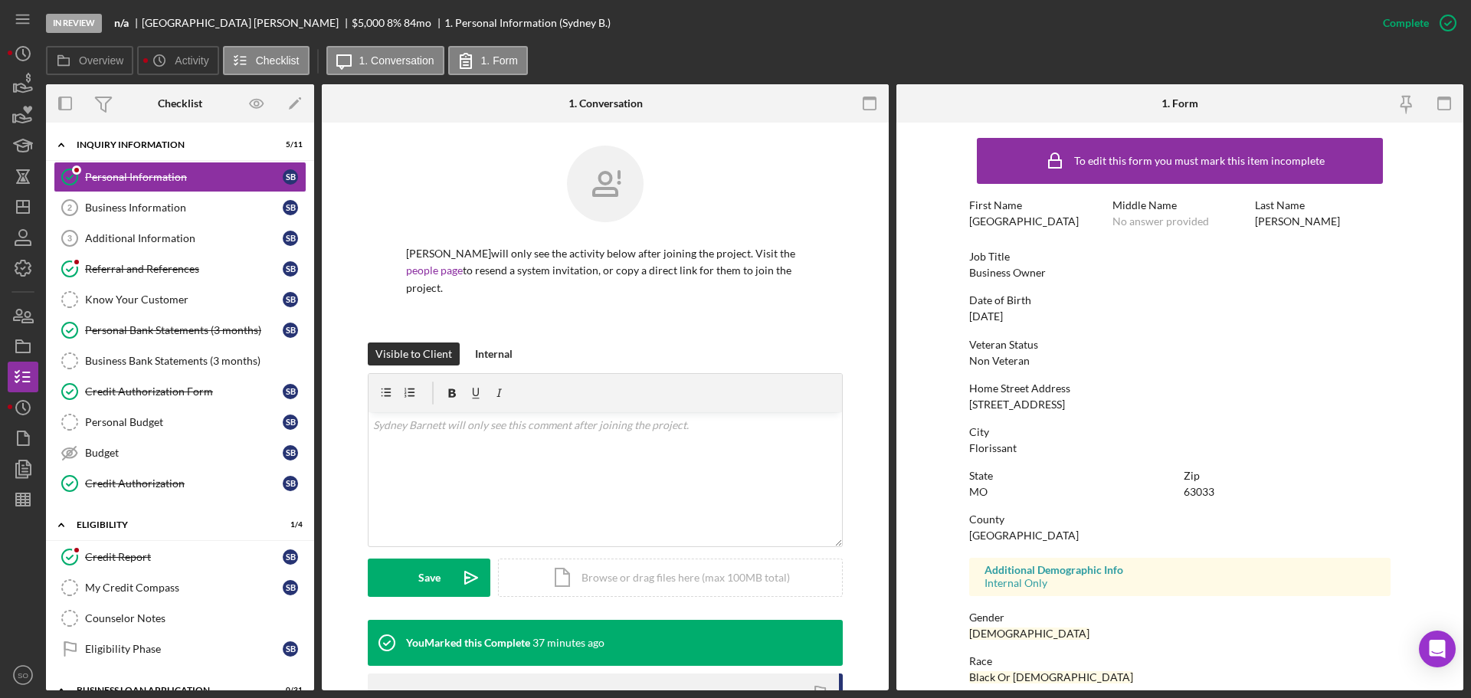
click at [1043, 405] on div "[STREET_ADDRESS]" at bounding box center [1017, 405] width 96 height 12
copy div "[STREET_ADDRESS]"
click at [17, 311] on icon "button" at bounding box center [18, 315] width 8 height 11
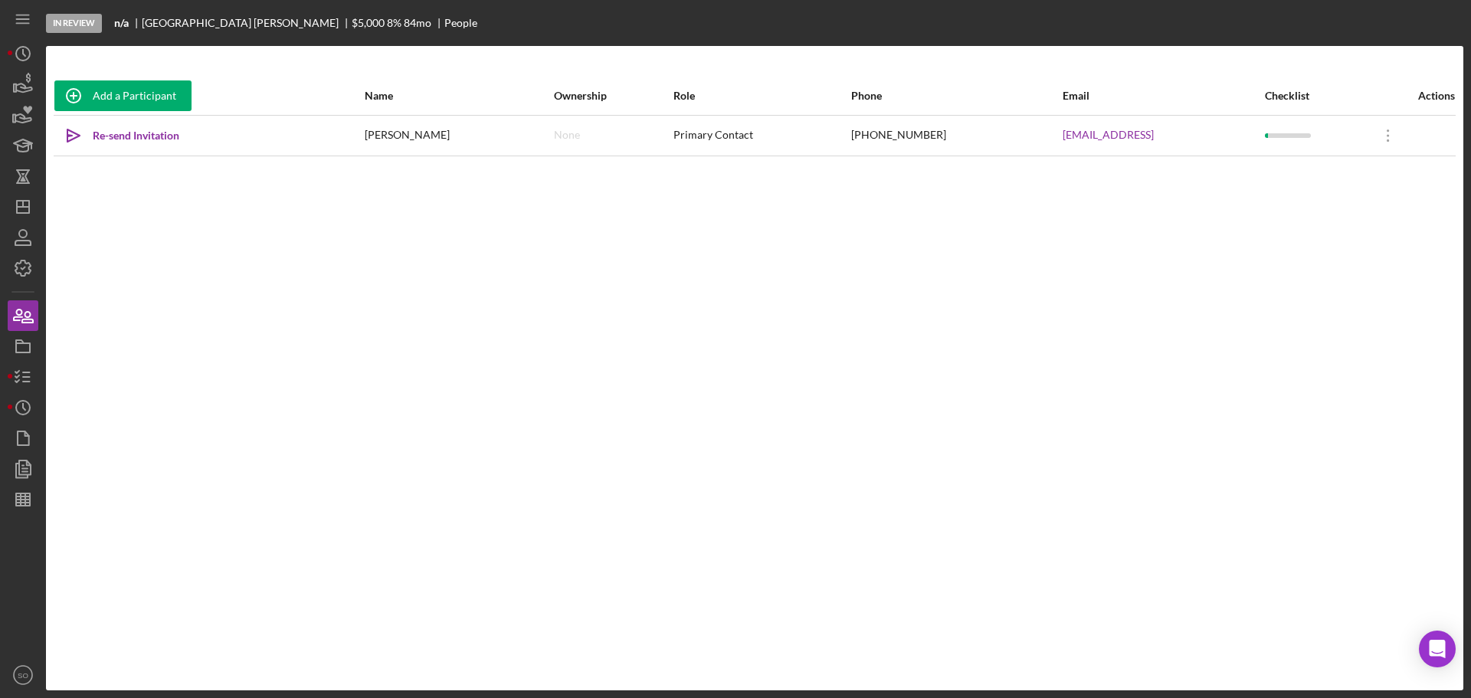
click at [4, 376] on div "In Review n/a [PERSON_NAME] $5,000 $5,000 8 % 84 mo People Add a Participant Na…" at bounding box center [735, 349] width 1471 height 698
click at [11, 378] on icon "button" at bounding box center [23, 377] width 38 height 38
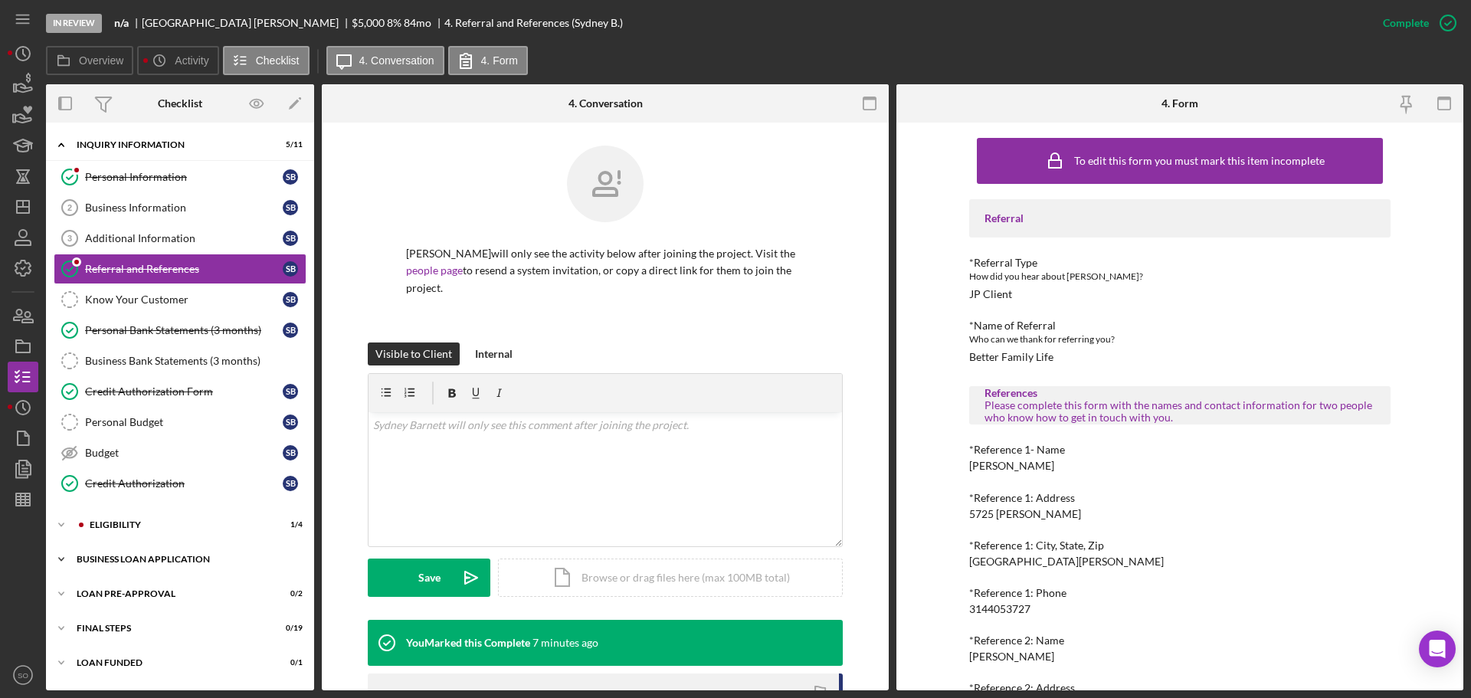
click at [120, 555] on div "BUSINESS LOAN APPLICATION" at bounding box center [186, 559] width 218 height 9
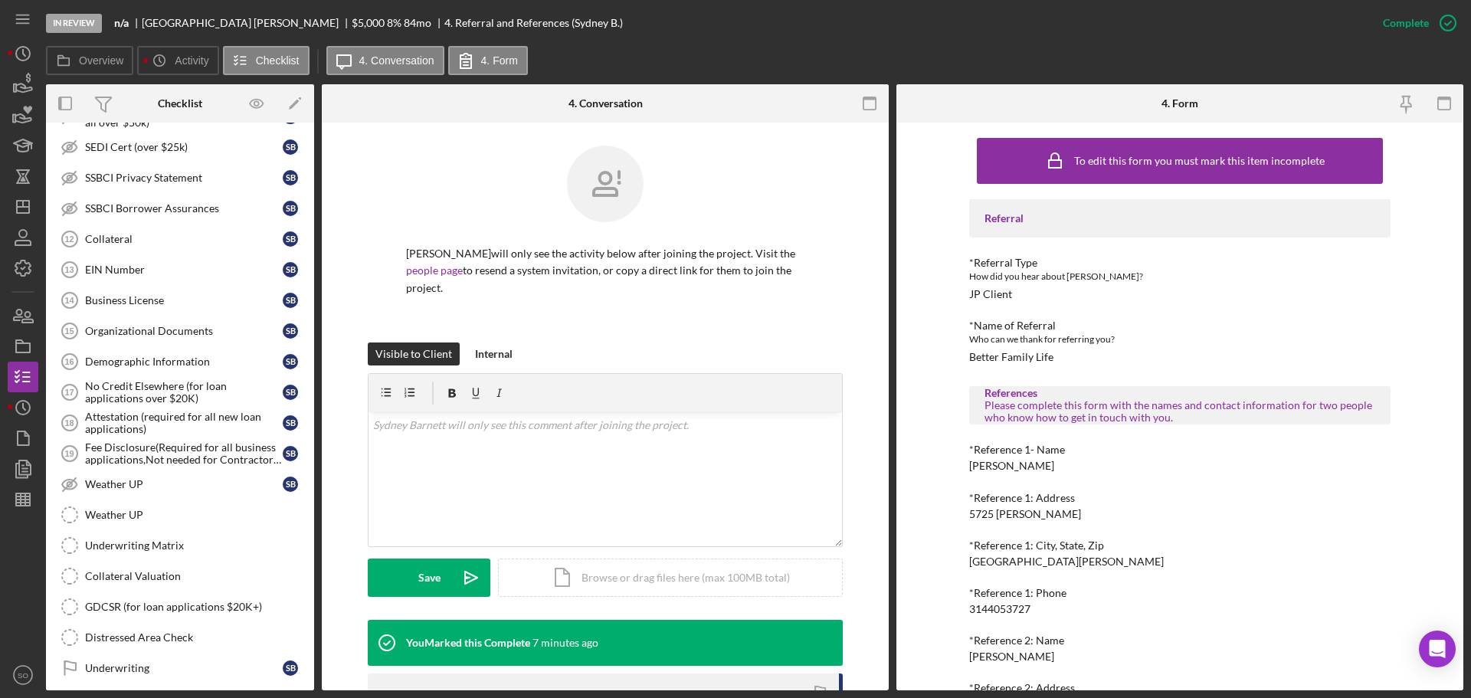
scroll to position [920, 0]
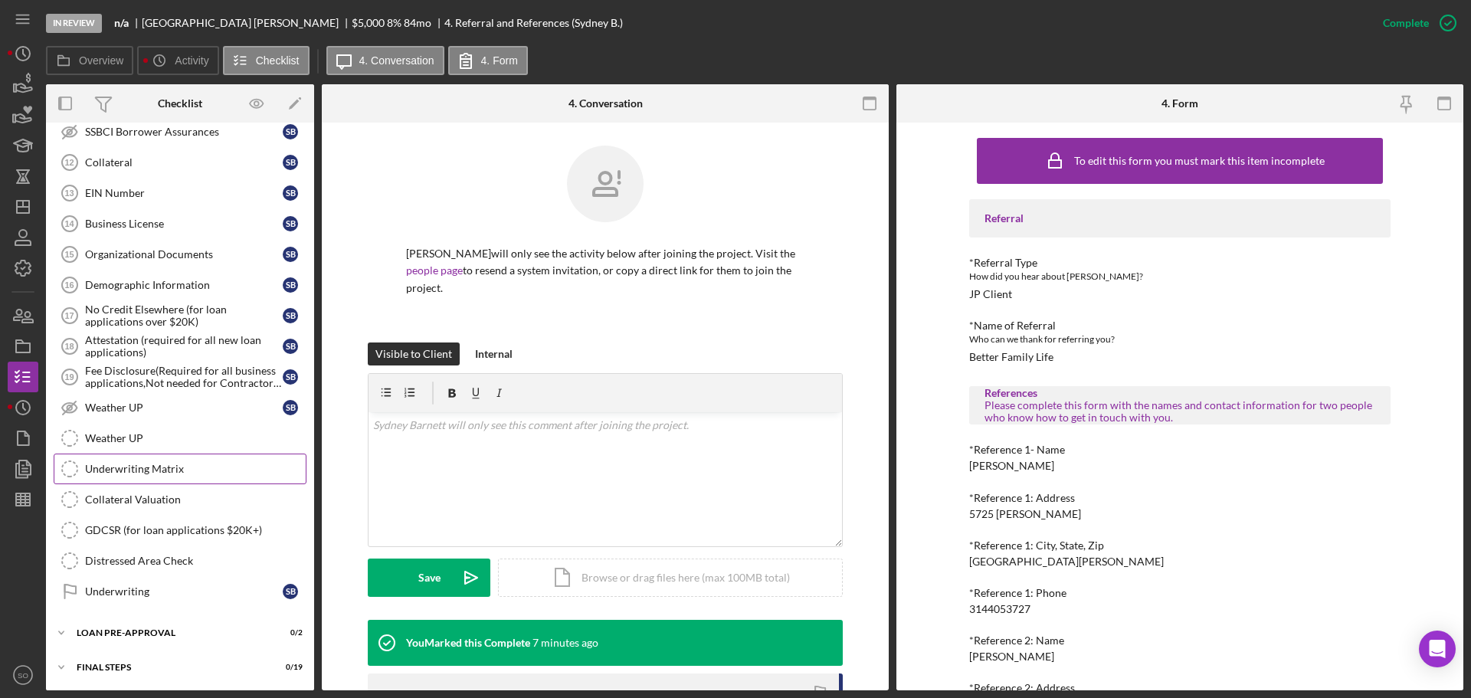
click at [162, 477] on link "Underwriting Matrix Underwriting Matrix" at bounding box center [180, 469] width 253 height 31
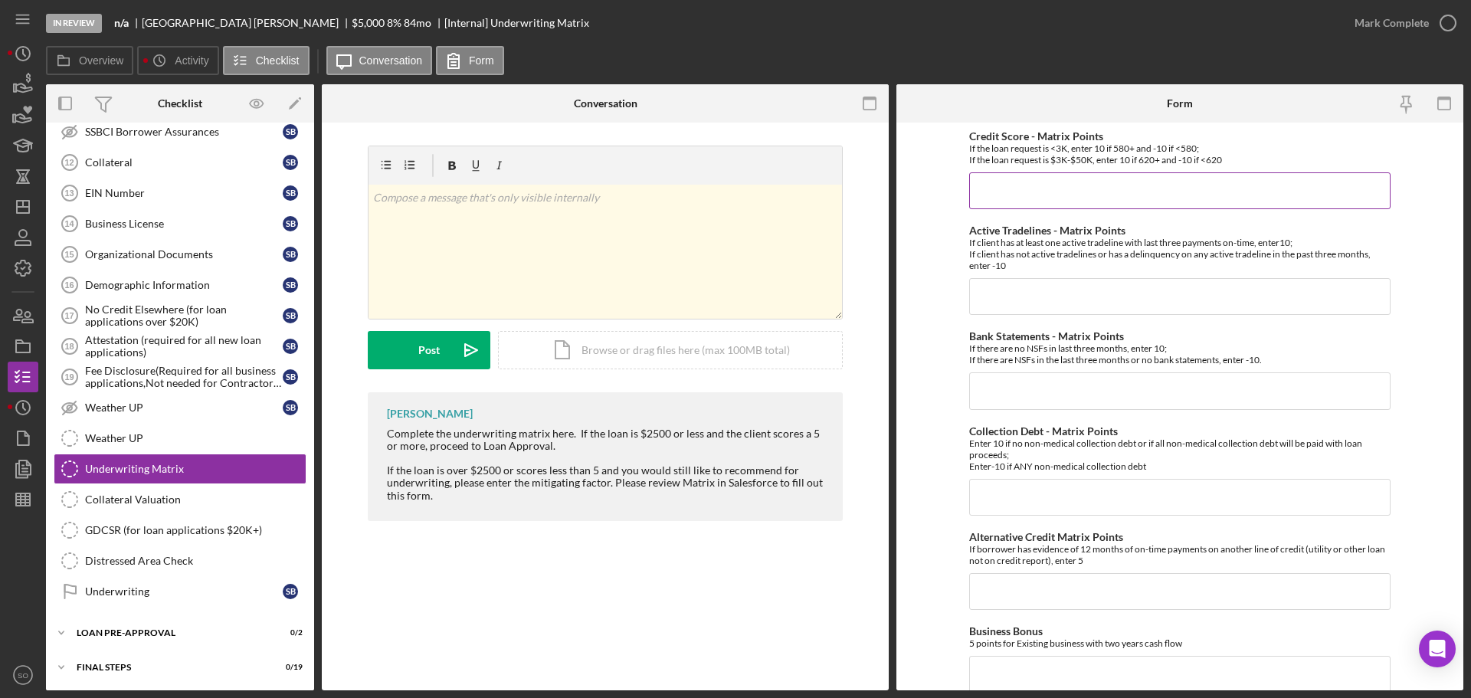
click at [998, 179] on input "Credit Score - Matrix Points" at bounding box center [1180, 190] width 422 height 37
type input "10"
click at [1070, 477] on div "Collection Debt - Matrix Points Enter 10 if no non-medical collection debt or i…" at bounding box center [1180, 470] width 422 height 90
click at [1071, 502] on input "Collection Debt - Matrix Points" at bounding box center [1180, 497] width 422 height 37
type input "-10"
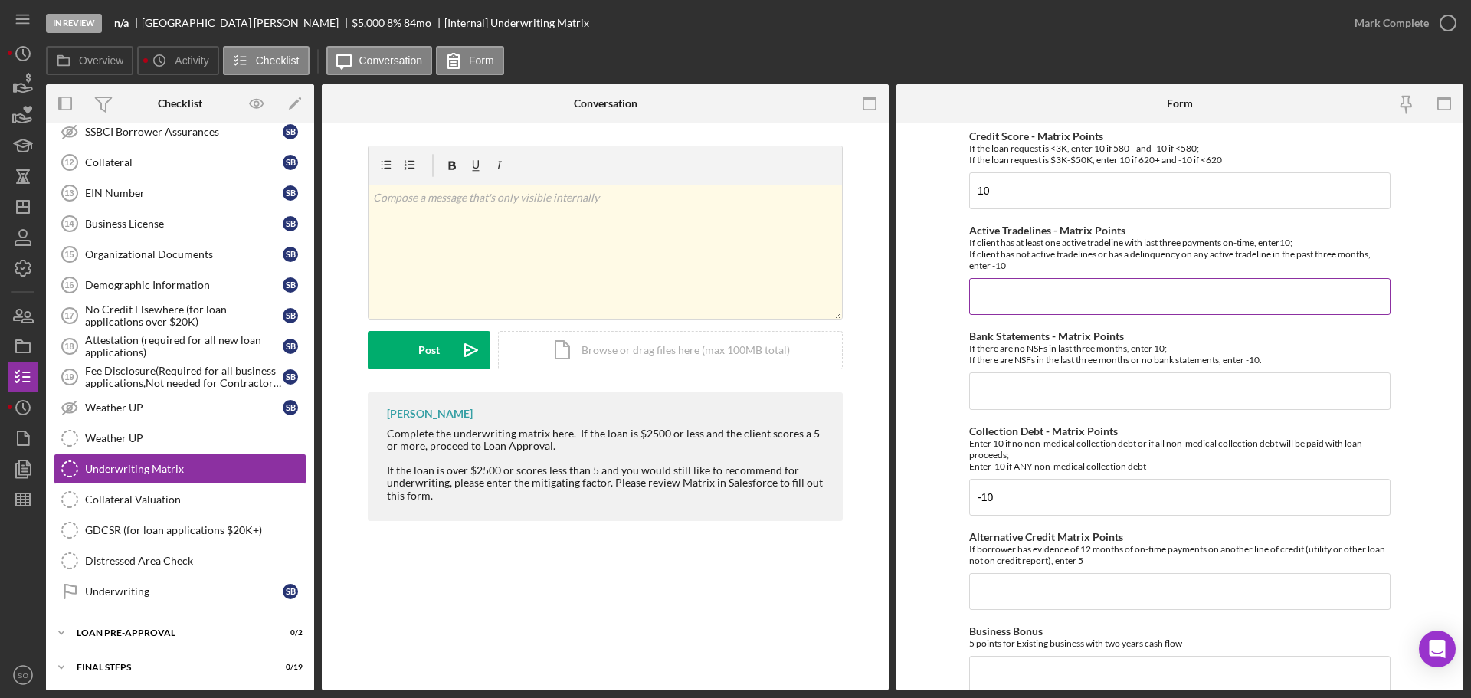
click at [1025, 301] on input "Active Tradelines - Matrix Points" at bounding box center [1180, 296] width 422 height 37
type input "10"
click at [973, 387] on input "Bank Statements - Matrix Points" at bounding box center [1180, 390] width 422 height 37
drag, startPoint x: 1004, startPoint y: 388, endPoint x: 835, endPoint y: 385, distance: 168.6
click at [835, 385] on div "Overview Internal Workflow Stage In Review Icon/Dropdown Arrow Archive (can una…" at bounding box center [755, 387] width 1418 height 606
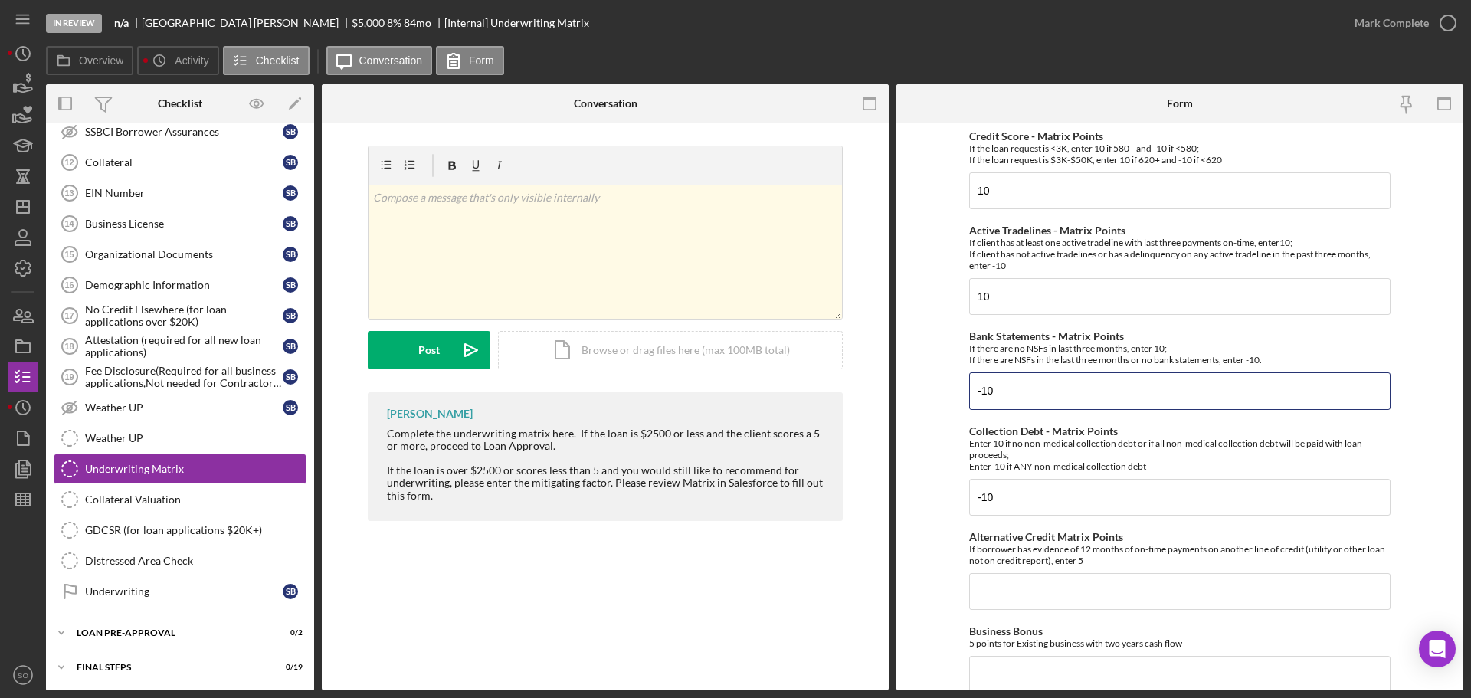
type input "-10"
click at [900, 389] on form "Credit Score - Matrix Points If the loan request is <3K, enter 10 if 580+ and -…" at bounding box center [1180, 407] width 567 height 568
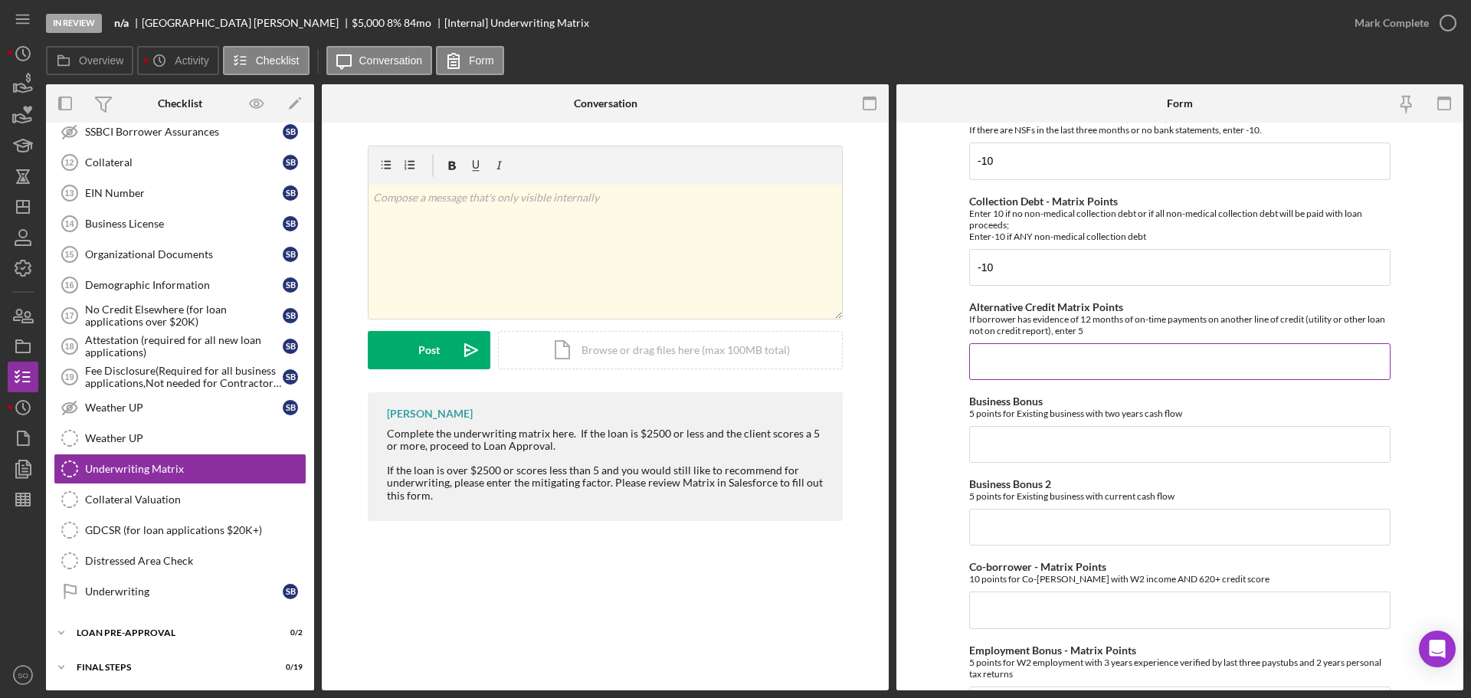
click at [1028, 361] on input "Alternative Credit Matrix Points" at bounding box center [1180, 361] width 422 height 37
type input "0"
click at [1102, 464] on div "Credit Score - Matrix Points If the loan request is <3K, enter 10 if 580+ and -…" at bounding box center [1180, 533] width 422 height 1266
click at [1056, 448] on input "Business Bonus" at bounding box center [1180, 444] width 422 height 37
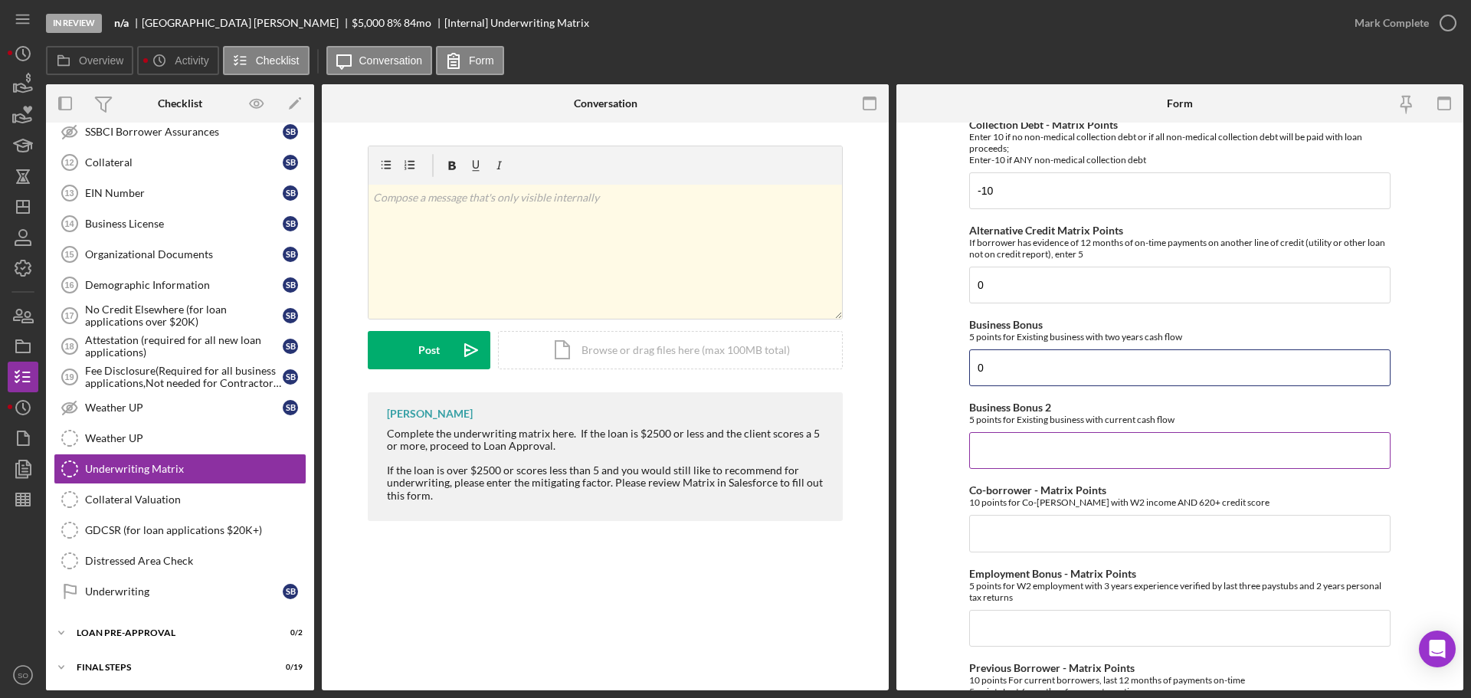
type input "0"
click at [1055, 444] on input "Business Bonus 2" at bounding box center [1180, 450] width 422 height 37
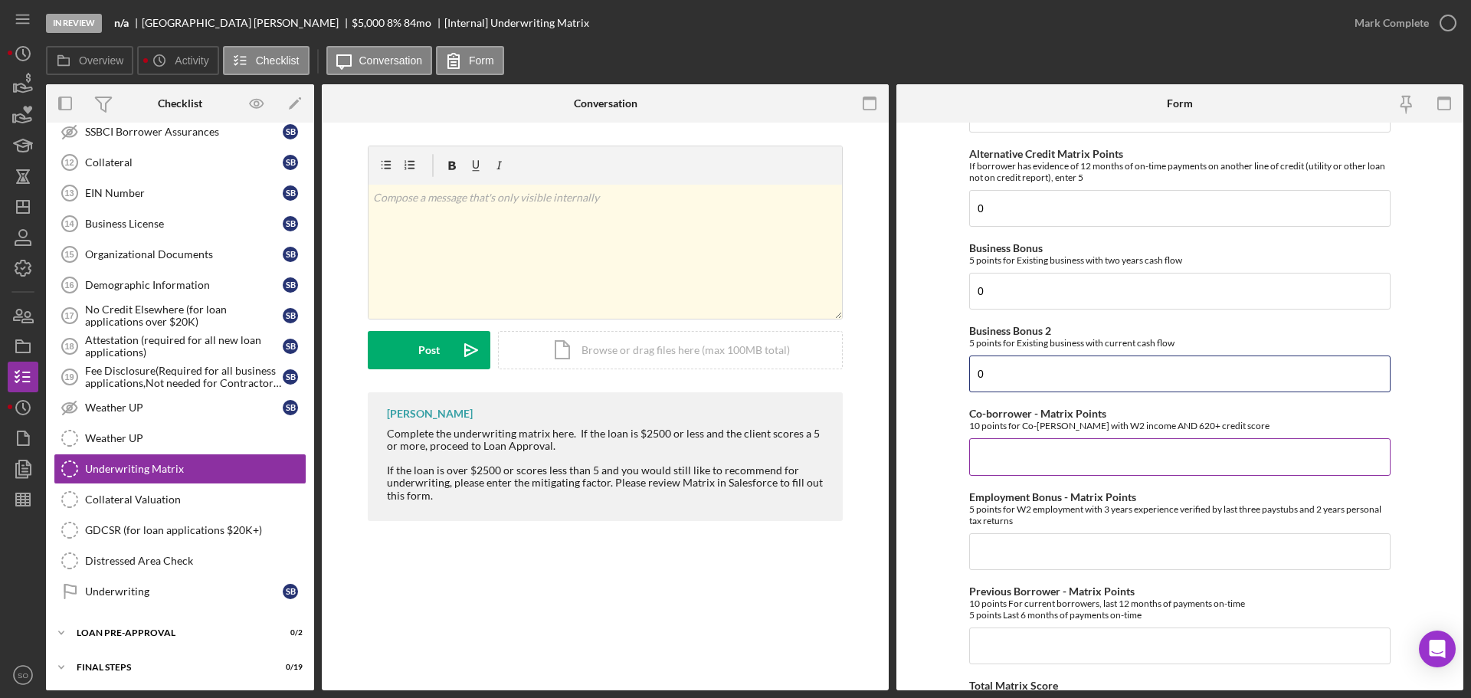
type input "0"
click at [1052, 465] on input "Co-borrower - Matrix Points" at bounding box center [1180, 456] width 422 height 37
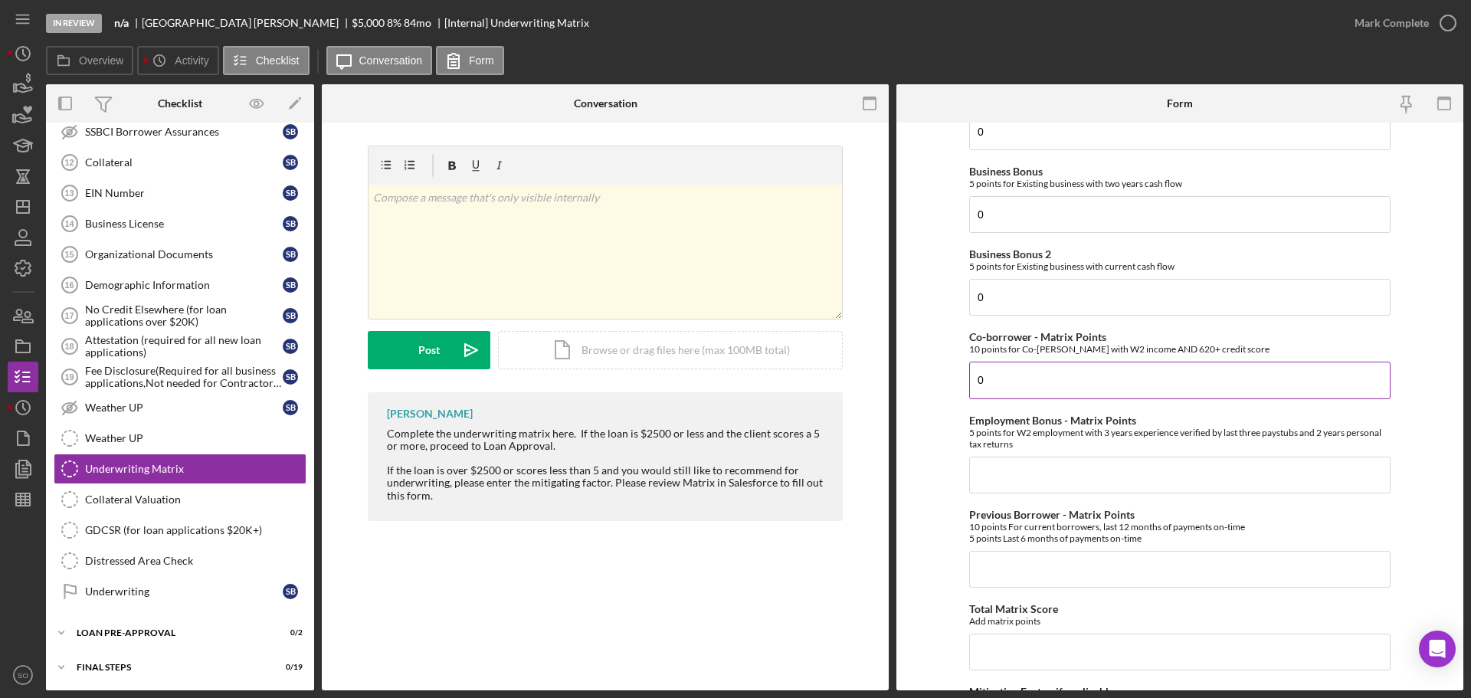
type input "0"
click at [1052, 465] on input "Employment Bonus - Matrix Points" at bounding box center [1180, 475] width 422 height 37
type input "0"
click at [1038, 568] on input "Previous Borrower - Matrix Points" at bounding box center [1180, 569] width 422 height 37
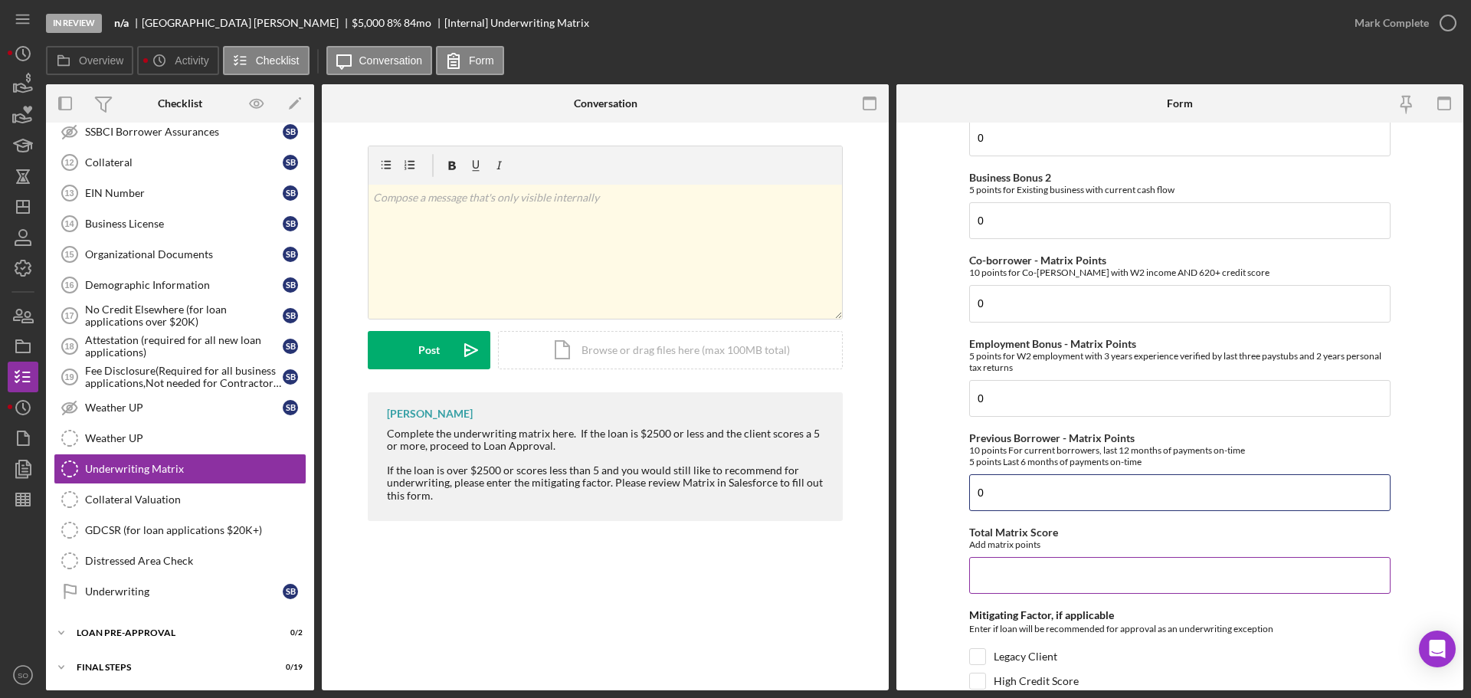
type input "0"
click at [1032, 586] on input "Total Matrix Score" at bounding box center [1180, 575] width 422 height 37
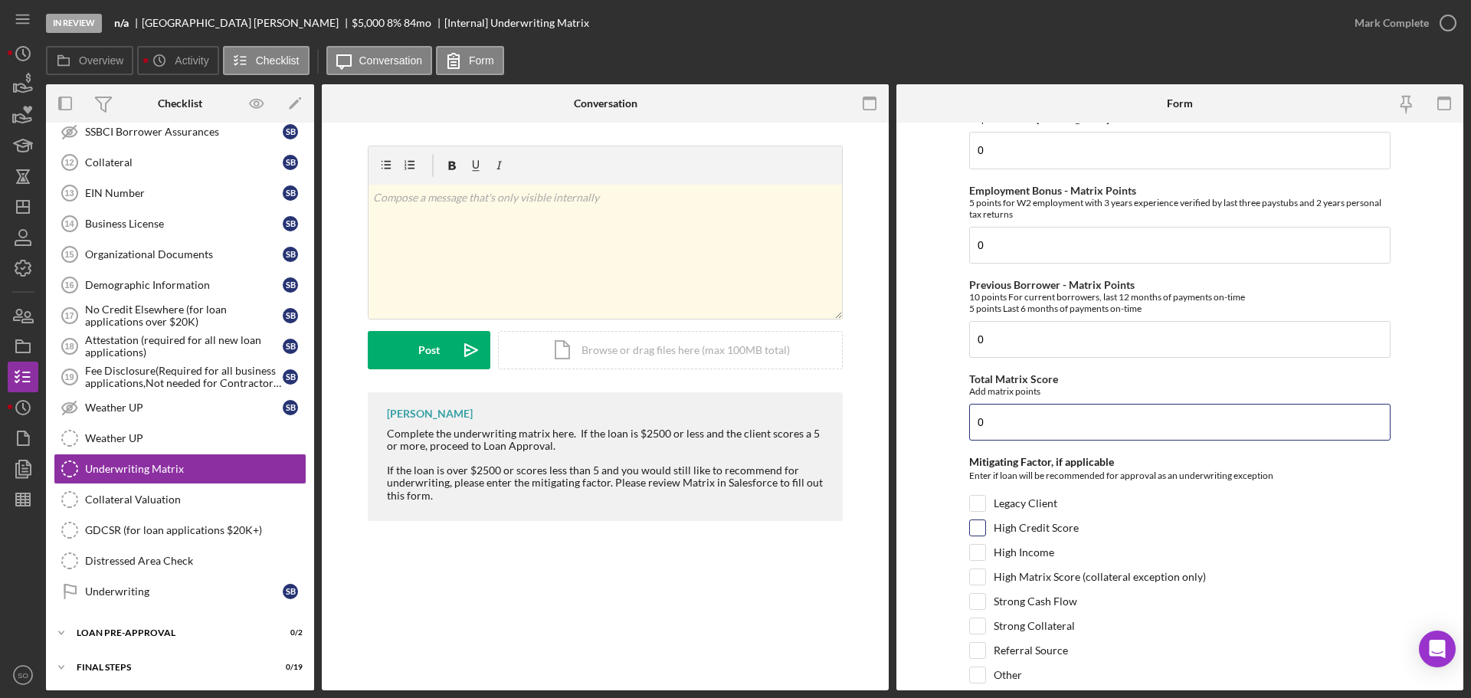
scroll to position [746, 0]
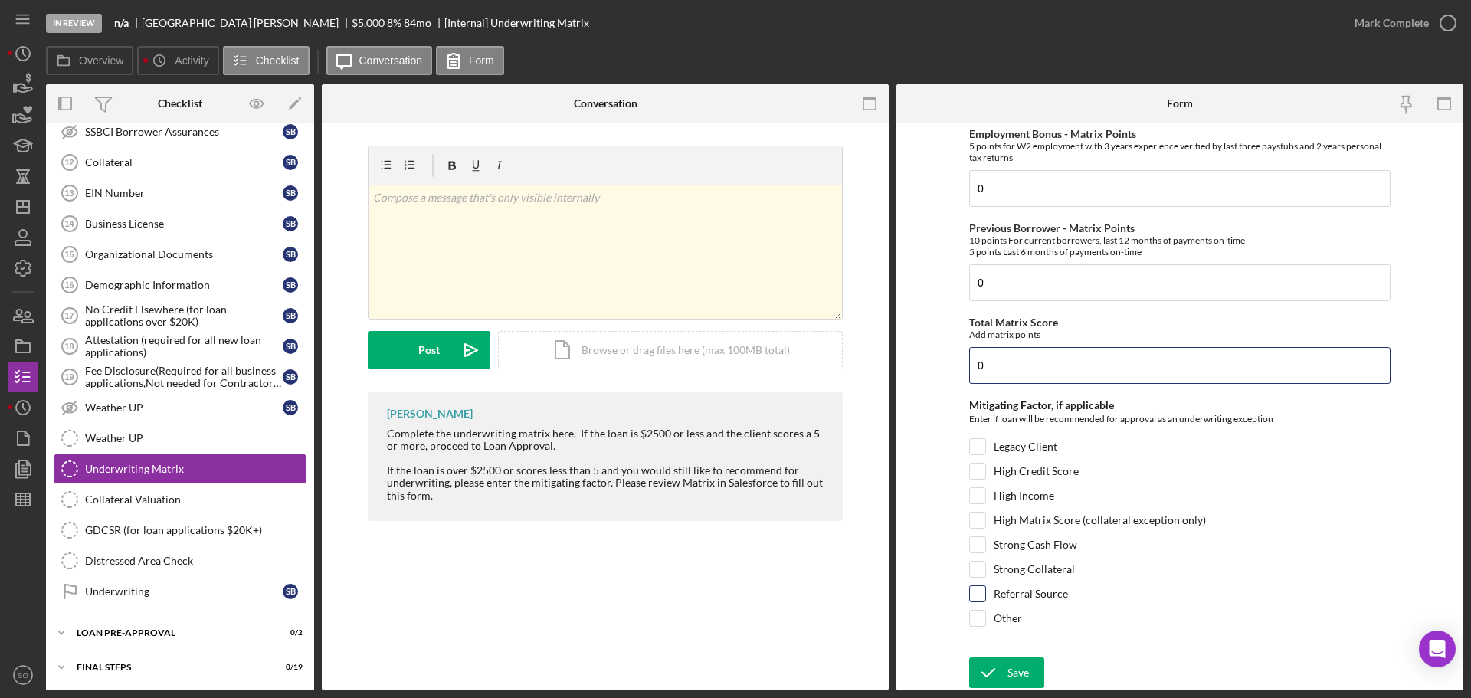
type input "0"
click at [976, 602] on div at bounding box center [977, 594] width 17 height 17
click at [980, 599] on input "Referral Source" at bounding box center [977, 593] width 15 height 15
checkbox input "true"
click at [1016, 674] on div "Save" at bounding box center [1018, 673] width 21 height 31
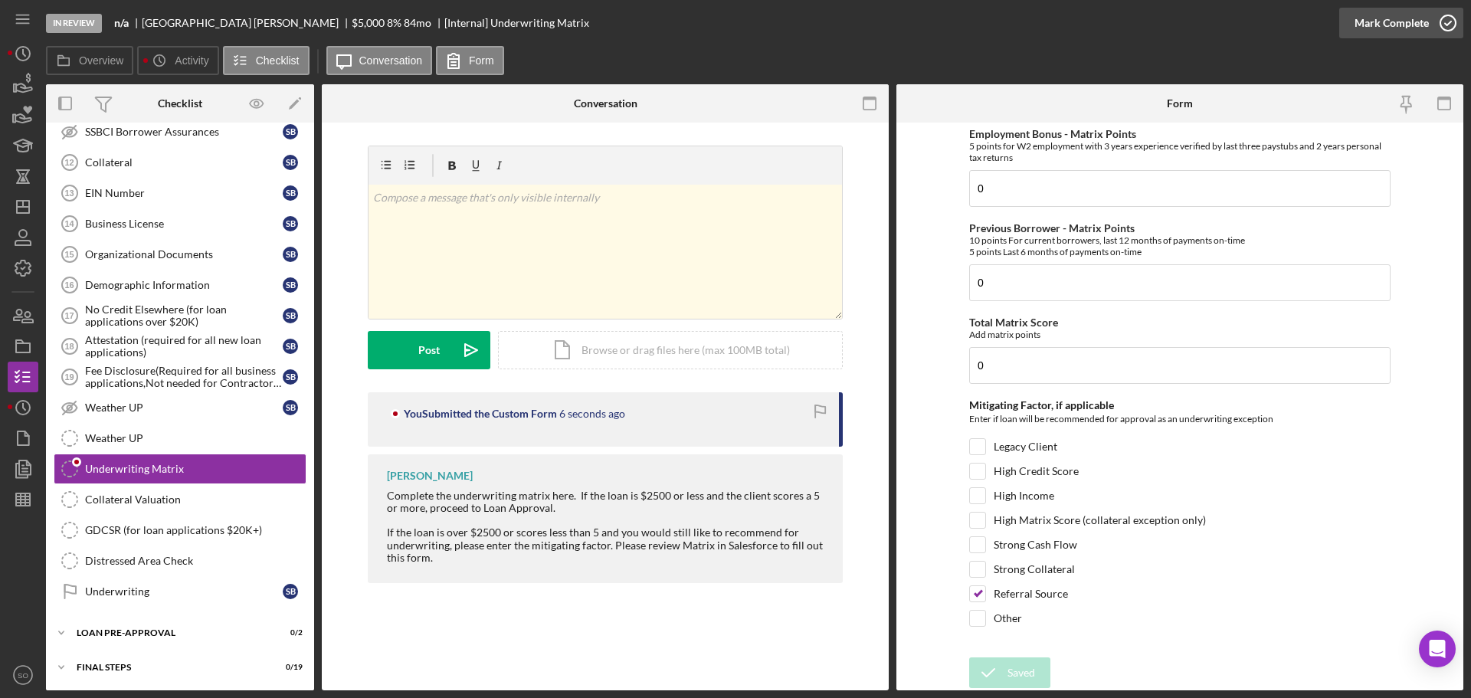
click at [1370, 31] on div "Mark Complete" at bounding box center [1392, 23] width 74 height 31
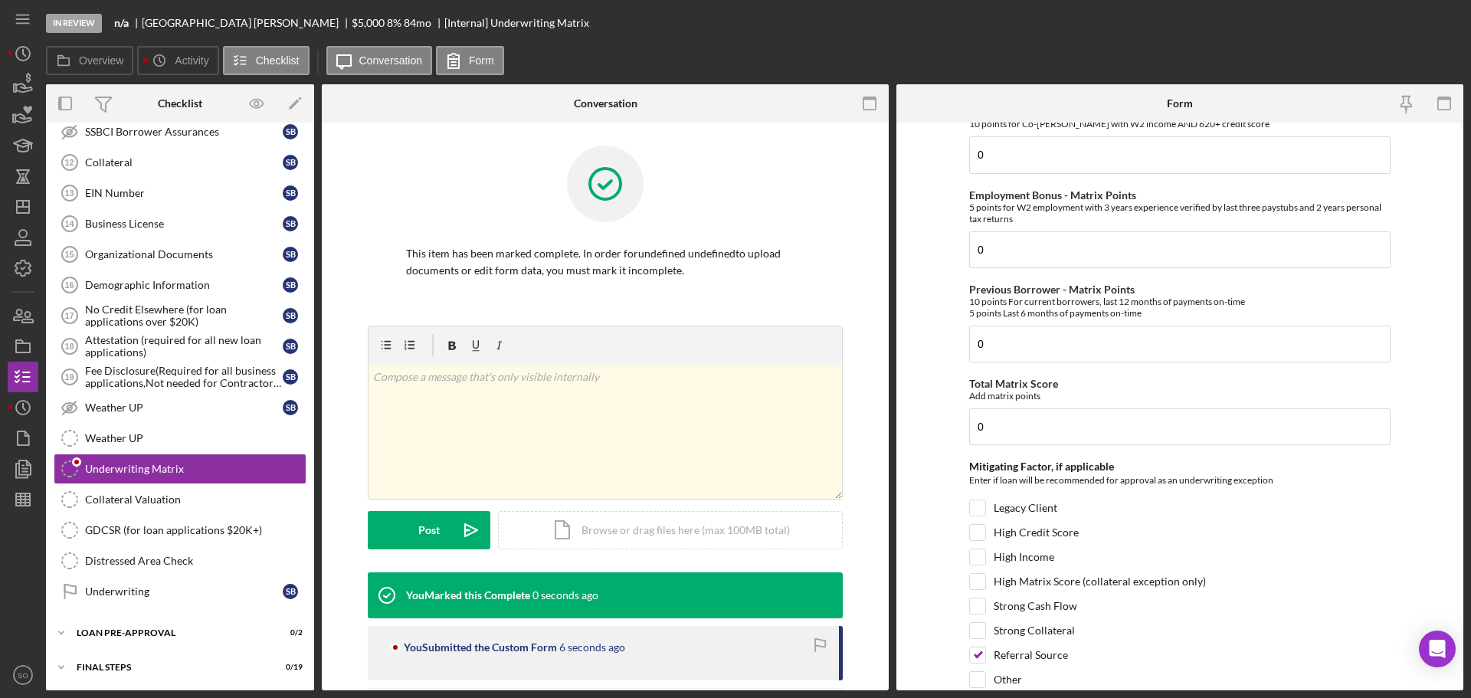
scroll to position [808, 0]
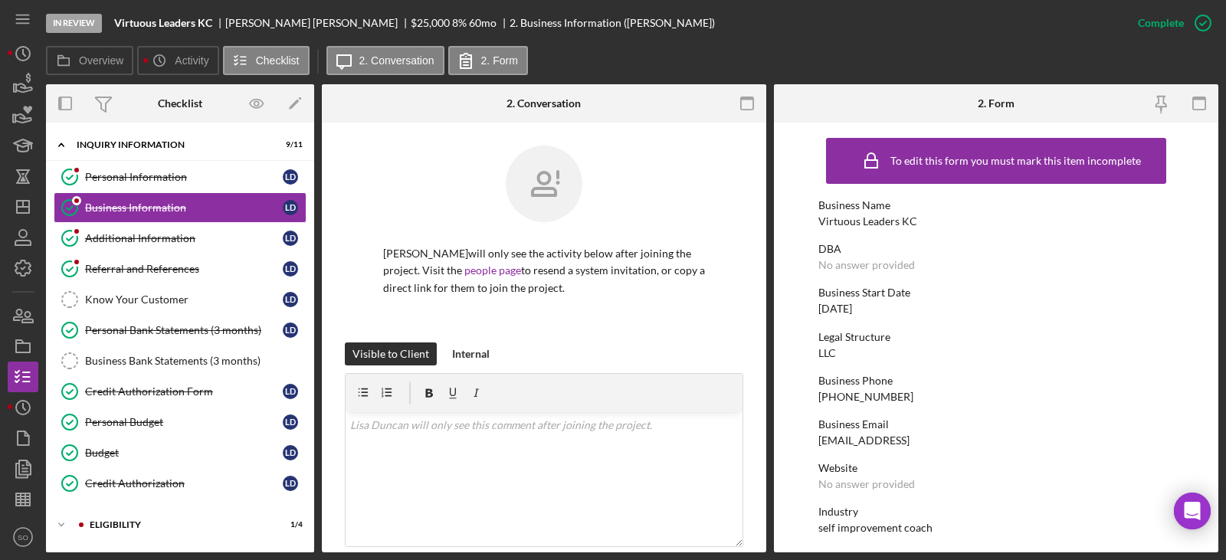
scroll to position [307, 0]
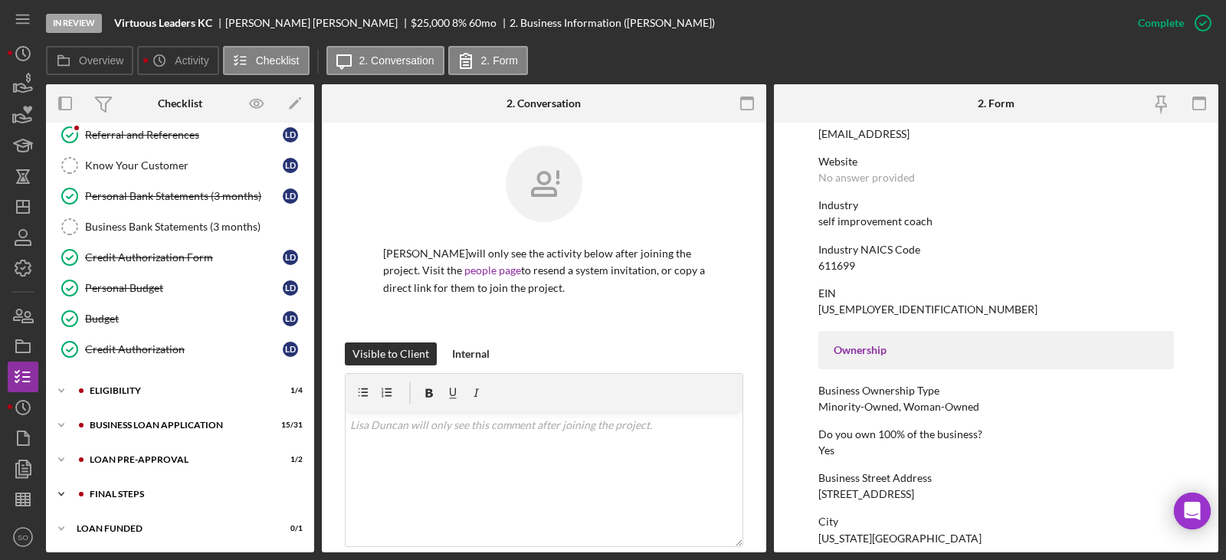
click at [179, 480] on div "Icon/Expander FINAL STEPS 6 / 19" at bounding box center [180, 494] width 268 height 31
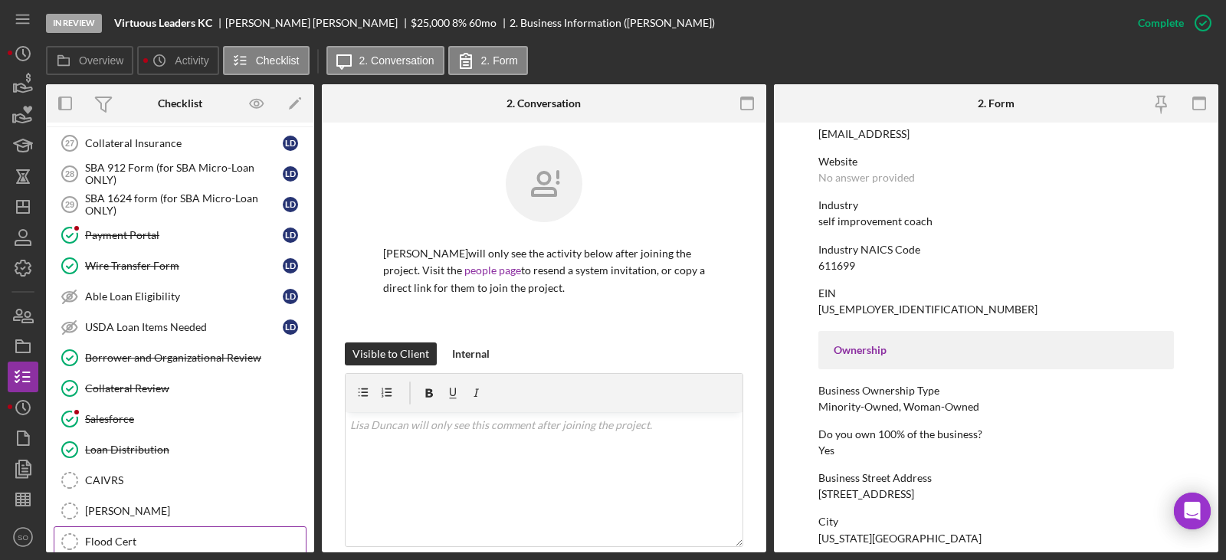
scroll to position [594, 0]
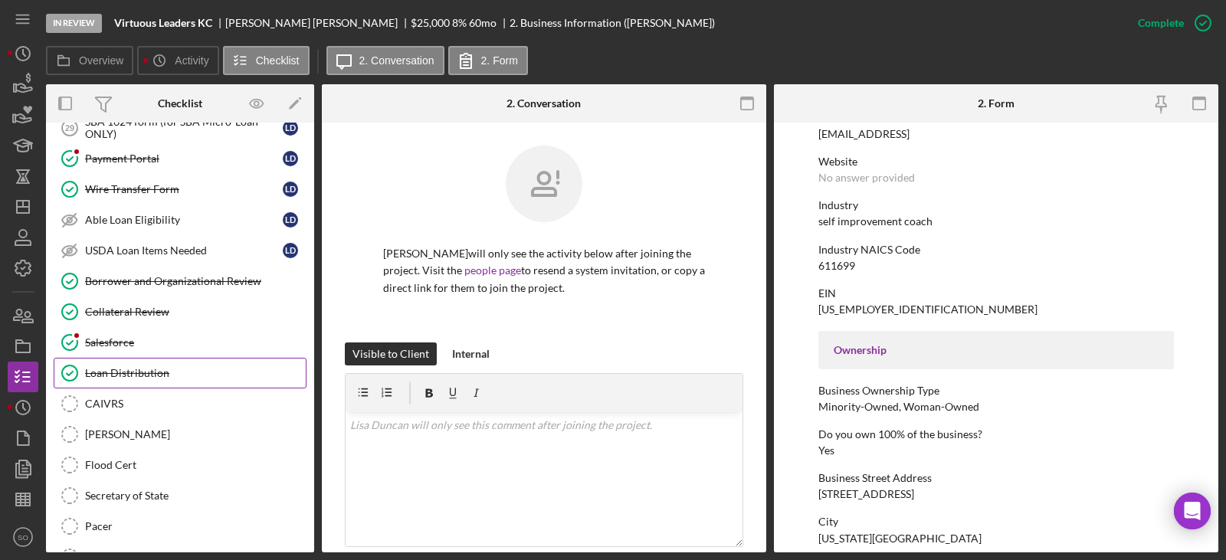
click at [152, 361] on link "Loan Distribution Loan Distribution" at bounding box center [180, 373] width 253 height 31
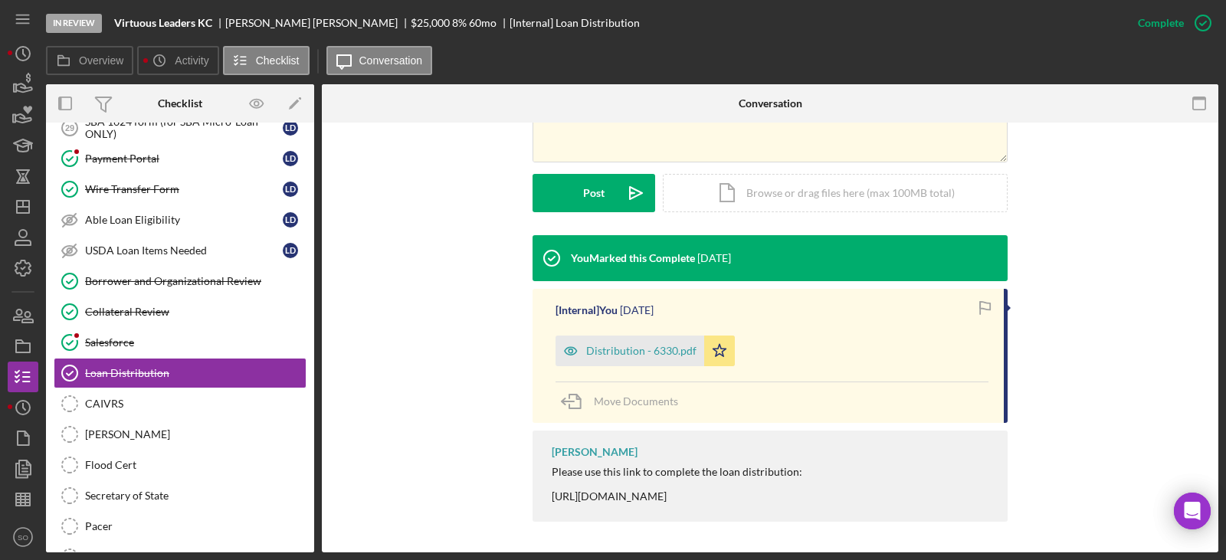
click at [639, 352] on div "Distribution - 6330.pdf" at bounding box center [641, 351] width 110 height 12
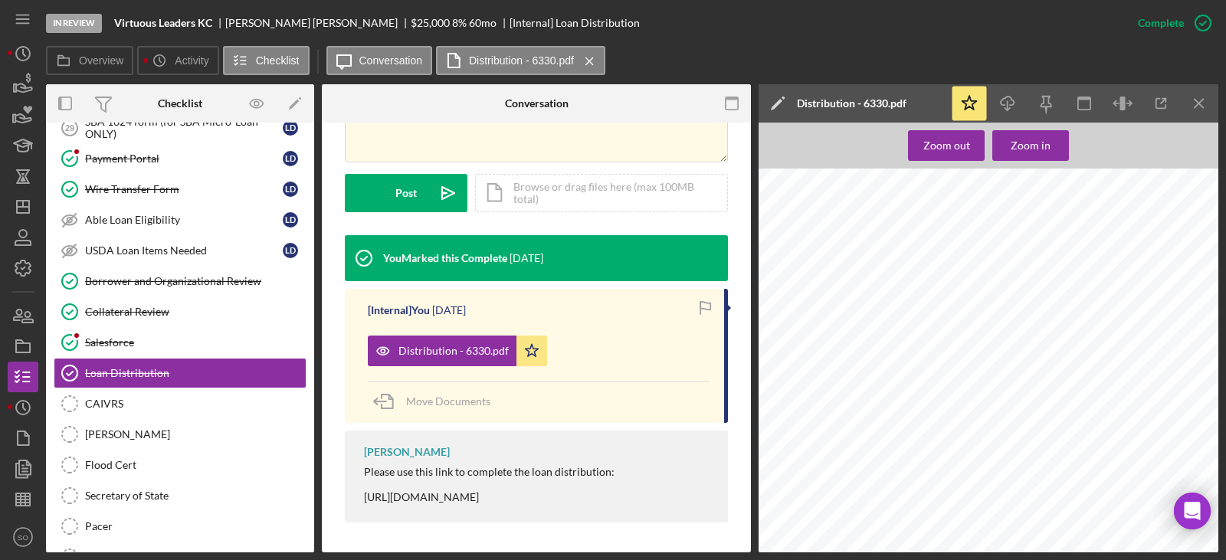
scroll to position [383, 0]
click at [873, 225] on div "Distribution You will not be able to make edits once you submit. Be sure to dou…" at bounding box center [993, 88] width 469 height 607
click at [858, 225] on span "[STREET_ADDRESS]" at bounding box center [842, 229] width 80 height 8
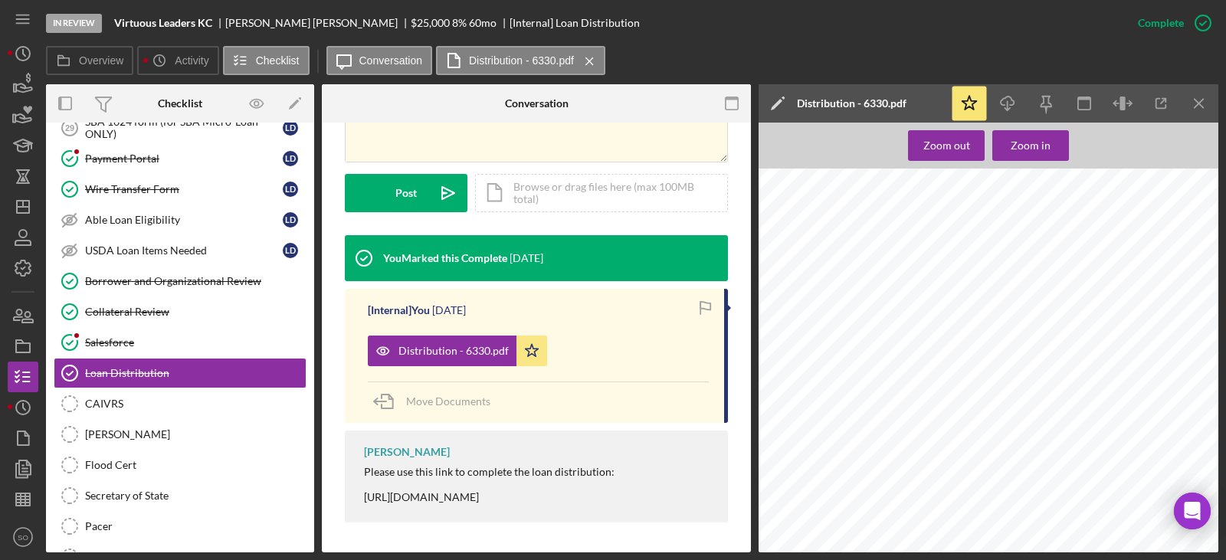
copy span "St"
click at [1011, 229] on span "[GEOGRAPHIC_DATA]" at bounding box center [1038, 229] width 84 height 8
copy span "Johnson"
